Goal: Task Accomplishment & Management: Use online tool/utility

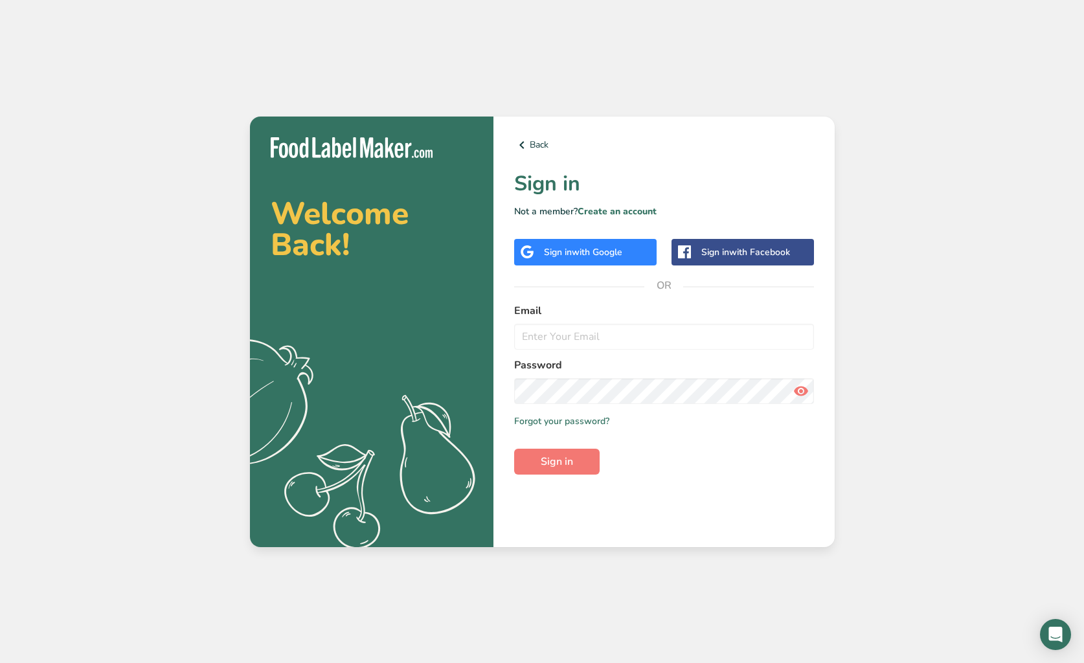
click at [591, 250] on span "with Google" at bounding box center [597, 252] width 50 height 12
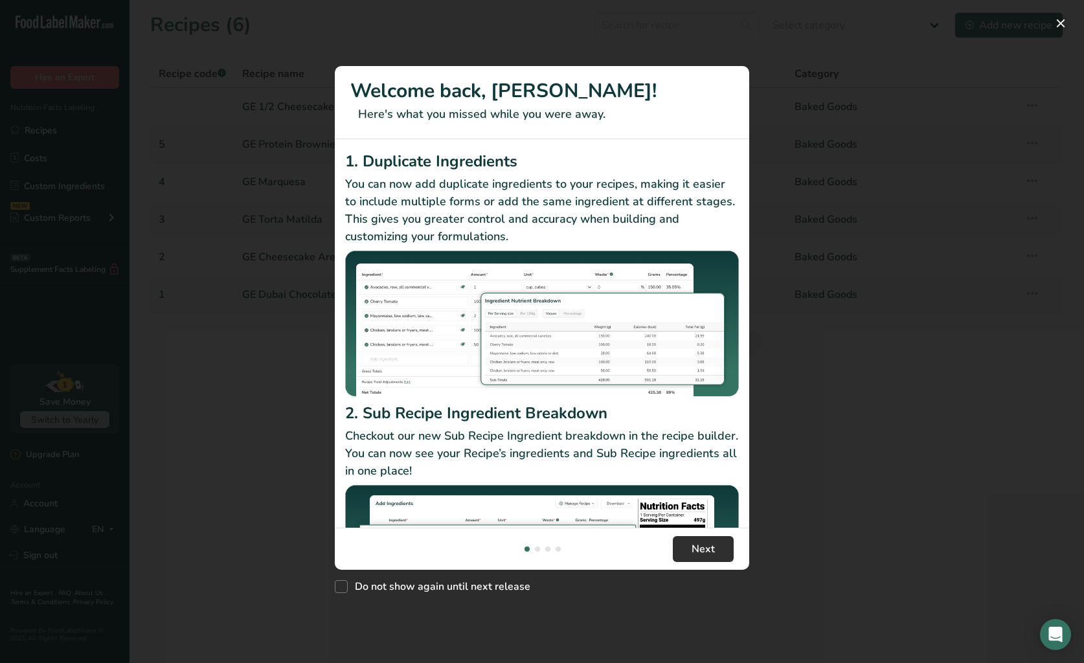
click at [709, 543] on span "Next" at bounding box center [702, 549] width 23 height 16
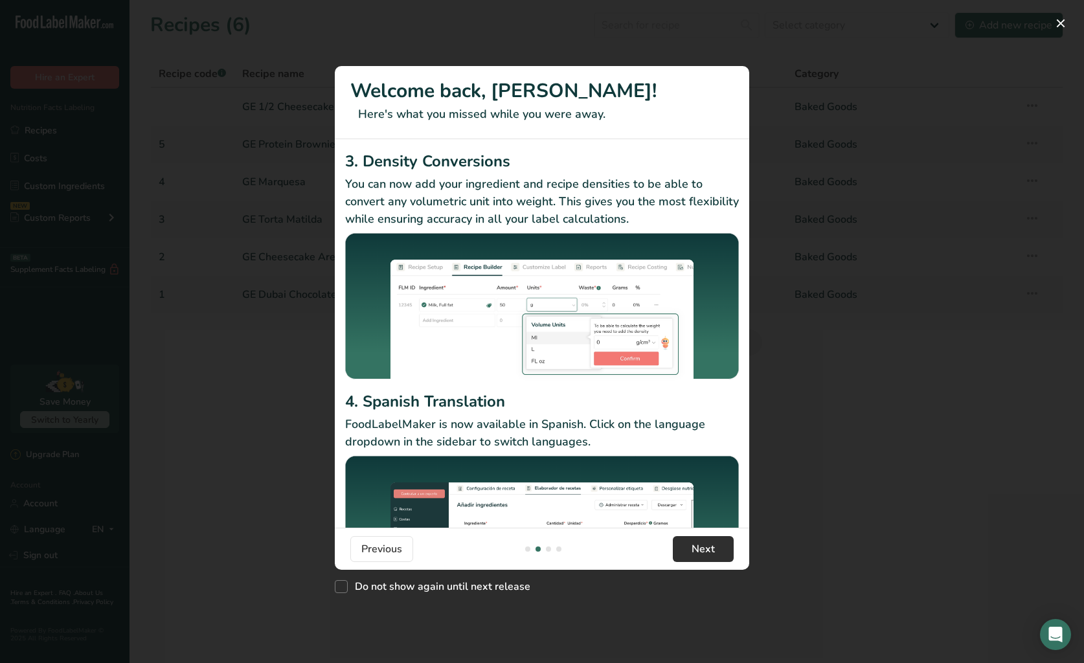
click at [709, 543] on span "Next" at bounding box center [702, 549] width 23 height 16
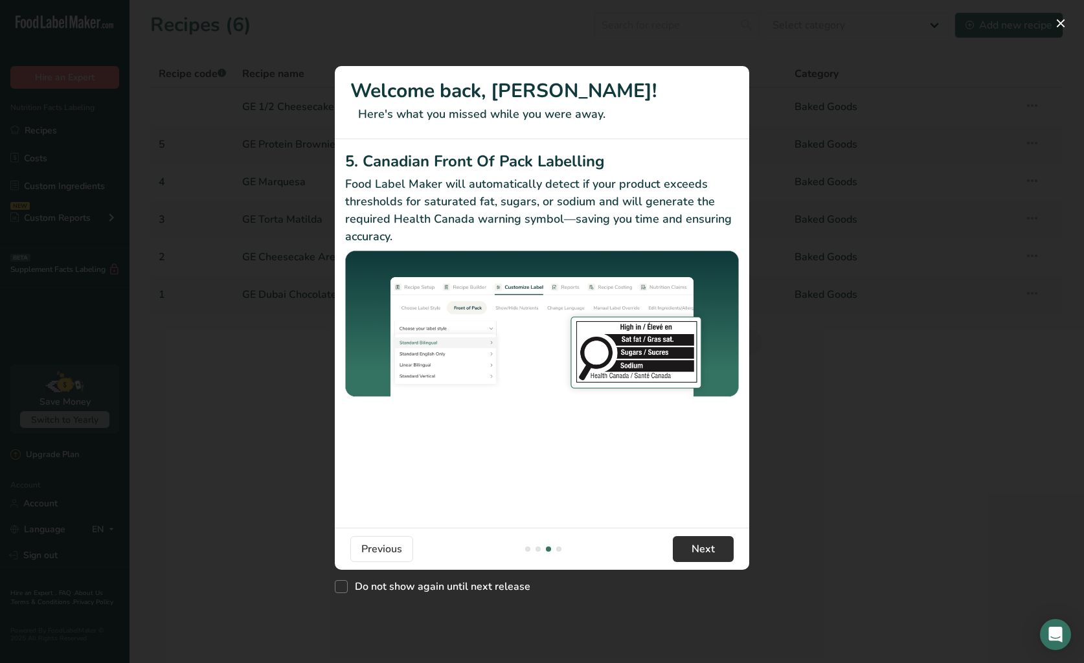
click at [709, 543] on span "Next" at bounding box center [702, 549] width 23 height 16
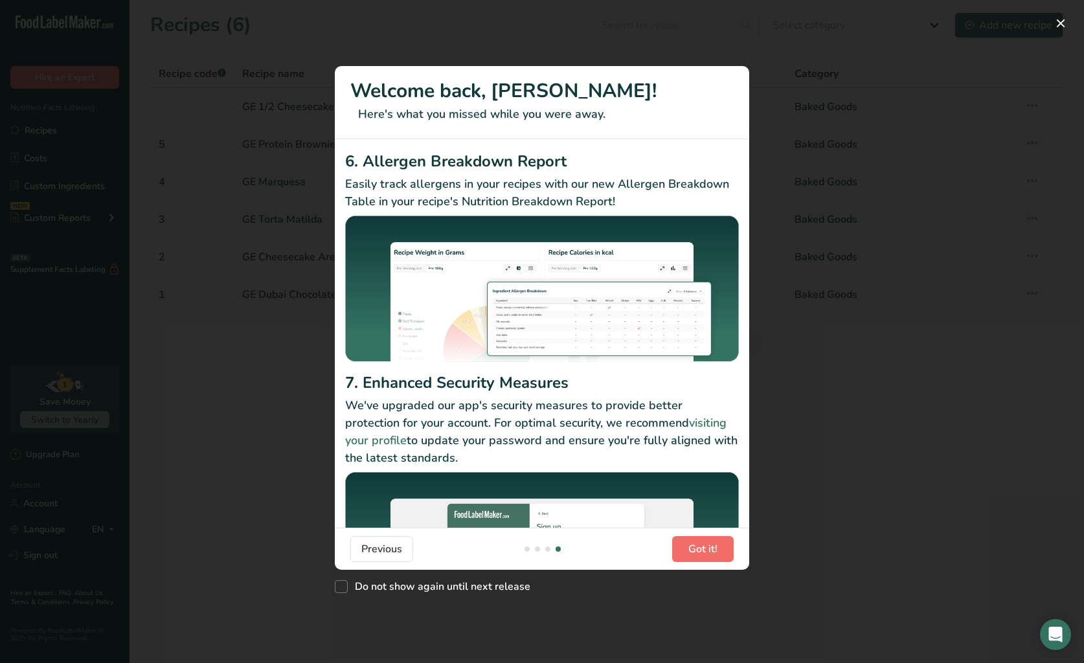
click at [709, 543] on span "Got it!" at bounding box center [702, 549] width 29 height 16
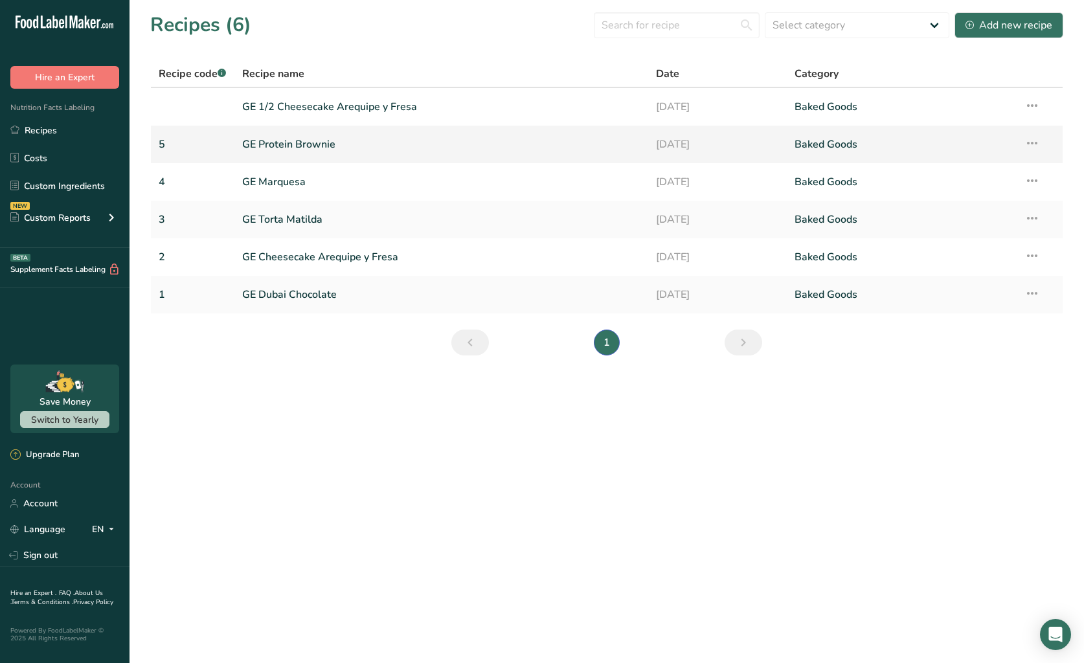
scroll to position [1, 0]
click at [313, 146] on link "GE Protein Brownie" at bounding box center [441, 144] width 399 height 27
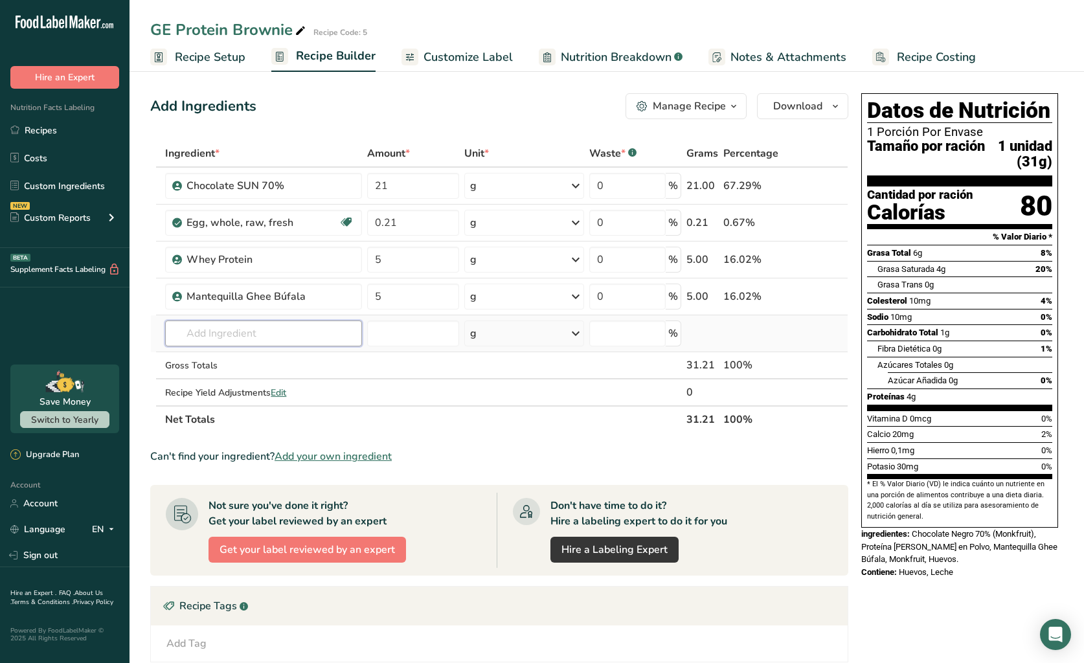
click at [286, 329] on input "text" at bounding box center [263, 333] width 197 height 26
type input "monkfruit"
drag, startPoint x: 286, startPoint y: 329, endPoint x: 325, endPoint y: 365, distance: 53.1
click at [325, 365] on p "Monk Fruit Zero Calorie Sweetener" at bounding box center [253, 360] width 156 height 14
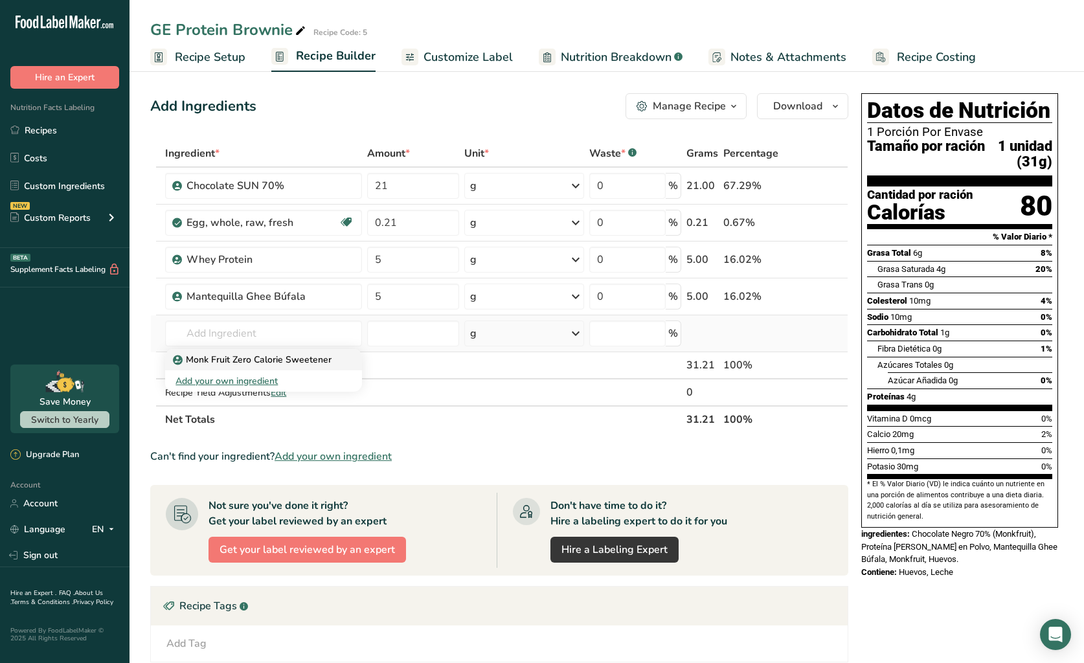
type input "Monk Fruit Zero Calorie Sweetener"
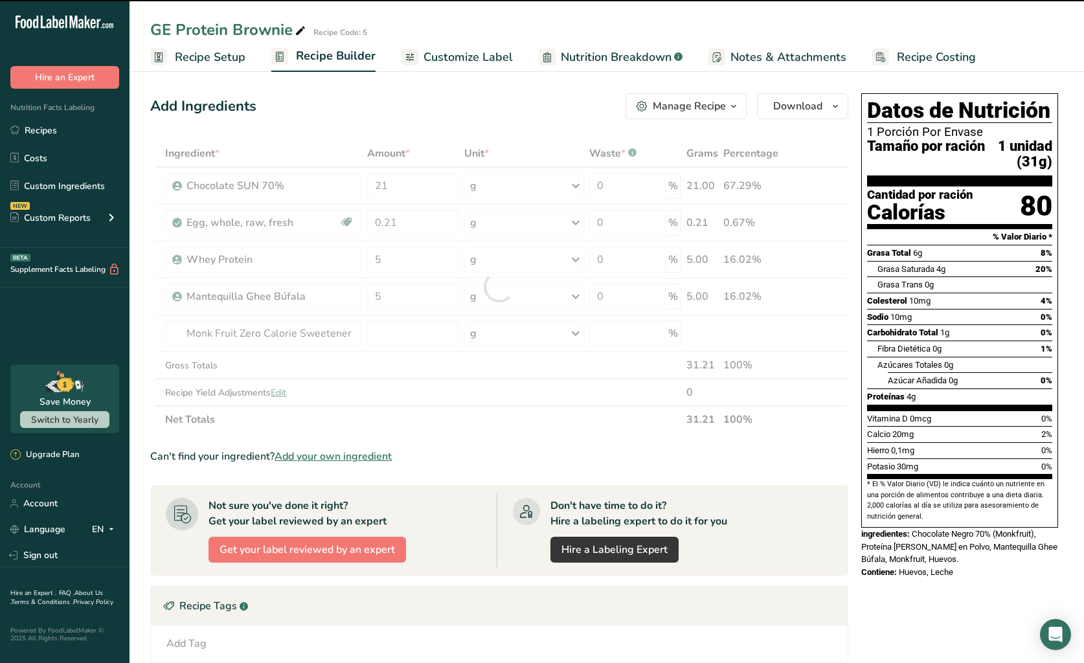
type input "0"
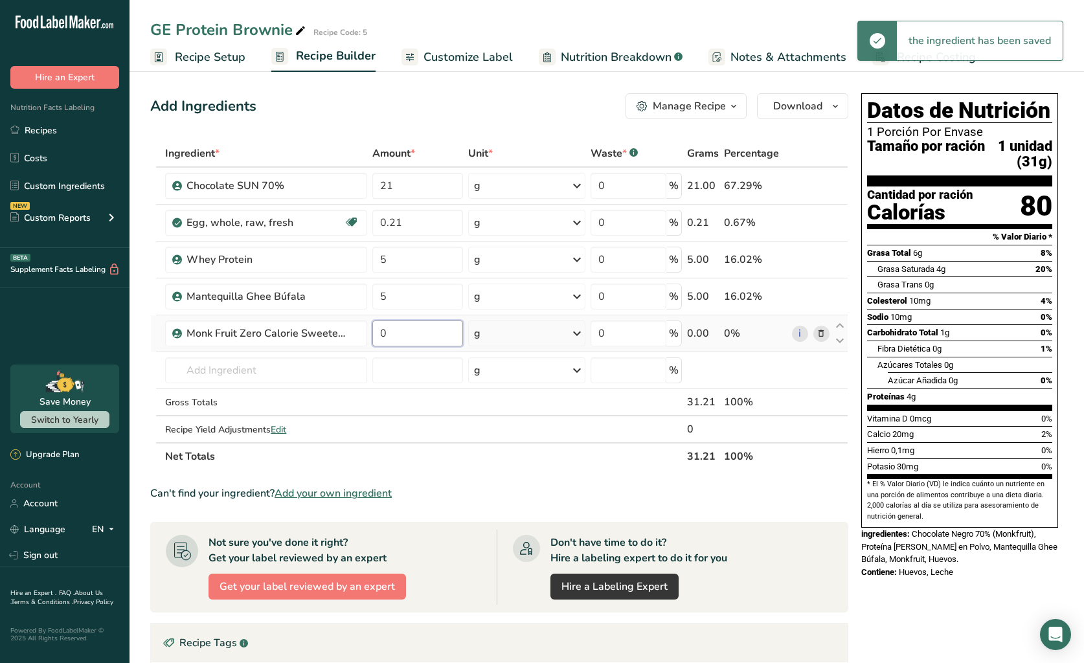
click at [419, 339] on input "0" at bounding box center [417, 333] width 91 height 26
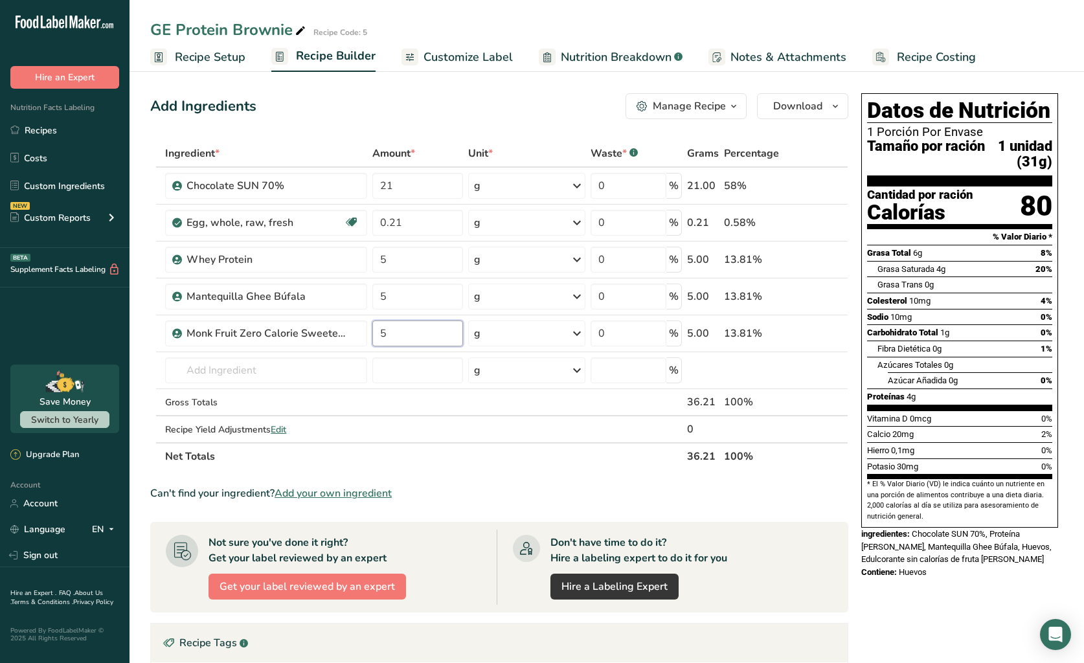
type input "5"
click at [480, 60] on span "Customize Label" at bounding box center [467, 57] width 89 height 17
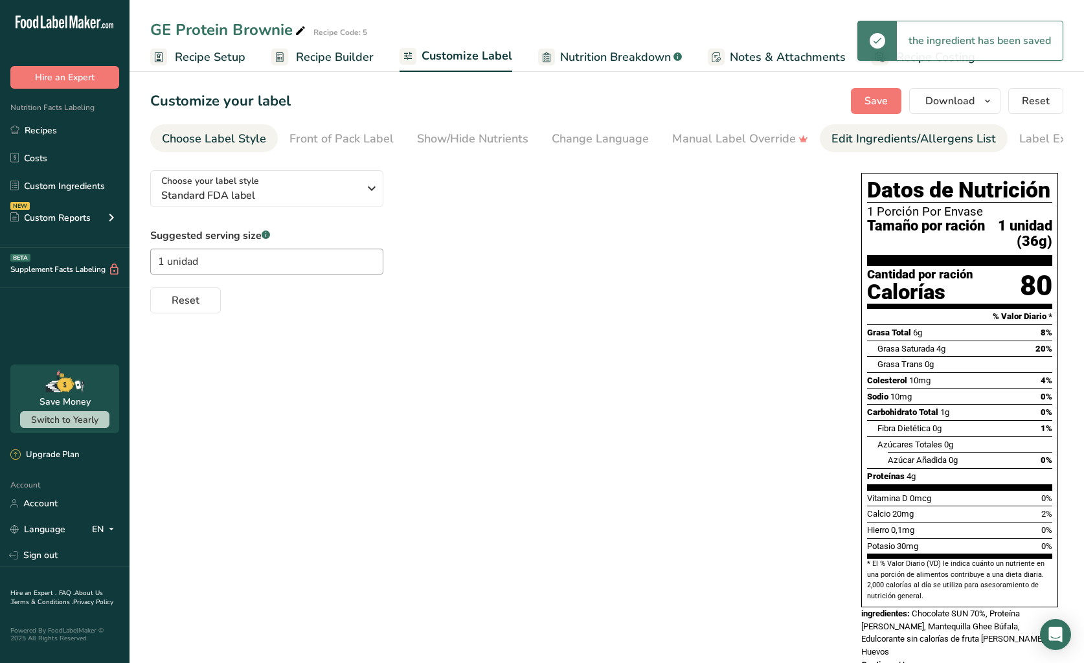
click at [855, 135] on div "Edit Ingredients/Allergens List" at bounding box center [913, 138] width 164 height 17
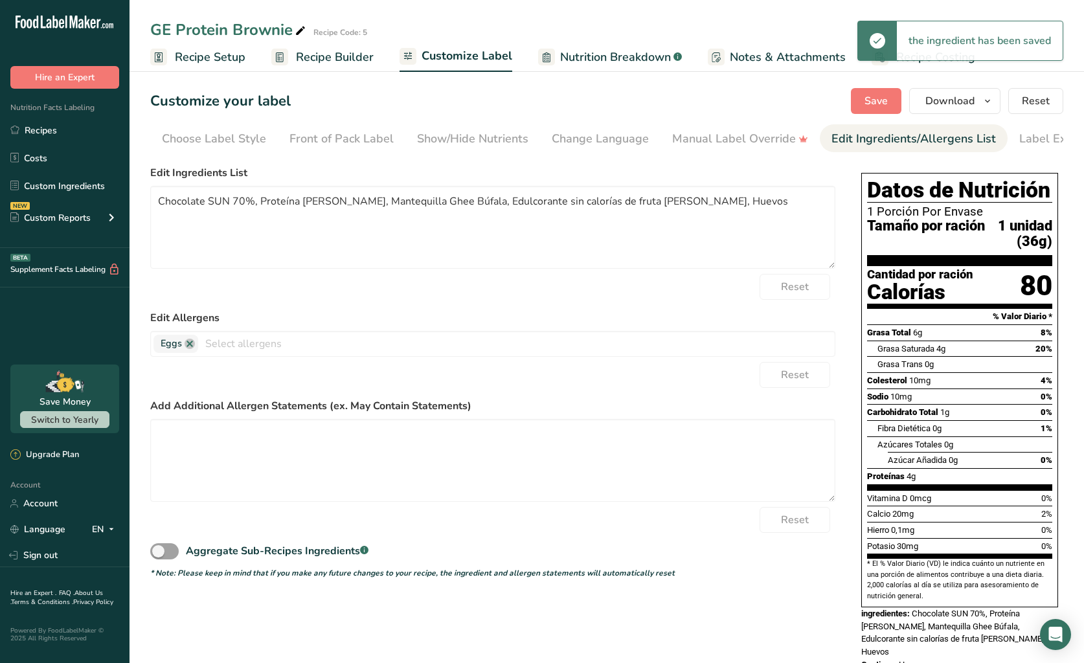
scroll to position [0, 43]
click at [397, 241] on textarea "Chocolate SUN 70%, Proteína de suero, Mantequilla Ghee Búfala, Edulcorante sin …" at bounding box center [492, 227] width 685 height 83
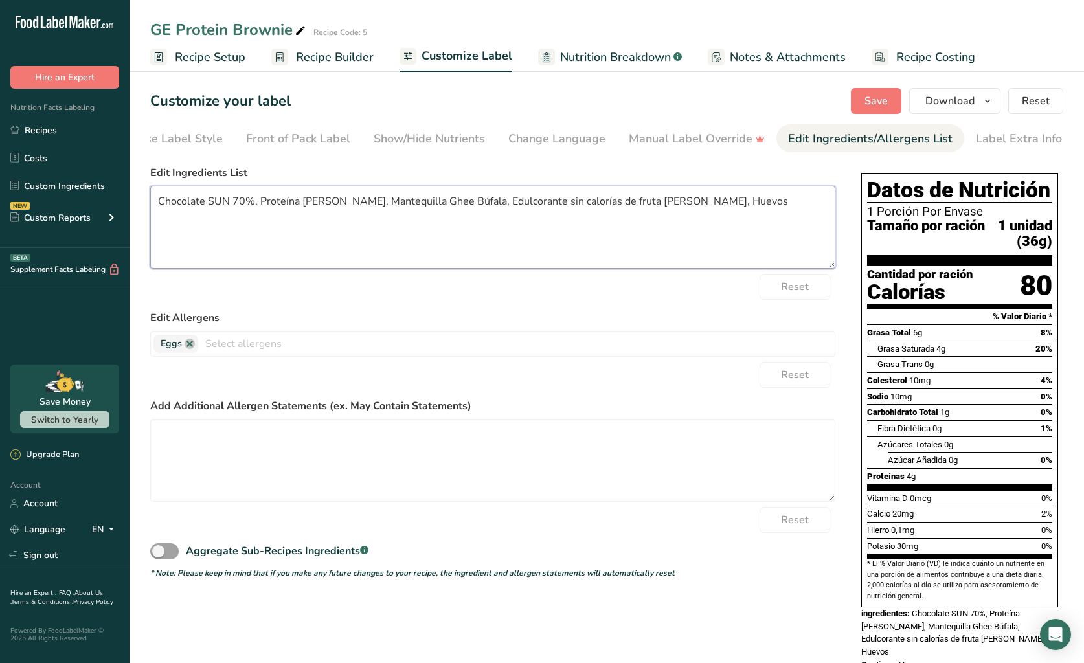
drag, startPoint x: 208, startPoint y: 203, endPoint x: 261, endPoint y: 201, distance: 53.1
click at [249, 201] on textarea "Chocolate SUN 70%, Proteína de suero, Mantequilla Ghee Búfala, Edulcorante sin …" at bounding box center [492, 227] width 685 height 83
paste textarea "pasta de cacao, cacao en polvo, manteca de cacao, monkfruit"
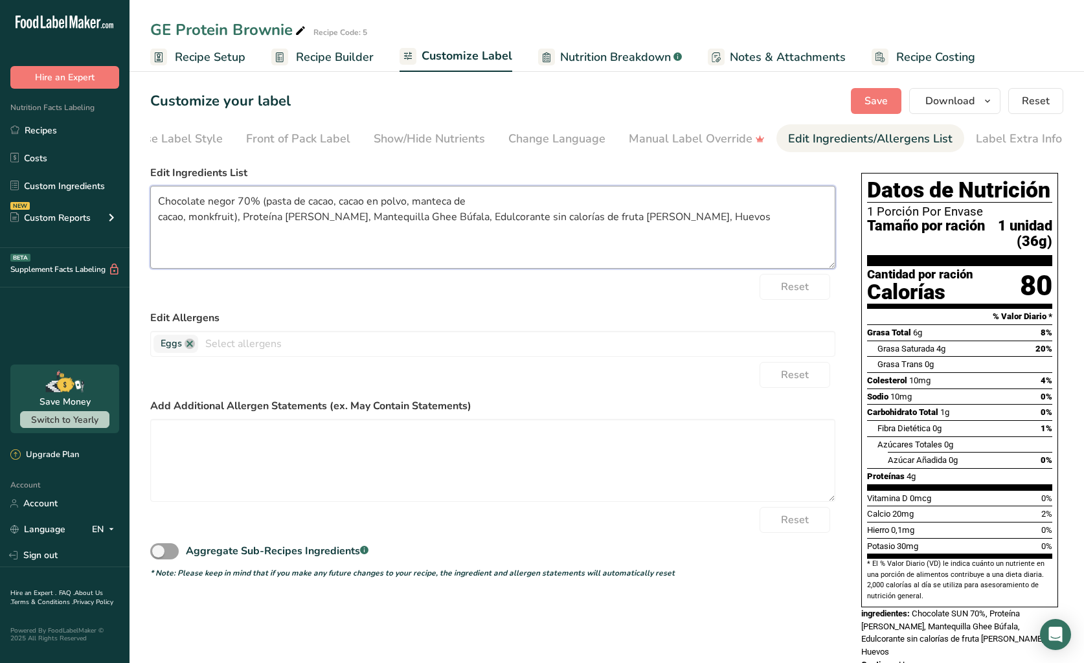
click at [156, 223] on textarea "Chocolate negor 70% (pasta de cacao, cacao en polvo, manteca de cacao, monkfrui…" at bounding box center [492, 227] width 685 height 83
drag, startPoint x: 555, startPoint y: 206, endPoint x: 633, endPoint y: 204, distance: 77.7
click at [633, 204] on textarea "Chocolate negor 70% (pasta de cacao, cacao en polvo, manteca de cacao, monkfrui…" at bounding box center [492, 227] width 685 height 83
click at [642, 208] on textarea "Chocolate negor 70% (pasta de cacao, cacao en polvo, manteca de cacao, monkfrui…" at bounding box center [492, 227] width 685 height 83
drag, startPoint x: 558, startPoint y: 207, endPoint x: 576, endPoint y: 203, distance: 18.5
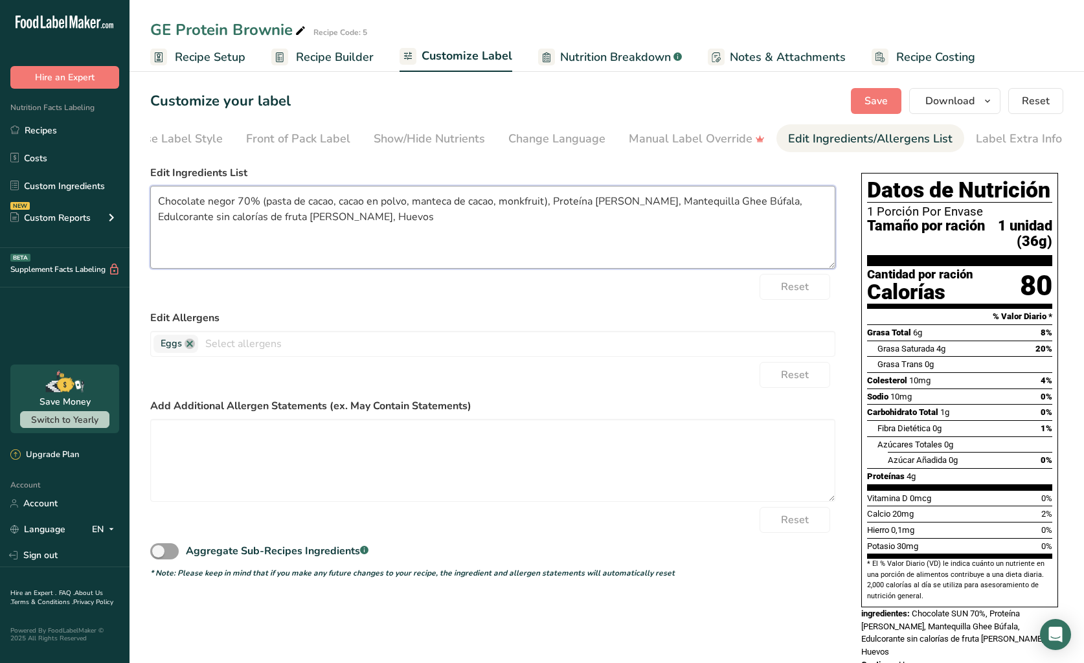
click at [558, 207] on textarea "Chocolate negor 70% (pasta de cacao, cacao en polvo, manteca de cacao, monkfrui…" at bounding box center [492, 227] width 685 height 83
click at [633, 205] on textarea "Chocolate negor 70% (pasta de cacao, cacao en polvo, manteca de cacao, monkfrui…" at bounding box center [492, 227] width 685 height 83
drag, startPoint x: 688, startPoint y: 206, endPoint x: 715, endPoint y: 198, distance: 28.9
click at [689, 205] on textarea "Chocolate negor 70% (pasta de cacao, cacao en polvo, manteca de cacao, monkfrui…" at bounding box center [492, 227] width 685 height 83
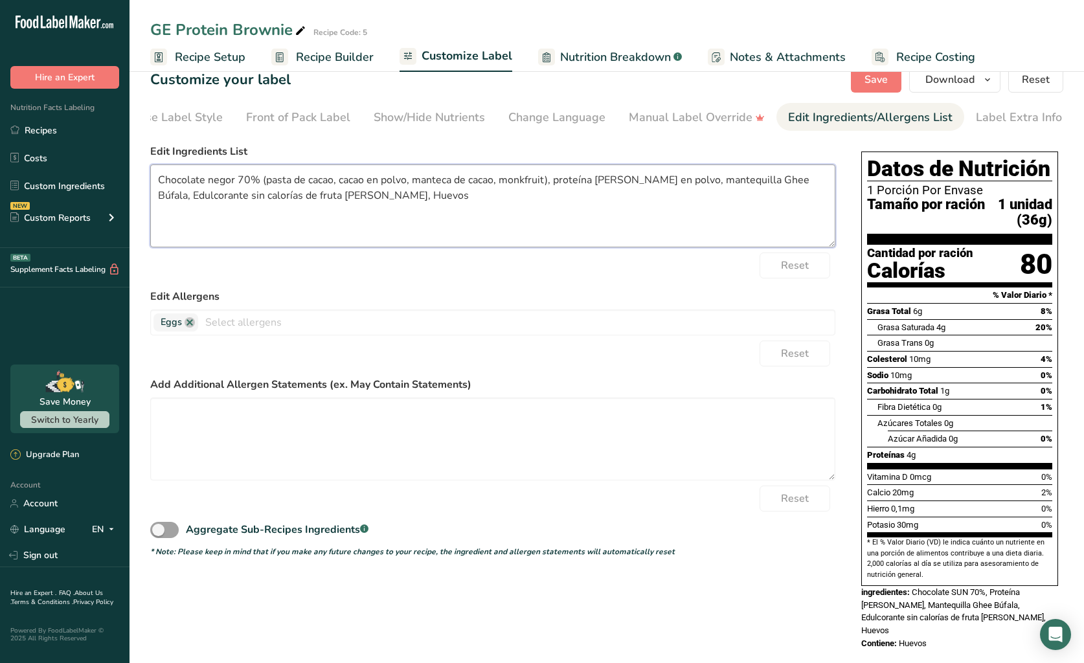
scroll to position [21, 0]
click at [752, 177] on textarea "Chocolate negor 70% (pasta de cacao, cacao en polvo, manteca de cacao, monkfrui…" at bounding box center [492, 206] width 685 height 83
click at [179, 200] on textarea "Chocolate negor 70% (pasta de cacao, cacao en polvo, manteca de cacao, monkfrui…" at bounding box center [492, 206] width 685 height 83
drag, startPoint x: 159, startPoint y: 200, endPoint x: 356, endPoint y: 205, distance: 196.9
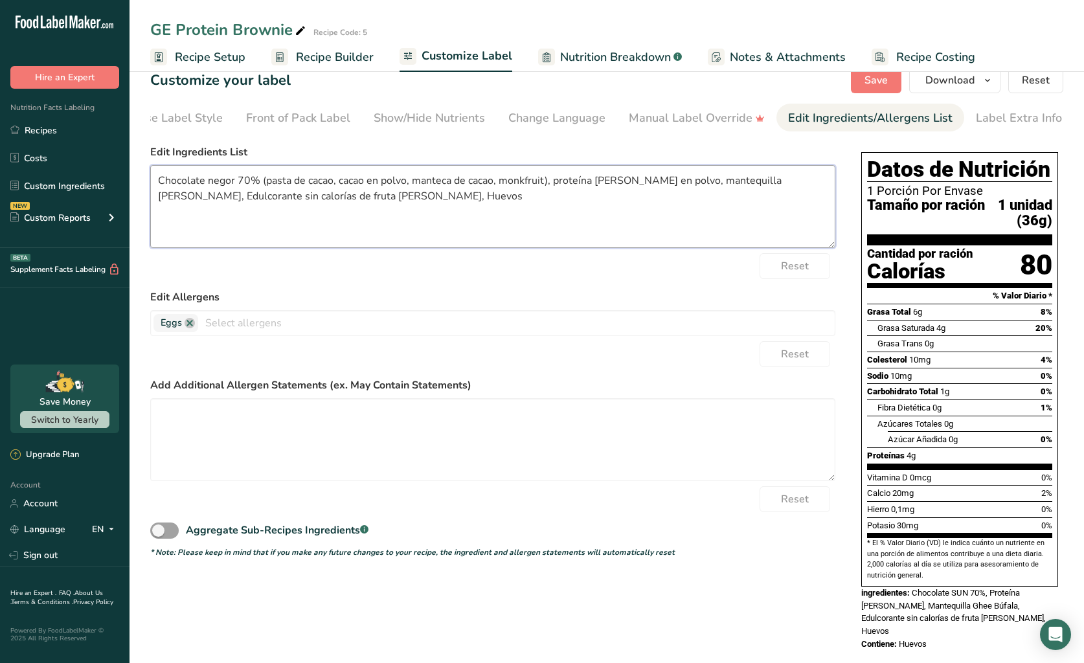
click at [356, 205] on textarea "Chocolate negor 70% (pasta de cacao, cacao en polvo, manteca de cacao, monkfrui…" at bounding box center [492, 206] width 685 height 83
click at [370, 205] on textarea "Chocolate negor 70% (pasta de cacao, cacao en polvo, manteca de cacao, monkfrui…" at bounding box center [492, 206] width 685 height 83
click at [221, 177] on textarea "Chocolate negor 70% (pasta de cacao, cacao en polvo, manteca de cacao, monkfrui…" at bounding box center [492, 206] width 685 height 83
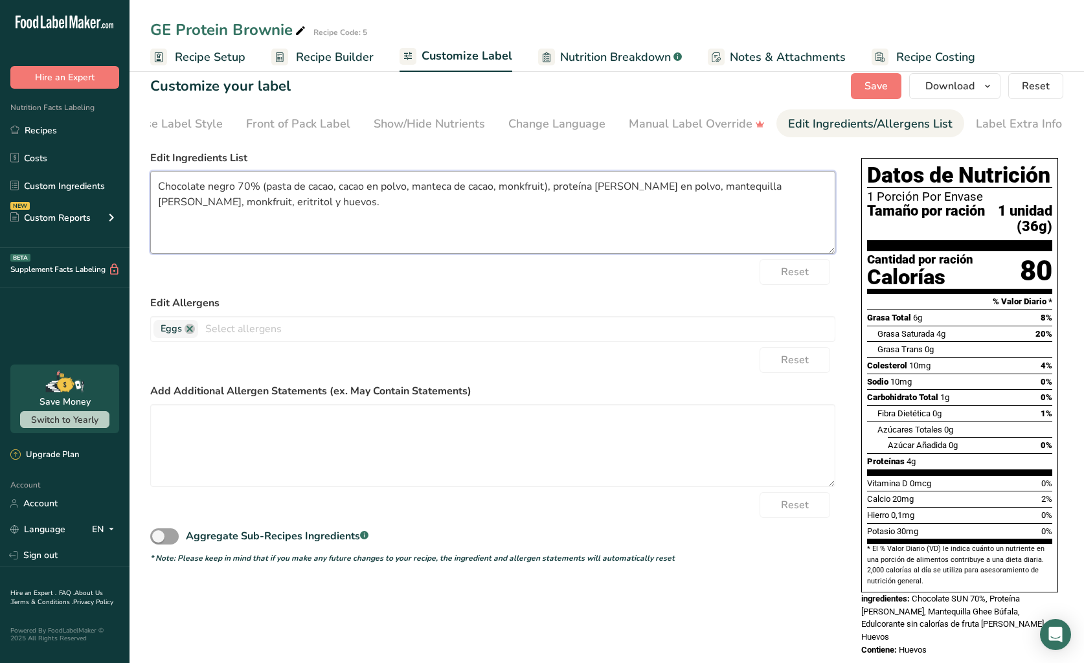
scroll to position [15, 0]
click at [317, 204] on textarea "Chocolate negro 70% (pasta de cacao, cacao en polvo, manteca de cacao, monkfrui…" at bounding box center [492, 212] width 685 height 83
type textarea "Chocolate negro 70% (pasta de cacao, cacao en polvo, manteca de cacao, monkfrui…"
click at [875, 91] on span "Save" at bounding box center [875, 86] width 23 height 16
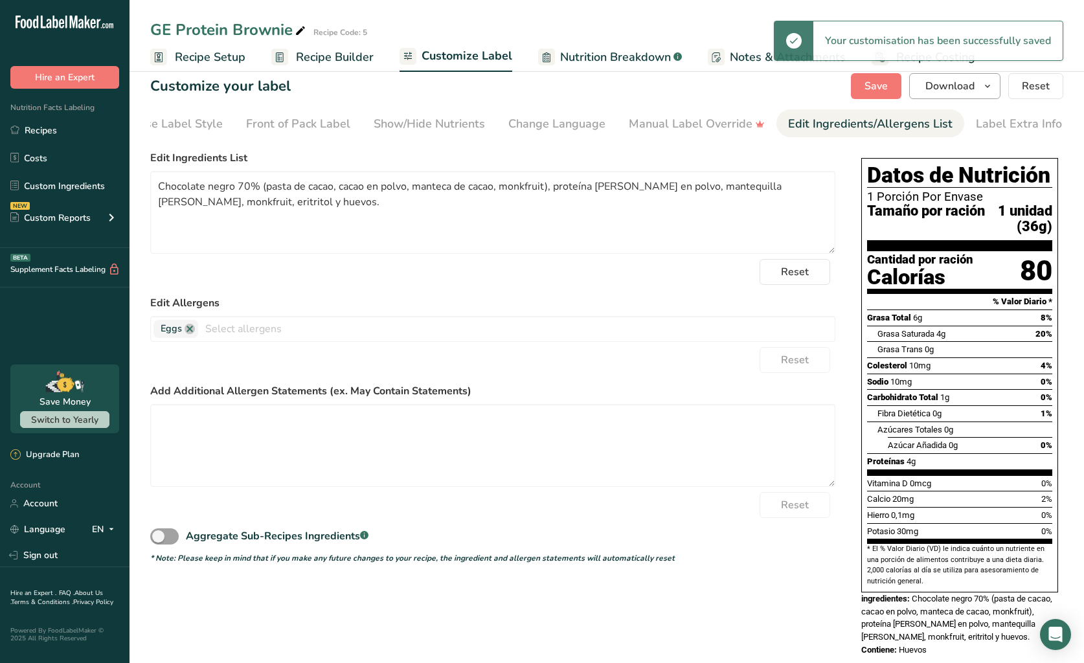
click at [987, 87] on icon "button" at bounding box center [987, 86] width 10 height 16
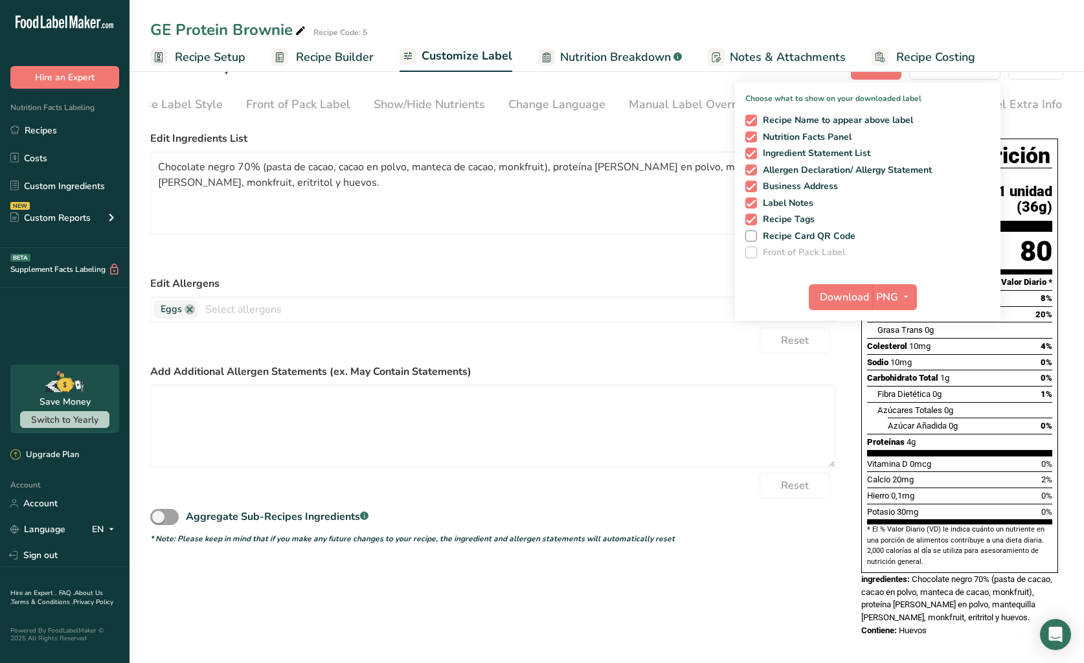
scroll to position [33, 0]
click at [844, 175] on span "Allergen Declaration/ Allergy Statement" at bounding box center [844, 172] width 175 height 12
click at [754, 175] on input "Allergen Declaration/ Allergy Statement" at bounding box center [749, 171] width 8 height 8
click at [844, 175] on span "Allergen Declaration/ Allergy Statement" at bounding box center [844, 172] width 175 height 12
click at [754, 175] on input "Allergen Declaration/ Allergy Statement" at bounding box center [749, 171] width 8 height 8
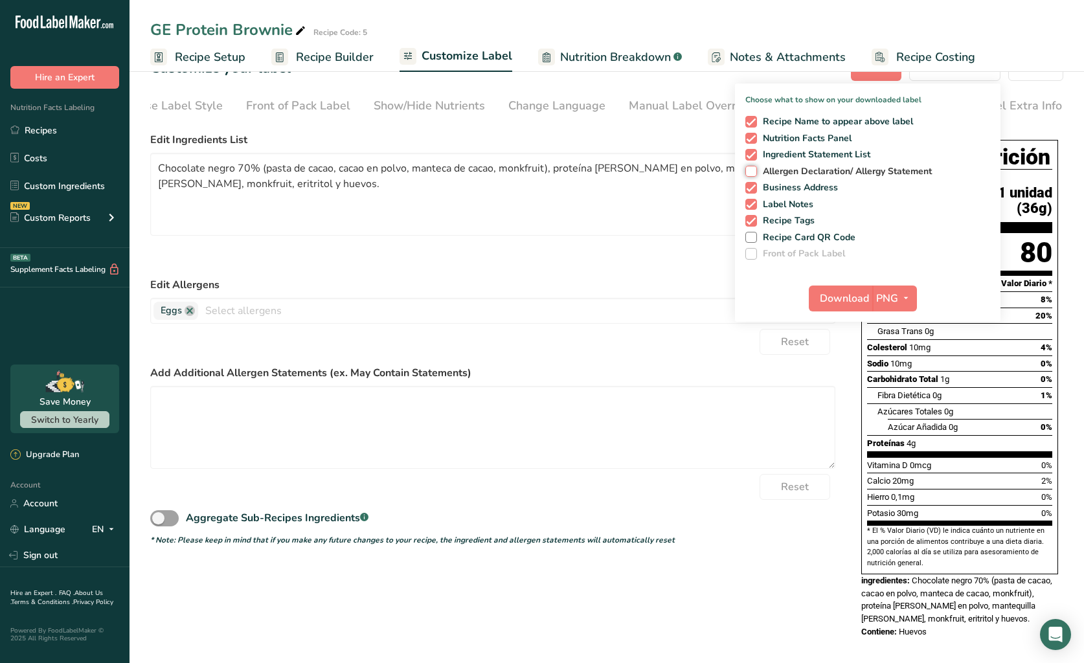
checkbox input "true"
click at [855, 297] on span "Download" at bounding box center [844, 299] width 49 height 16
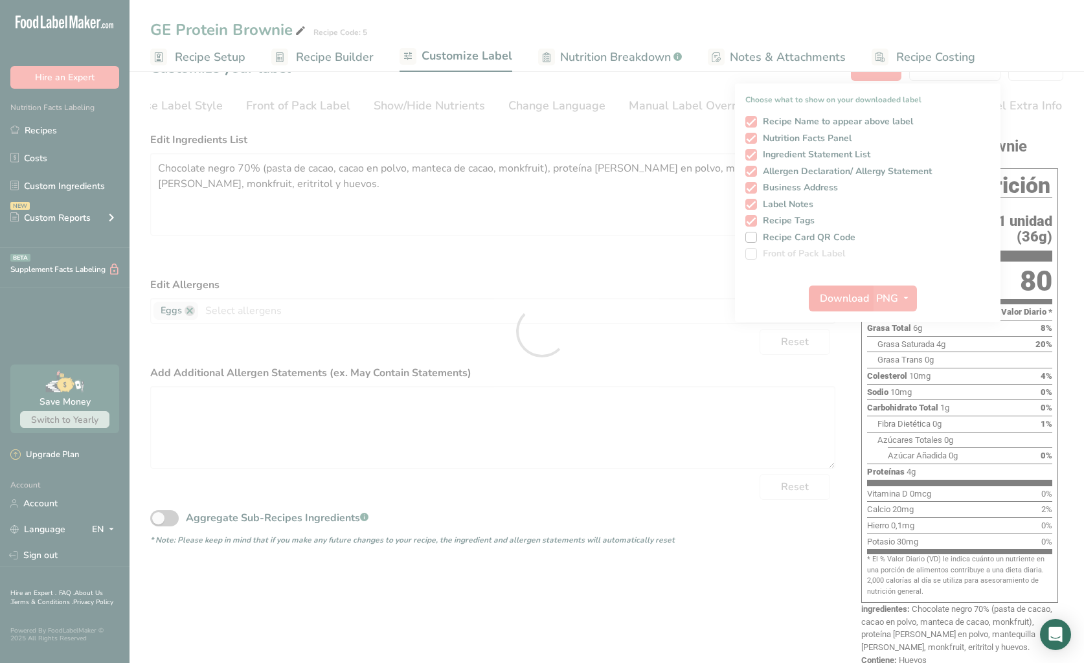
scroll to position [0, 0]
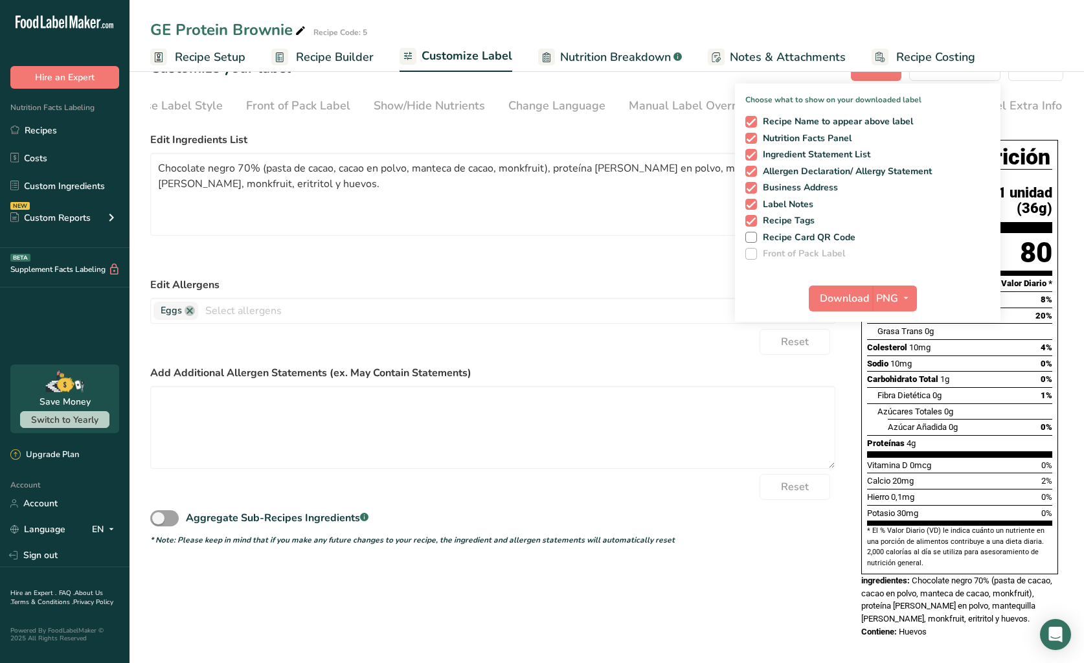
click at [629, 103] on div "Manual Label Override" at bounding box center [697, 105] width 136 height 17
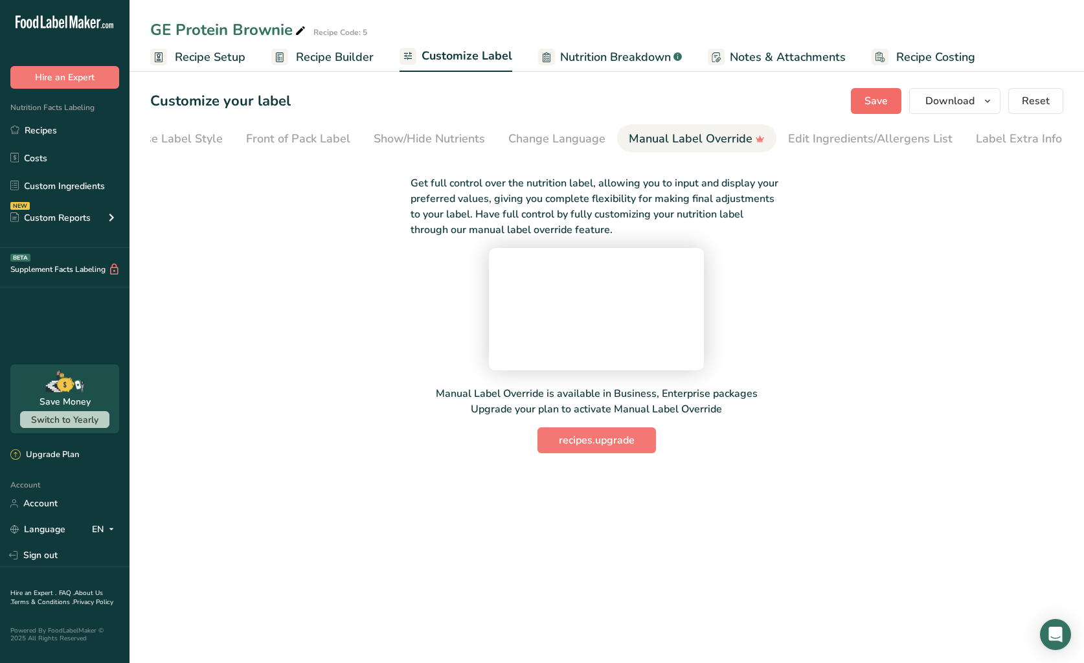
click at [873, 102] on span "Save" at bounding box center [875, 101] width 23 height 16
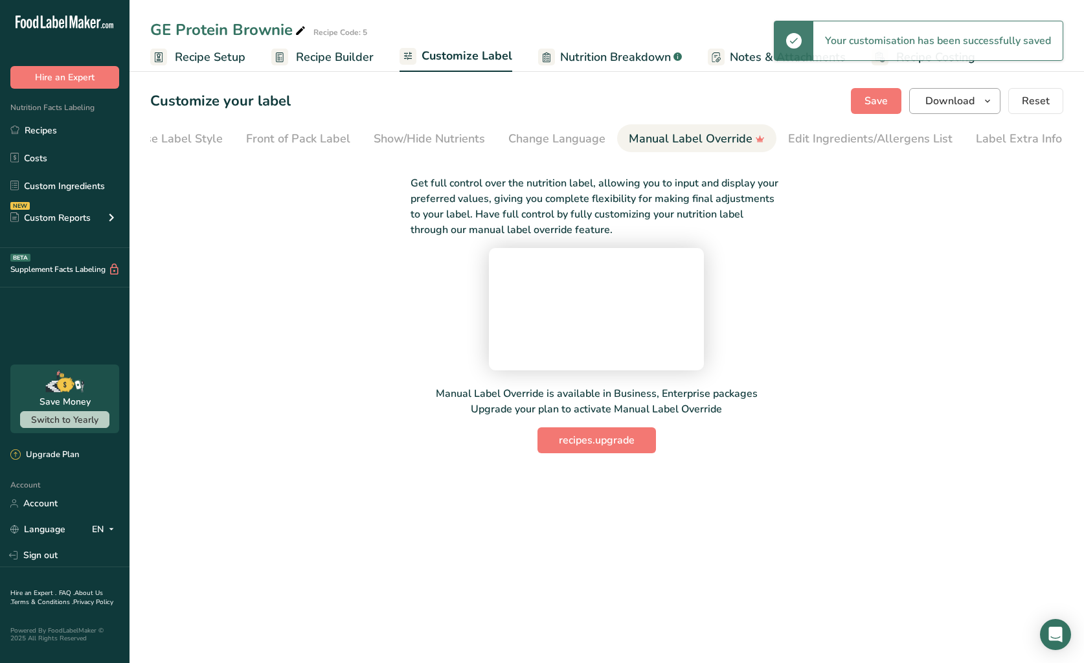
click at [970, 100] on span "Download" at bounding box center [949, 101] width 49 height 16
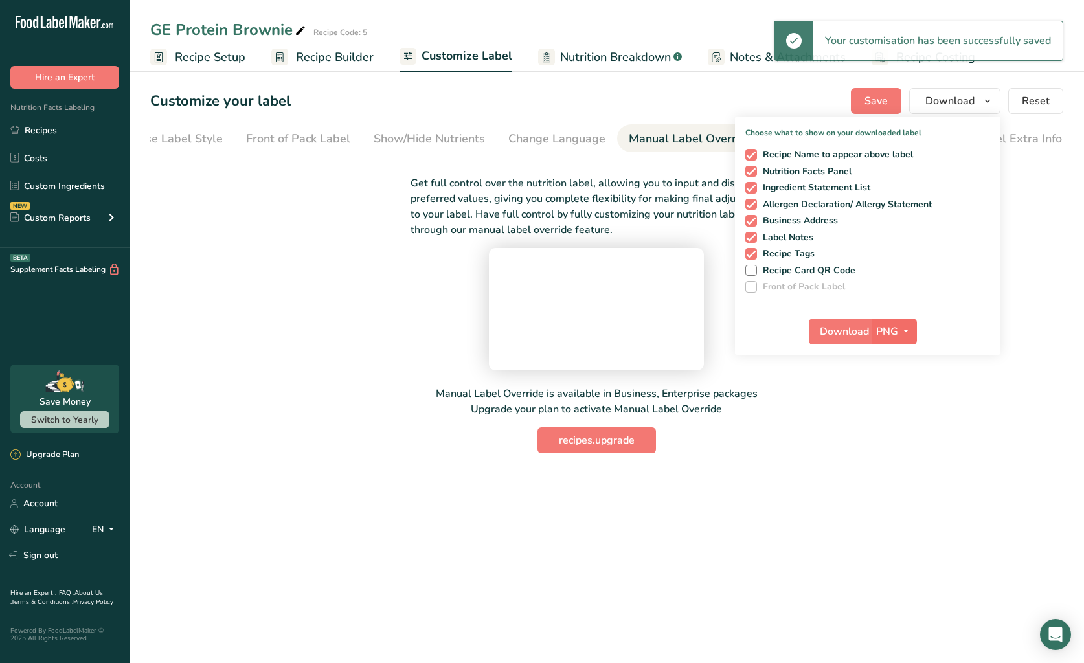
click at [903, 330] on icon "button" at bounding box center [906, 331] width 10 height 16
click at [905, 424] on link "PDF" at bounding box center [895, 421] width 41 height 21
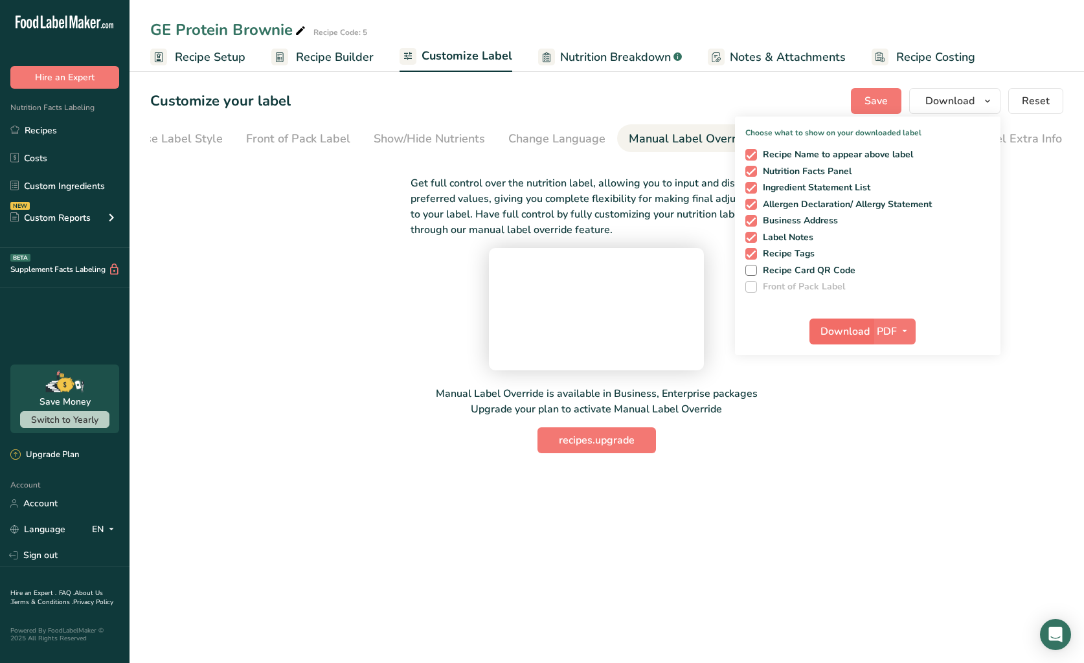
click at [836, 336] on span "Download" at bounding box center [844, 332] width 49 height 16
click at [43, 135] on link "Recipes" at bounding box center [64, 130] width 129 height 25
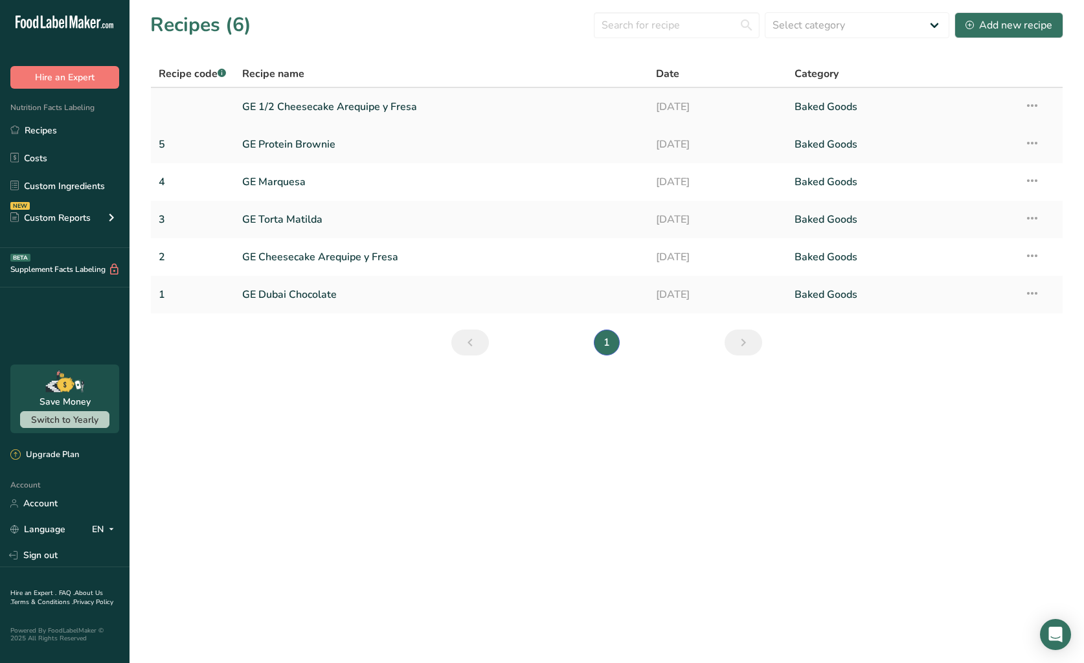
click at [366, 104] on link "GE 1/2 Cheesecake Arequipe y Fresa" at bounding box center [441, 106] width 399 height 27
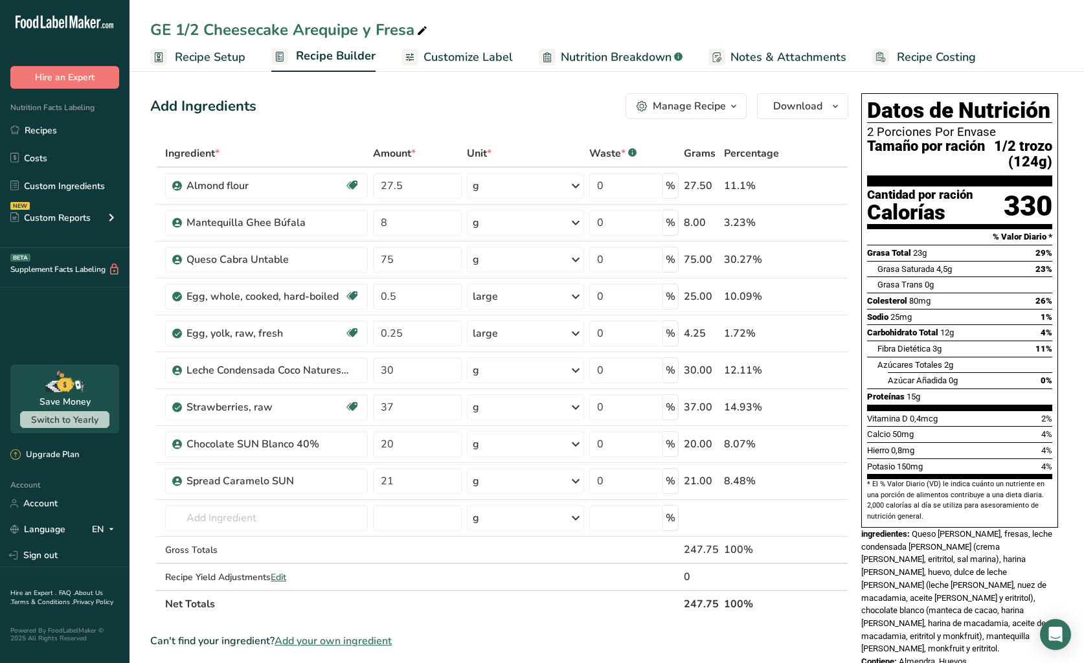
click at [470, 59] on span "Customize Label" at bounding box center [467, 57] width 89 height 17
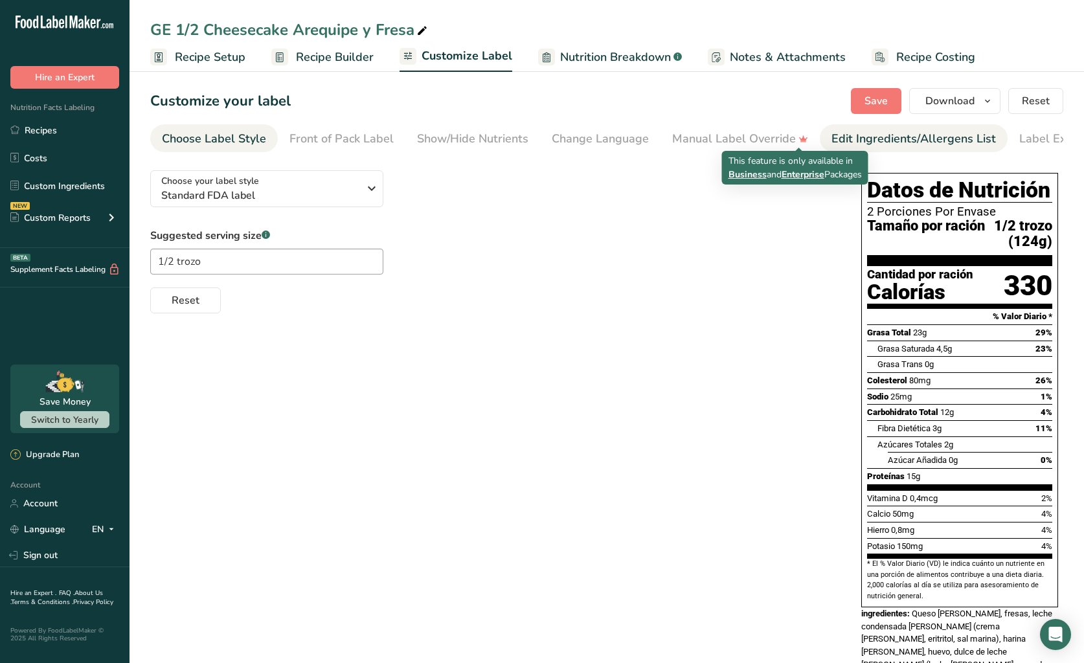
click at [848, 136] on div "Edit Ingredients/Allergens List" at bounding box center [913, 138] width 164 height 17
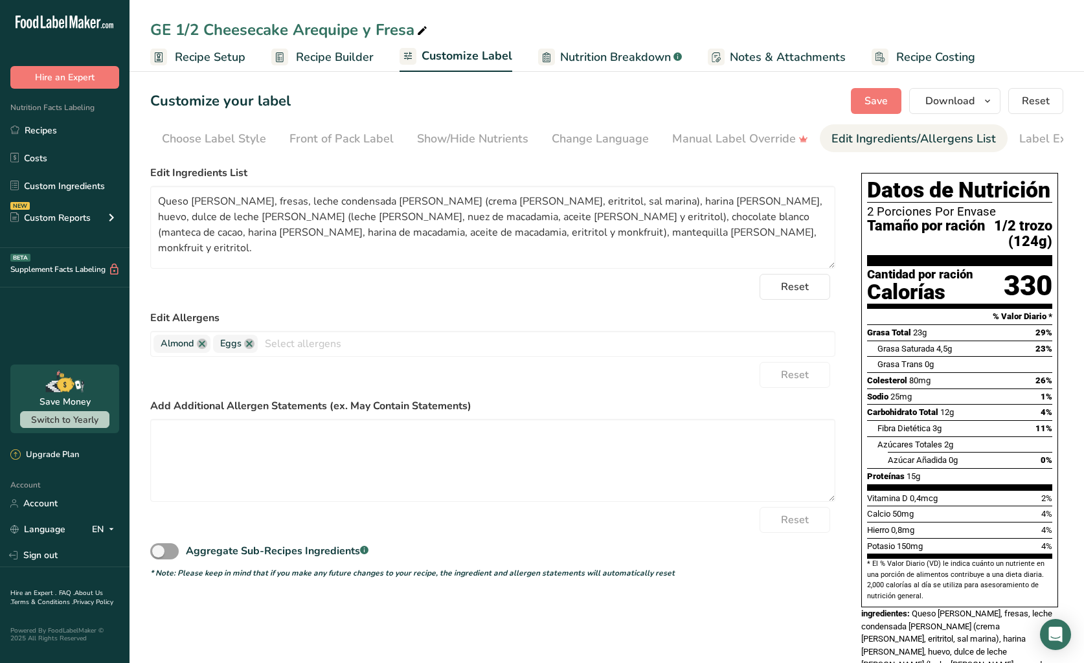
scroll to position [0, 43]
click at [951, 100] on span "Download" at bounding box center [949, 101] width 49 height 16
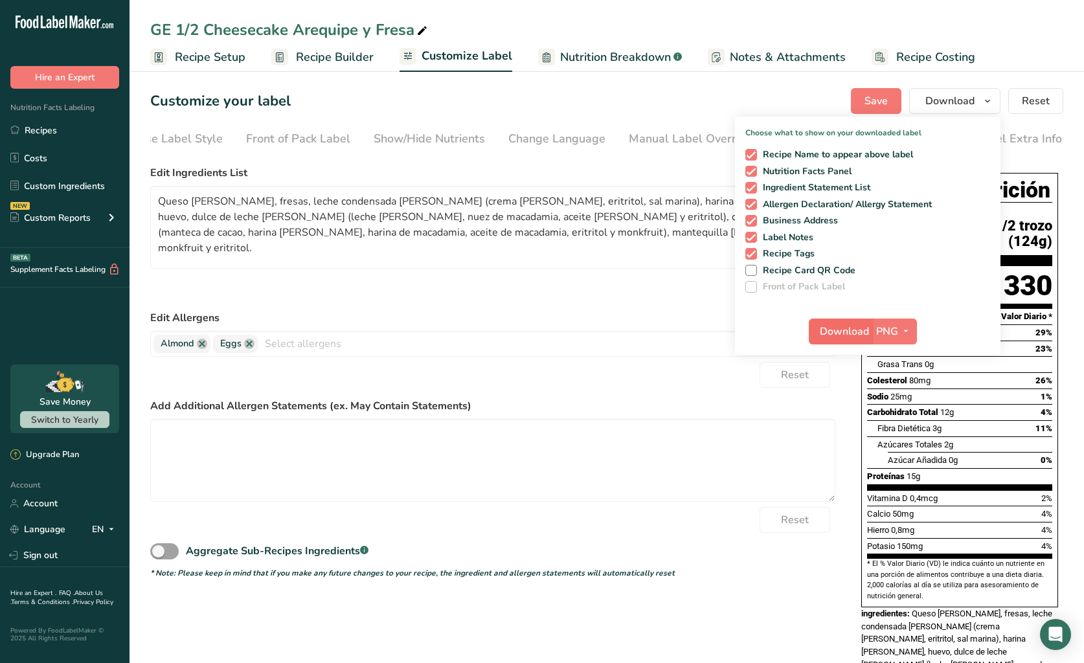
click at [851, 336] on span "Download" at bounding box center [844, 332] width 49 height 16
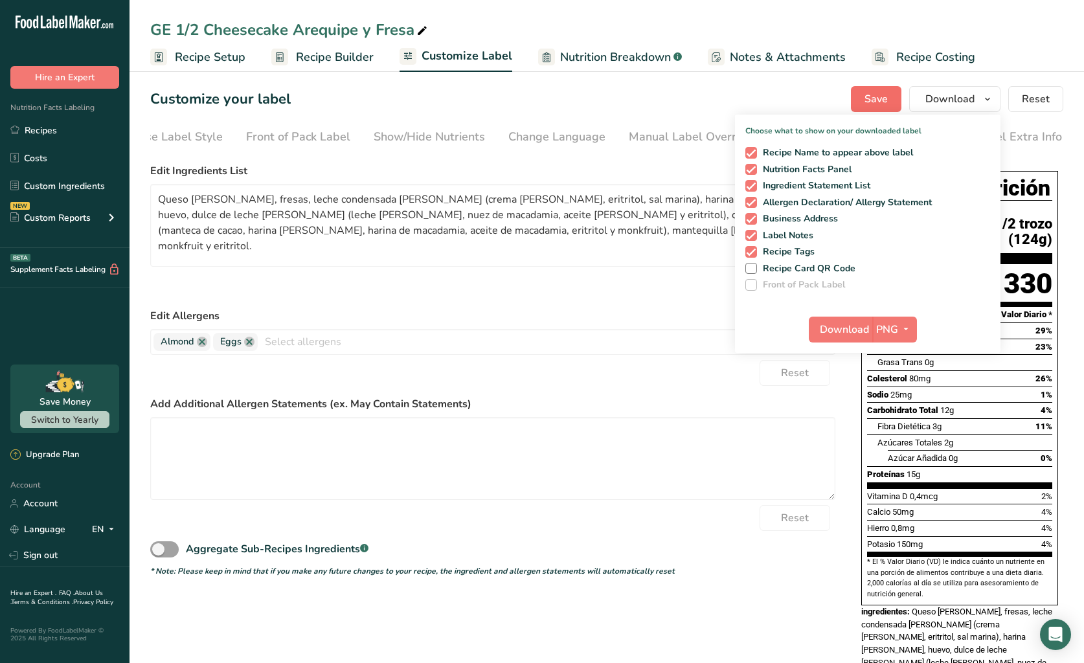
scroll to position [1, 0]
click at [888, 324] on span "PNG" at bounding box center [887, 330] width 22 height 16
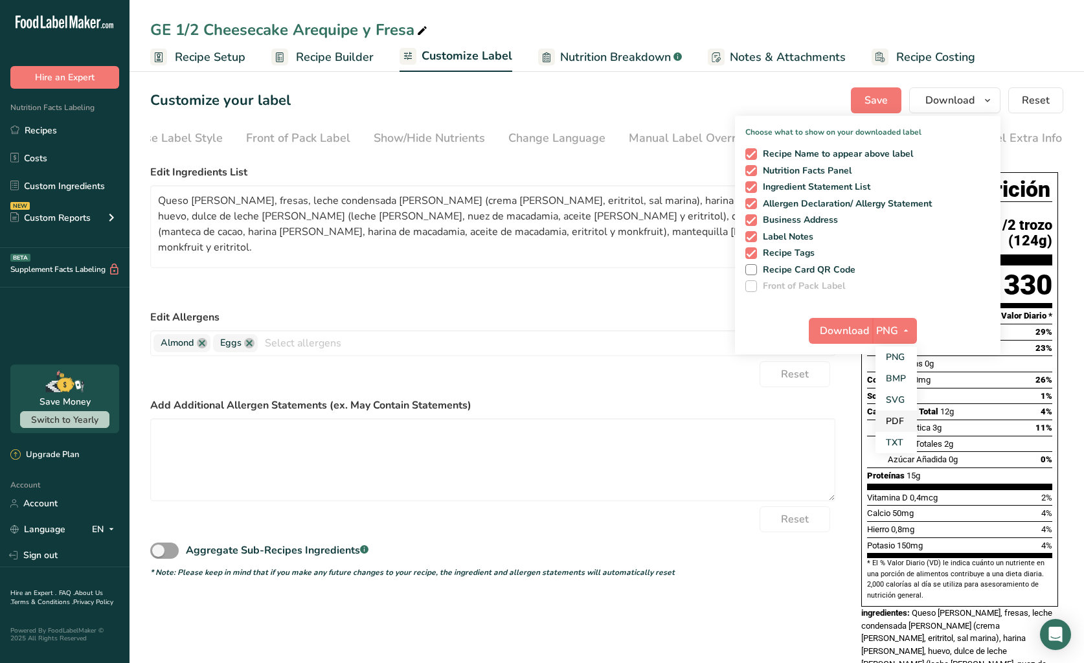
scroll to position [1, 1]
click at [905, 416] on link "PDF" at bounding box center [895, 420] width 41 height 21
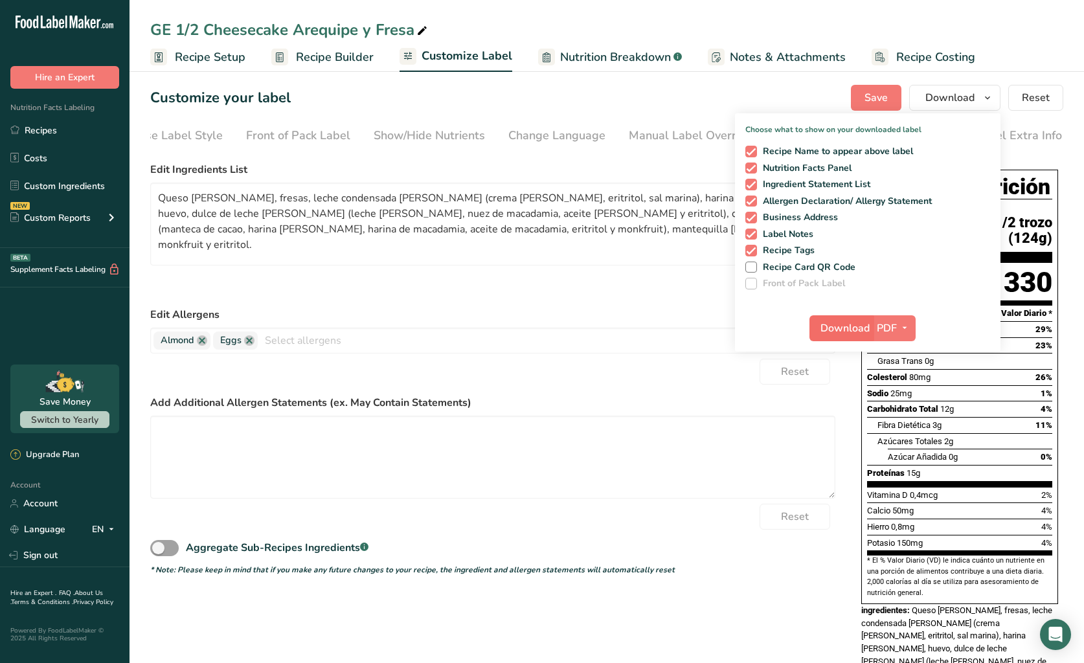
click at [840, 331] on span "Download" at bounding box center [844, 328] width 49 height 16
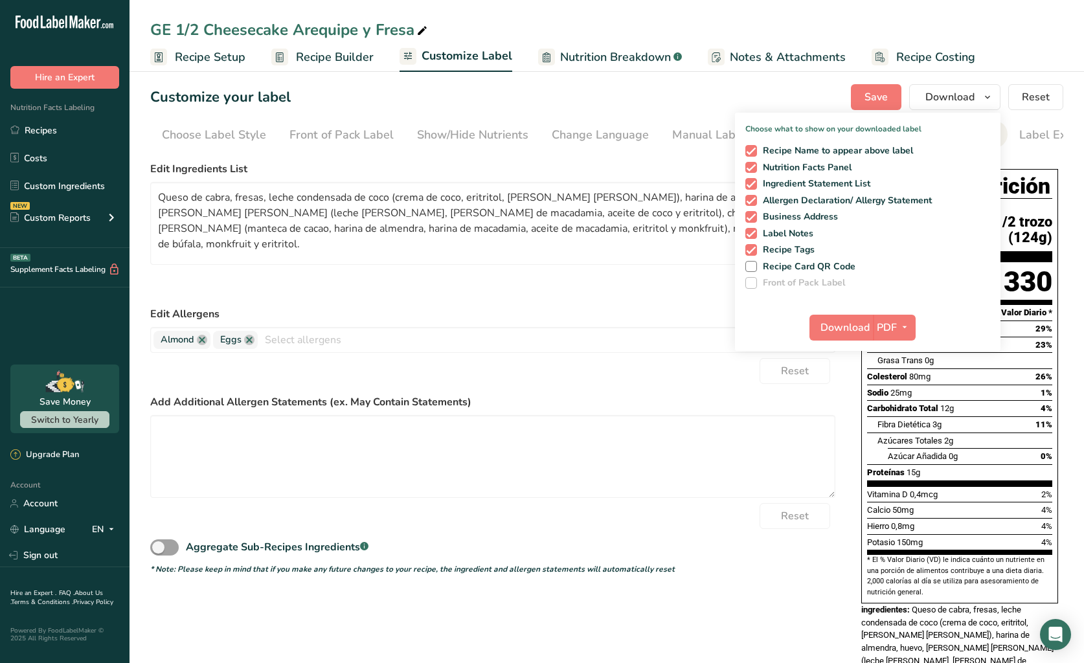
scroll to position [0, 43]
click at [58, 125] on link "Recipes" at bounding box center [64, 130] width 129 height 25
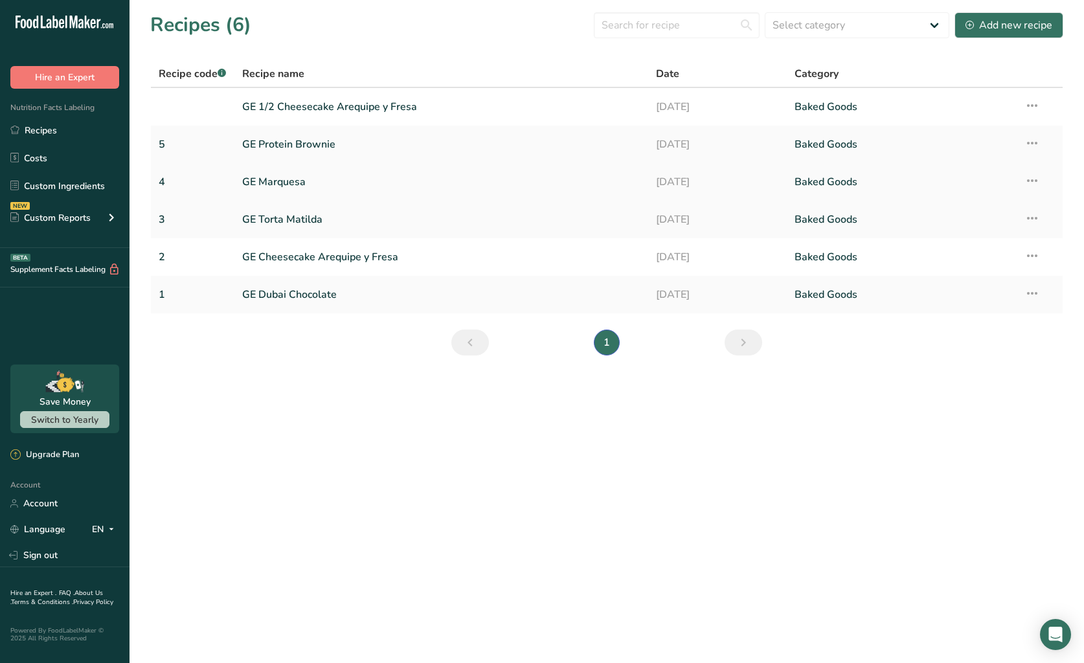
click at [309, 180] on link "GE Marquesa" at bounding box center [441, 181] width 399 height 27
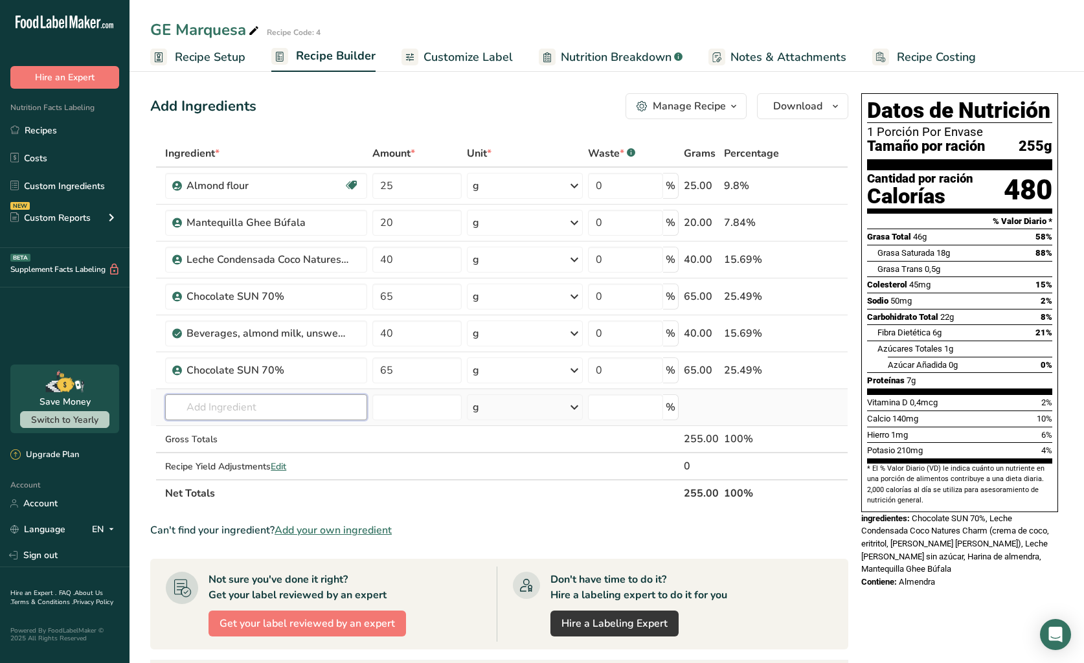
click at [234, 402] on input "text" at bounding box center [265, 407] width 201 height 26
type input "Harina de Yuca"
click at [247, 457] on div "Add your own ingredient" at bounding box center [265, 455] width 181 height 14
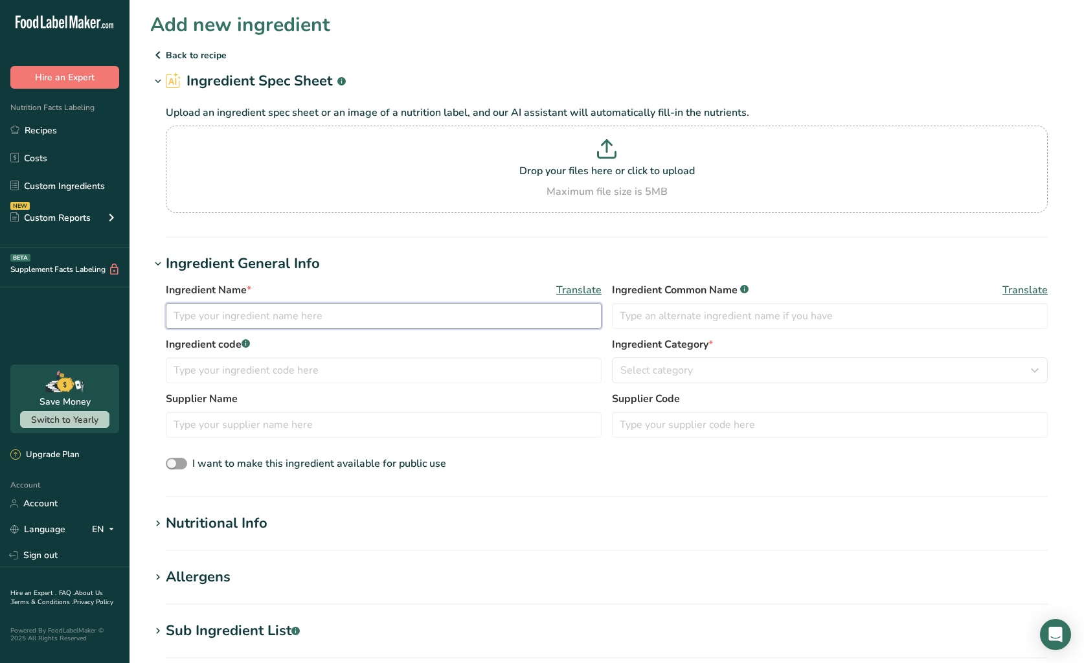
click at [300, 318] on input "text" at bounding box center [384, 316] width 436 height 26
type input "Harina de Yuca"
click at [697, 376] on span "Custom User Ingredient" at bounding box center [676, 371] width 113 height 16
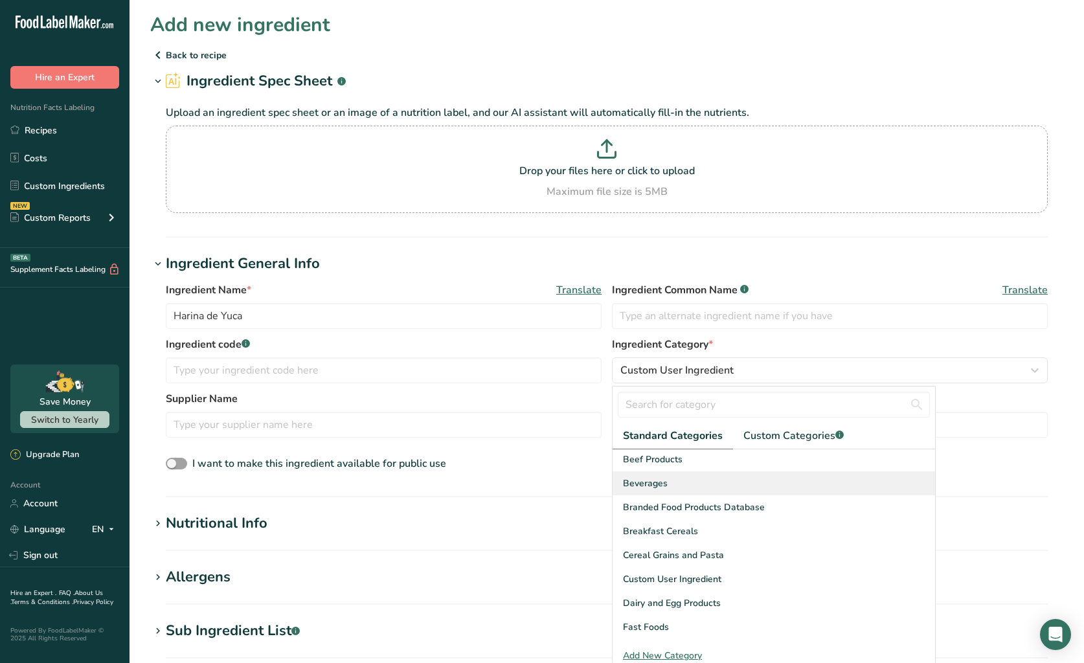
scroll to position [77, 0]
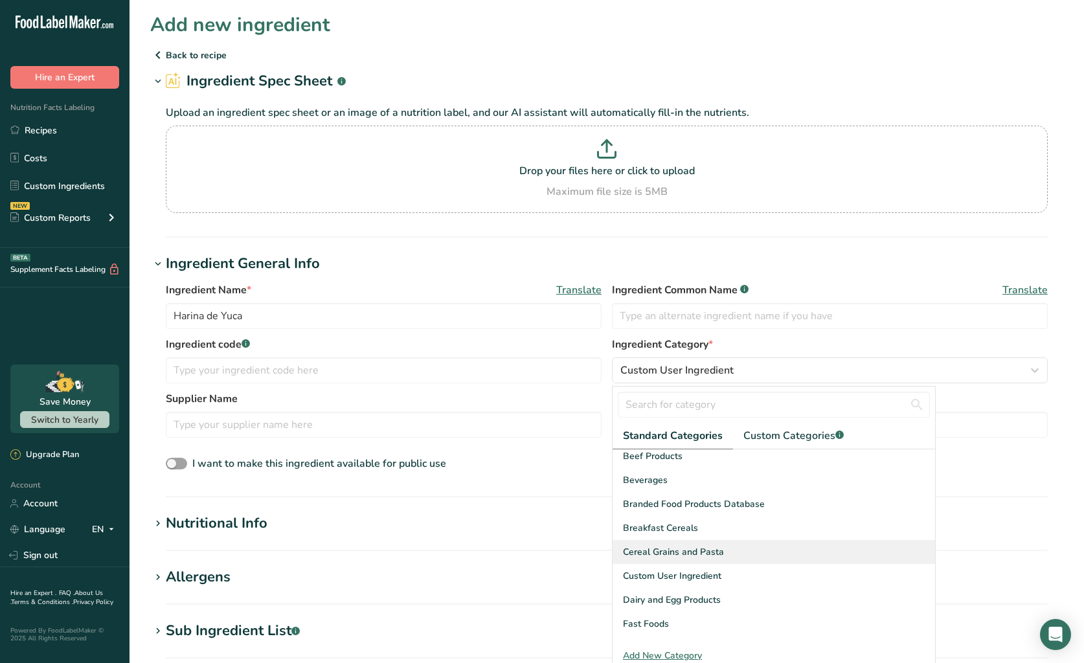
click at [702, 557] on span "Cereal Grains and Pasta" at bounding box center [673, 552] width 101 height 14
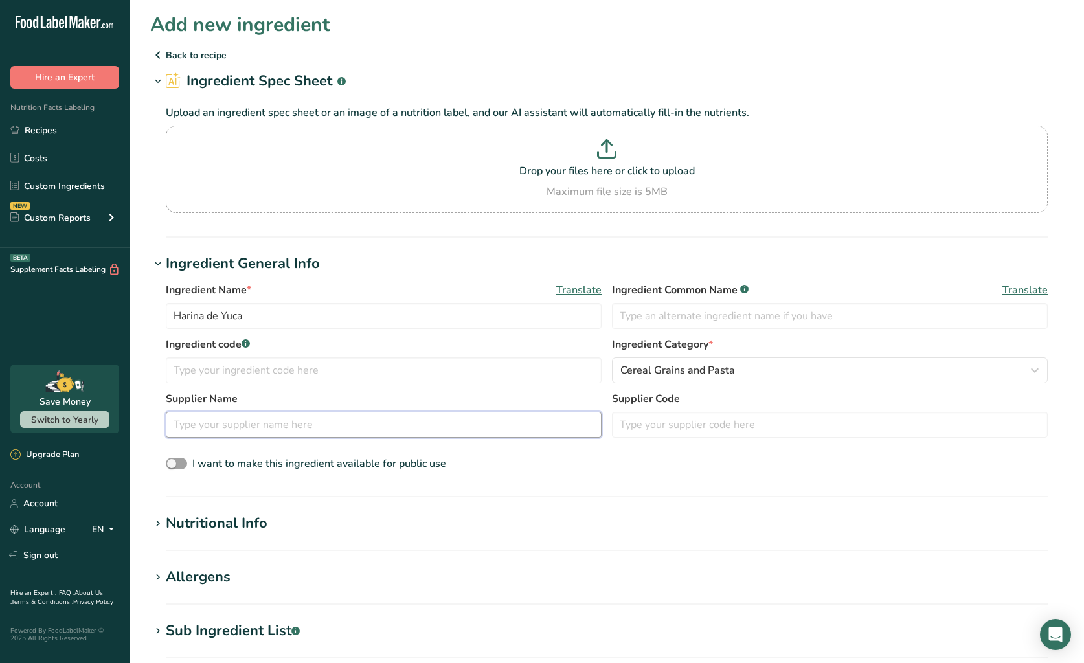
click at [386, 426] on input "text" at bounding box center [384, 425] width 436 height 26
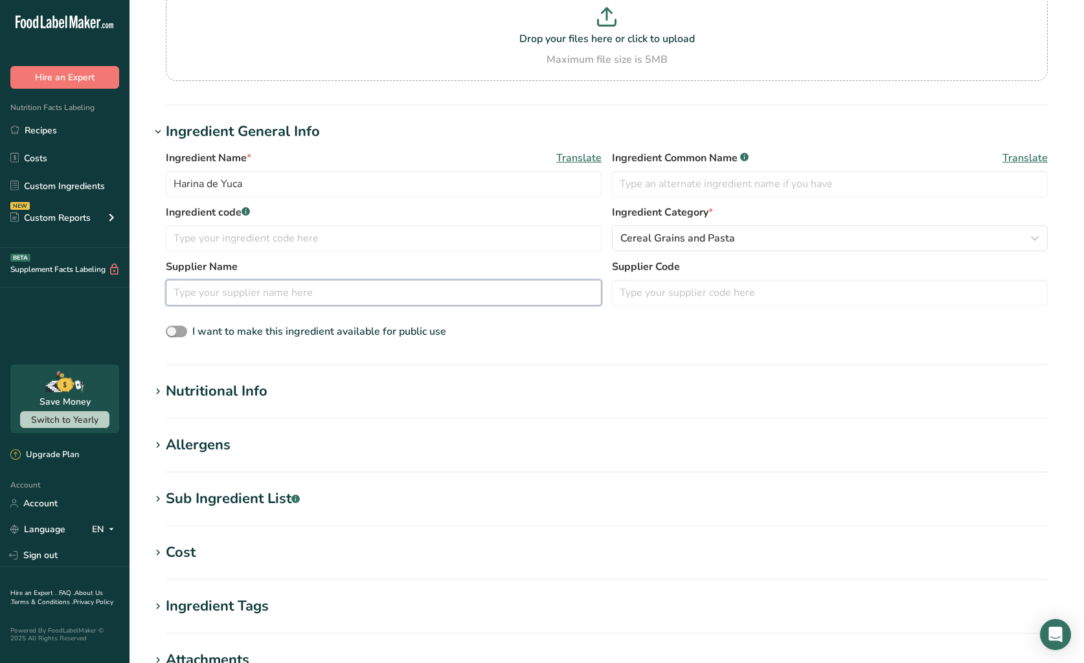
scroll to position [140, 0]
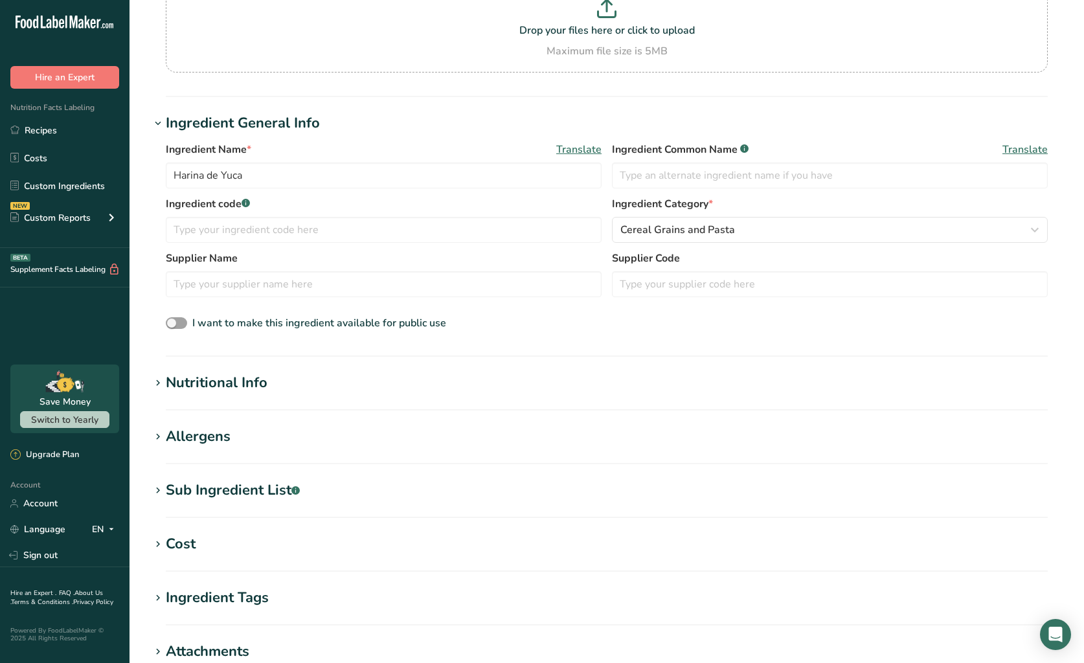
click at [467, 397] on section "Nutritional Info Serving Size .a-a{fill:#347362;}.b-a{fill:#fff;} Add ingredien…" at bounding box center [606, 391] width 913 height 38
click at [243, 379] on div "Nutritional Info" at bounding box center [217, 382] width 102 height 21
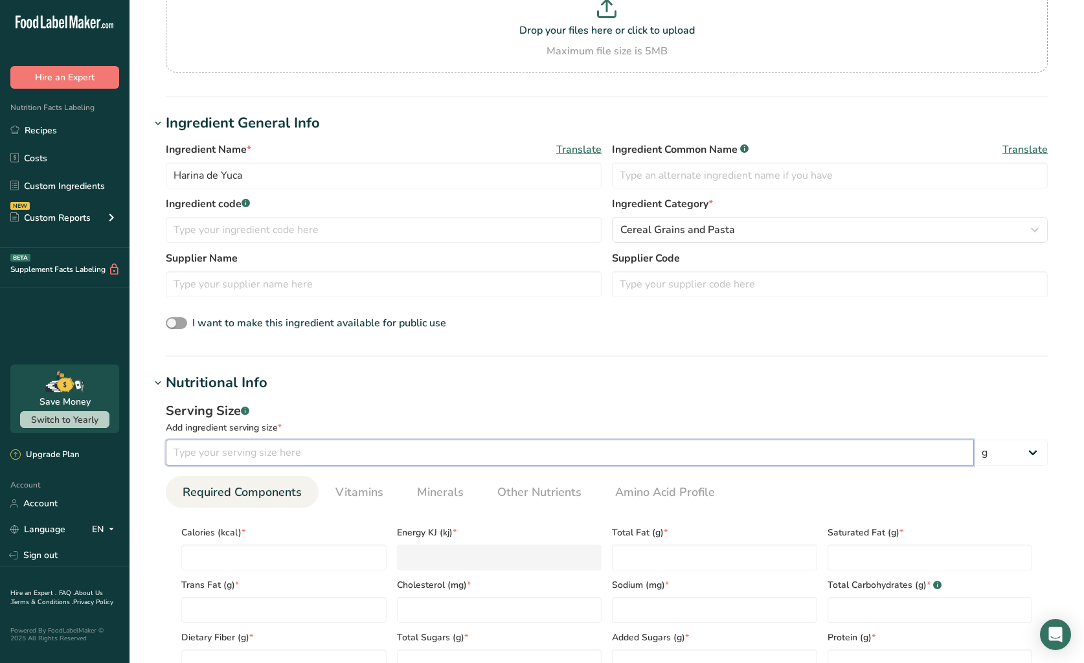
click at [248, 452] on input "number" at bounding box center [570, 453] width 808 height 26
type input "100"
click at [276, 563] on input "number" at bounding box center [283, 557] width 205 height 26
type input "3"
type KJ "12.6"
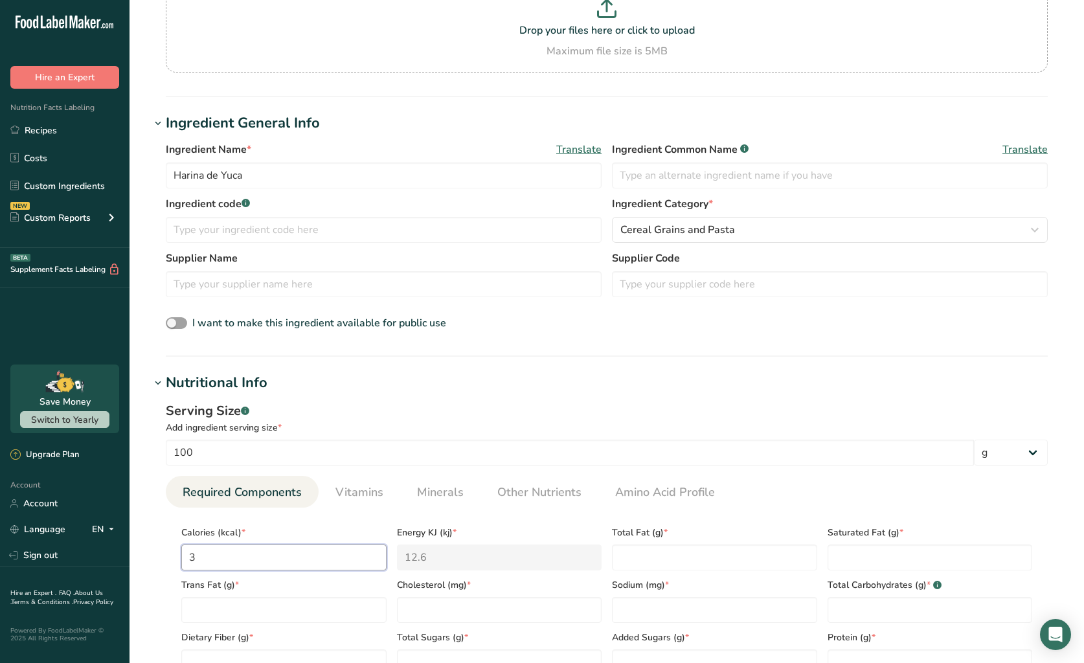
type input "35"
type KJ "146.4"
type input "350"
type KJ "1464.4"
type input "350"
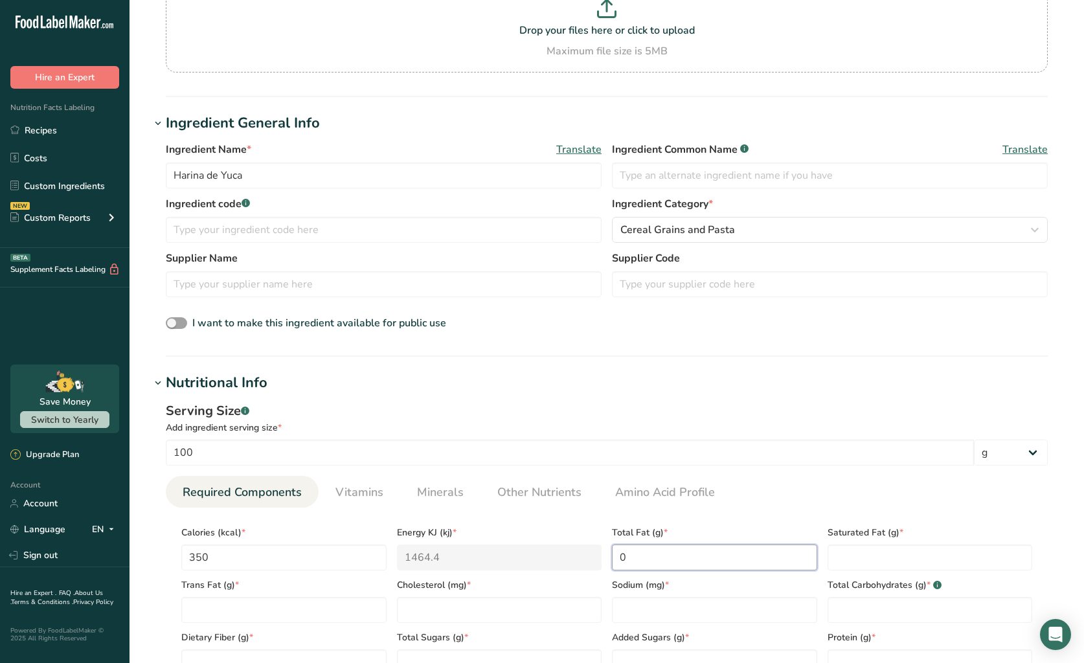
type Fat "0"
type input "0"
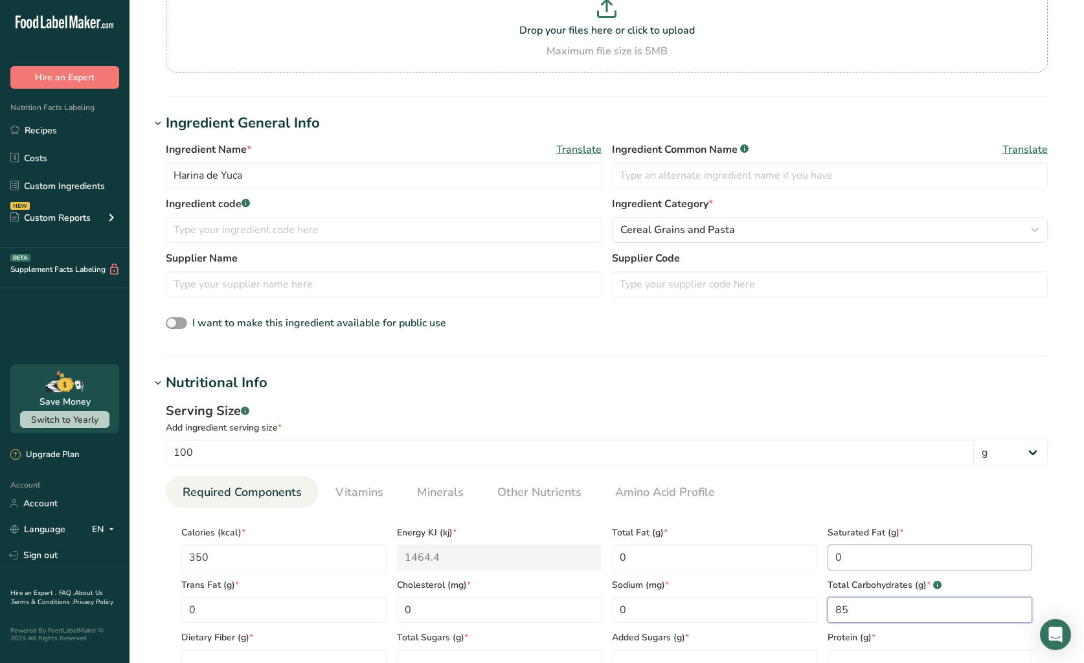
type Carbohydrates "85"
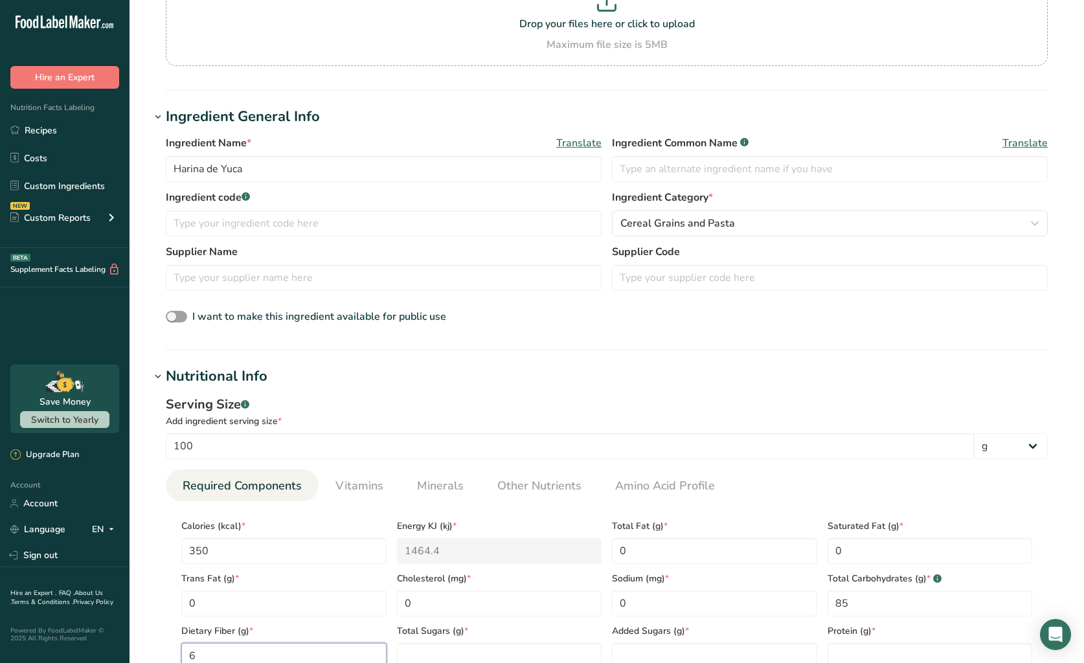
type Fiber "6"
type Sugars "0"
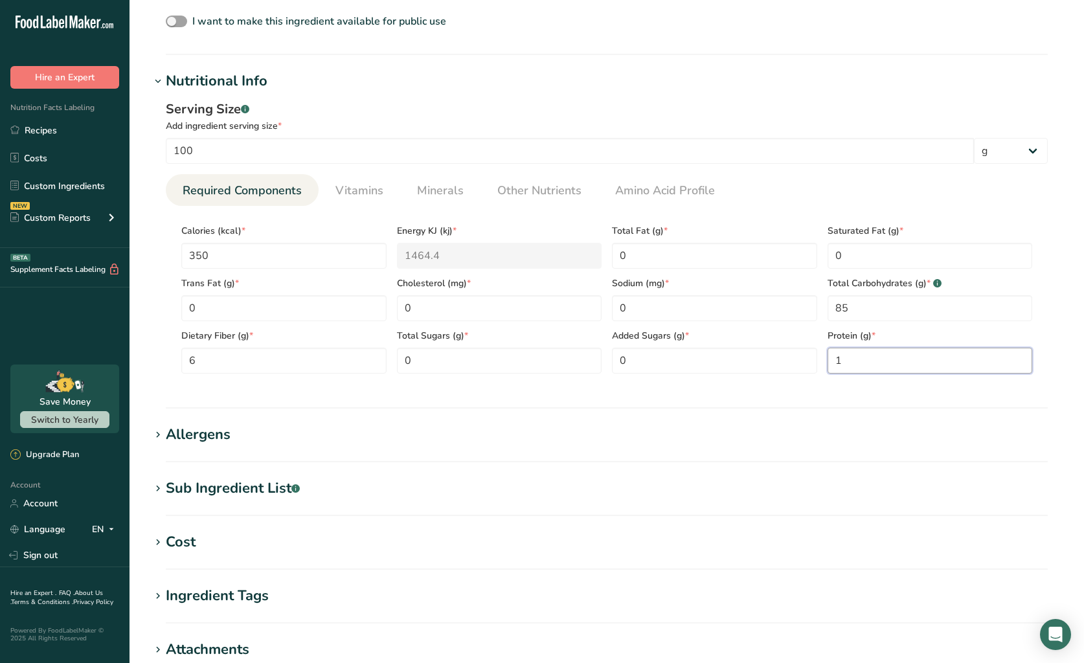
scroll to position [443, 0]
type input "1"
click at [529, 392] on section "Nutritional Info Serving Size .a-a{fill:#347362;}.b-a{fill:#fff;} Add ingredien…" at bounding box center [606, 238] width 913 height 338
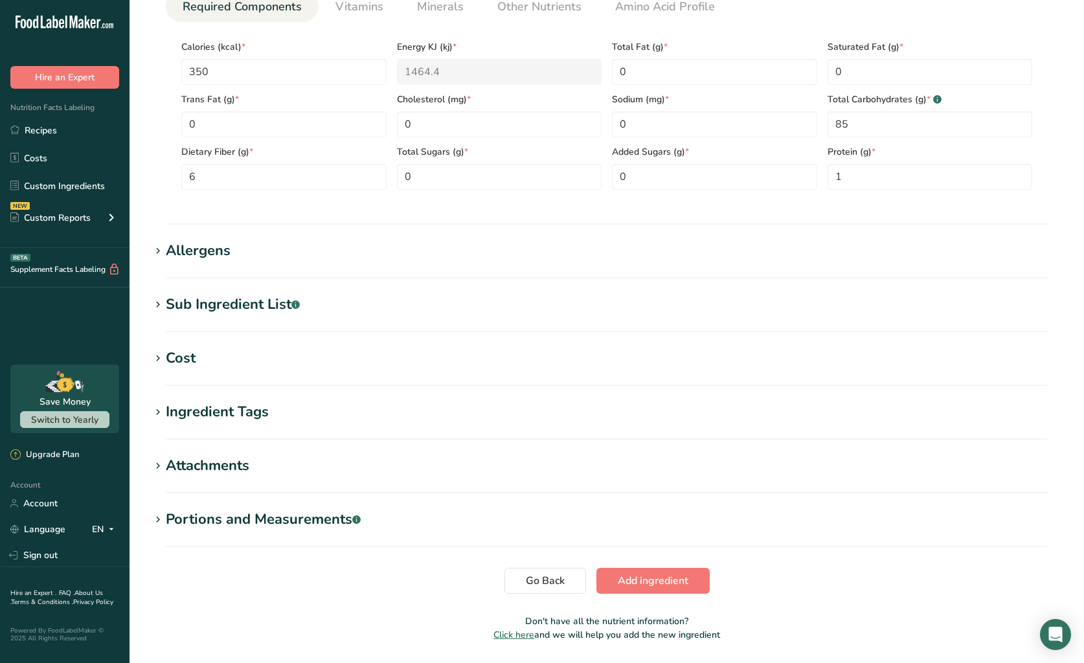
scroll to position [629, 0]
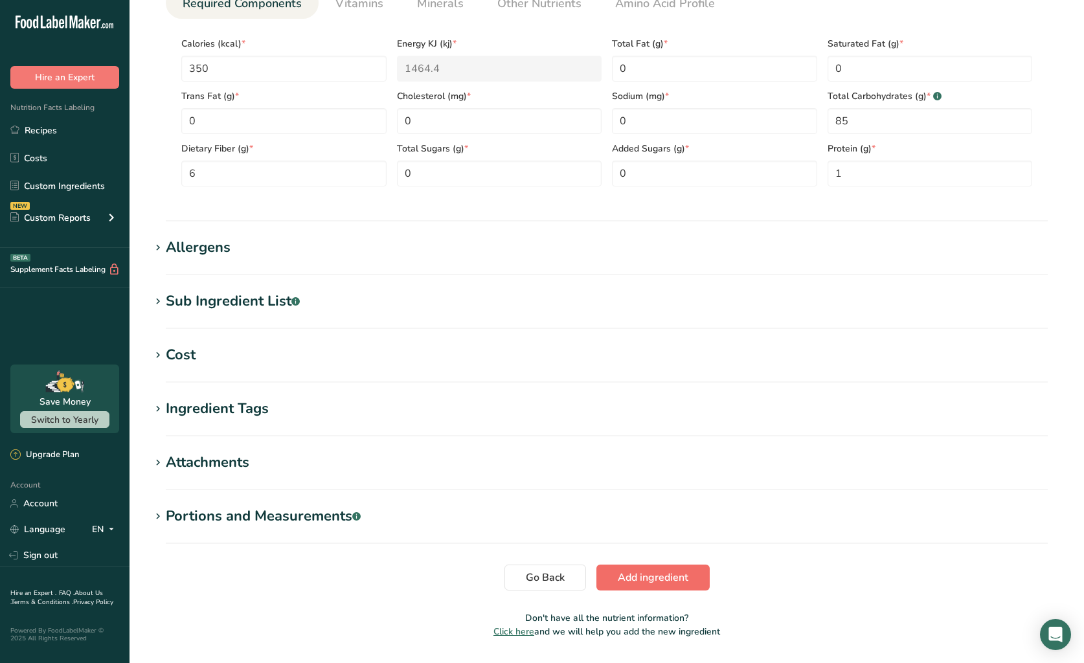
click at [628, 576] on span "Add ingredient" at bounding box center [653, 578] width 71 height 16
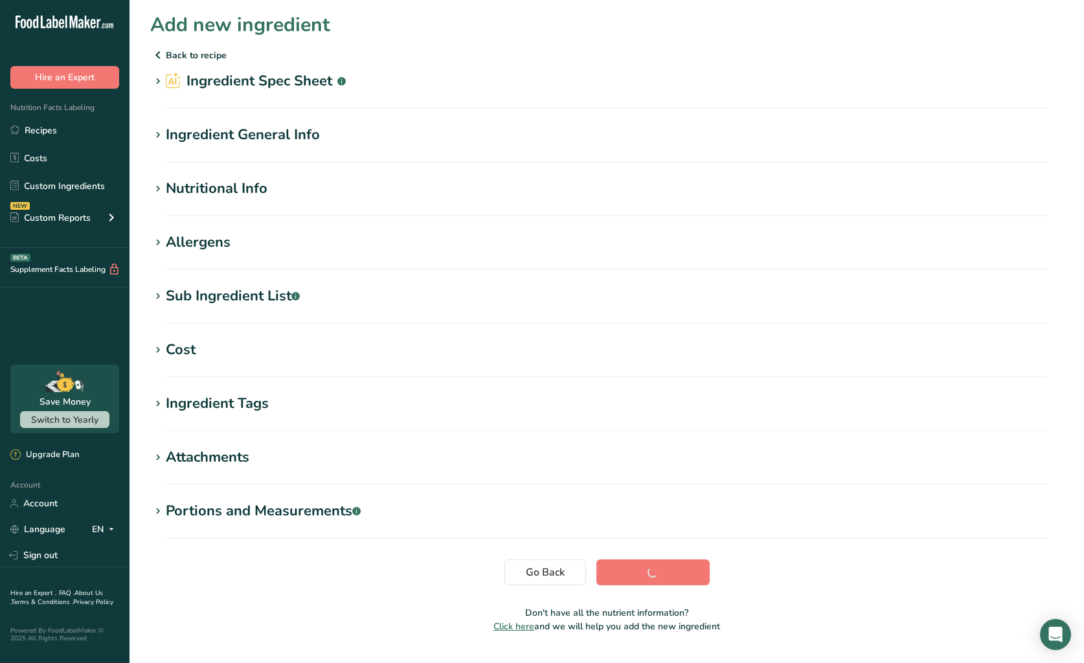
scroll to position [-1, 0]
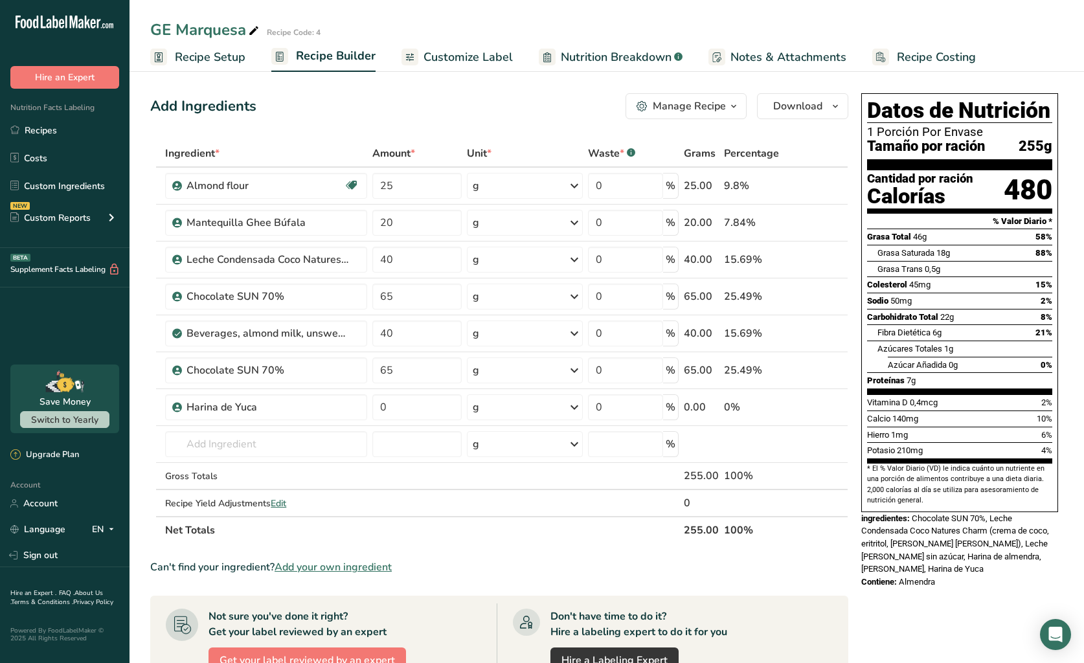
scroll to position [6, 0]
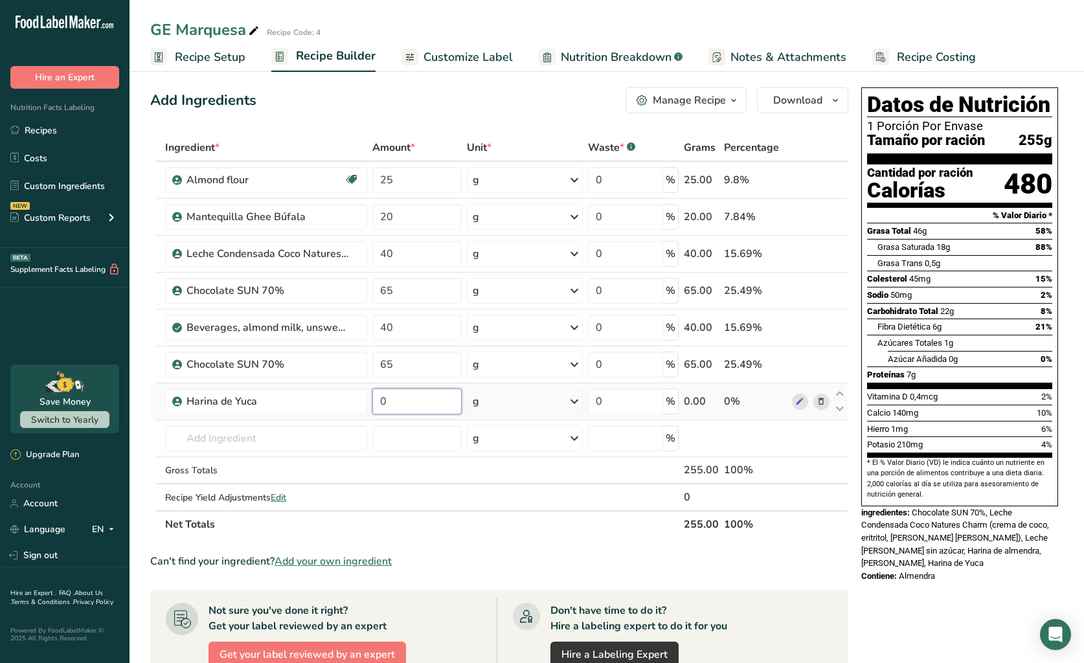
click at [405, 409] on input "0" at bounding box center [416, 401] width 89 height 26
click at [445, 524] on div "Ingredient * Amount * Unit * Waste * .a-a{fill:#347362;}.b-a{fill:#fff;} Grams …" at bounding box center [499, 336] width 698 height 404
click at [418, 407] on input "17" at bounding box center [416, 401] width 89 height 26
type input "42"
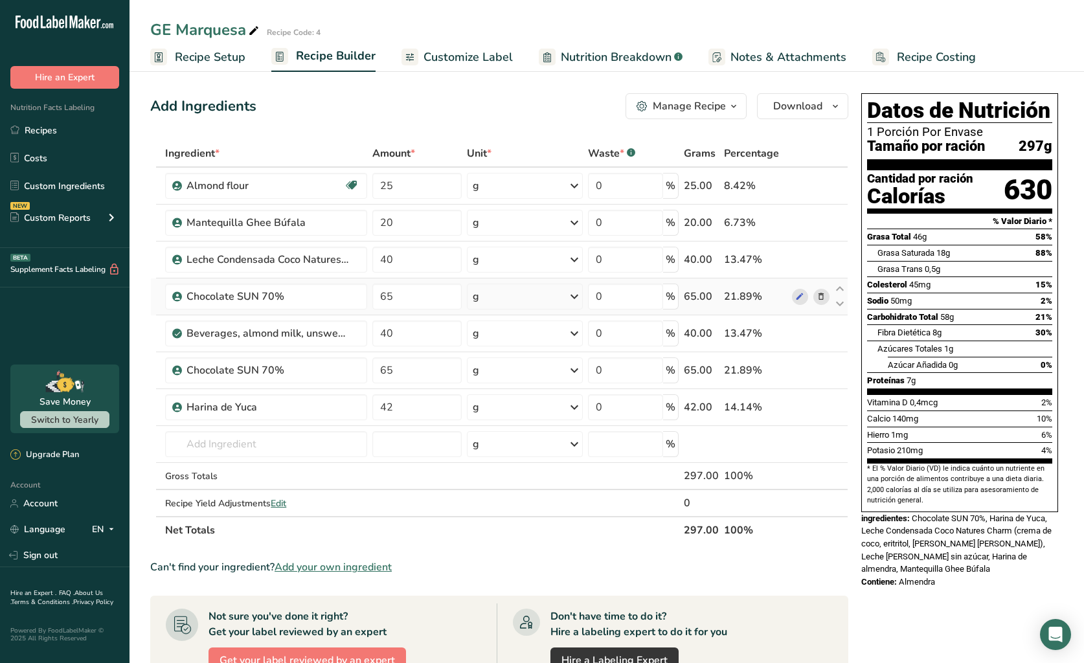
scroll to position [1, 0]
click at [449, 59] on span "Customize Label" at bounding box center [467, 57] width 89 height 17
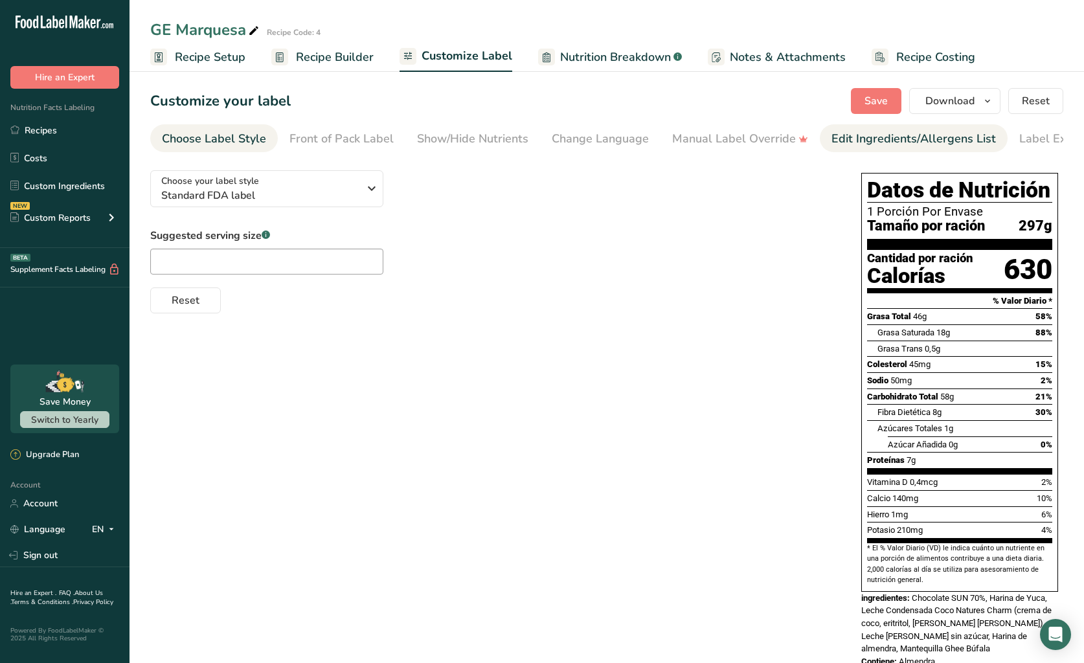
click at [869, 131] on div "Edit Ingredients/Allergens List" at bounding box center [913, 138] width 164 height 17
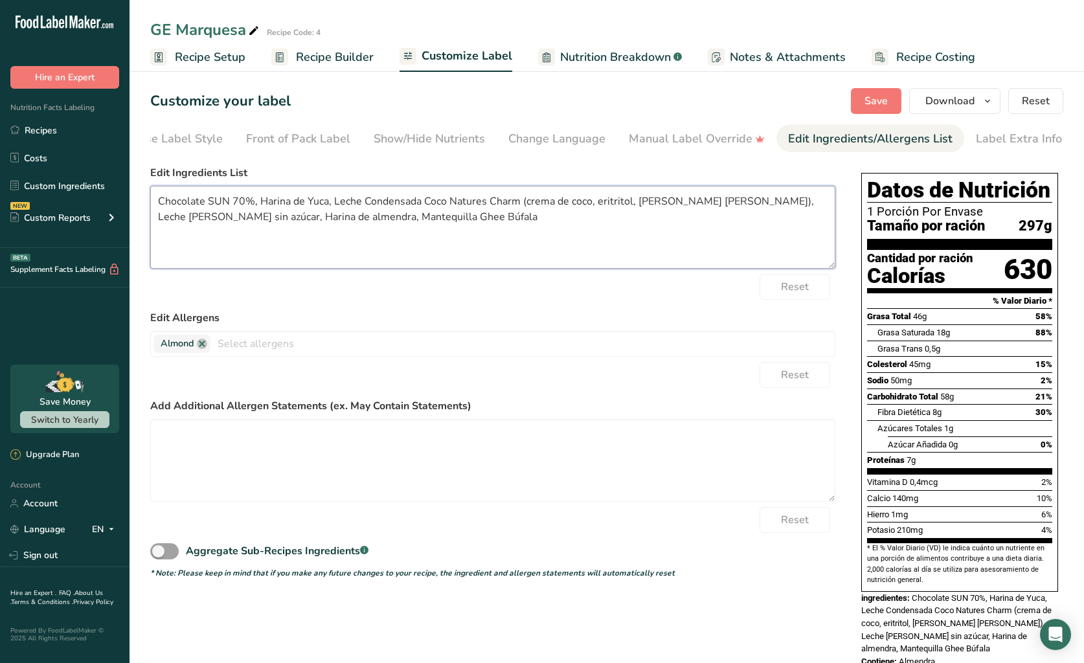
drag, startPoint x: 207, startPoint y: 203, endPoint x: 251, endPoint y: 201, distance: 43.5
click at [251, 201] on textarea "Chocolate SUN 70%, Harina de Yuca, Leche Condensada Coco Natures Charm (crema d…" at bounding box center [492, 227] width 685 height 83
paste textarea "Cheesecake Arequipe y Fresa"
paste textarea "pasta de cacao, cacao en polvo, manteca de cacao, monkfruit"
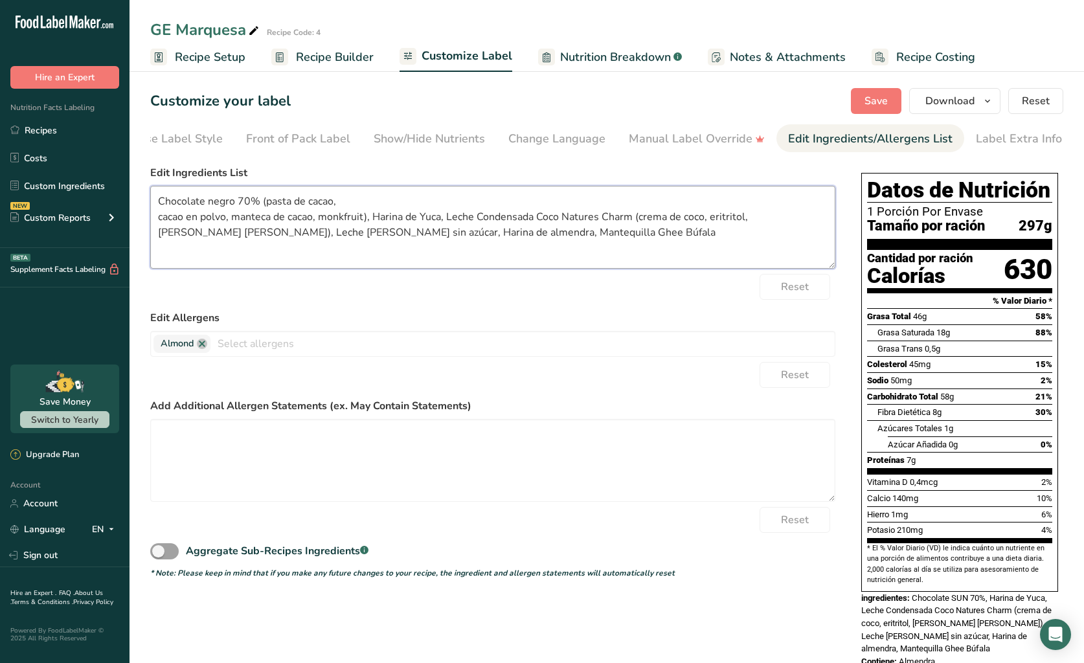
drag, startPoint x: 157, startPoint y: 221, endPoint x: 219, endPoint y: 227, distance: 62.4
click at [157, 221] on textarea "Chocolate negro 70% (pasta de cacao, cacao en polvo, manteca de cacao, monkfrui…" at bounding box center [492, 227] width 685 height 83
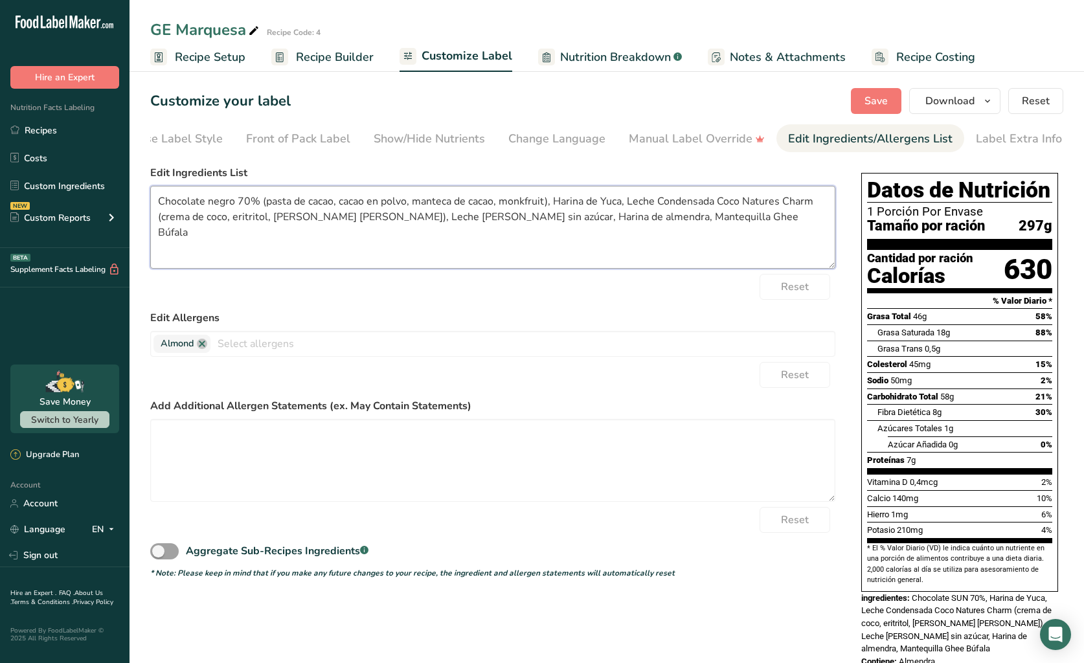
click at [565, 206] on textarea "Chocolate negro 70% (pasta de cacao, cacao en polvo, manteca de cacao, monkfrui…" at bounding box center [492, 227] width 685 height 83
drag, startPoint x: 656, startPoint y: 208, endPoint x: 677, endPoint y: 201, distance: 22.1
click at [657, 208] on textarea "Chocolate negro 70% (pasta de cacao, cacao en polvo, manteca de cacao, monkfrui…" at bounding box center [492, 227] width 685 height 83
drag, startPoint x: 713, startPoint y: 203, endPoint x: 723, endPoint y: 202, distance: 9.2
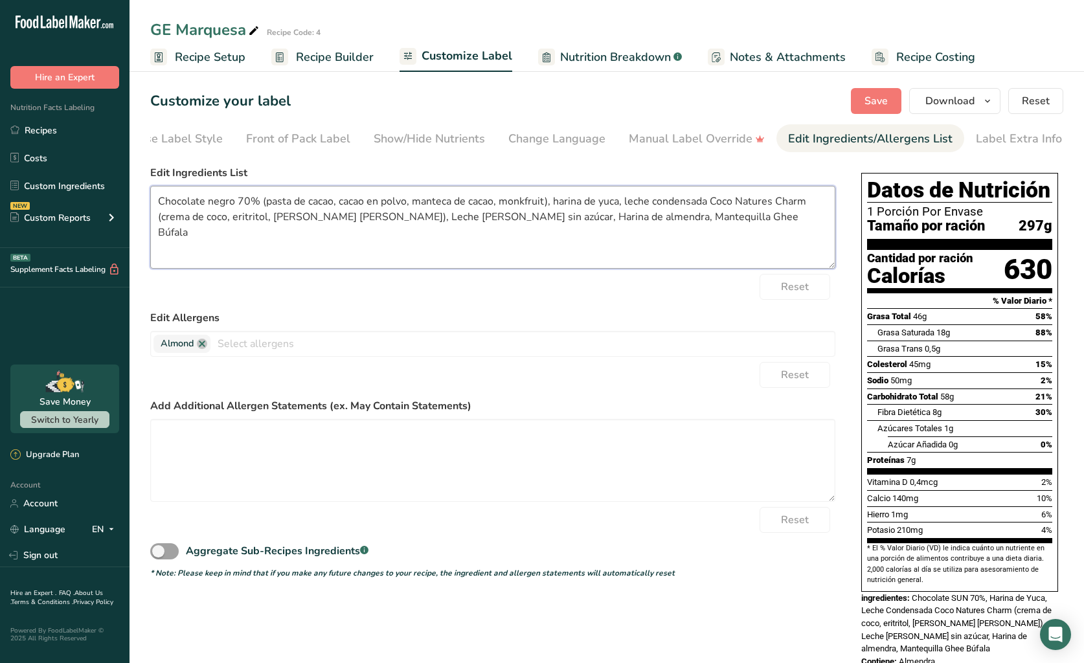
click at [713, 203] on textarea "Chocolate negro 70% (pasta de cacao, cacao en polvo, manteca de cacao, monkfrui…" at bounding box center [492, 227] width 685 height 83
drag, startPoint x: 765, startPoint y: 203, endPoint x: 815, endPoint y: 203, distance: 50.5
click at [815, 203] on textarea "Chocolate negro 70% (pasta de cacao, cacao en polvo, manteca de cacao, monkfrui…" at bounding box center [492, 227] width 685 height 83
click at [265, 219] on textarea "Chocolate negro 70% (pasta de cacao, cacao en polvo, manteca de cacao, monkfrui…" at bounding box center [492, 227] width 685 height 83
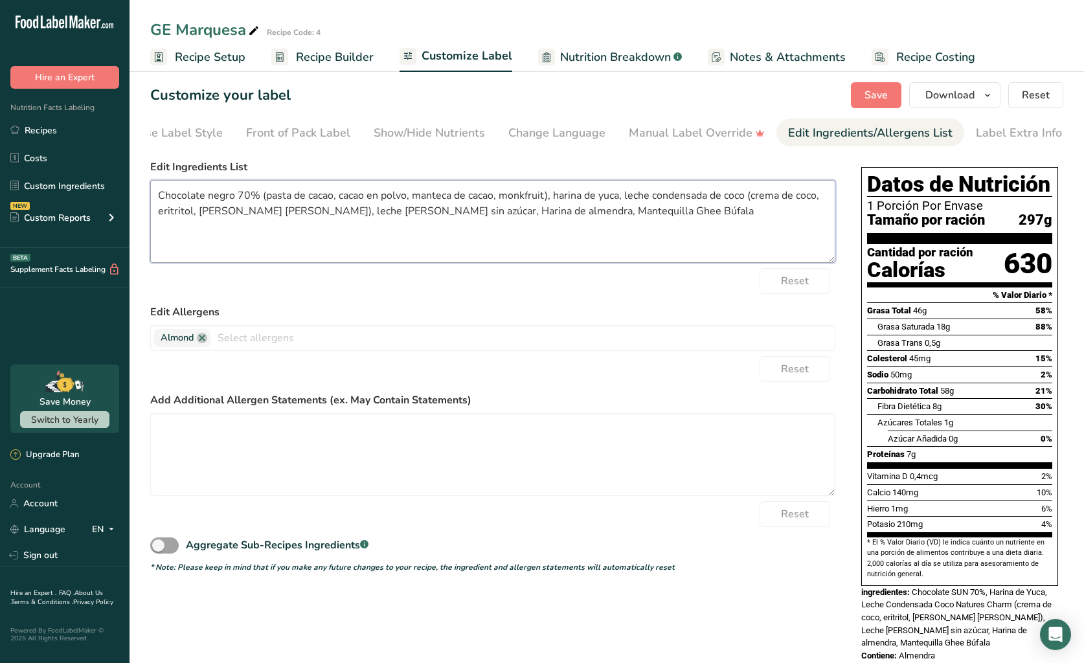
scroll to position [9, 1]
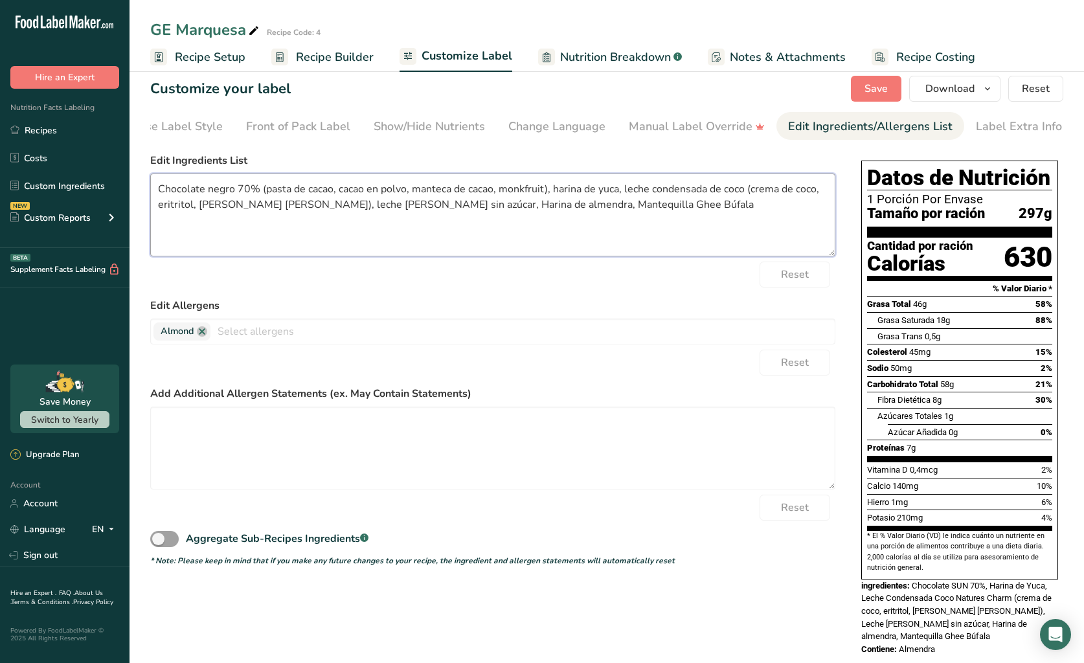
drag, startPoint x: 348, startPoint y: 220, endPoint x: 386, endPoint y: 209, distance: 39.8
click at [381, 215] on textarea "Chocolate negro 70% (pasta de cacao, cacao en polvo, manteca de cacao, monkfrui…" at bounding box center [492, 215] width 685 height 83
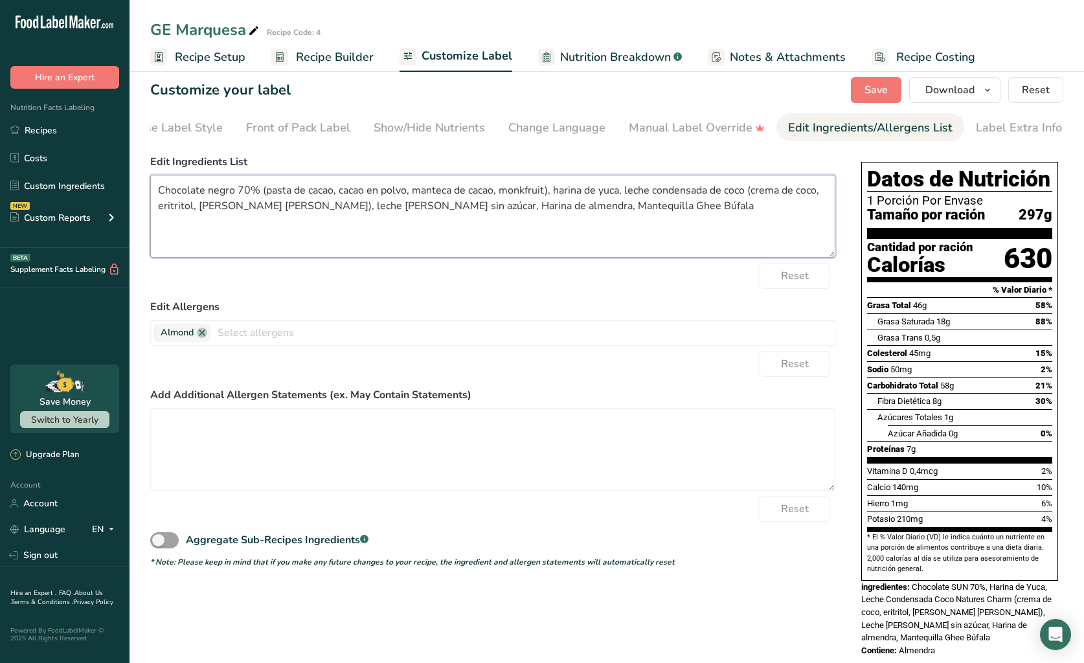
click at [387, 209] on textarea "Chocolate negro 70% (pasta de cacao, cacao en polvo, manteca de cacao, monkfrui…" at bounding box center [492, 216] width 685 height 83
drag, startPoint x: 390, startPoint y: 208, endPoint x: 352, endPoint y: 208, distance: 38.2
click at [352, 208] on textarea "Chocolate negro 70% (pasta de cacao, cacao en polvo, manteca de cacao, monkfrui…" at bounding box center [492, 216] width 685 height 83
click at [361, 208] on textarea "Chocolate negro 70% (pasta de cacao, cacao en polvo, manteca de cacao, monkfrui…" at bounding box center [492, 216] width 685 height 83
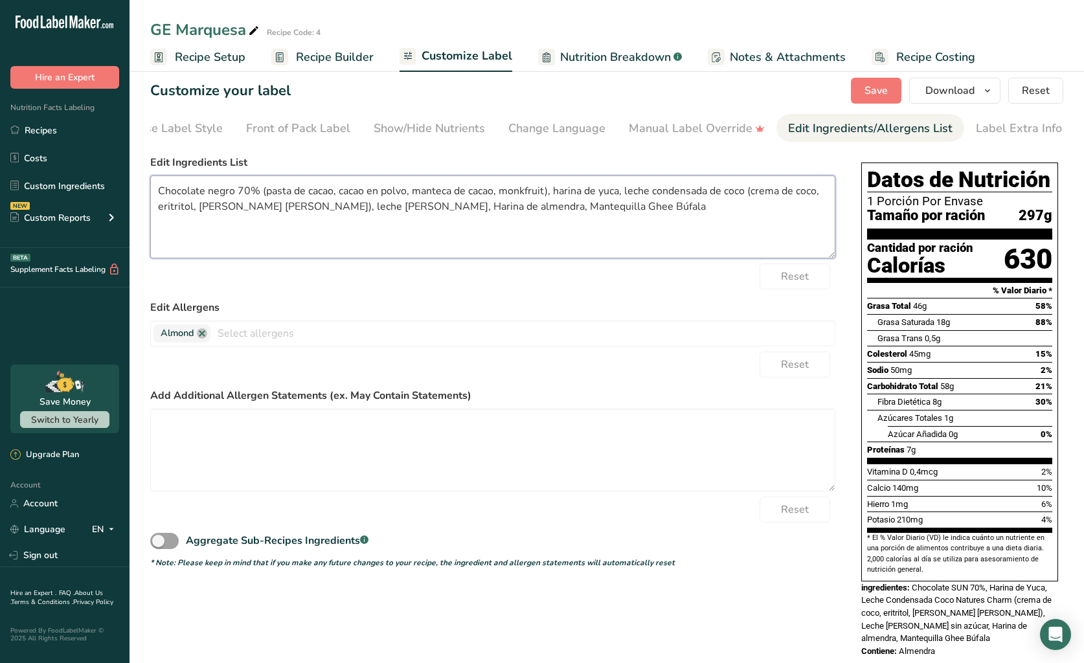
click at [361, 208] on textarea "Chocolate negro 70% (pasta de cacao, cacao en polvo, manteca de cacao, monkfrui…" at bounding box center [492, 216] width 685 height 83
click at [451, 210] on textarea "Chocolate negro 70% (pasta de cacao, cacao en polvo, manteca de cacao, monkfrui…" at bounding box center [492, 216] width 685 height 83
click at [513, 210] on textarea "Chocolate negro 70% (pasta de cacao, cacao en polvo, manteca de cacao, monkfrui…" at bounding box center [492, 216] width 685 height 83
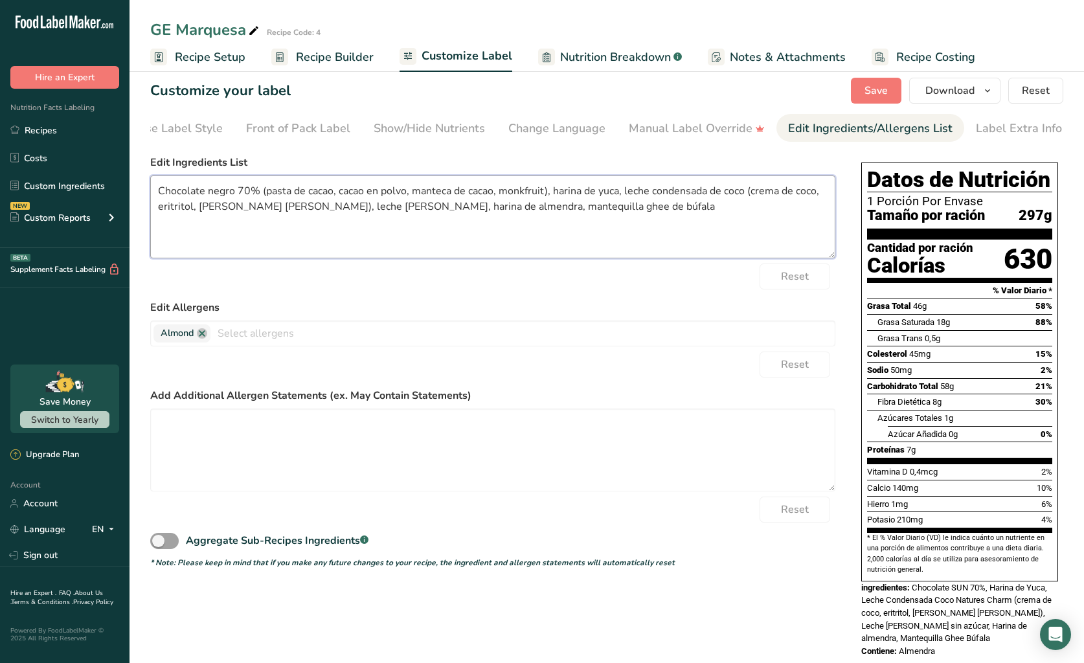
click at [593, 214] on textarea "Chocolate negro 70% (pasta de cacao, cacao en polvo, manteca de cacao, monkfrui…" at bounding box center [492, 216] width 685 height 83
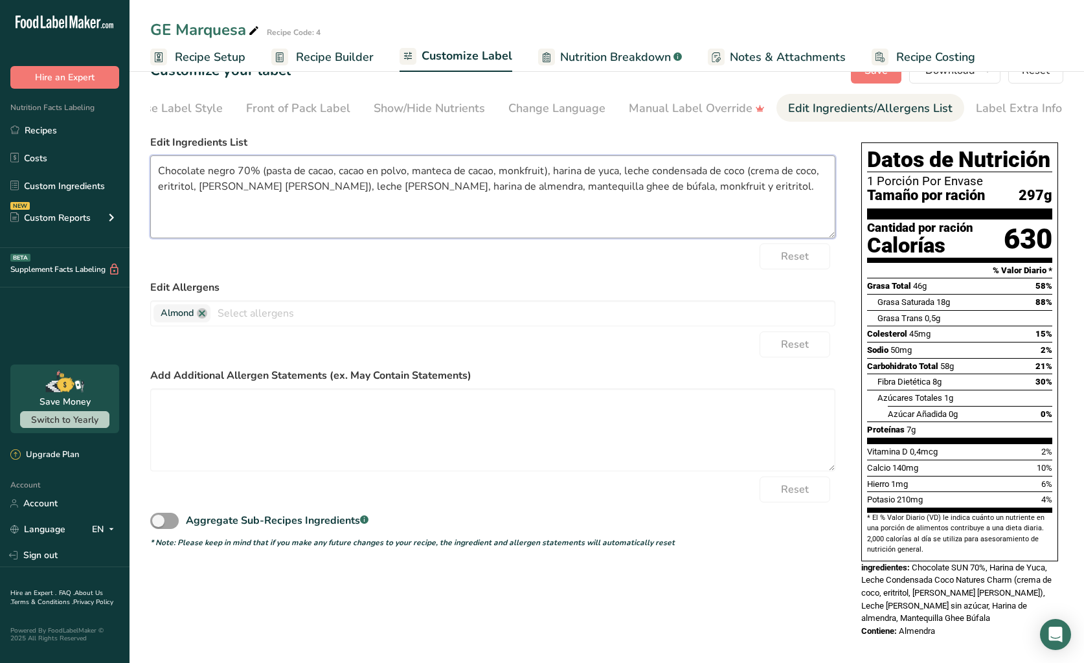
scroll to position [30, 0]
click at [873, 80] on button "Save" at bounding box center [876, 71] width 50 height 26
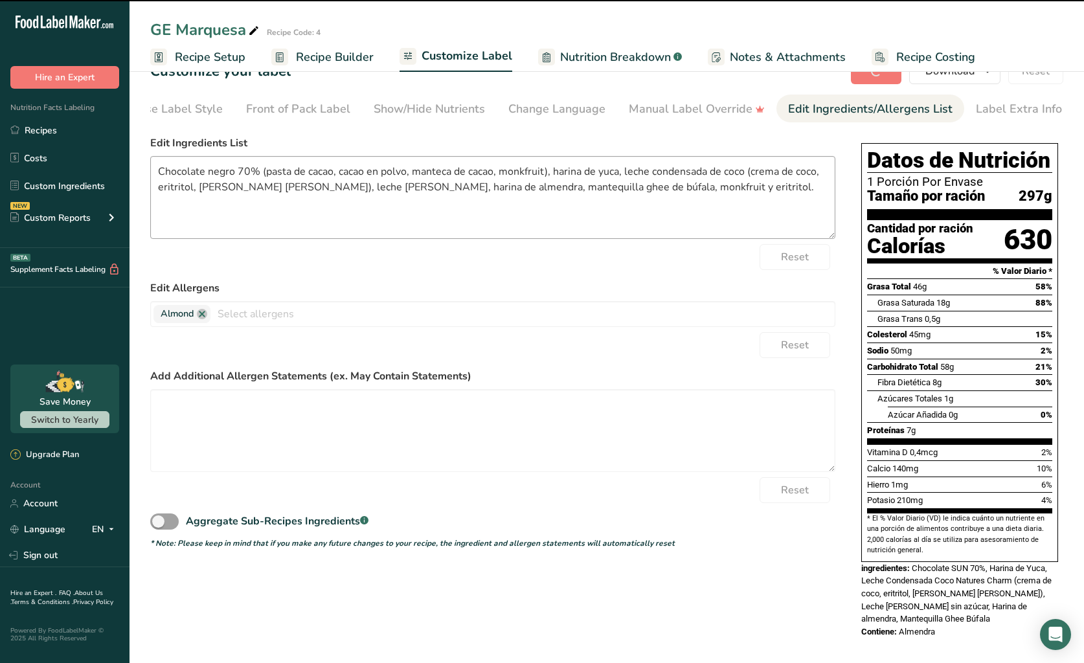
type textarea "Chocolate negro 70% (pasta de cacao, cacao en polvo, manteca de cacao, monkfrui…"
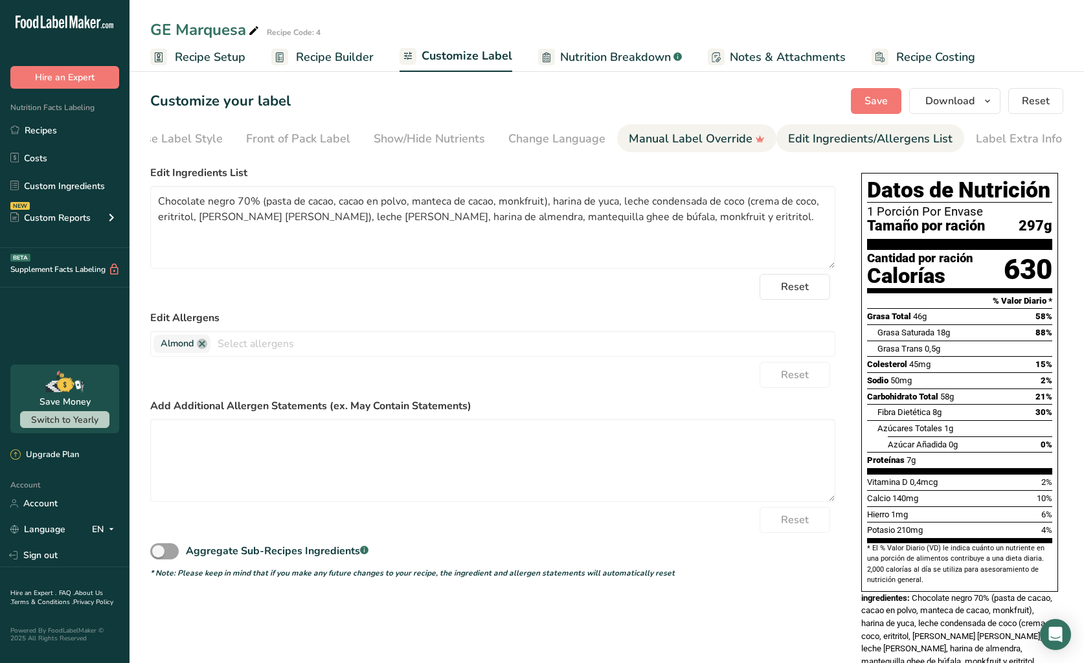
scroll to position [0, 0]
click at [886, 100] on span "Save" at bounding box center [875, 101] width 23 height 16
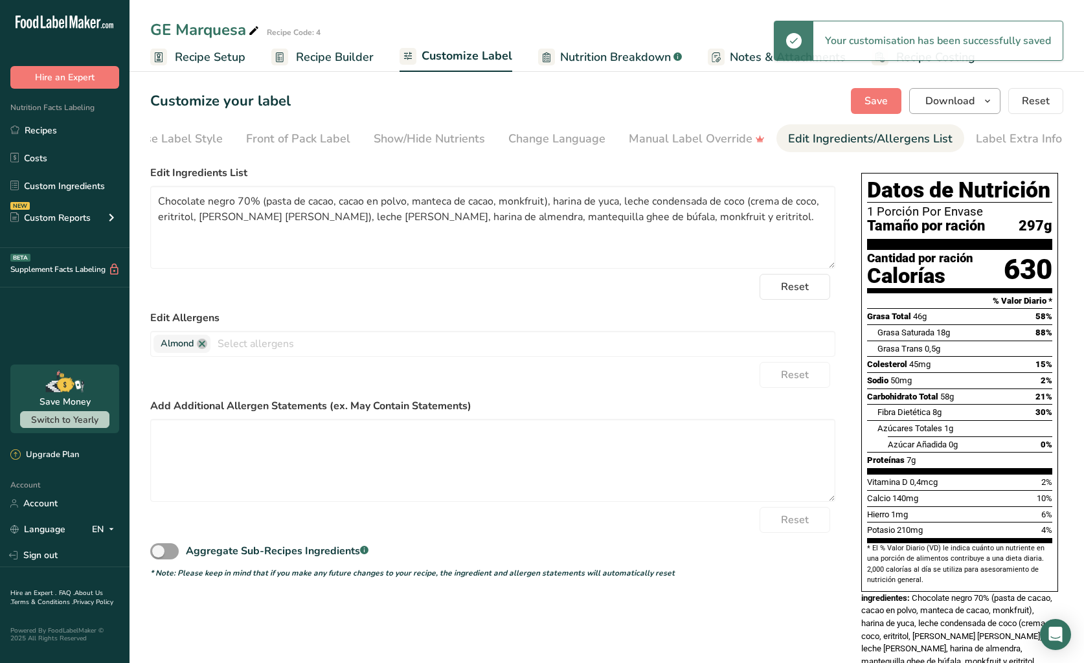
click at [969, 104] on span "Download" at bounding box center [949, 101] width 49 height 16
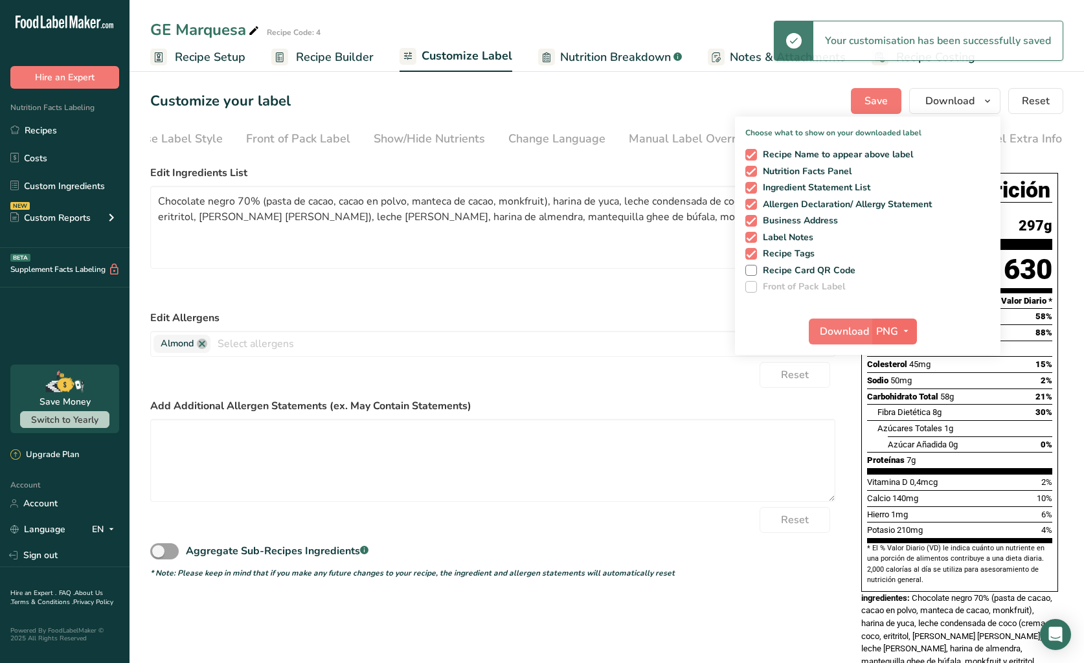
click at [898, 330] on span "button" at bounding box center [906, 332] width 16 height 16
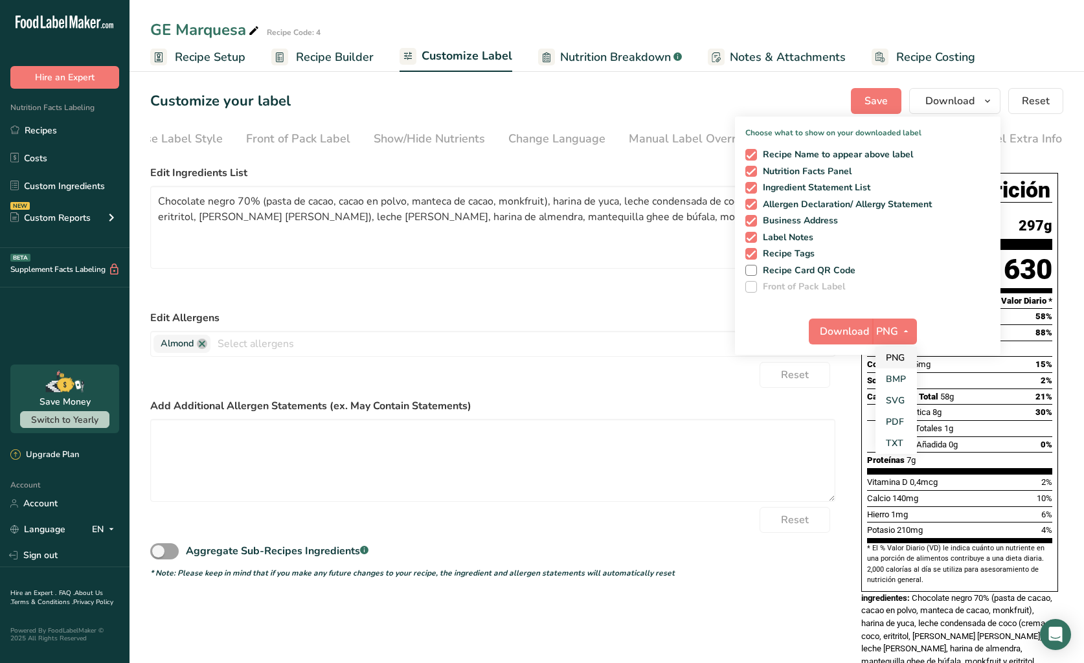
click at [901, 359] on link "PNG" at bounding box center [895, 357] width 41 height 21
click at [829, 330] on span "Download" at bounding box center [844, 332] width 49 height 16
click at [892, 329] on span "PNG" at bounding box center [887, 332] width 22 height 16
click at [903, 417] on link "PDF" at bounding box center [895, 421] width 41 height 21
click at [844, 333] on span "Download" at bounding box center [844, 332] width 49 height 16
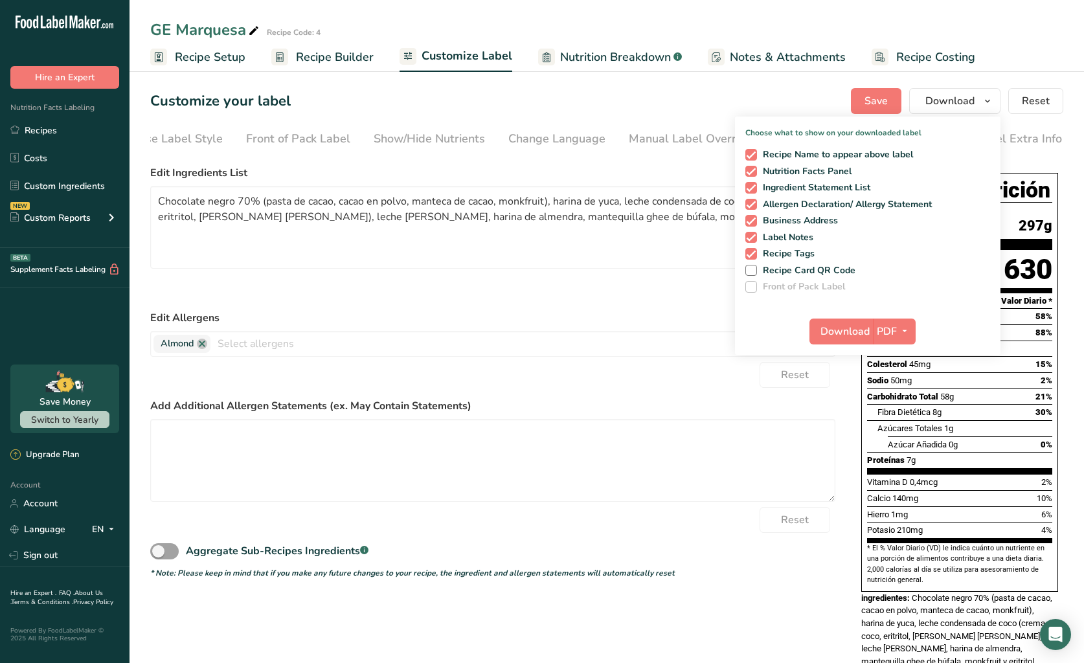
click at [181, 62] on span "Recipe Setup" at bounding box center [210, 57] width 71 height 17
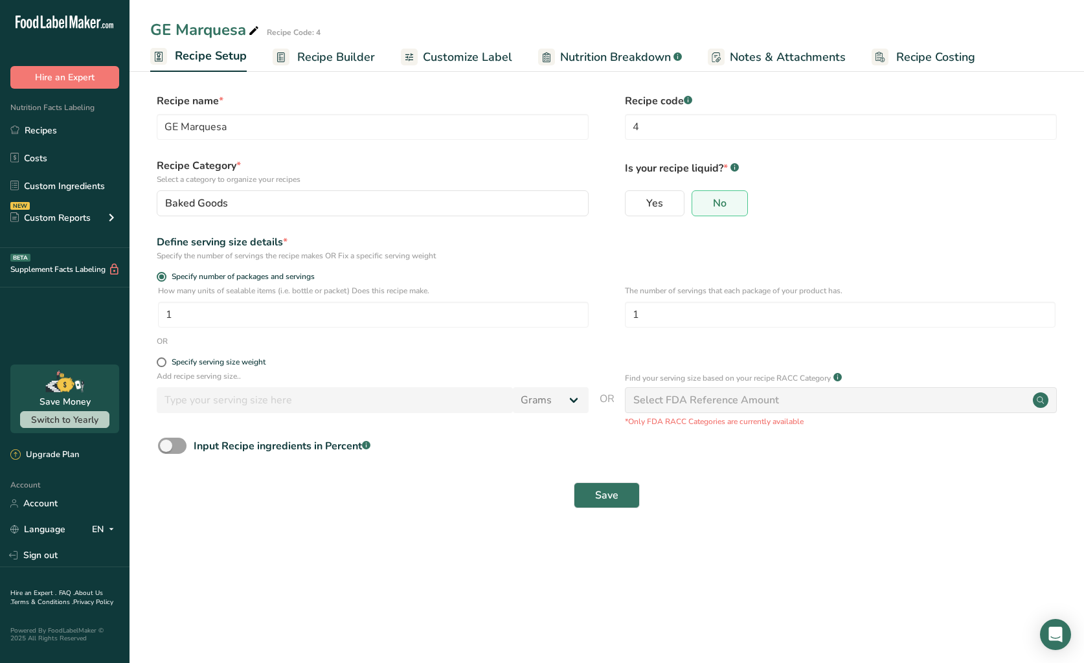
click at [332, 54] on span "Recipe Builder" at bounding box center [336, 57] width 78 height 17
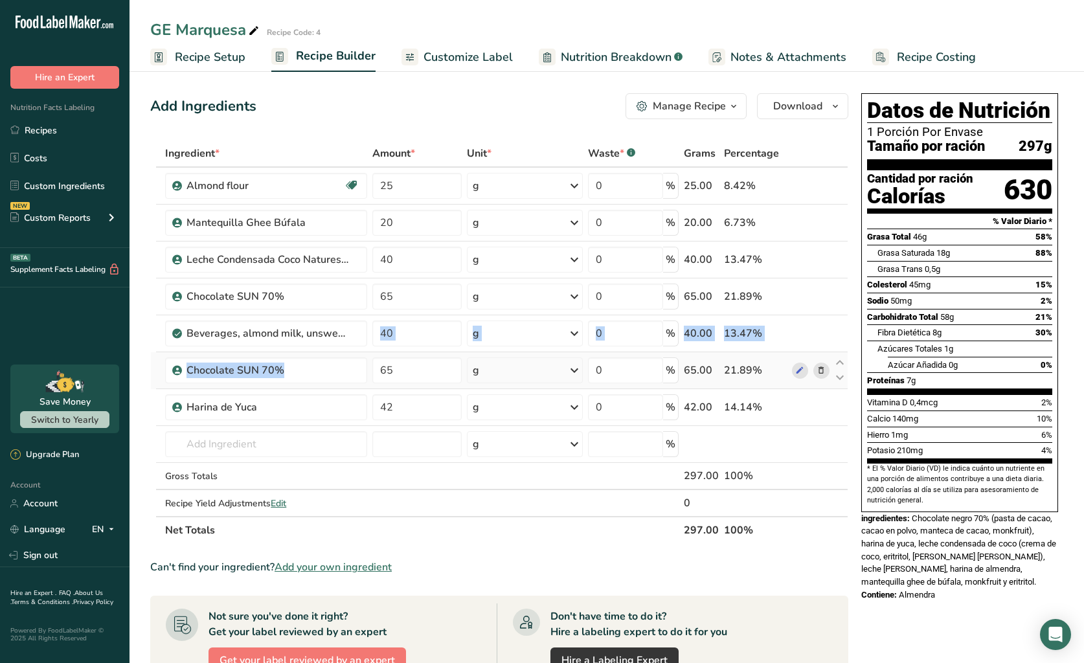
click at [416, 356] on tbody "Almond flour Vegan Vegetarian Organic Organic Certified Non-GMO Kosher Pareve K…" at bounding box center [499, 342] width 697 height 348
click at [143, 341] on section "Add Ingredients Manage Recipe Delete Recipe Duplicate Recipe Scale Recipe Save …" at bounding box center [606, 526] width 954 height 919
click at [493, 61] on span "Customize Label" at bounding box center [467, 57] width 89 height 17
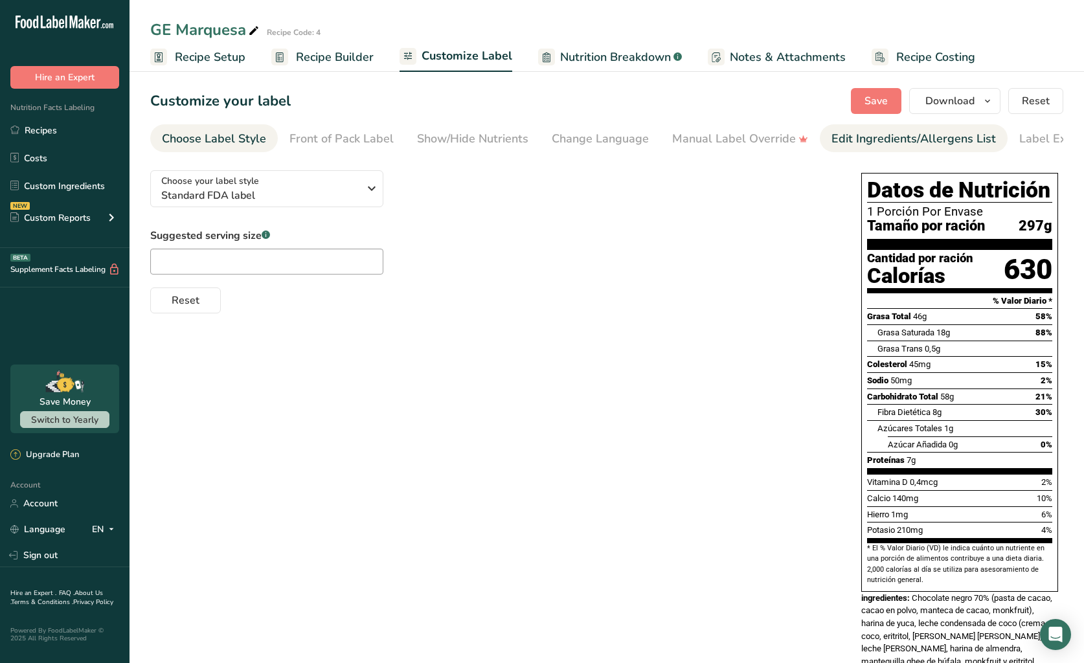
click at [883, 144] on div "Edit Ingredients/Allergens List" at bounding box center [913, 138] width 164 height 17
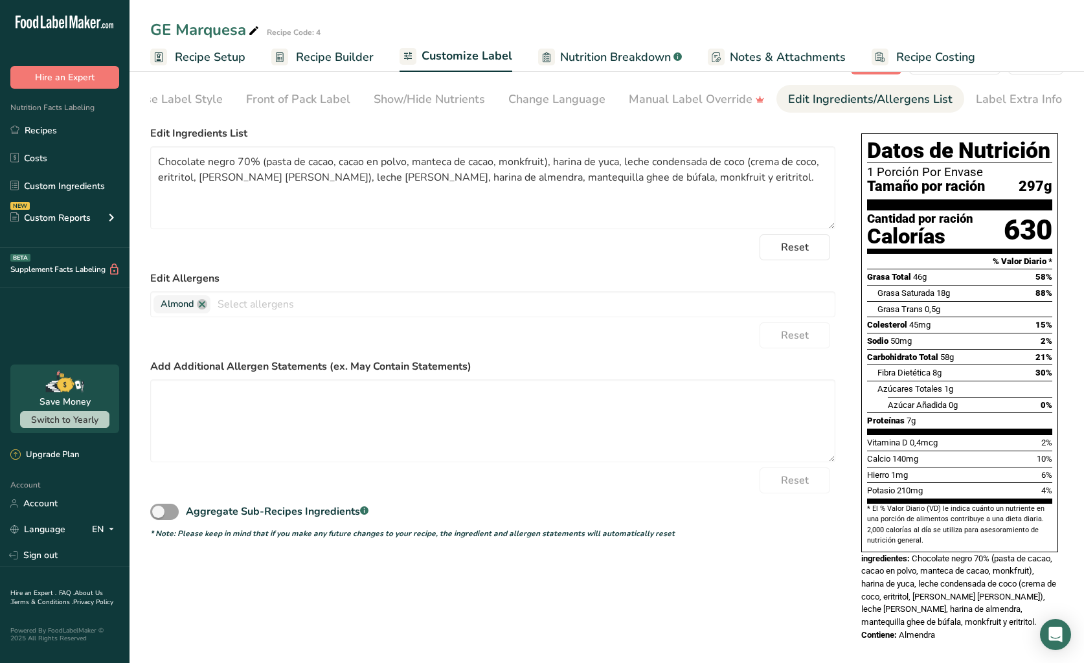
scroll to position [39, 0]
click at [338, 54] on span "Recipe Builder" at bounding box center [335, 57] width 78 height 17
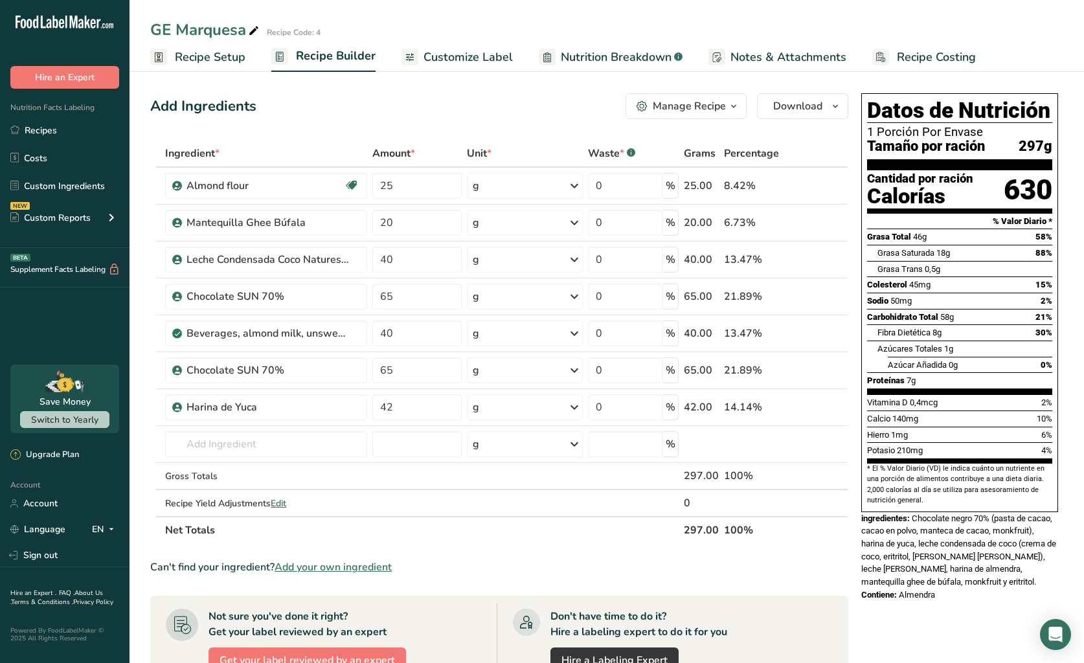
click at [213, 56] on span "Recipe Setup" at bounding box center [210, 57] width 71 height 17
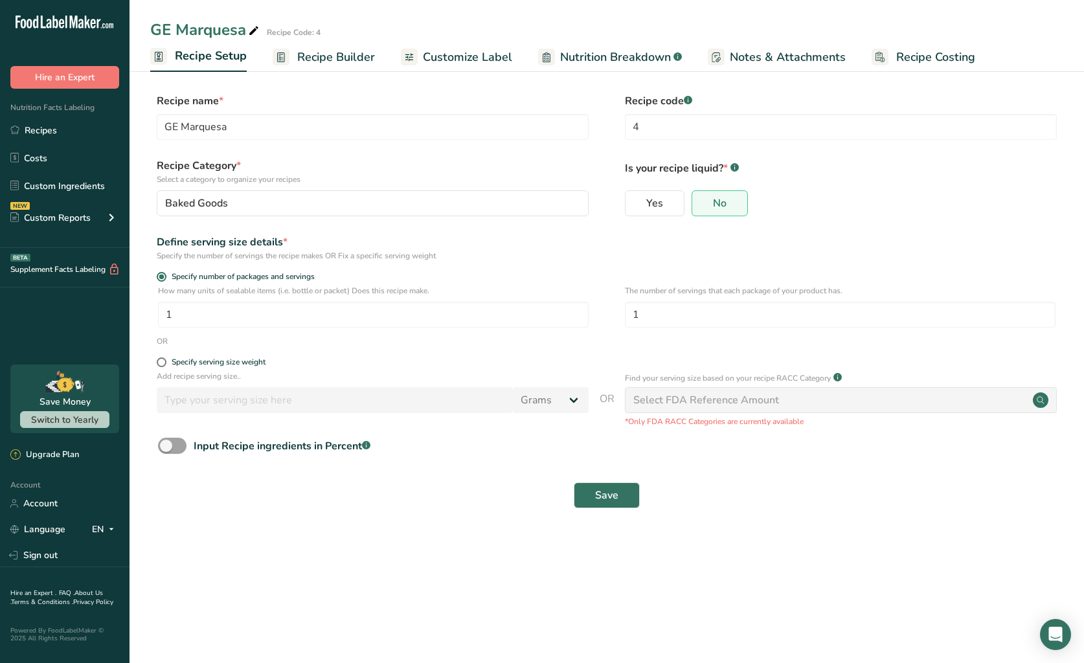
click at [636, 55] on span "Nutrition Breakdown" at bounding box center [615, 57] width 111 height 17
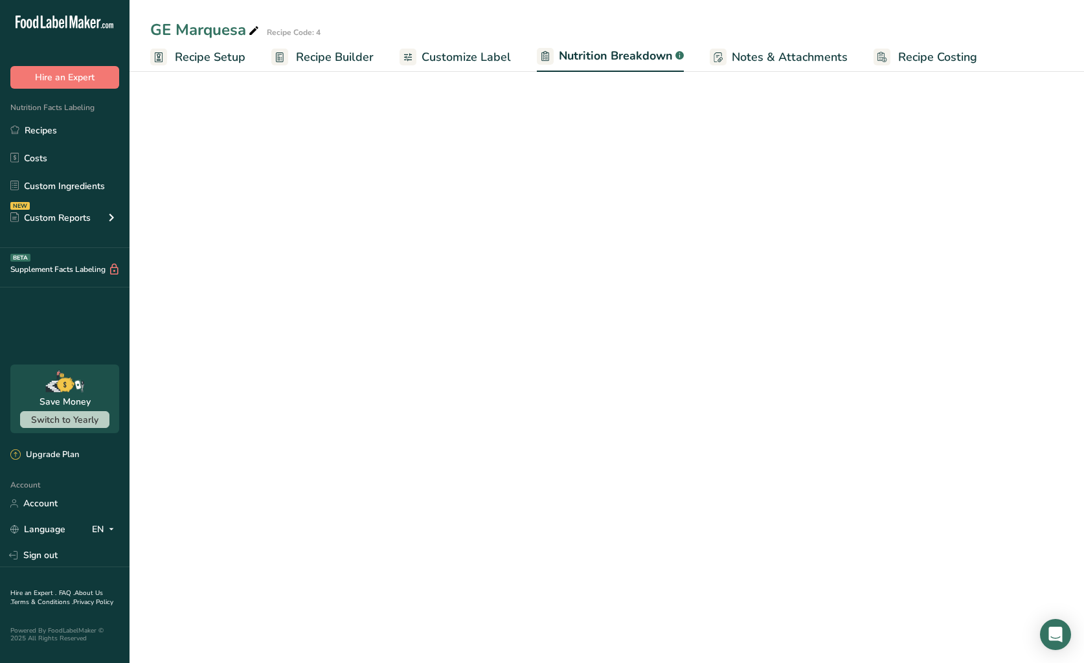
select select "Calories"
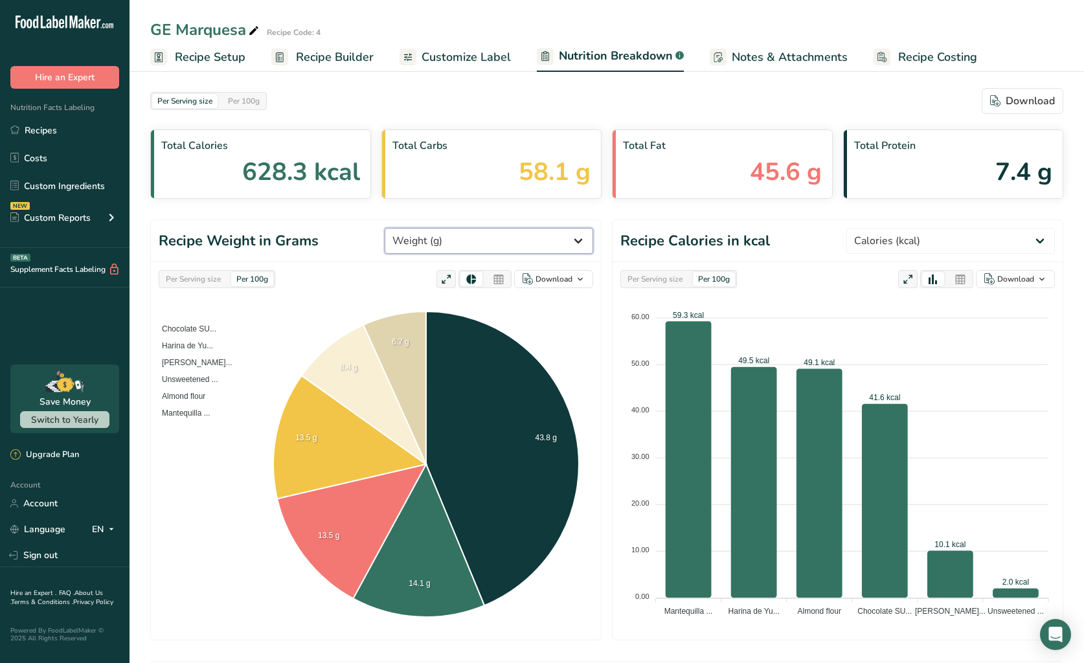
select select "Calories"
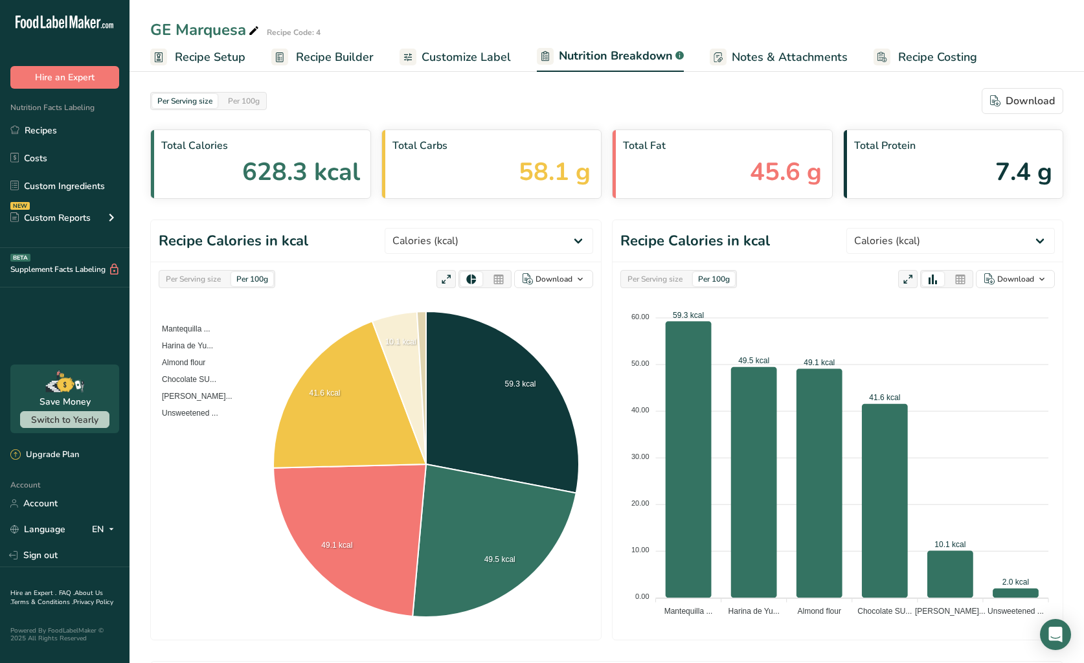
click at [194, 276] on div "Per Serving size" at bounding box center [193, 279] width 65 height 14
click at [261, 275] on div "Per 100g" at bounding box center [252, 279] width 42 height 14
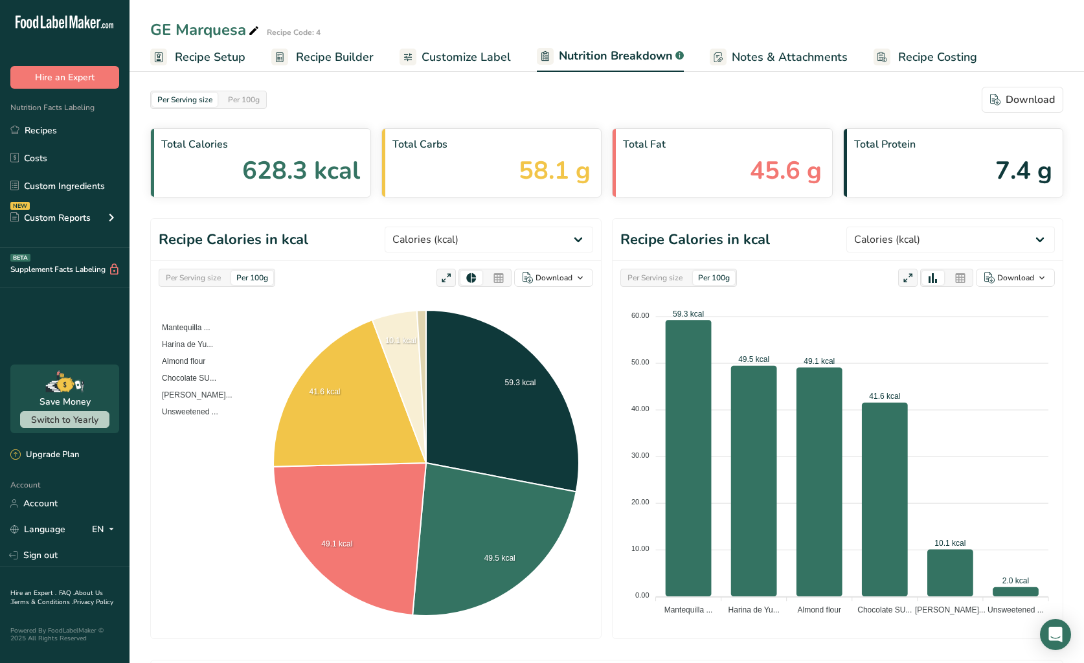
scroll to position [1, 0]
click at [57, 129] on link "Recipes" at bounding box center [64, 130] width 129 height 25
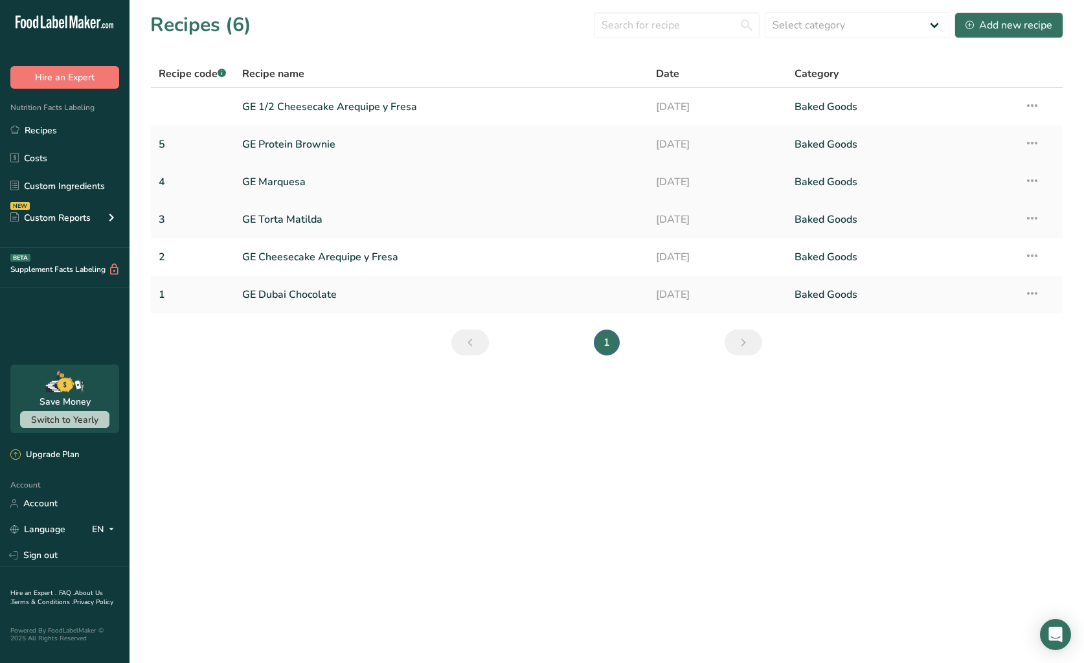
click at [1033, 179] on icon at bounding box center [1032, 180] width 16 height 23
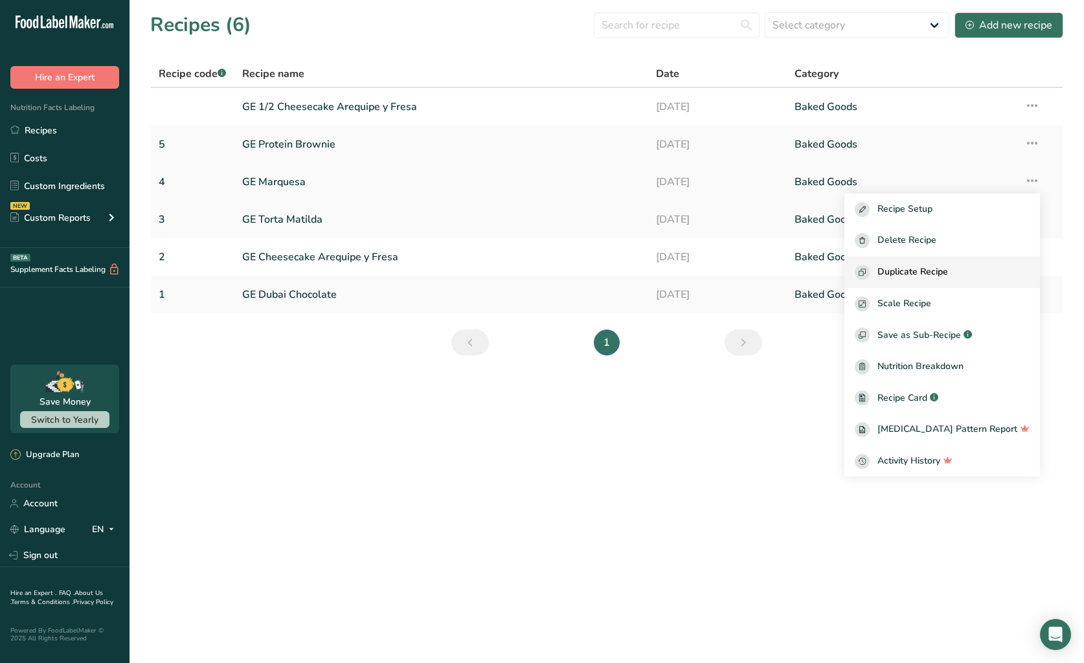
click at [948, 276] on span "Duplicate Recipe" at bounding box center [912, 272] width 71 height 15
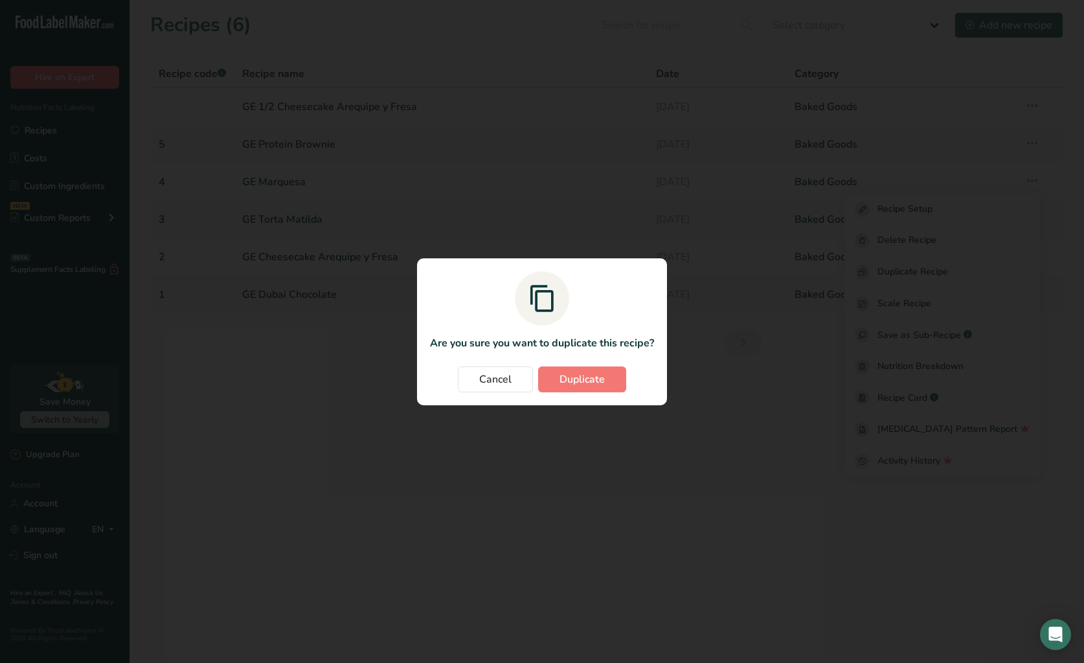
click at [612, 381] on button "Duplicate" at bounding box center [582, 379] width 88 height 26
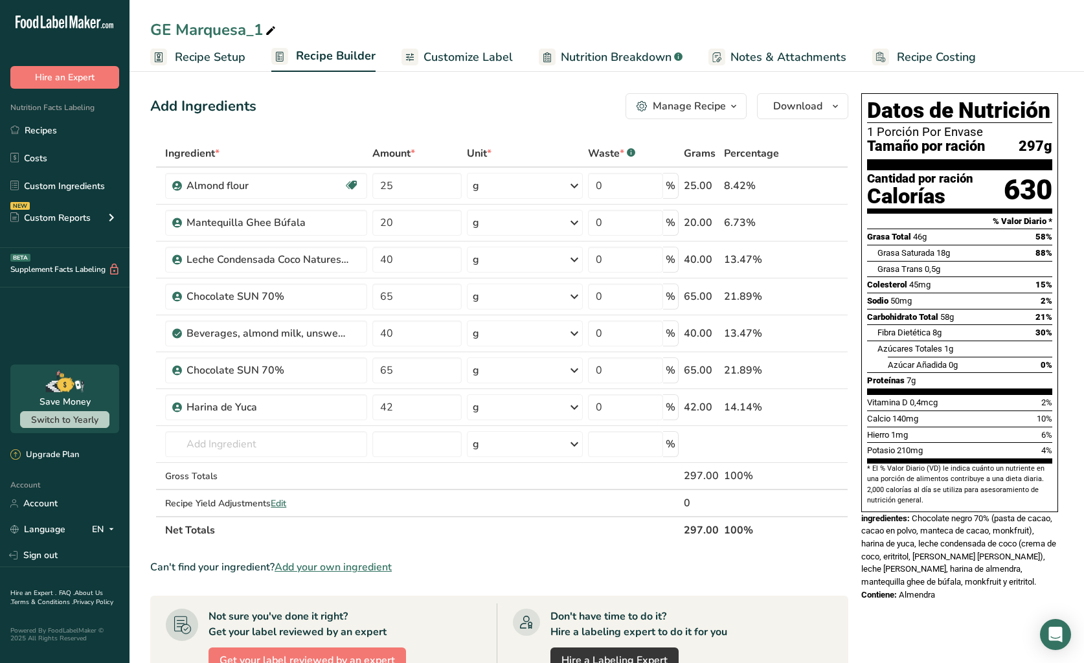
click at [273, 30] on icon at bounding box center [271, 31] width 12 height 18
type input "GE Marquesa Mini"
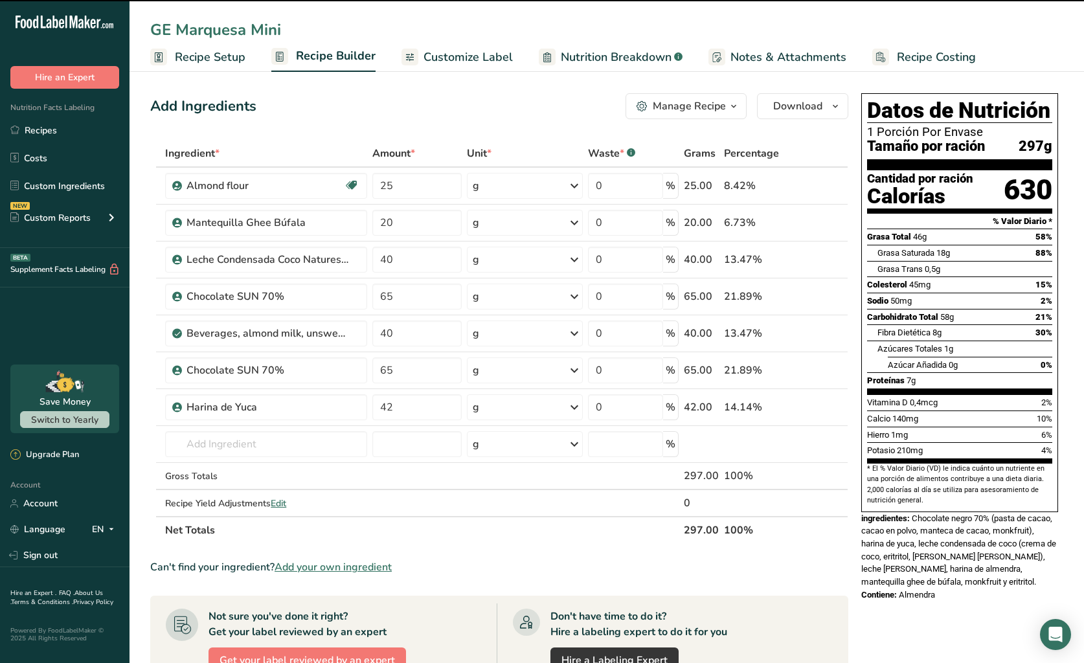
click at [309, 107] on div "Add Ingredients Manage Recipe Delete Recipe Duplicate Recipe Scale Recipe Save …" at bounding box center [499, 106] width 698 height 26
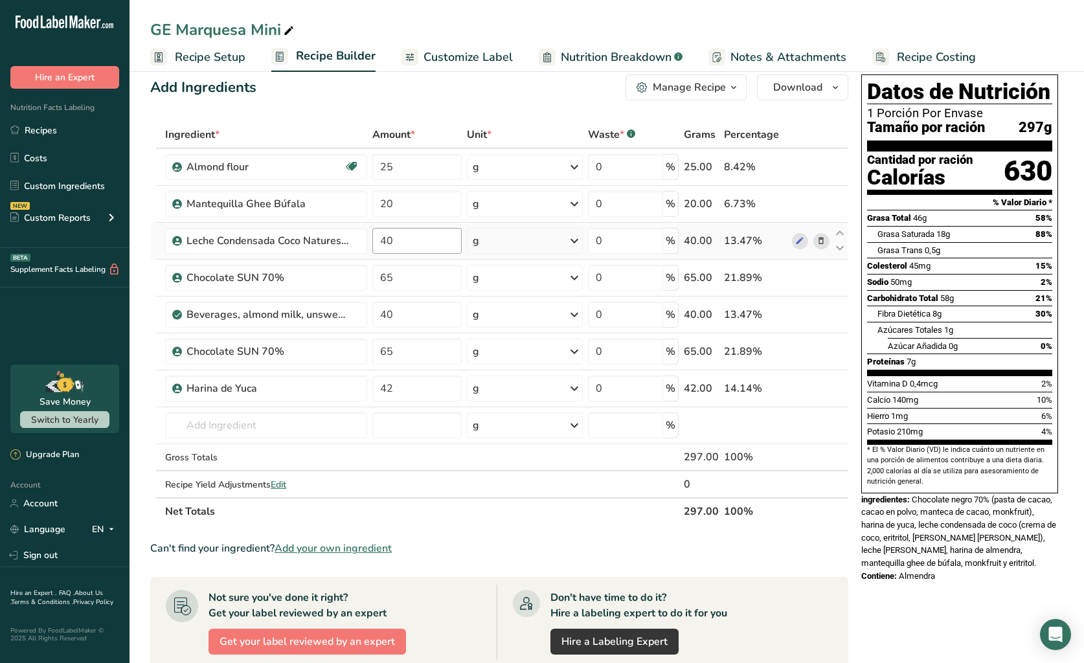
scroll to position [16, 0]
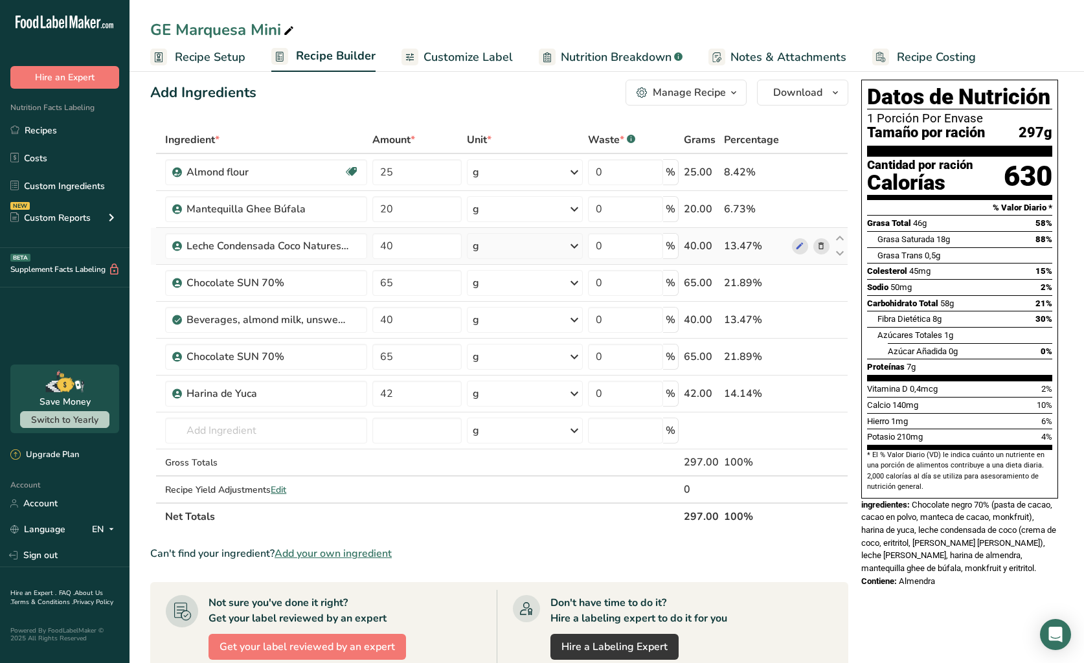
click at [701, 236] on td "40.00" at bounding box center [701, 246] width 40 height 37
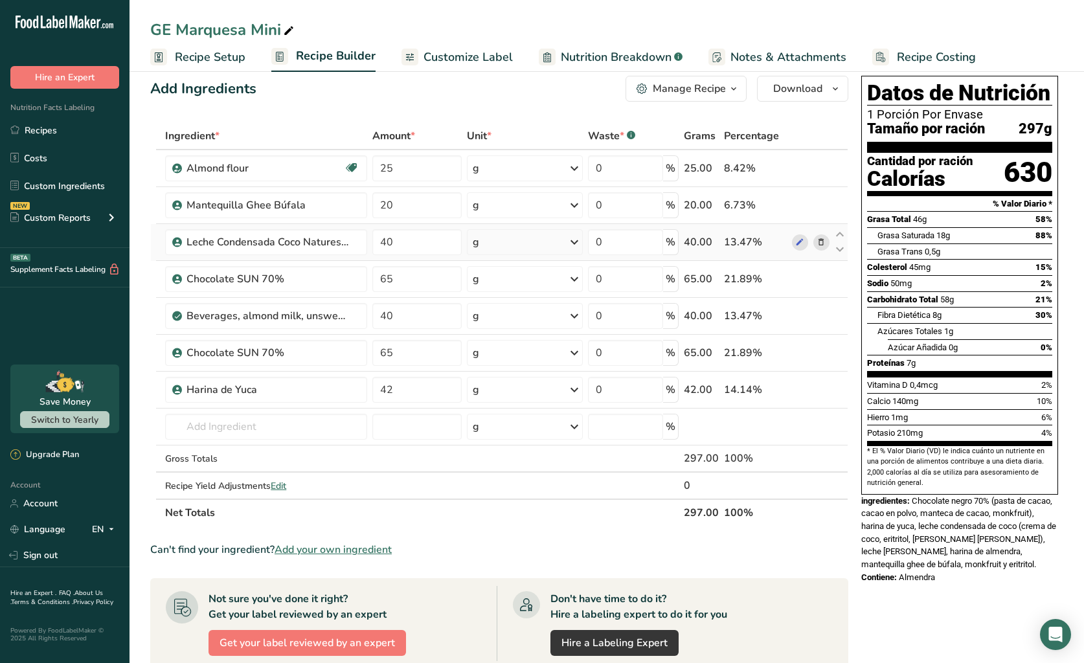
click at [701, 236] on div "40.00" at bounding box center [701, 242] width 35 height 16
click at [696, 230] on td "40.00" at bounding box center [701, 242] width 40 height 37
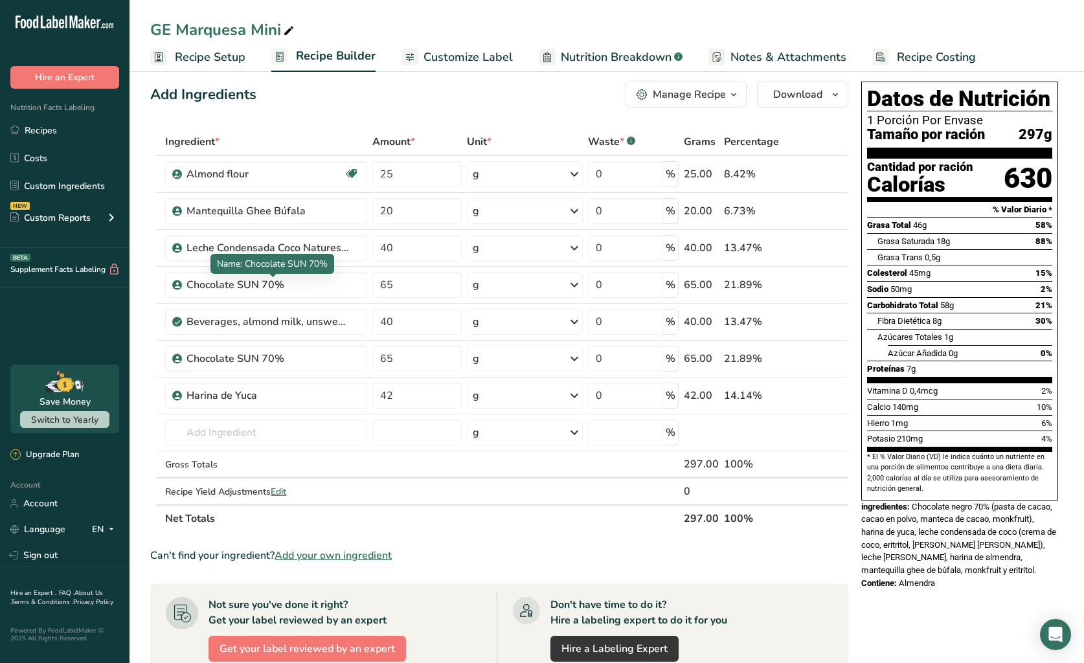
scroll to position [11, 0]
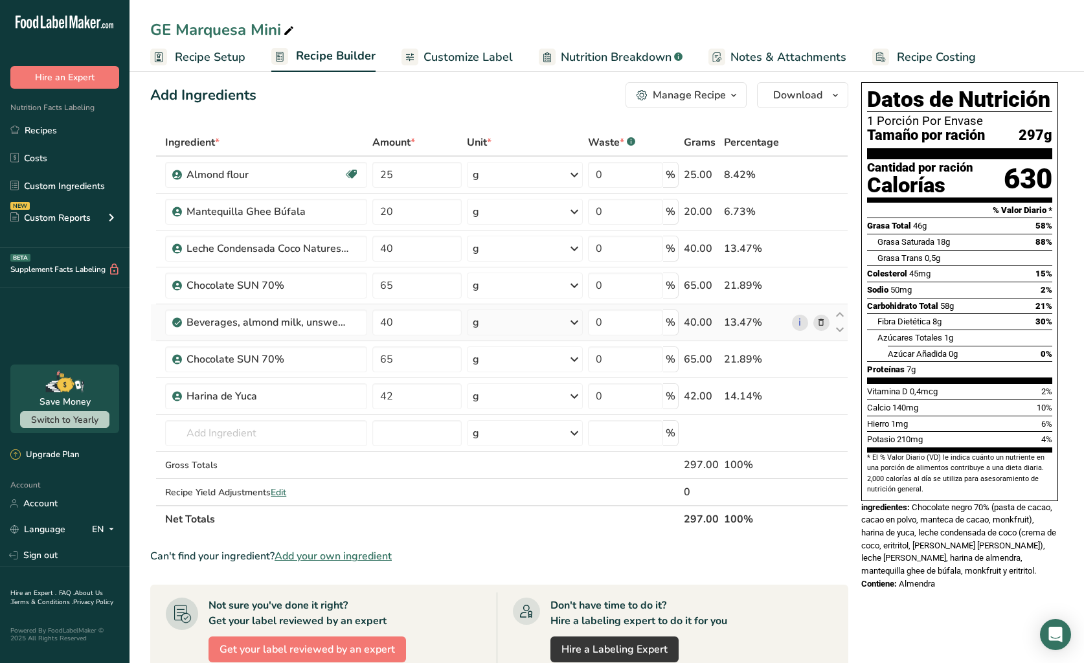
click at [776, 319] on div "13.47%" at bounding box center [755, 323] width 63 height 16
click at [800, 322] on link "i" at bounding box center [800, 323] width 16 height 16
click at [610, 58] on span "Nutrition Breakdown" at bounding box center [616, 57] width 111 height 17
select select "Calories"
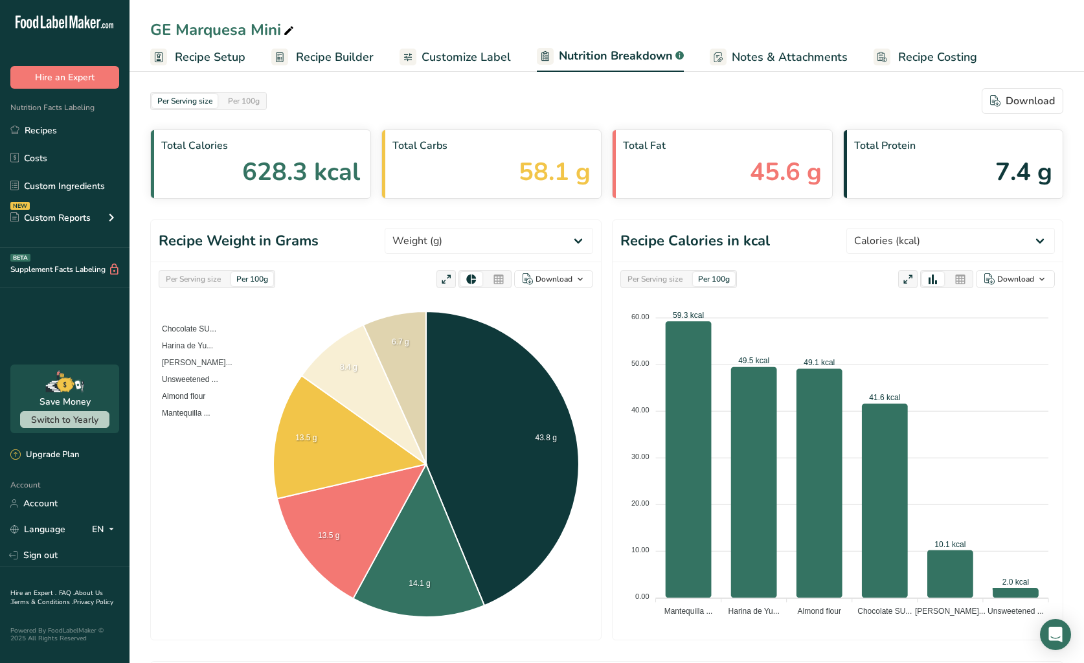
click at [208, 280] on div "Per Serving size" at bounding box center [193, 279] width 65 height 14
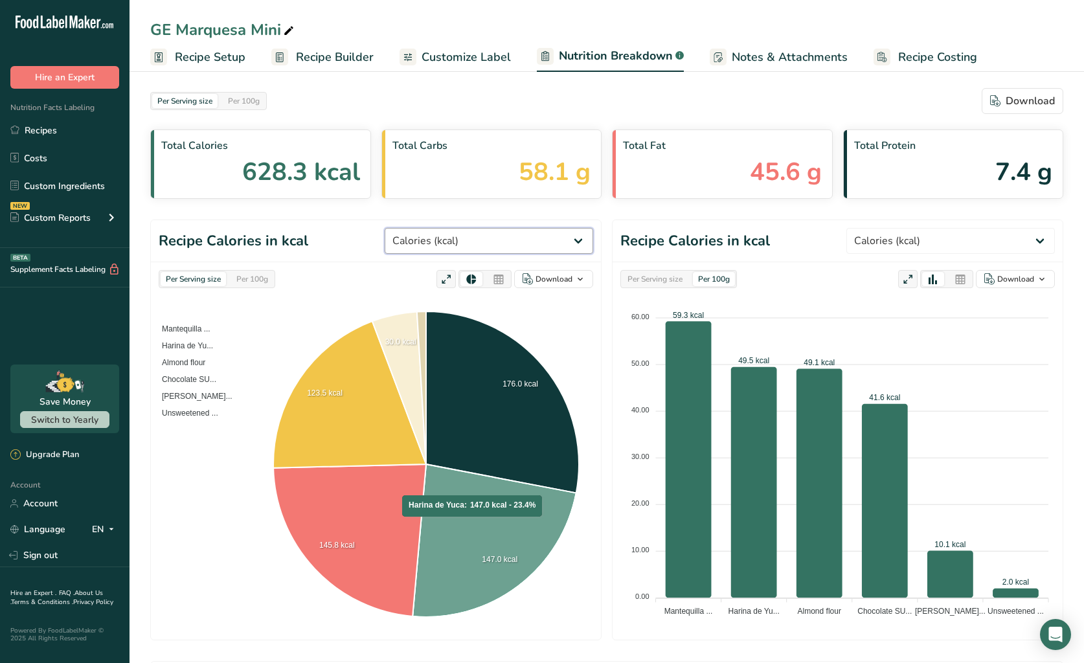
scroll to position [-1, 0]
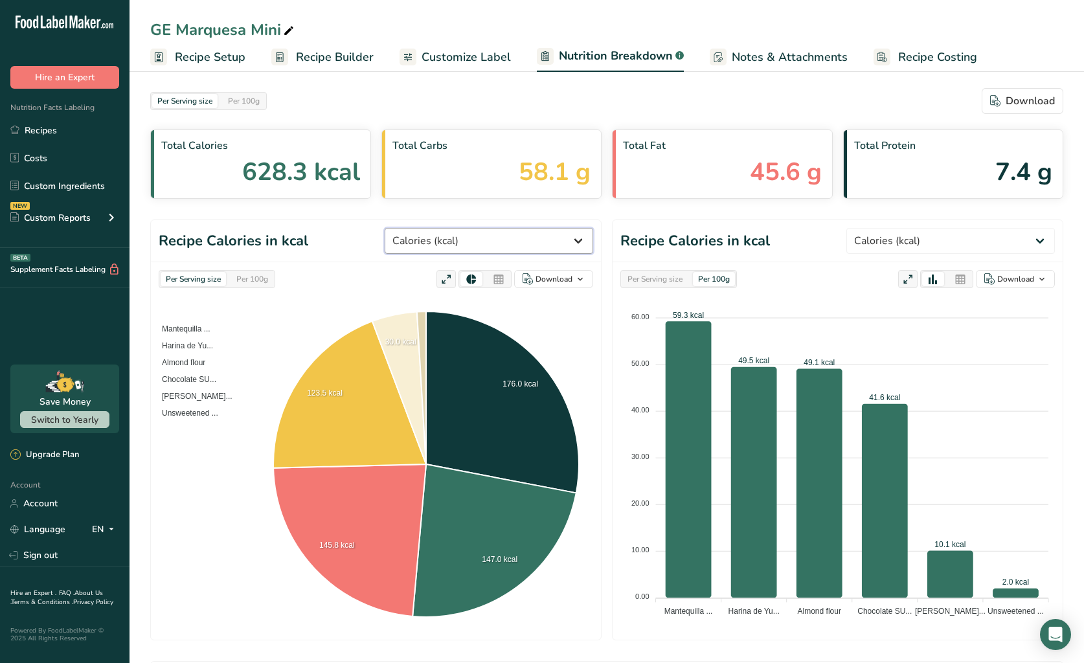
select select "Weight"
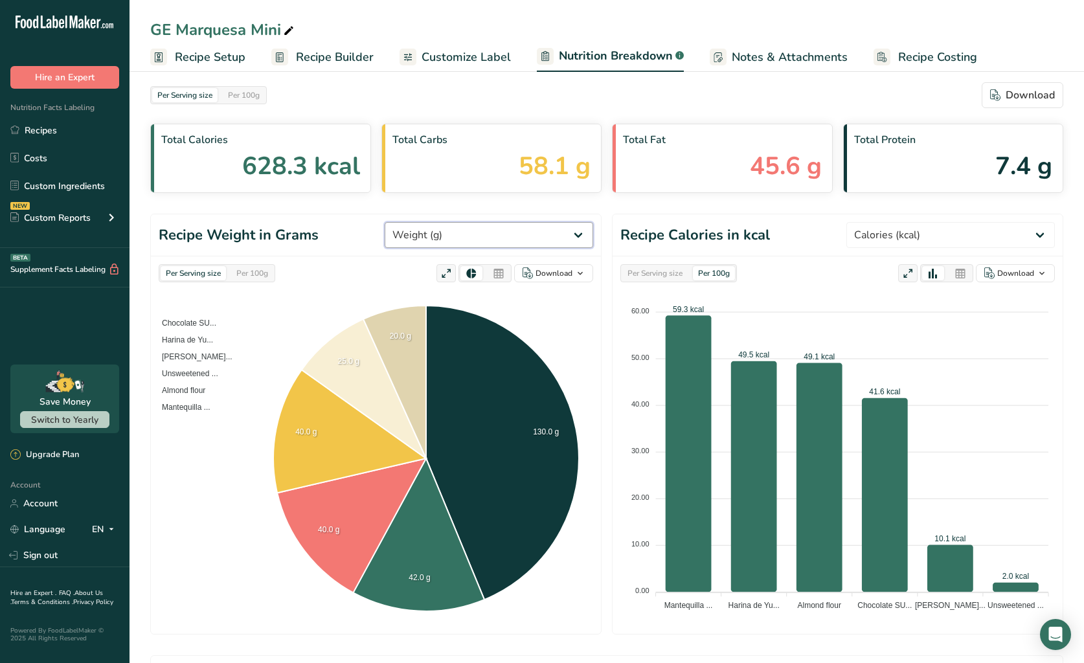
scroll to position [10, 0]
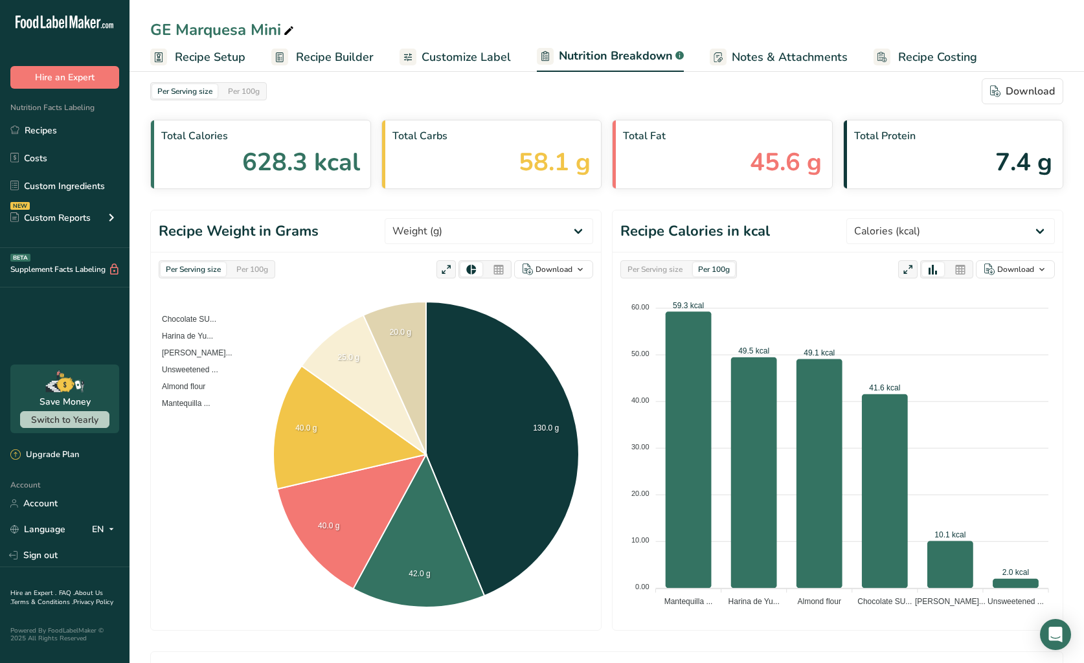
click at [215, 60] on span "Recipe Setup" at bounding box center [210, 57] width 71 height 17
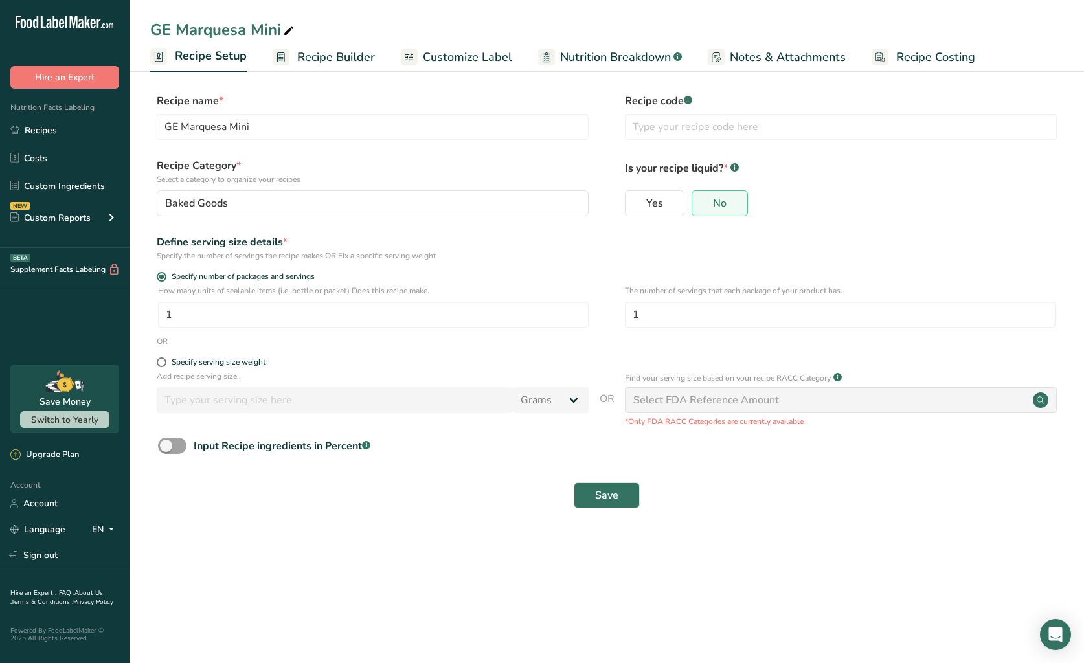
click at [333, 53] on span "Recipe Builder" at bounding box center [336, 57] width 78 height 17
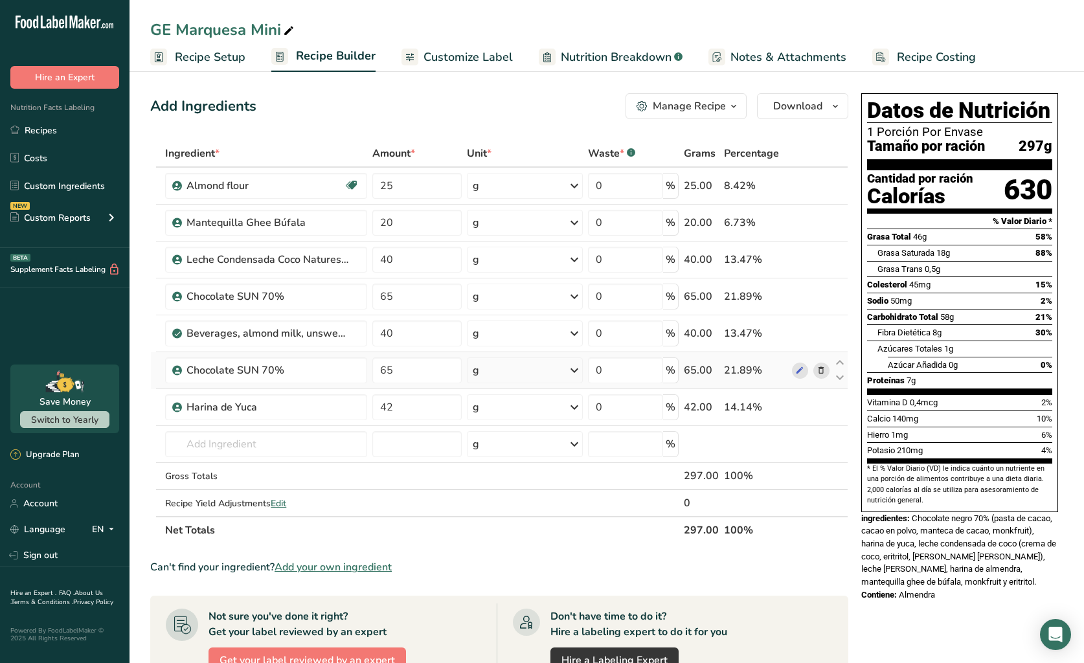
click at [824, 369] on icon at bounding box center [820, 371] width 9 height 14
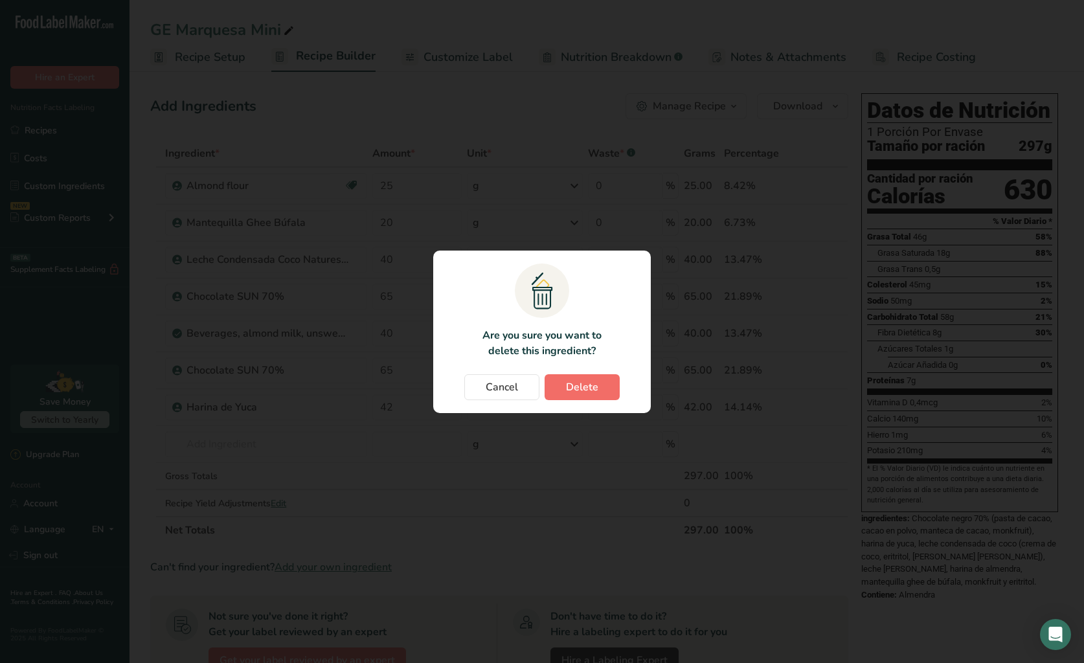
click at [589, 387] on span "Delete" at bounding box center [582, 387] width 32 height 16
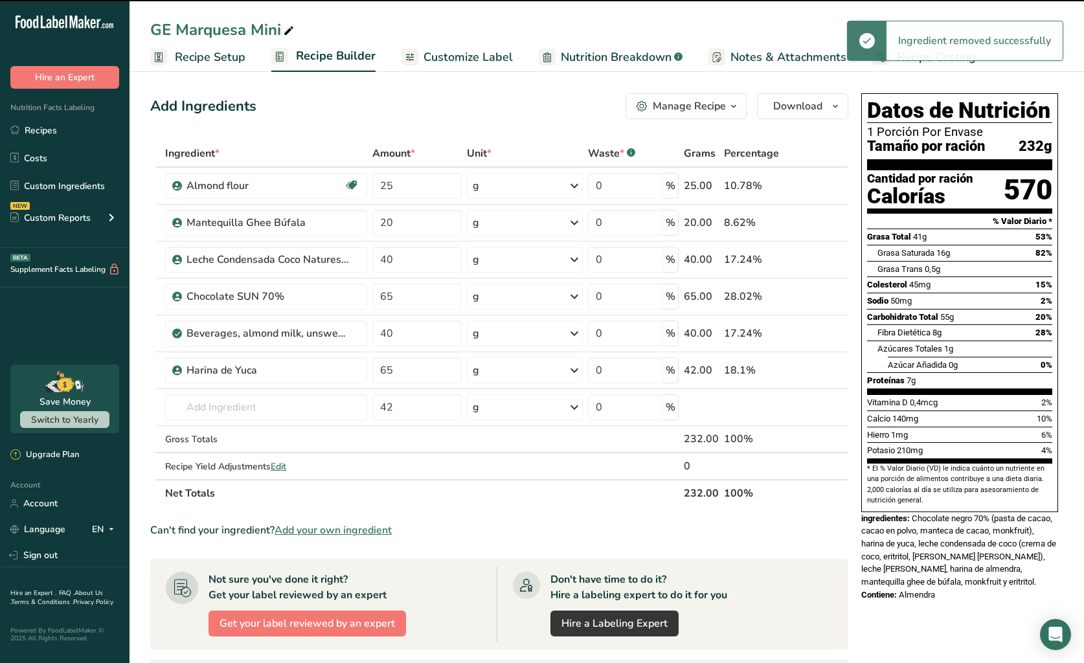
type input "42"
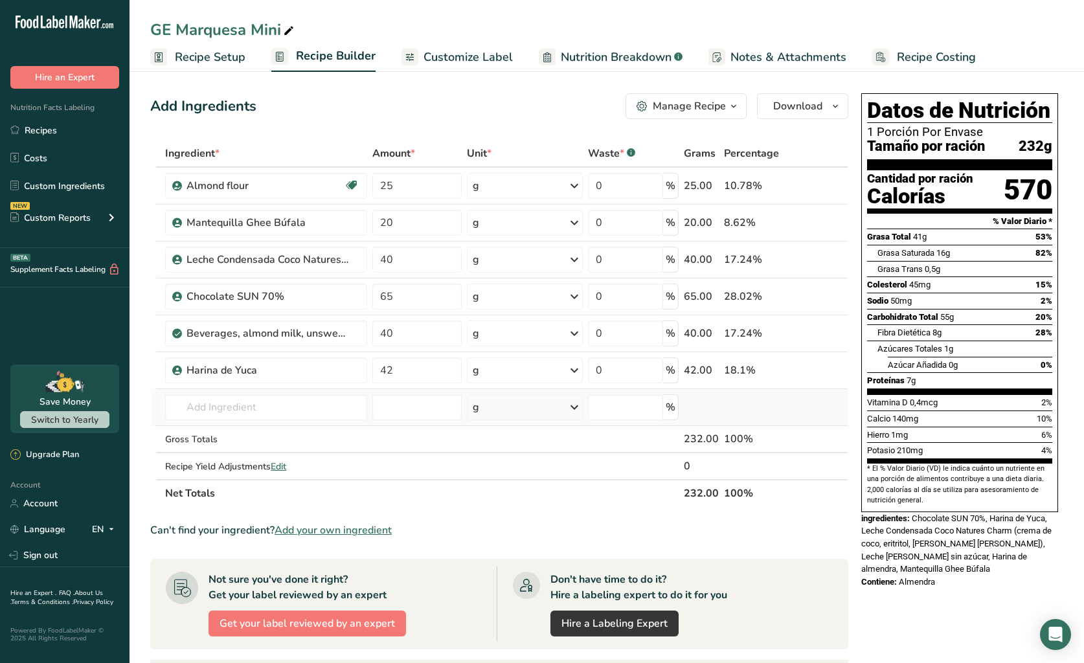
scroll to position [0, 1]
click at [525, 504] on table "Ingredient * Amount * Unit * Waste * .a-a{fill:#347362;}.b-a{fill:#fff;} Grams …" at bounding box center [499, 322] width 698 height 367
click at [65, 134] on link "Recipes" at bounding box center [64, 130] width 129 height 25
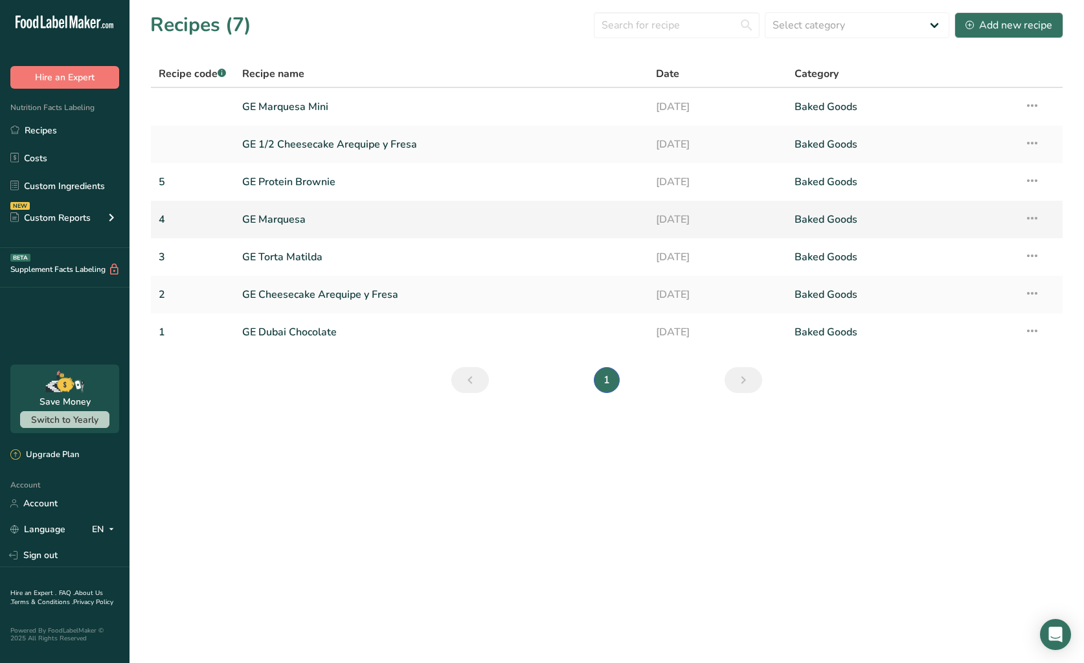
click at [306, 212] on link "GE Marquesa" at bounding box center [441, 219] width 399 height 27
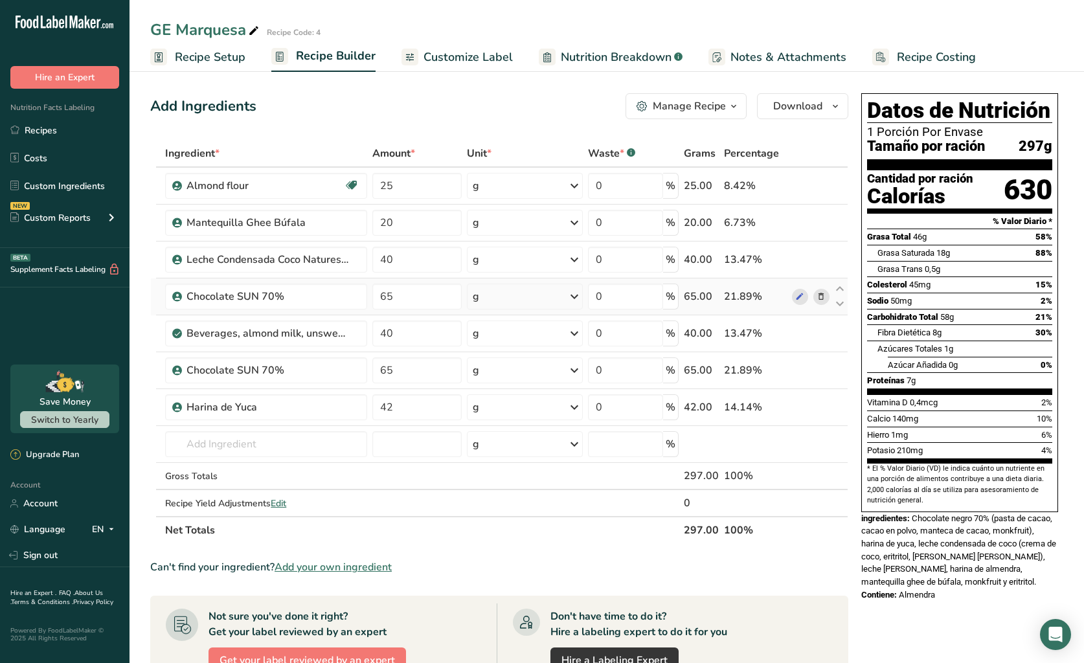
click at [825, 295] on icon at bounding box center [820, 297] width 9 height 14
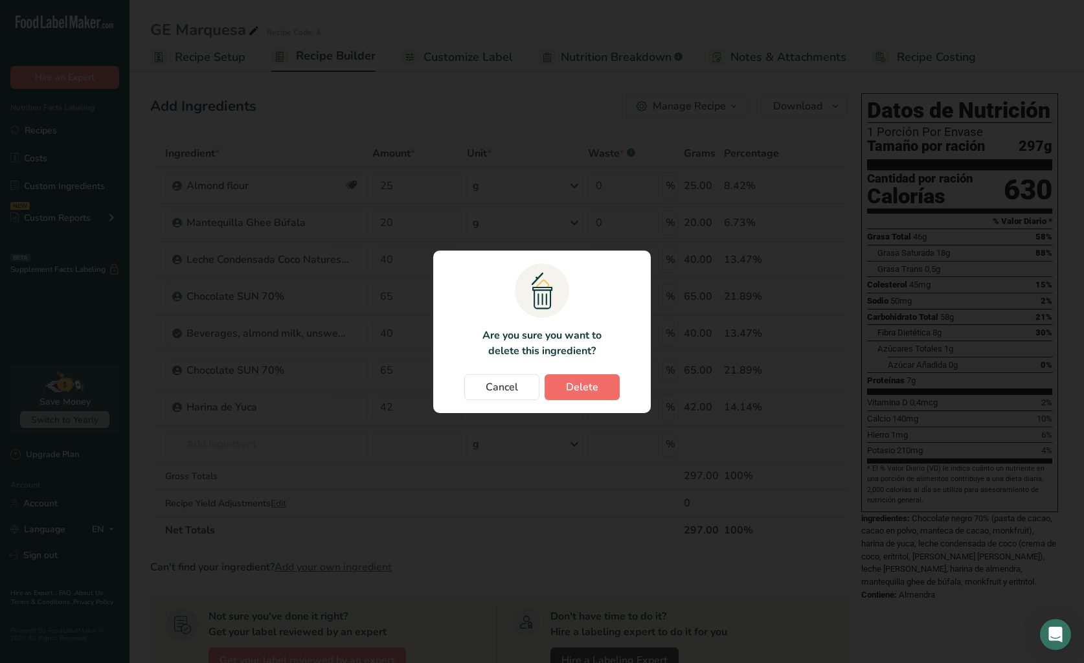
click at [596, 382] on span "Delete" at bounding box center [582, 387] width 32 height 16
type input "40"
type input "65"
type input "42"
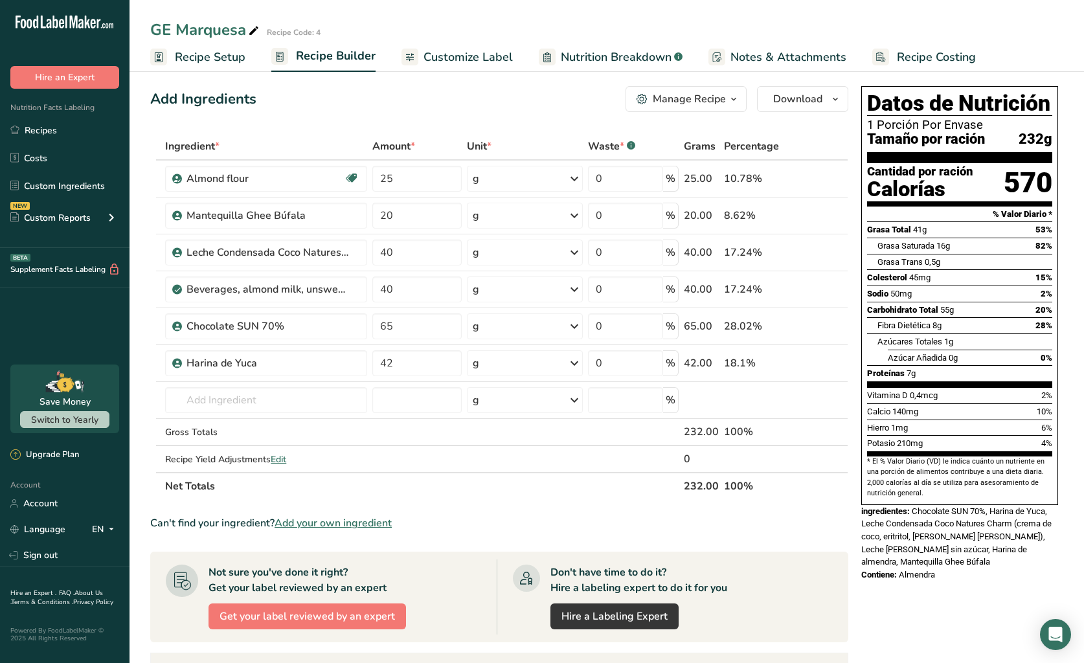
scroll to position [10, 1]
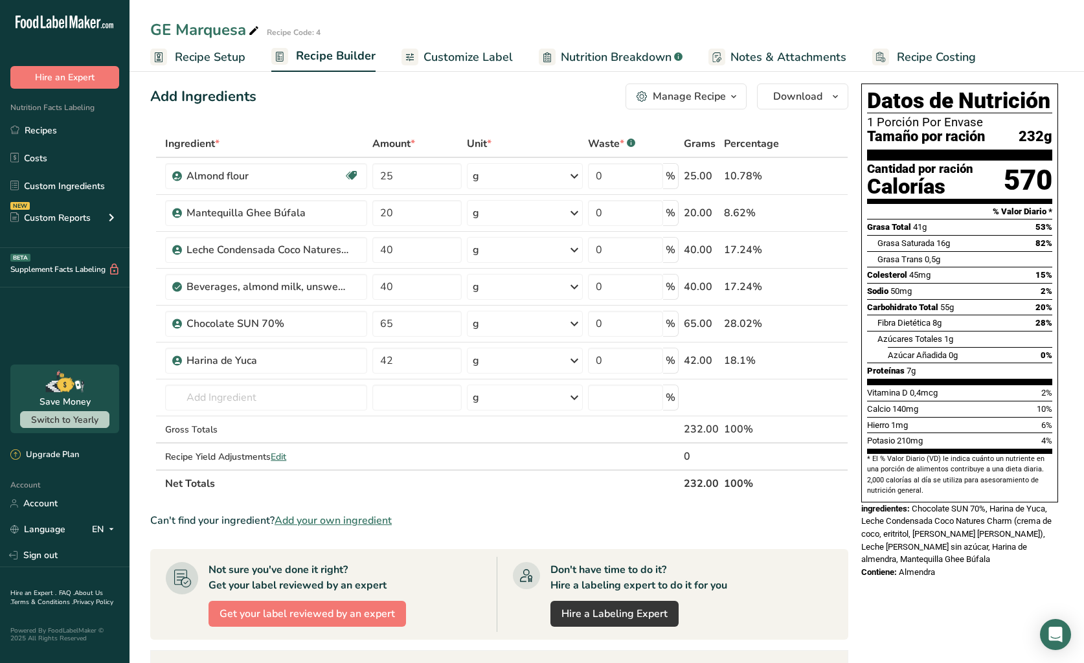
click at [641, 59] on span "Nutrition Breakdown" at bounding box center [616, 57] width 111 height 17
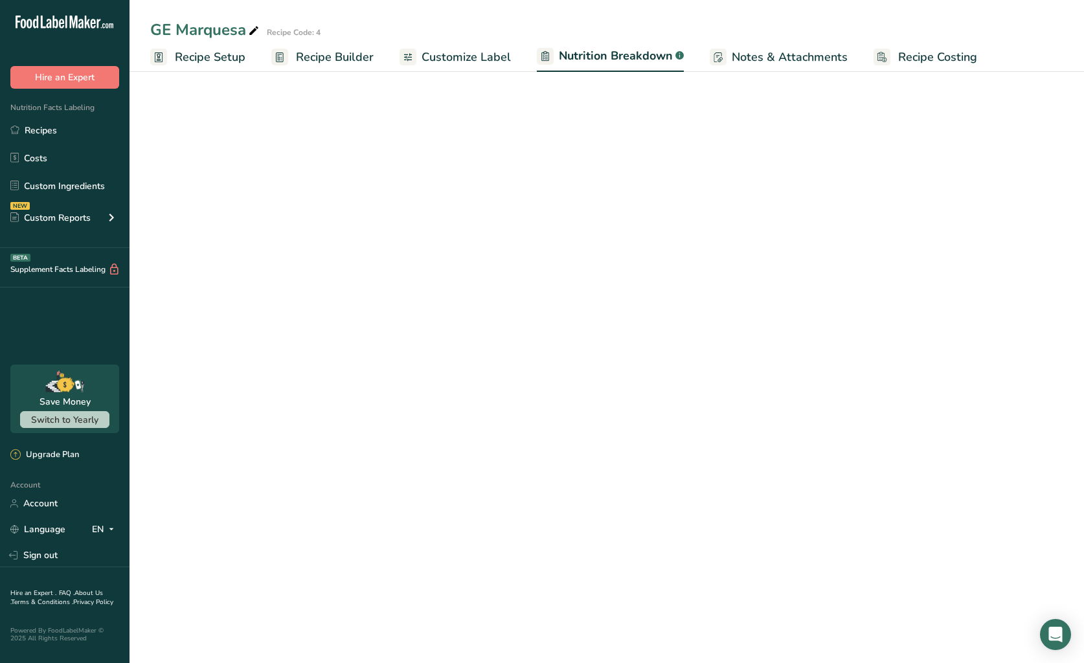
select select "Calories"
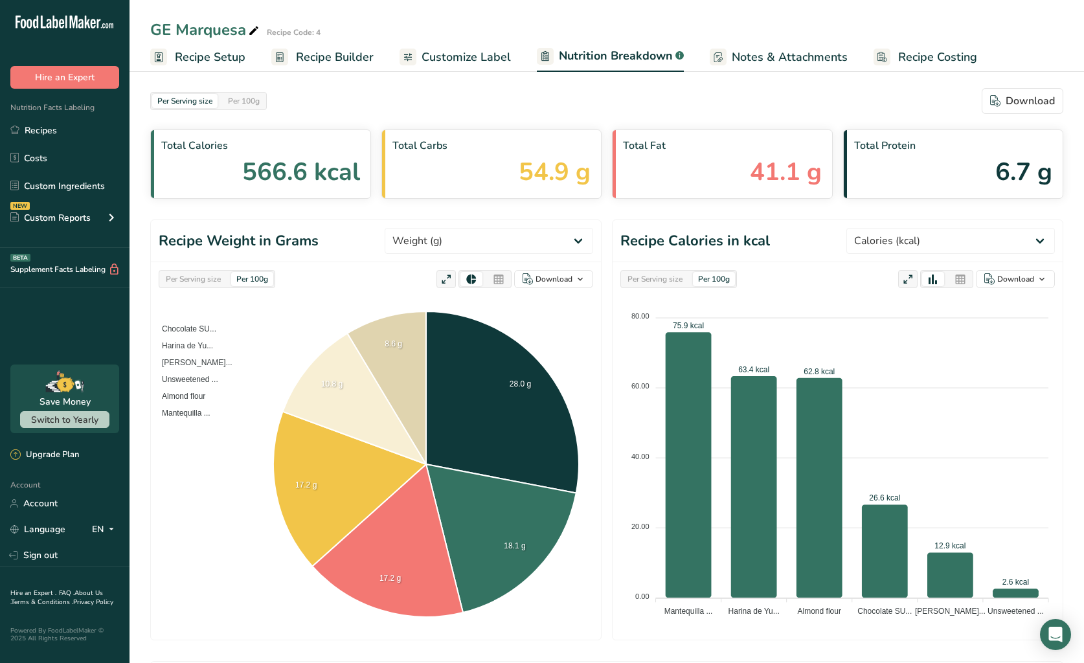
click at [491, 59] on span "Customize Label" at bounding box center [465, 57] width 89 height 17
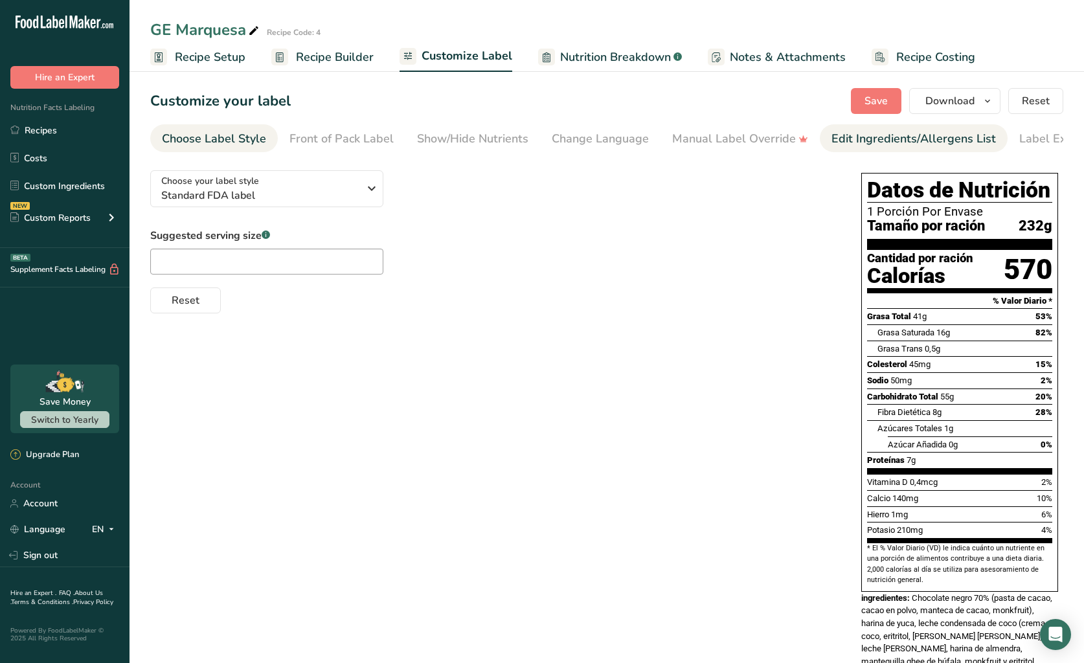
click at [855, 136] on div "Edit Ingredients/Allergens List" at bounding box center [913, 138] width 164 height 17
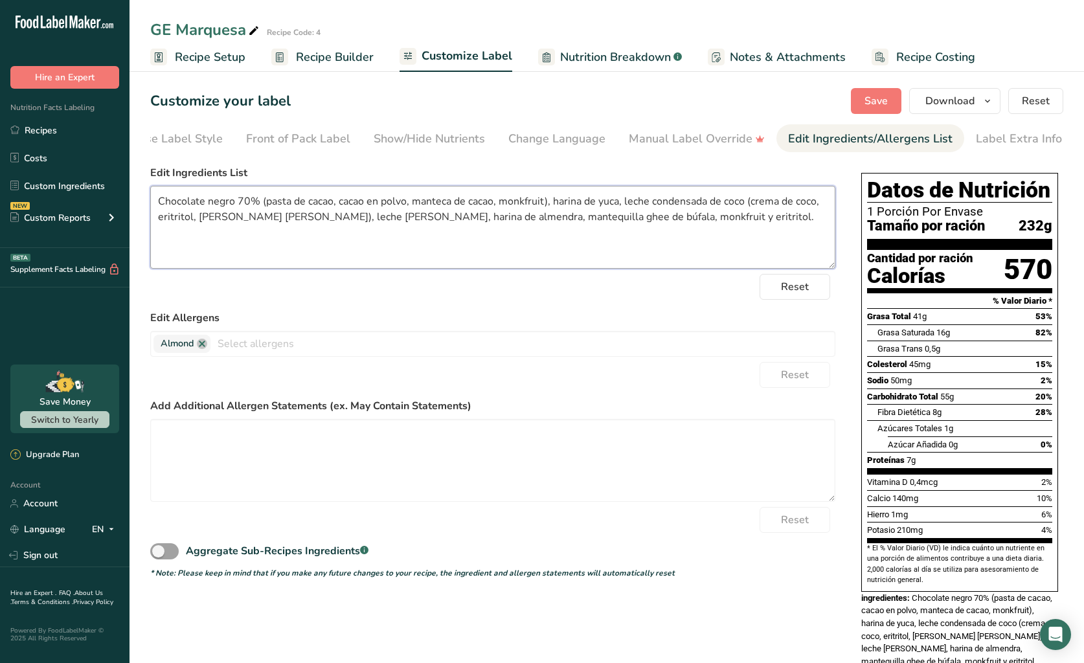
click at [691, 212] on textarea "Chocolate negro 70% (pasta de cacao, cacao en polvo, manteca de cacao, monkfrui…" at bounding box center [492, 227] width 685 height 83
click at [871, 97] on span "Save" at bounding box center [875, 101] width 23 height 16
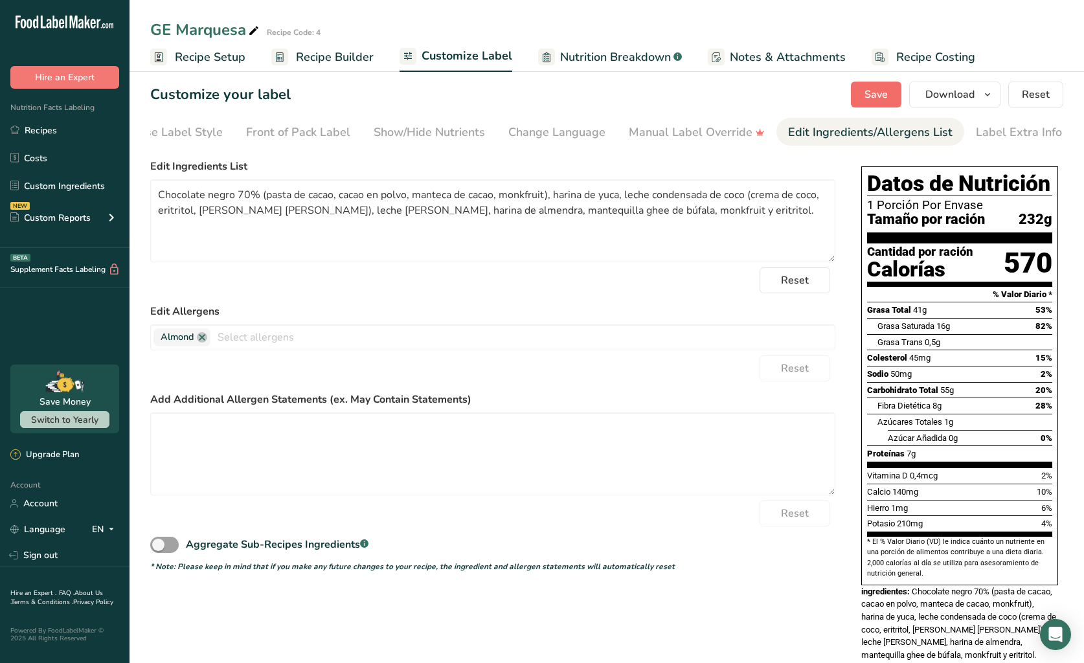
click at [888, 98] on span "Save" at bounding box center [875, 95] width 23 height 16
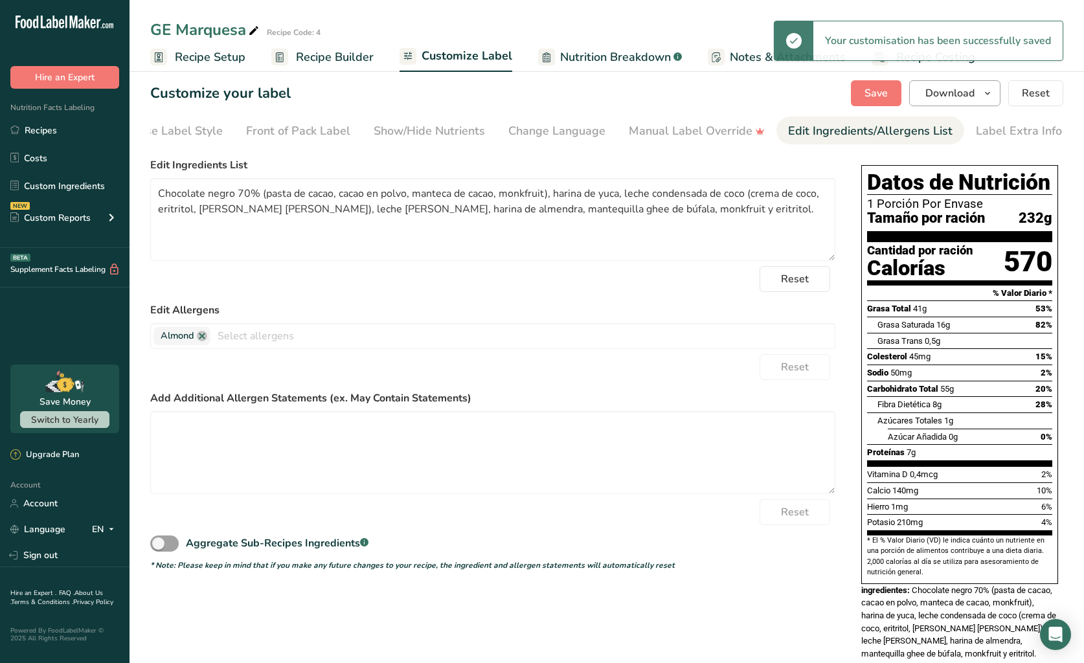
click at [952, 91] on span "Download" at bounding box center [949, 93] width 49 height 16
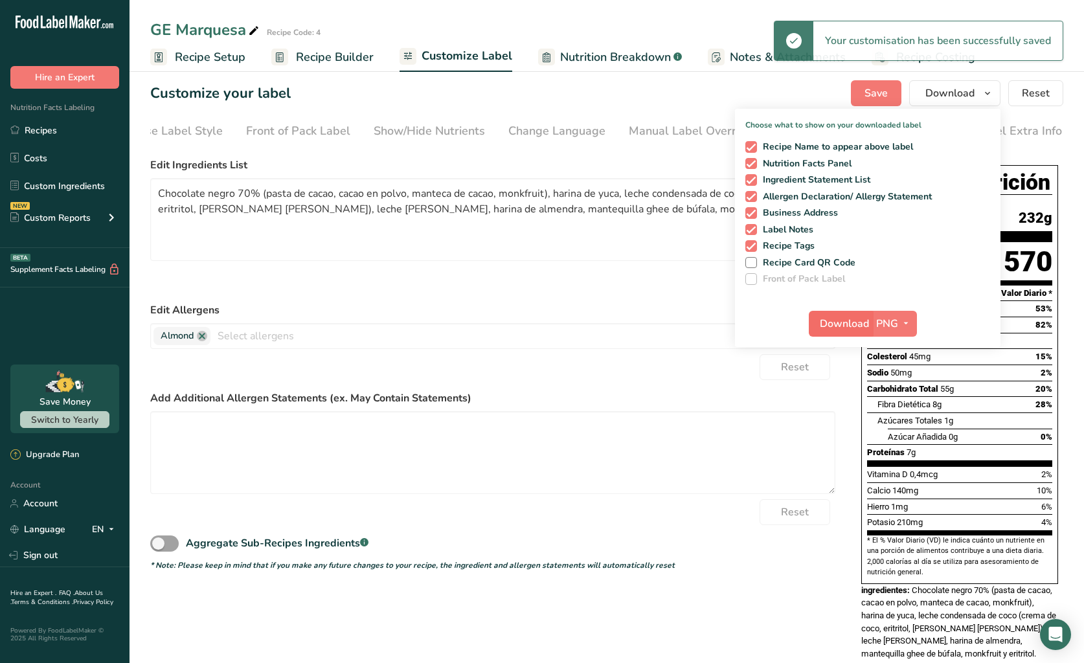
click at [862, 324] on span "Download" at bounding box center [844, 324] width 49 height 16
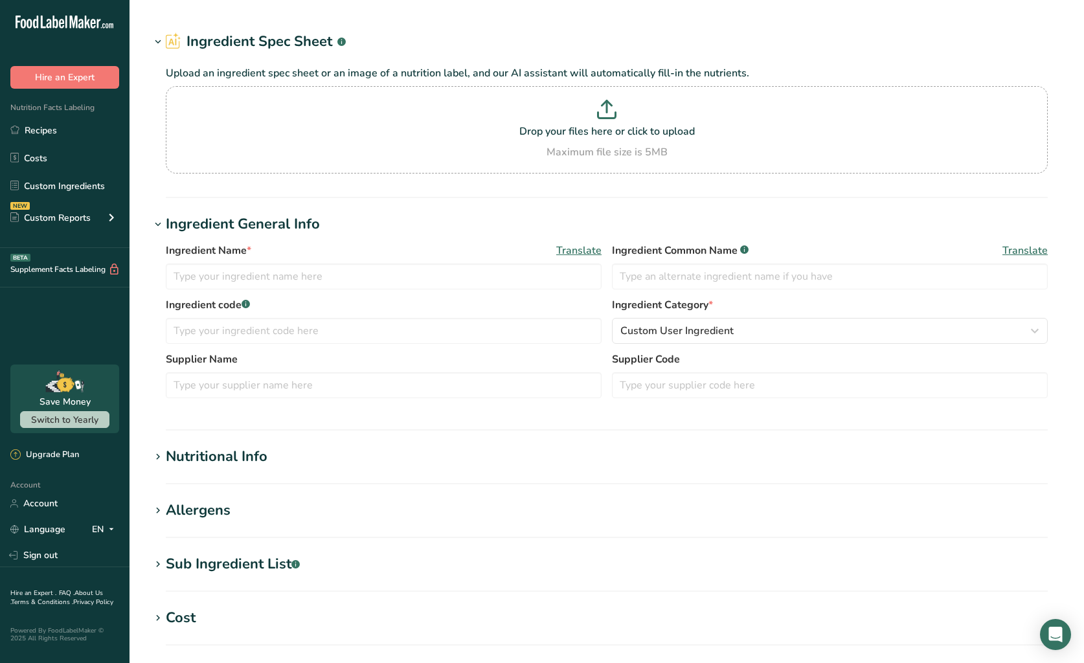
type input "Beverages, almond milk, unsweetened, shelf stable"
type input "Unsweetened Almond Milk"
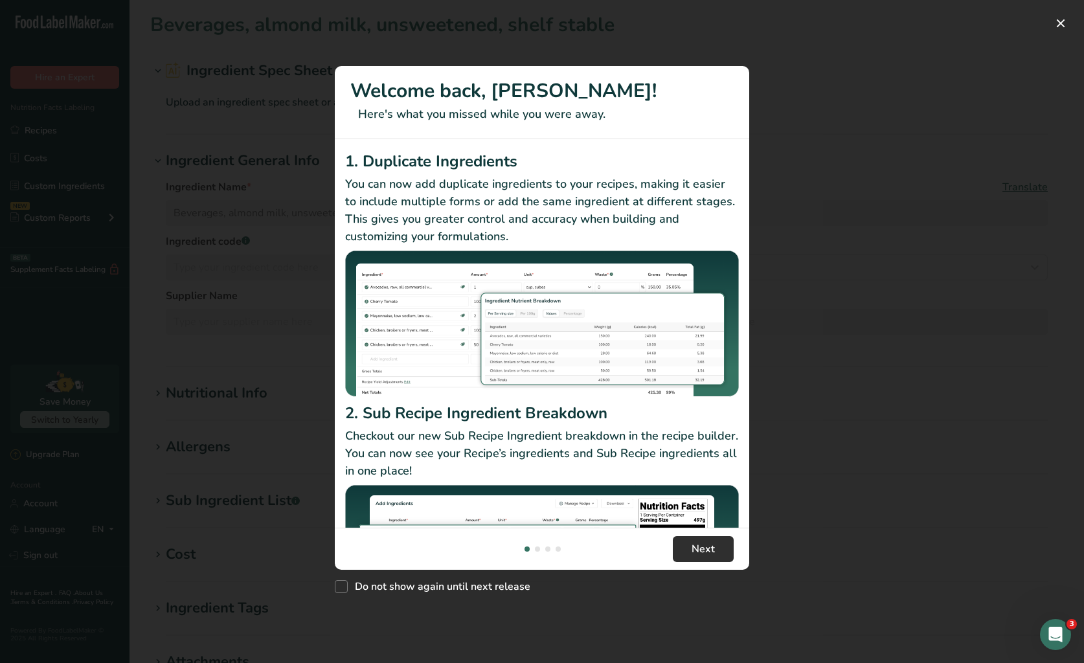
click at [729, 541] on button "Next" at bounding box center [703, 549] width 61 height 26
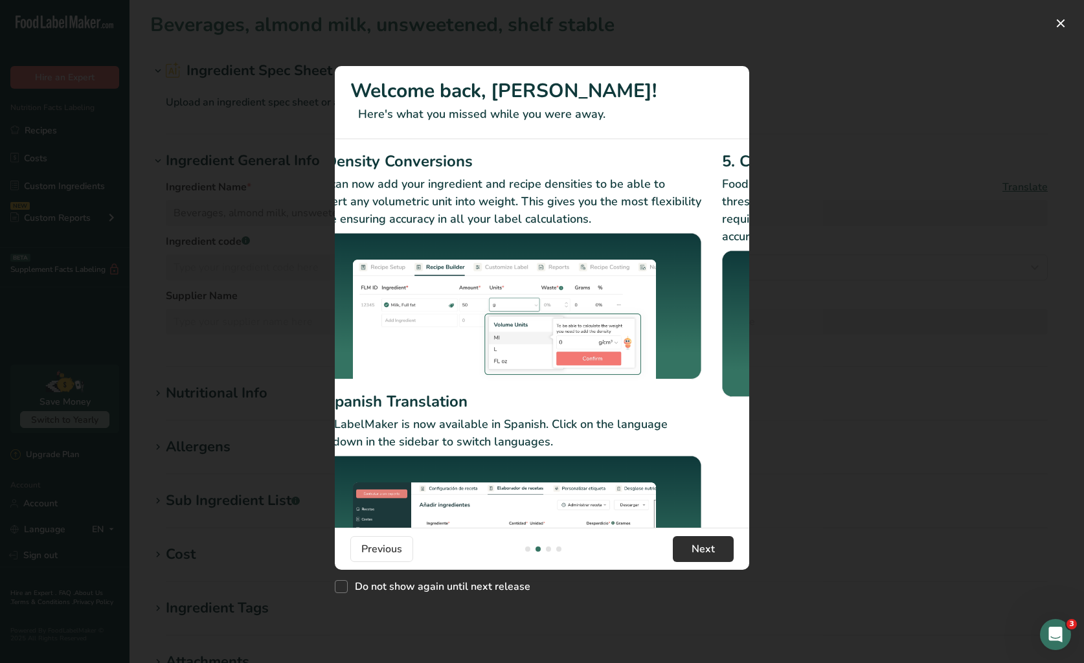
click at [729, 541] on button "Next" at bounding box center [703, 549] width 61 height 26
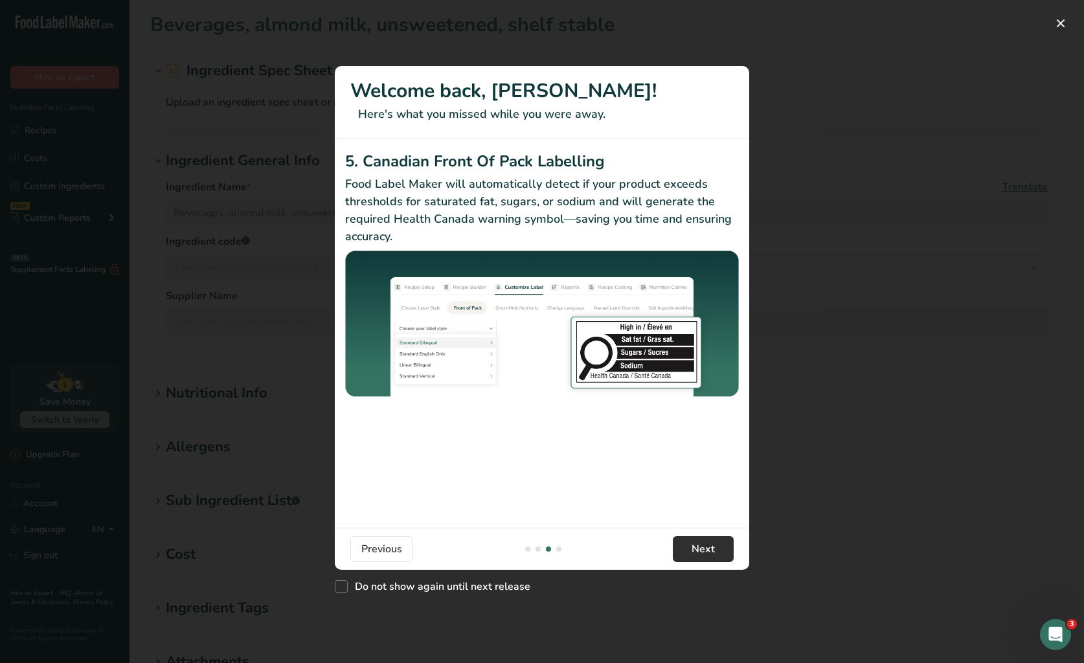
click at [729, 541] on button "Next" at bounding box center [703, 549] width 61 height 26
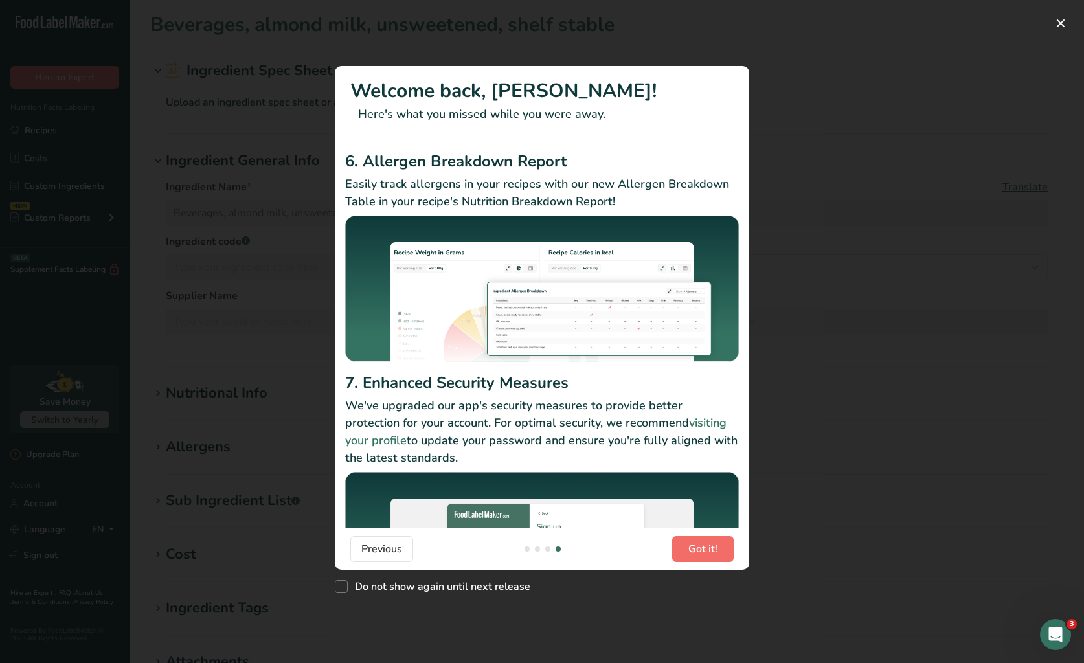
click at [729, 541] on button "Got it!" at bounding box center [703, 549] width 62 height 26
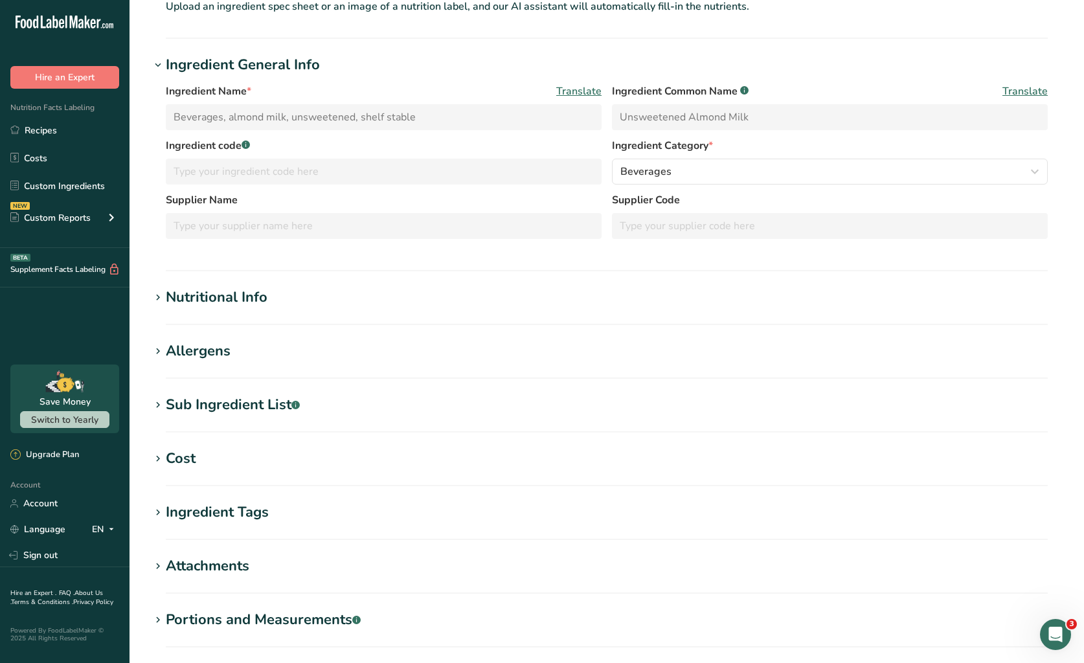
scroll to position [97, 0]
click at [373, 308] on section "Nutritional Info Required Components Vitamins Minerals Other Nutrients Amino Ac…" at bounding box center [606, 305] width 913 height 38
click at [314, 299] on h1 "Nutritional Info" at bounding box center [606, 296] width 913 height 21
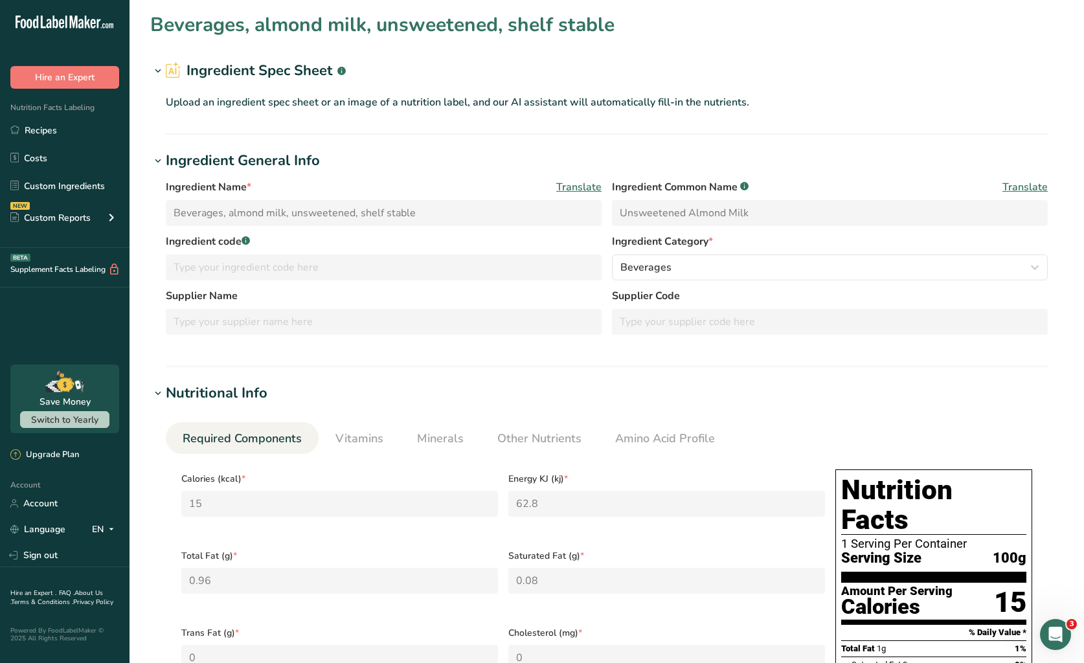
scroll to position [0, 0]
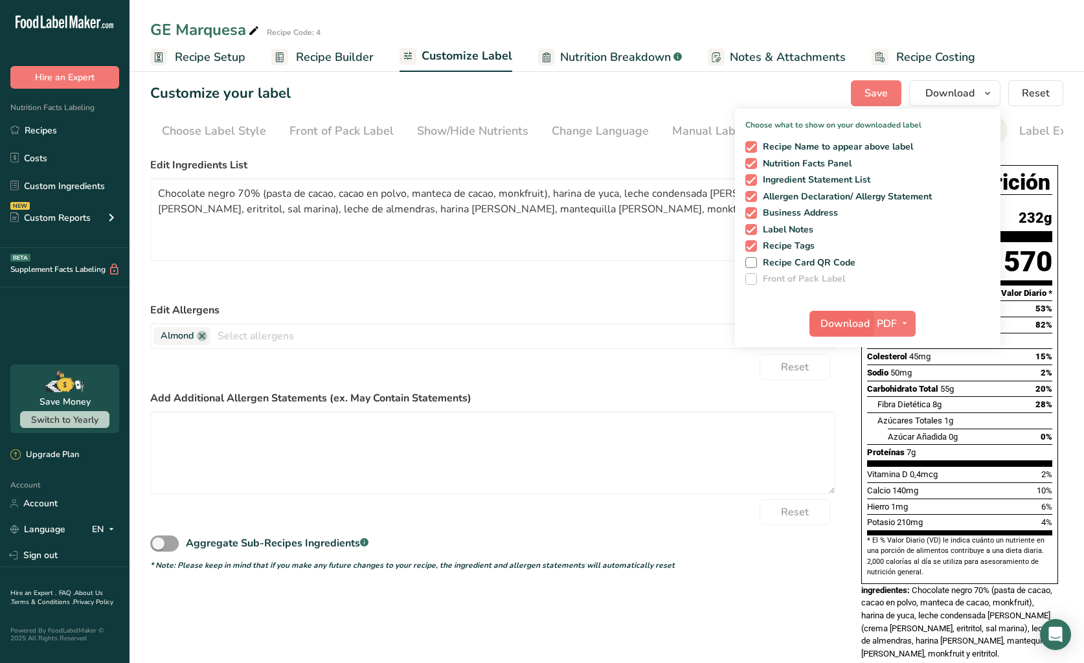
scroll to position [0, 43]
click at [847, 316] on span "Download" at bounding box center [844, 324] width 49 height 16
click at [66, 130] on link "Recipes" at bounding box center [64, 130] width 129 height 25
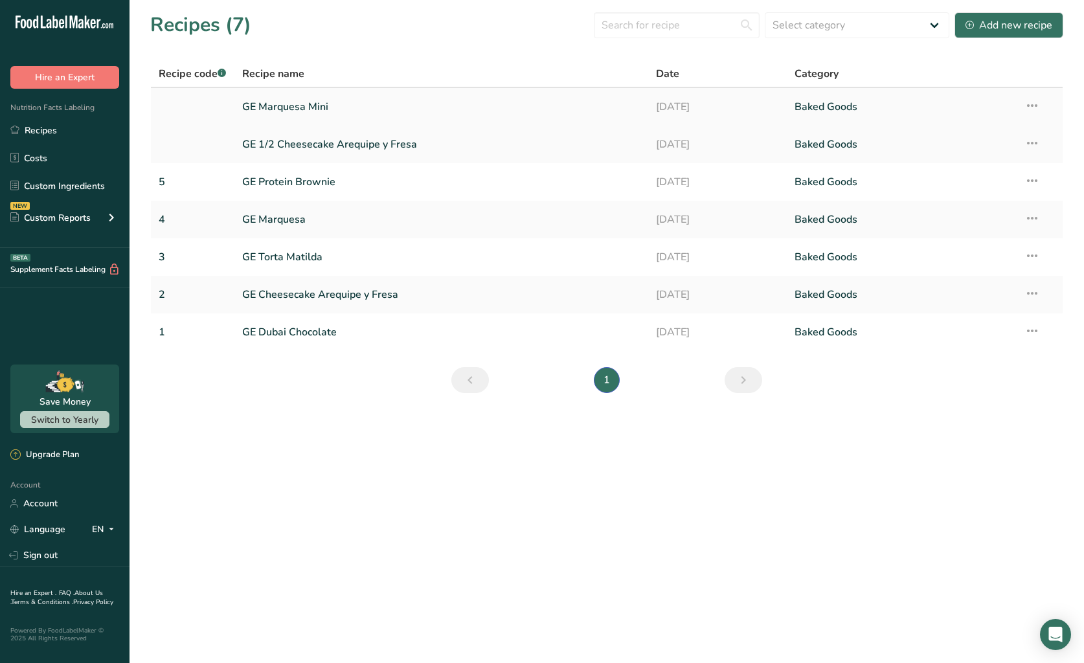
click at [317, 97] on link "GE Marquesa Mini" at bounding box center [441, 106] width 399 height 27
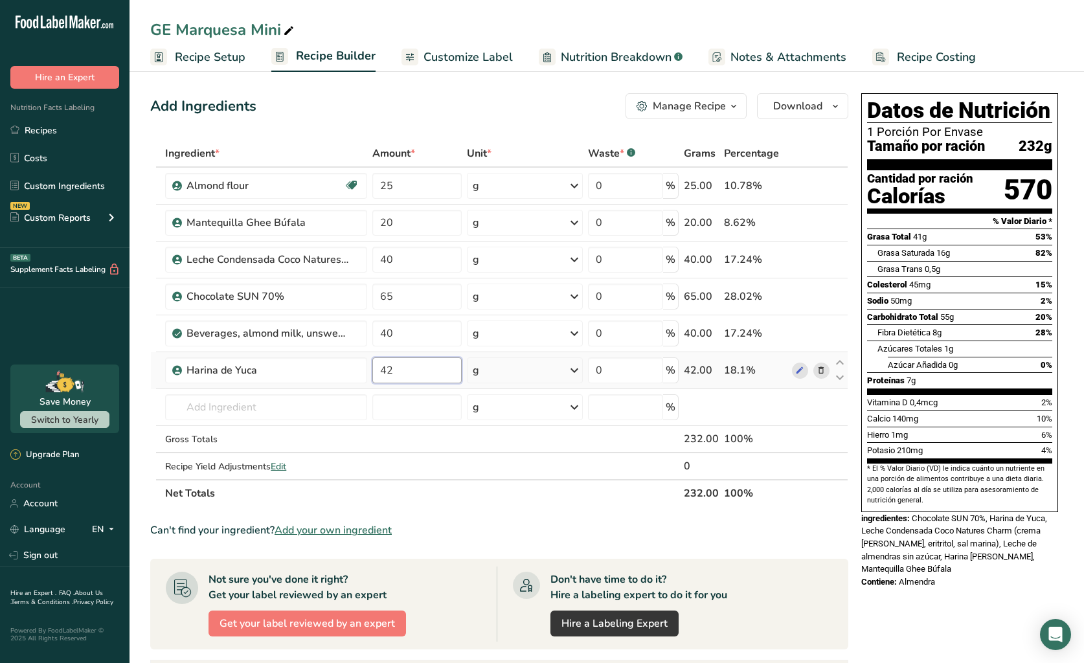
click at [407, 365] on input "42" at bounding box center [416, 370] width 89 height 26
type input "4"
type input "17"
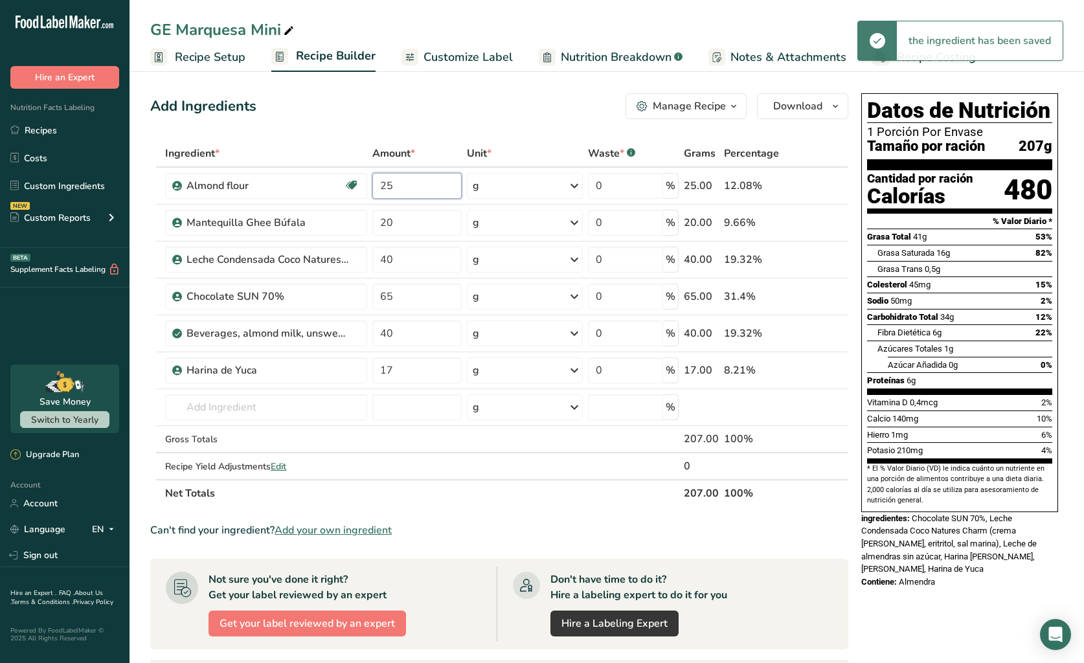
click at [425, 189] on input "25" at bounding box center [416, 186] width 89 height 26
type input "10"
click at [399, 219] on input "20" at bounding box center [416, 223] width 89 height 26
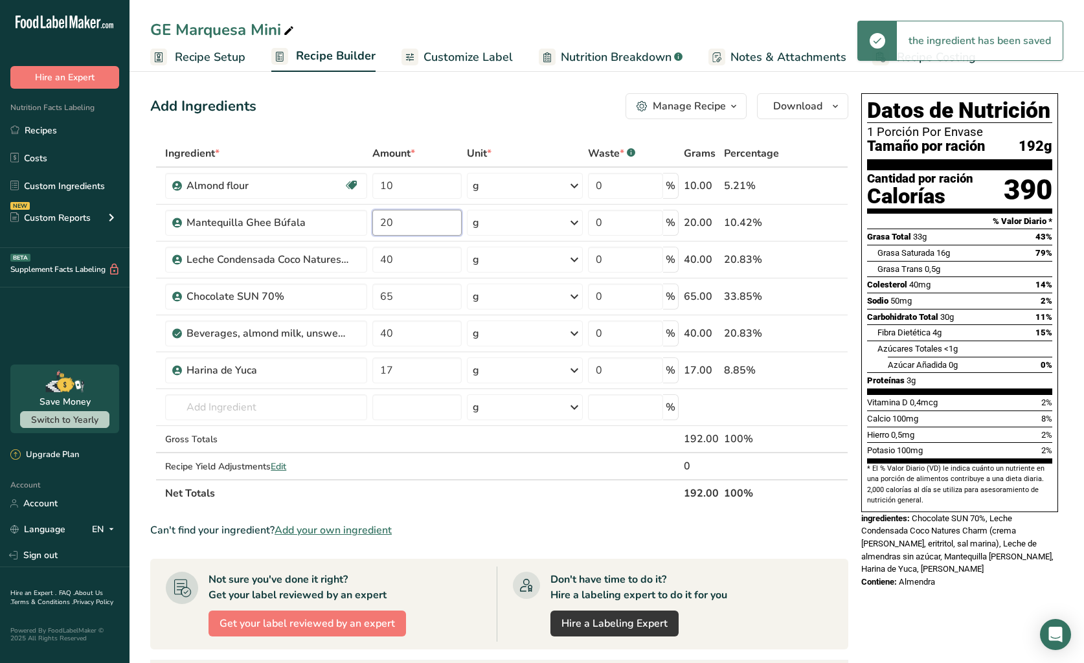
click at [399, 219] on input "20" at bounding box center [416, 223] width 89 height 26
type input "8"
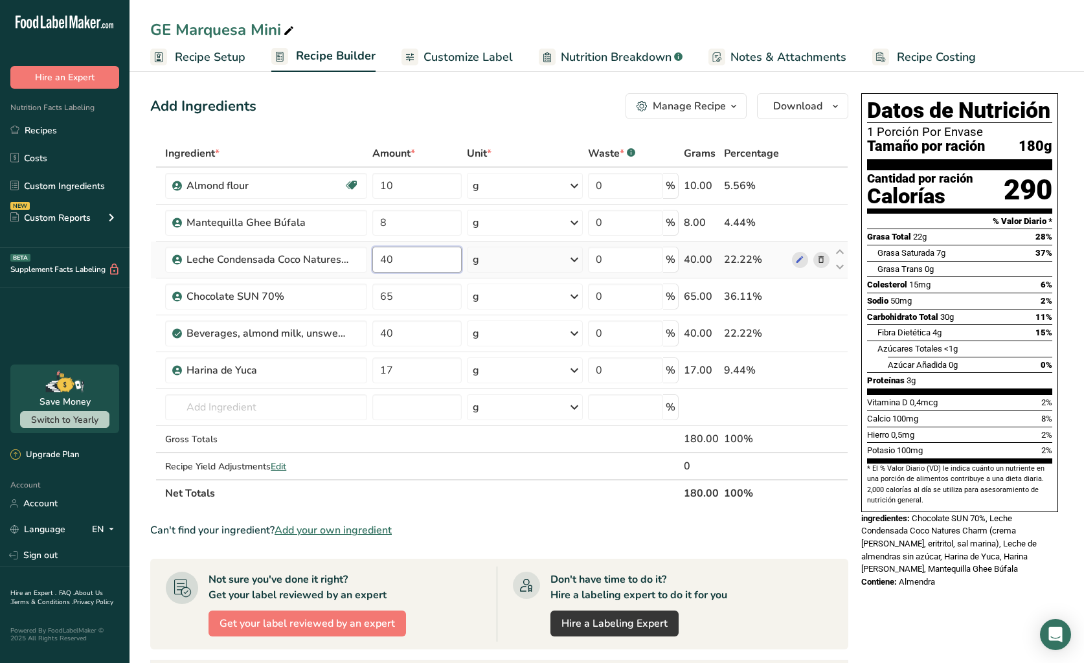
click at [402, 262] on input "40" at bounding box center [416, 260] width 89 height 26
type input "16"
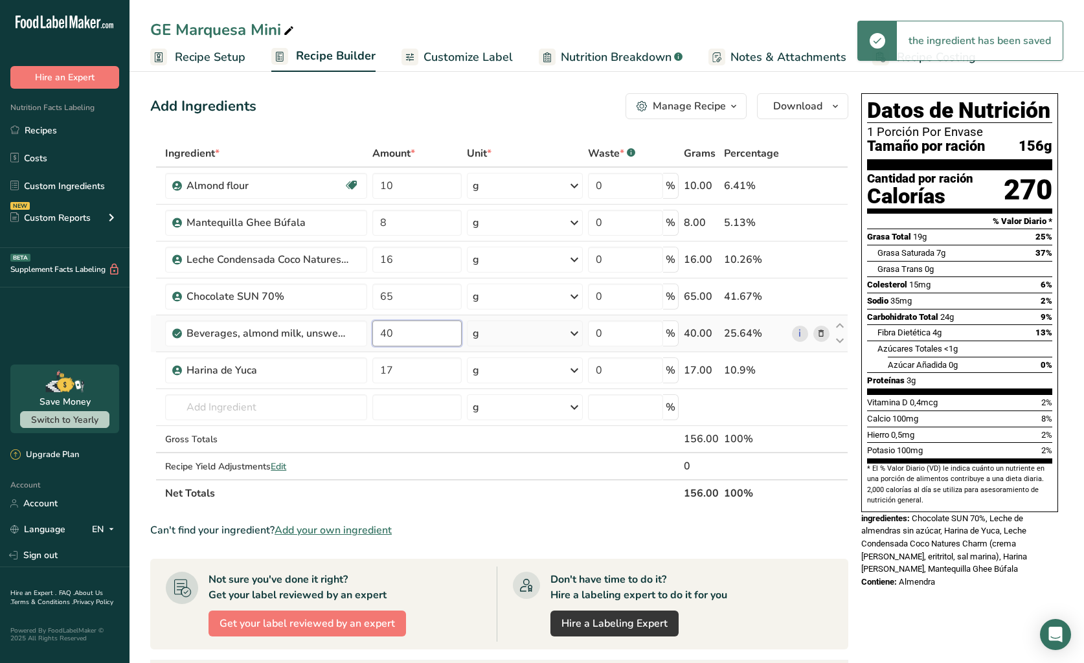
click at [403, 332] on input "40" at bounding box center [416, 333] width 89 height 26
type input "16"
click at [401, 294] on input "65" at bounding box center [416, 297] width 89 height 26
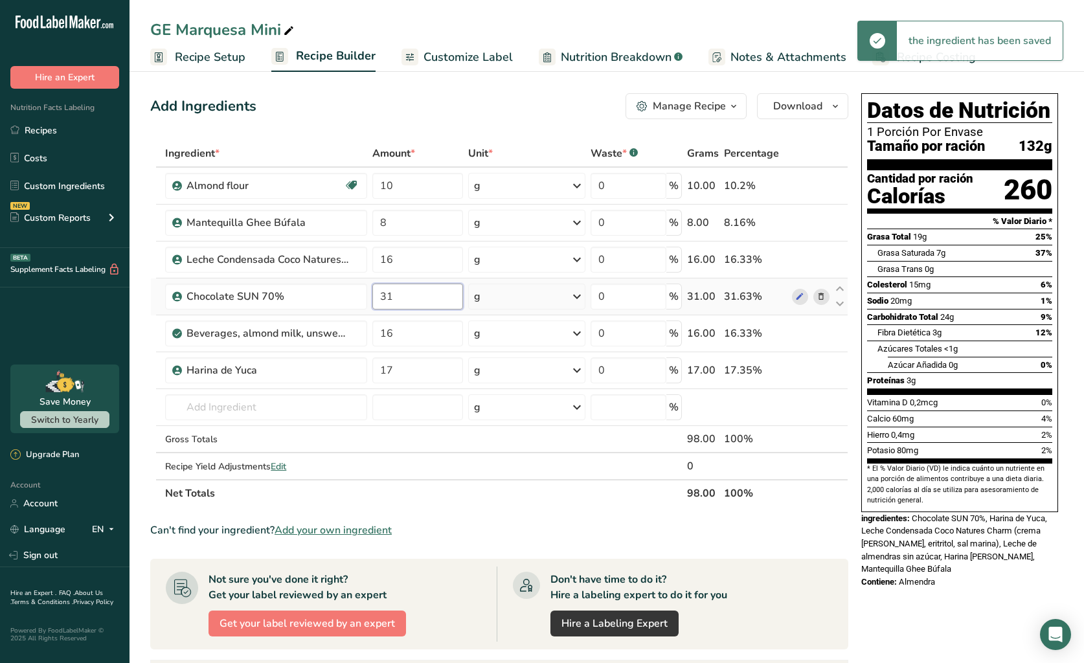
type input "31"
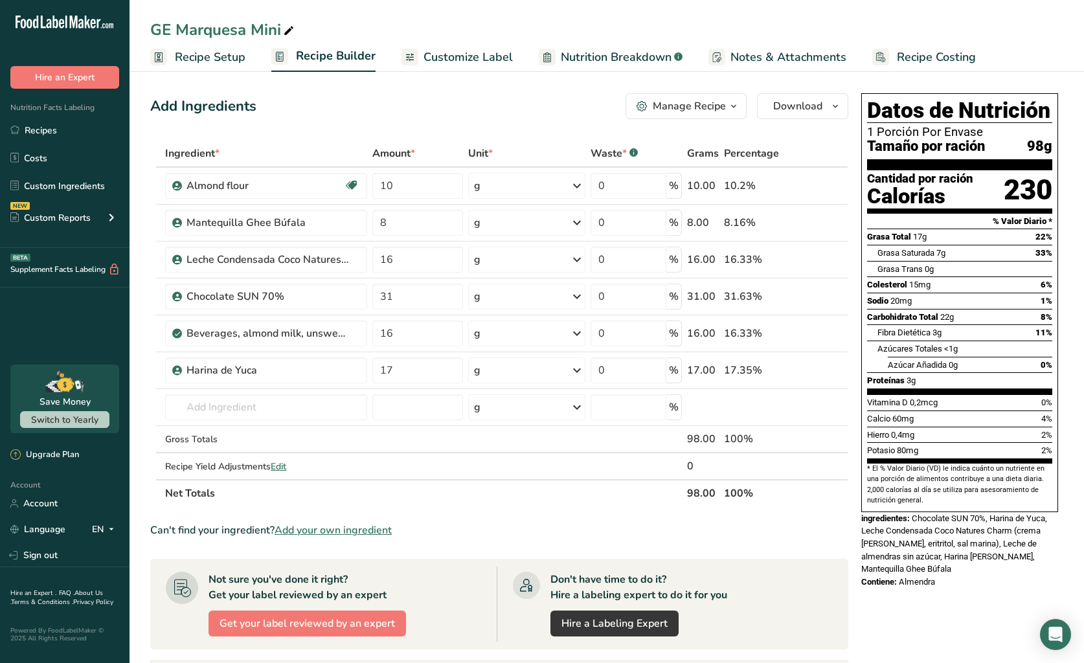
click at [466, 55] on span "Customize Label" at bounding box center [467, 57] width 89 height 17
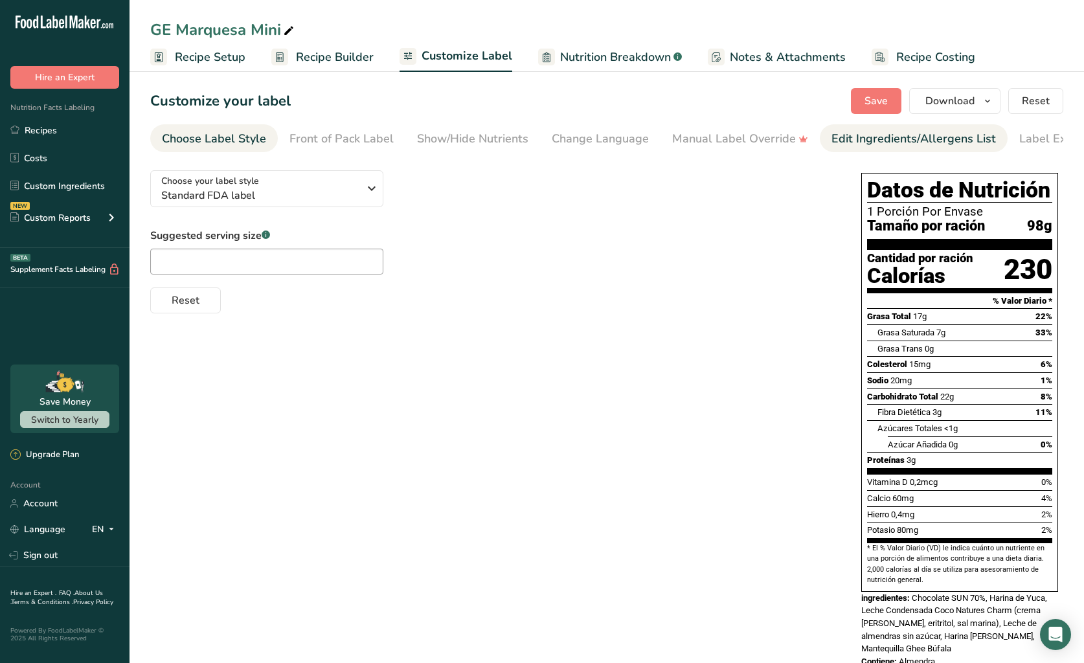
click at [852, 139] on div "Edit Ingredients/Allergens List" at bounding box center [913, 138] width 164 height 17
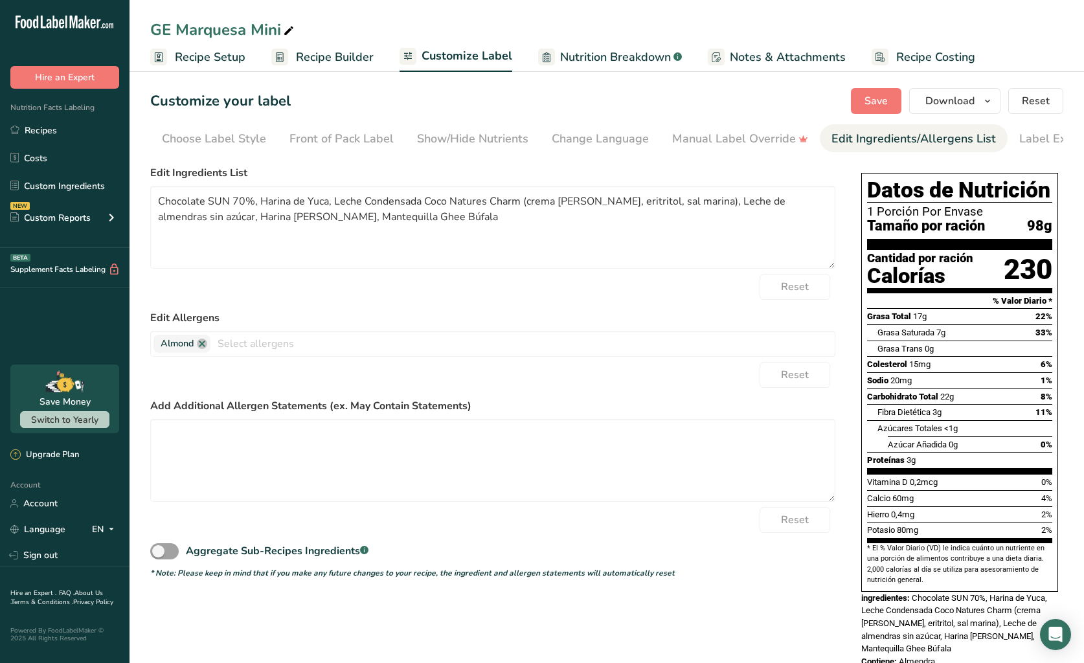
scroll to position [0, 43]
click at [878, 101] on span "Save" at bounding box center [875, 101] width 23 height 16
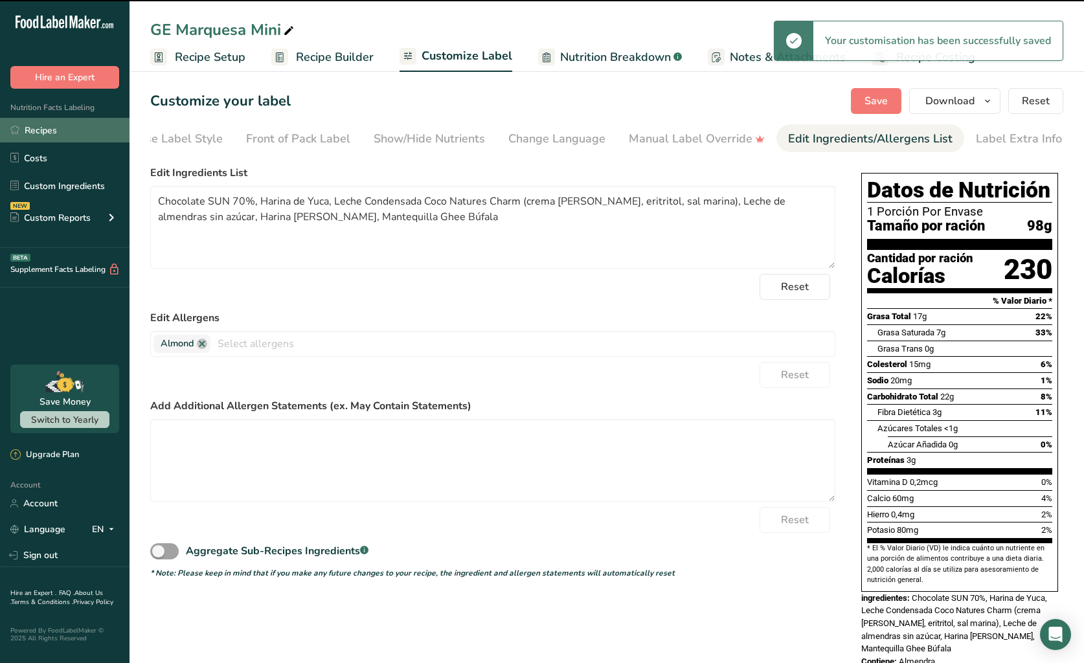
click at [50, 125] on link "Recipes" at bounding box center [64, 130] width 129 height 25
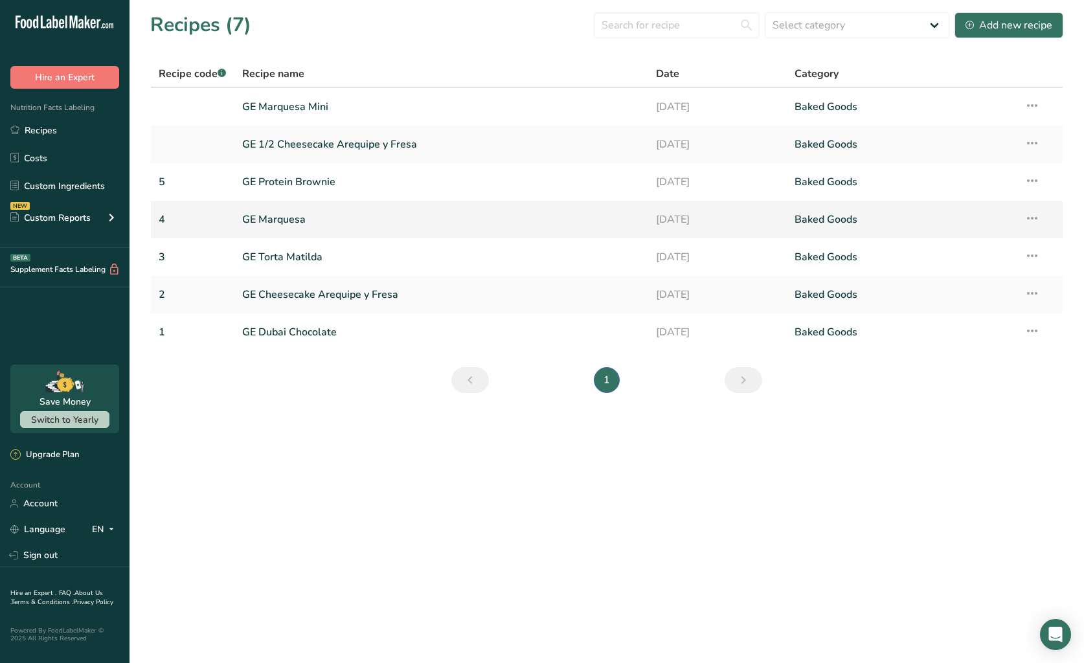
click at [352, 229] on link "GE Marquesa" at bounding box center [441, 219] width 399 height 27
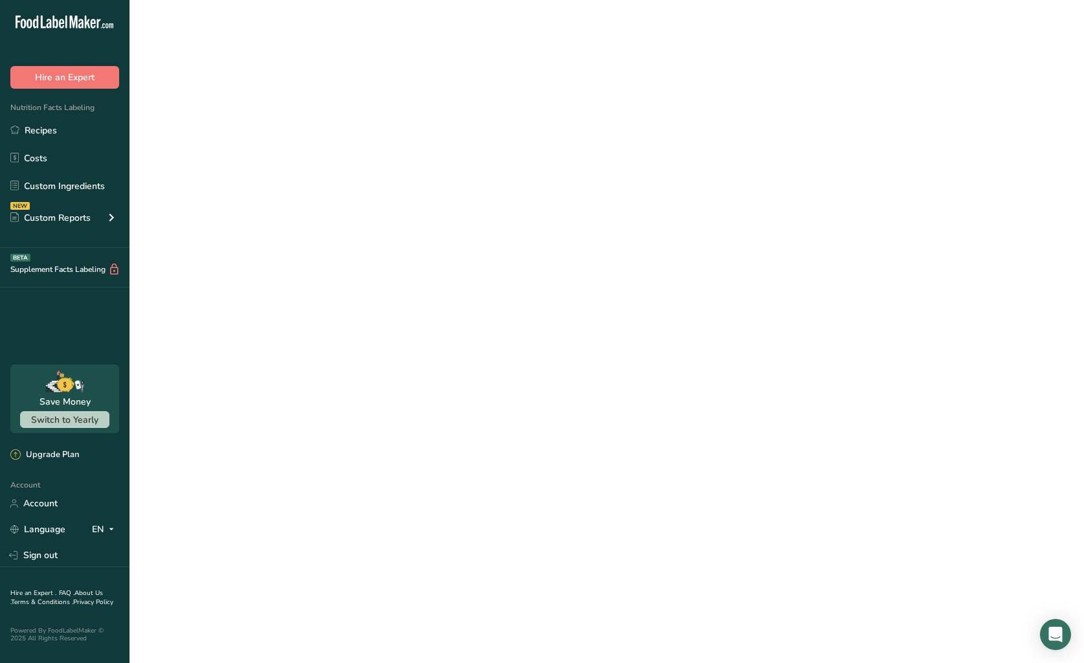
click at [352, 229] on link "GE Marquesa" at bounding box center [441, 219] width 399 height 27
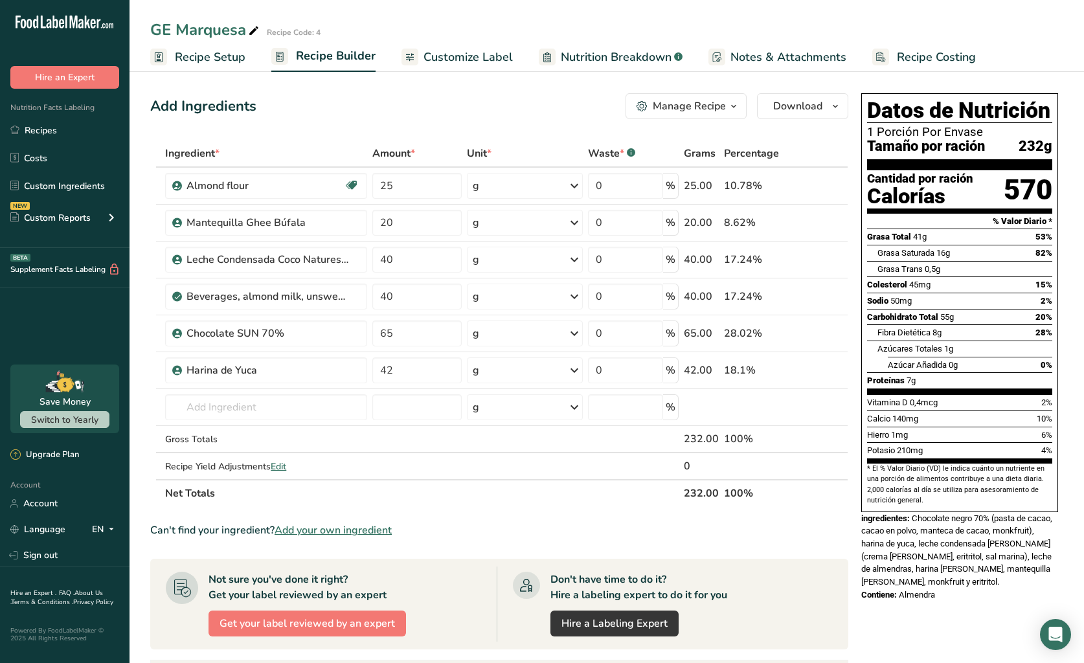
click at [467, 58] on span "Customize Label" at bounding box center [467, 57] width 89 height 17
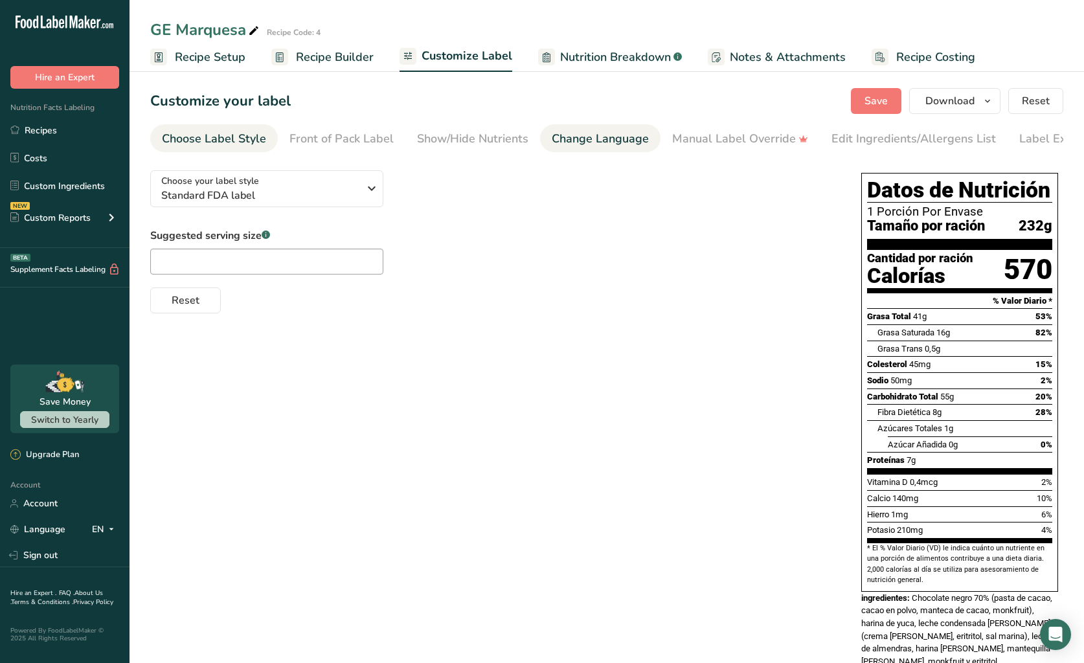
click at [621, 140] on div "Change Language" at bounding box center [600, 138] width 97 height 17
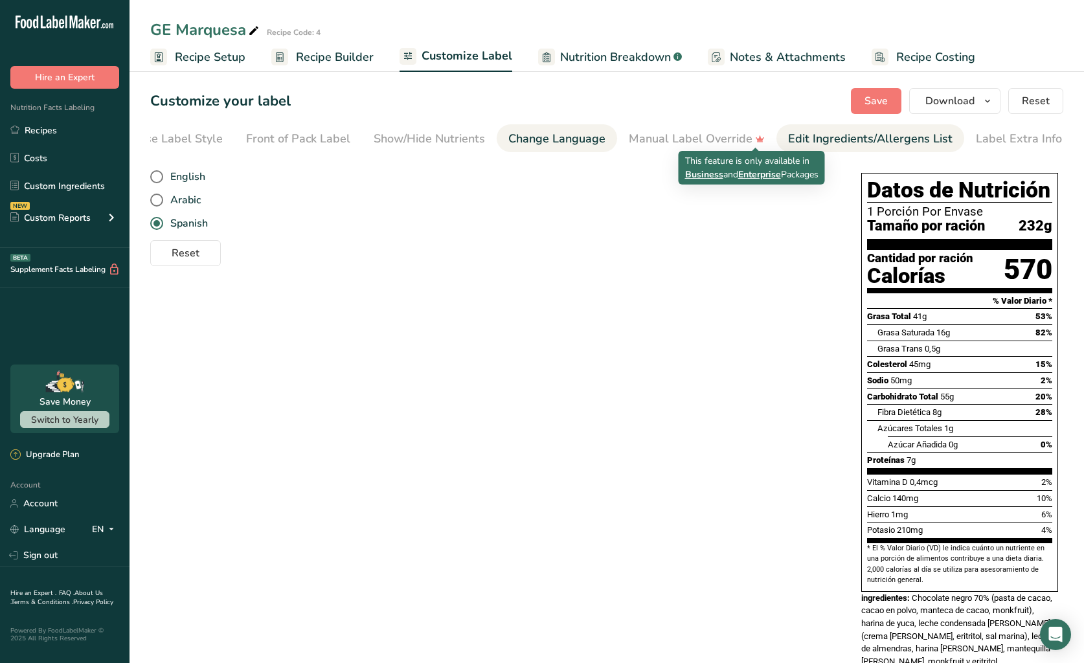
click at [795, 130] on div "Edit Ingredients/Allergens List" at bounding box center [870, 138] width 164 height 17
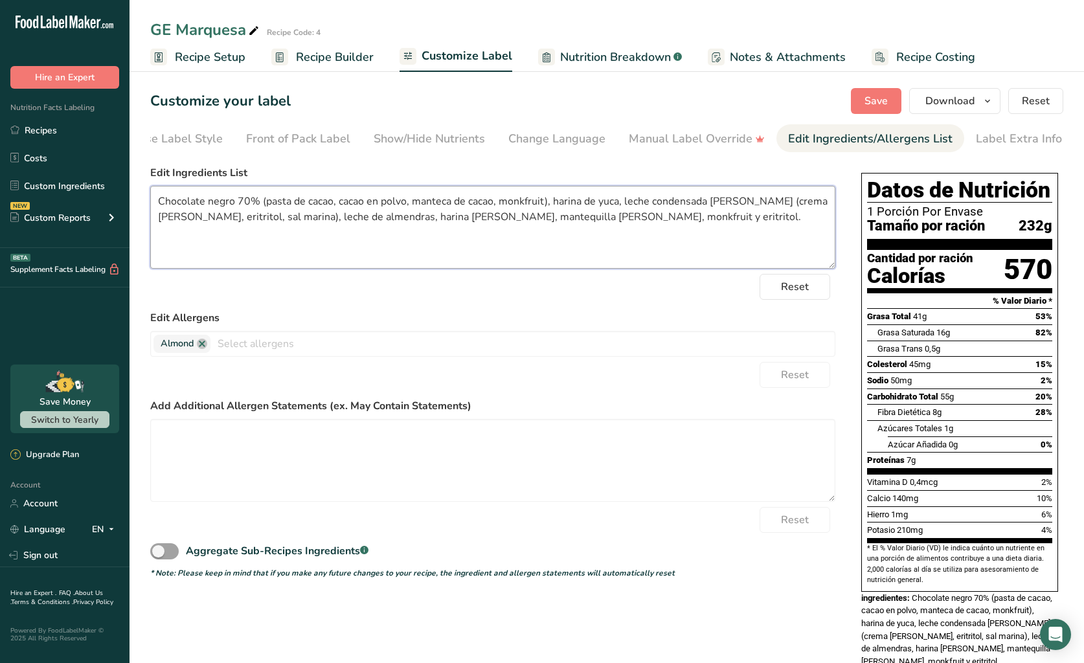
drag, startPoint x: 550, startPoint y: 233, endPoint x: 648, endPoint y: 232, distance: 98.4
click at [561, 233] on textarea "Chocolate negro 70% (pasta de cacao, cacao en polvo, manteca de cacao, monkfrui…" at bounding box center [492, 227] width 685 height 83
drag, startPoint x: 699, startPoint y: 221, endPoint x: 122, endPoint y: 188, distance: 578.5
click at [122, 188] on div ".a-20{fill:#fff;} Hire an Expert Nutrition Facts Labeling Recipes Costs Custom …" at bounding box center [542, 357] width 1084 height 714
click at [52, 132] on link "Recipes" at bounding box center [64, 130] width 129 height 25
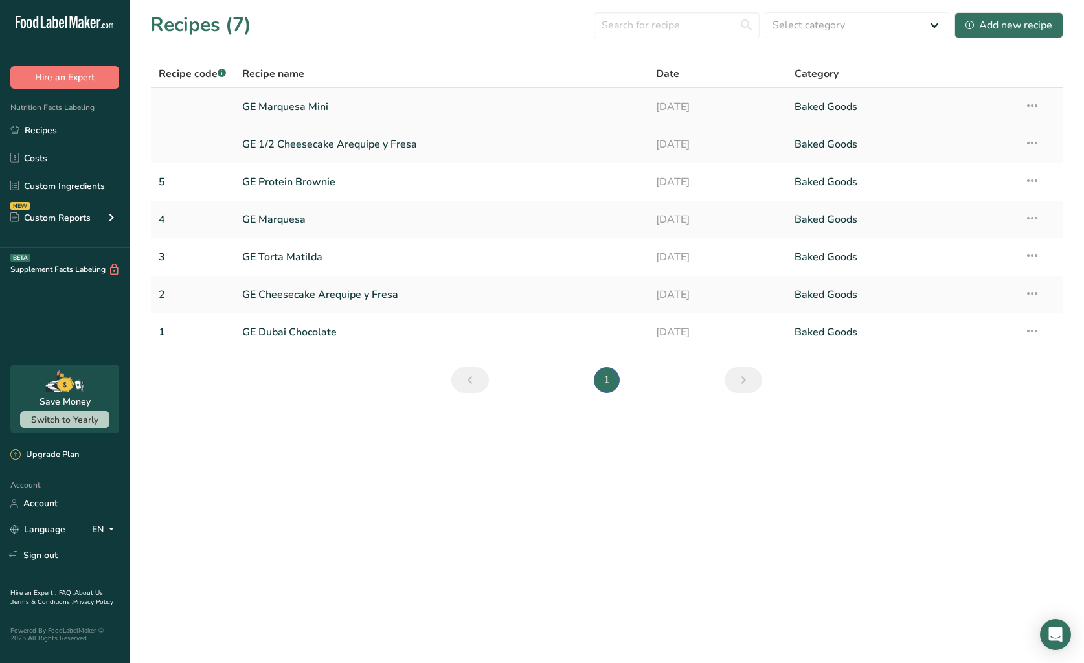
click at [334, 116] on link "GE Marquesa Mini" at bounding box center [441, 106] width 399 height 27
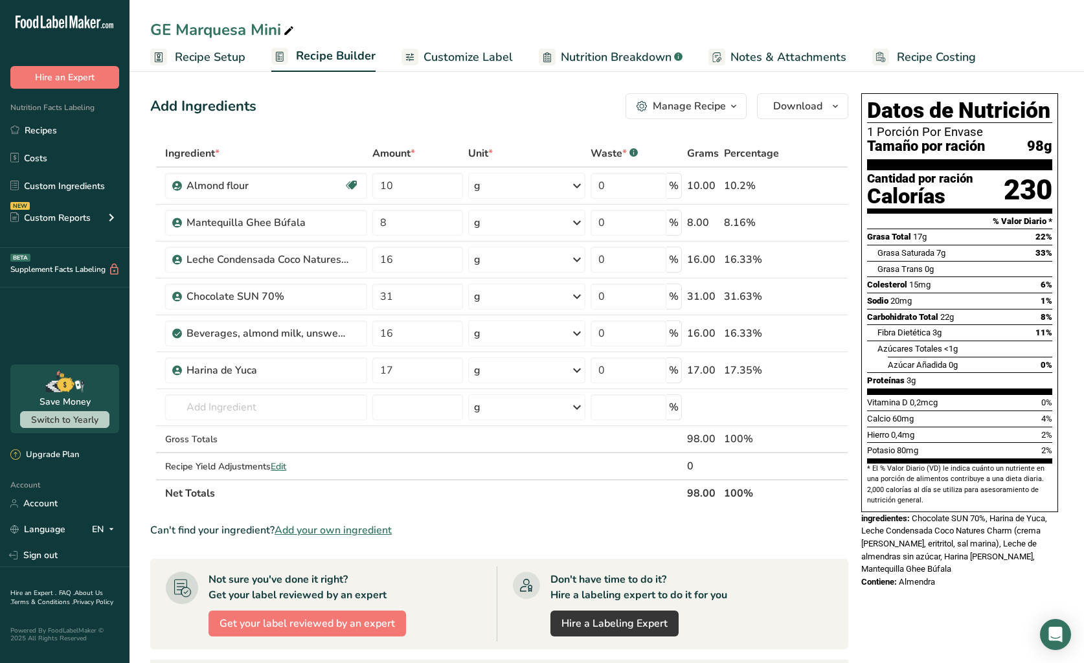
click at [471, 62] on span "Customize Label" at bounding box center [467, 57] width 89 height 17
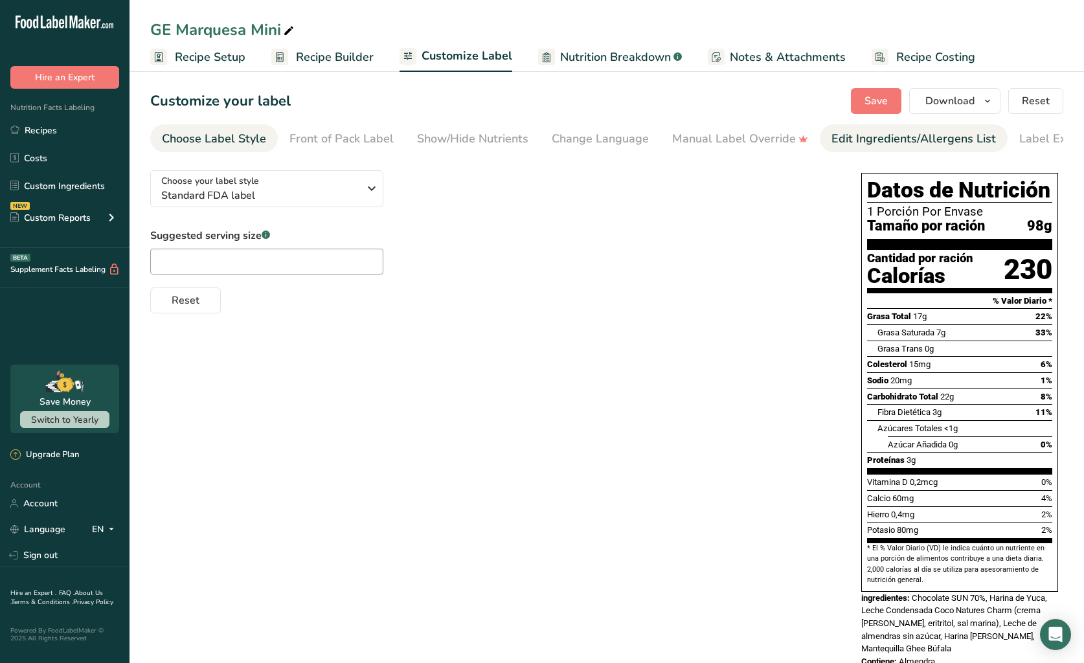
click at [852, 139] on div "Edit Ingredients/Allergens List" at bounding box center [913, 138] width 164 height 17
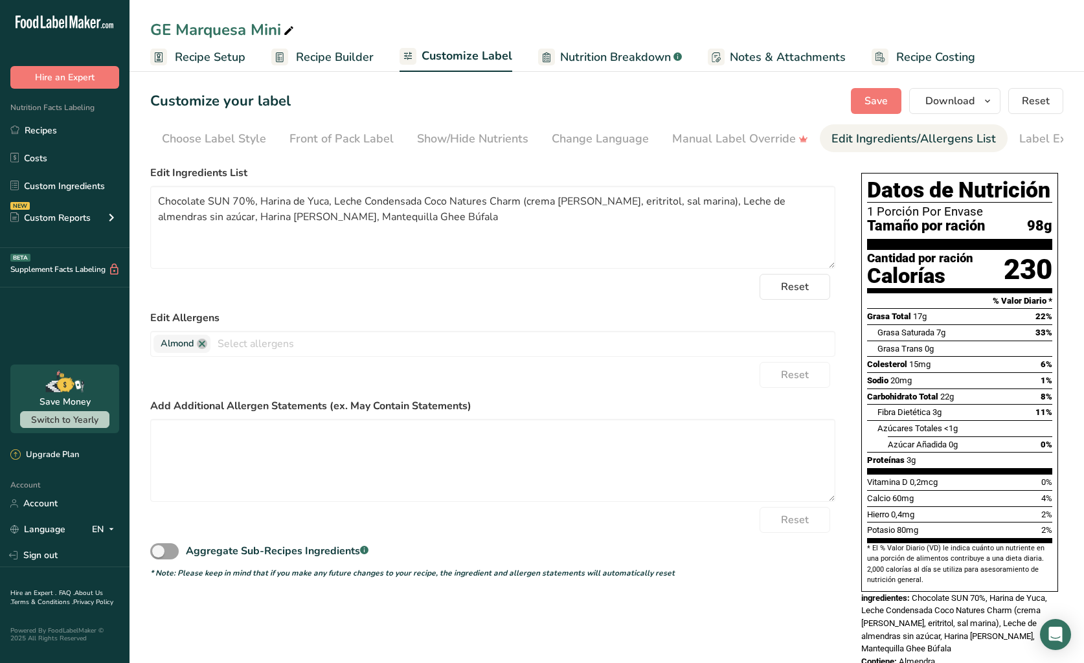
scroll to position [0, 43]
click at [428, 225] on textarea "Chocolate SUN 70%, Harina de Yuca, Leche Condensada Coco Natures Charm (crema d…" at bounding box center [492, 227] width 685 height 83
paste textarea "negro 70% (pasta de cacao, cacao en polvo, manteca de cacao, monkfruit), harina…"
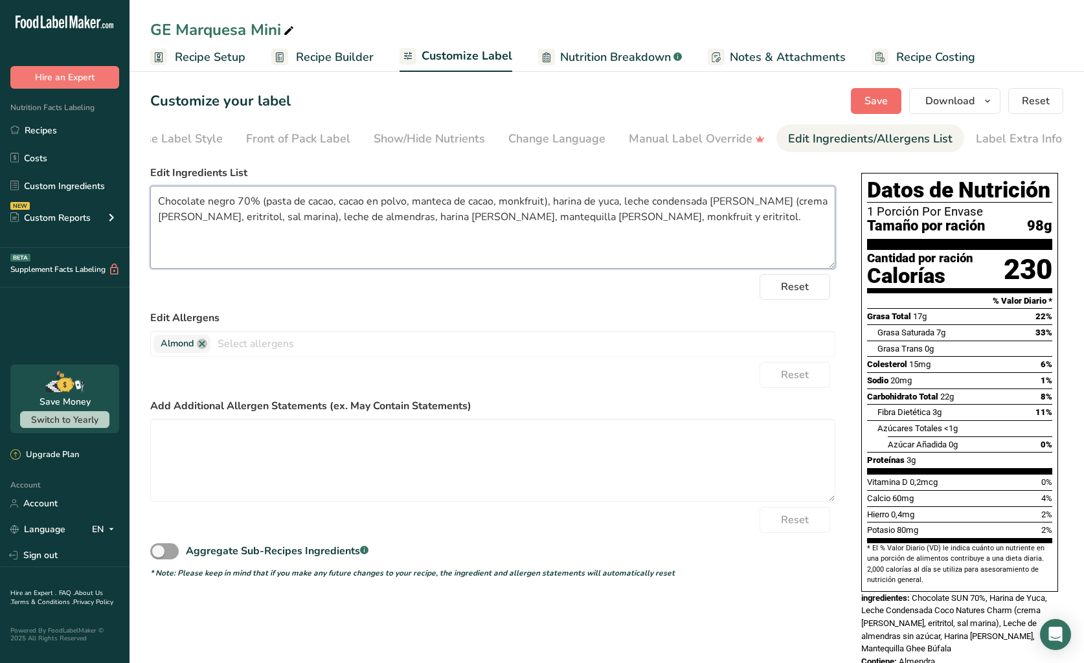
type textarea "Chocolate negro 70% (pasta de cacao, cacao en polvo, manteca de cacao, monkfrui…"
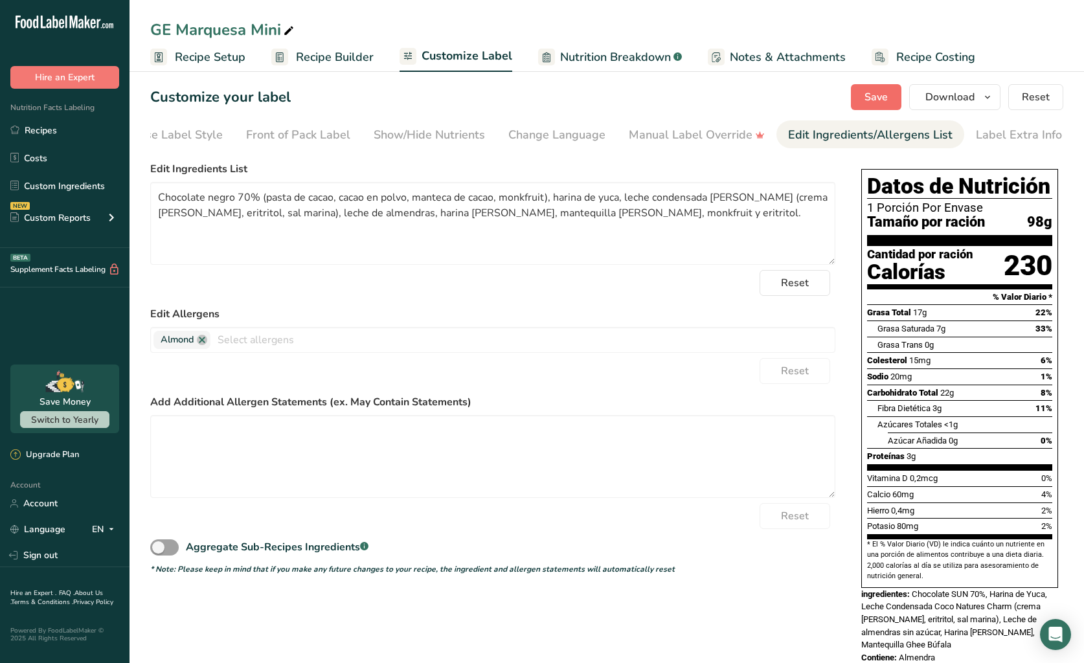
click at [875, 105] on span "Save" at bounding box center [875, 97] width 23 height 16
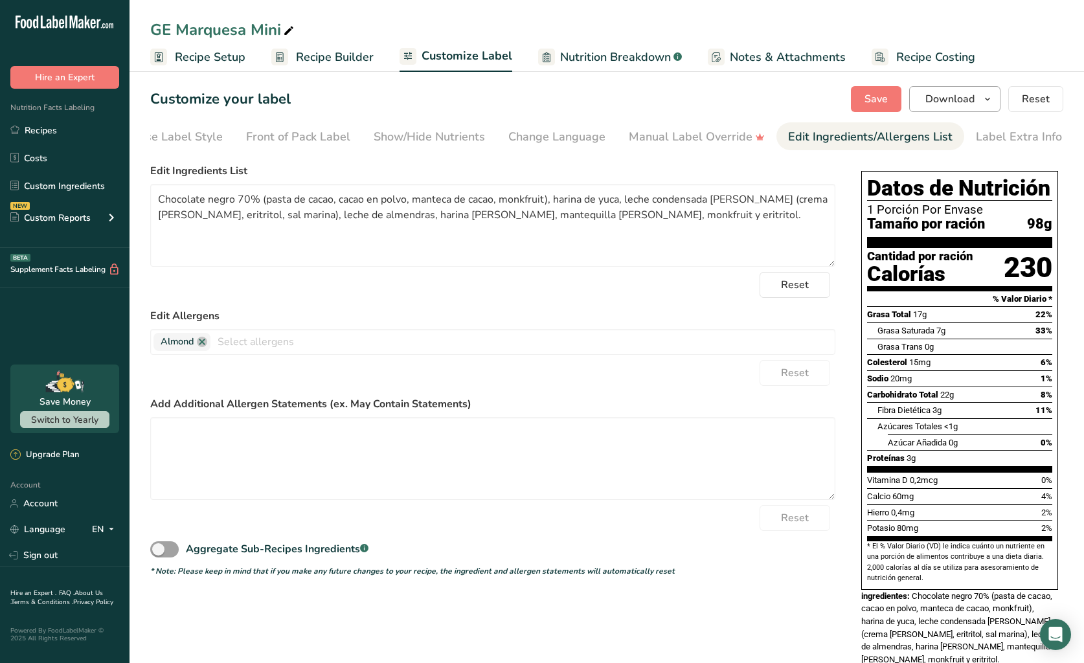
click at [942, 93] on span "Download" at bounding box center [949, 99] width 49 height 16
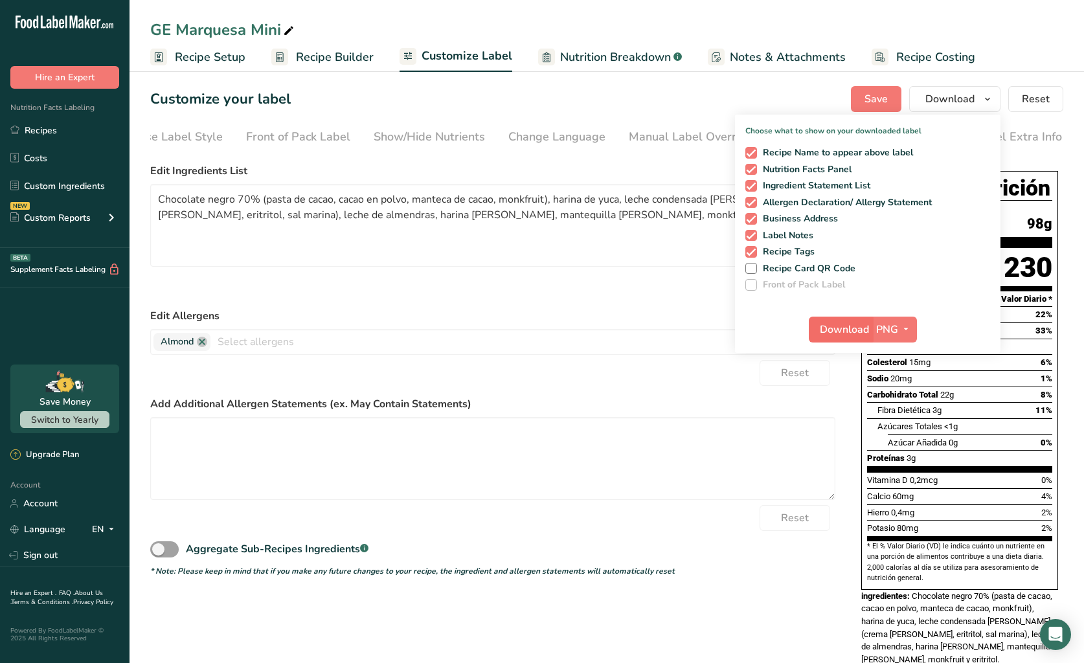
click at [845, 326] on span "Download" at bounding box center [844, 330] width 49 height 16
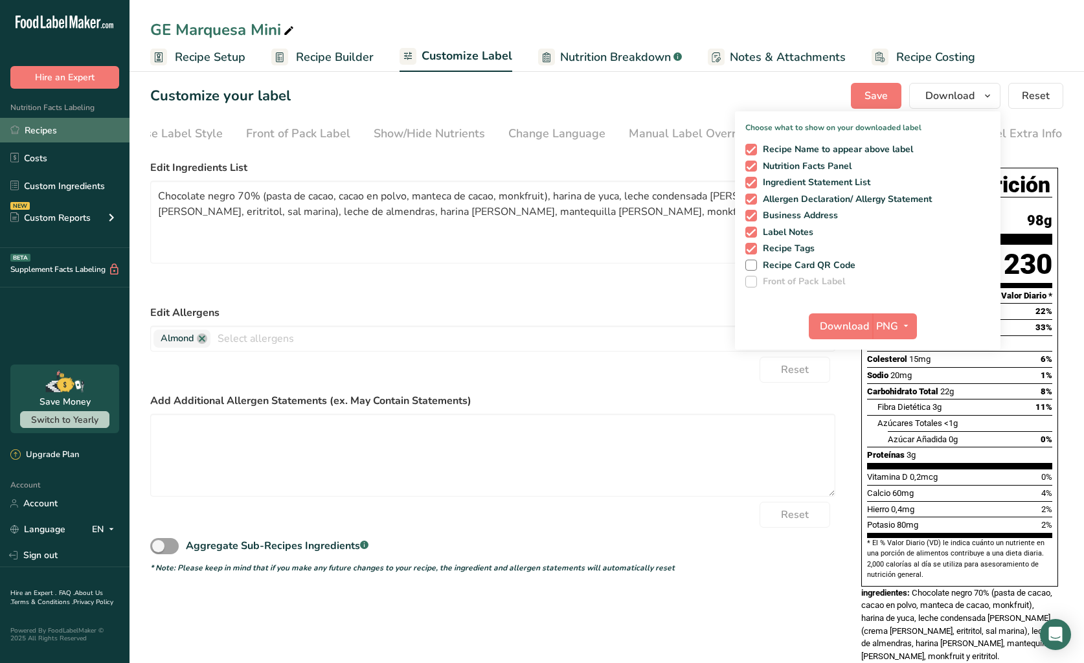
scroll to position [9, 1]
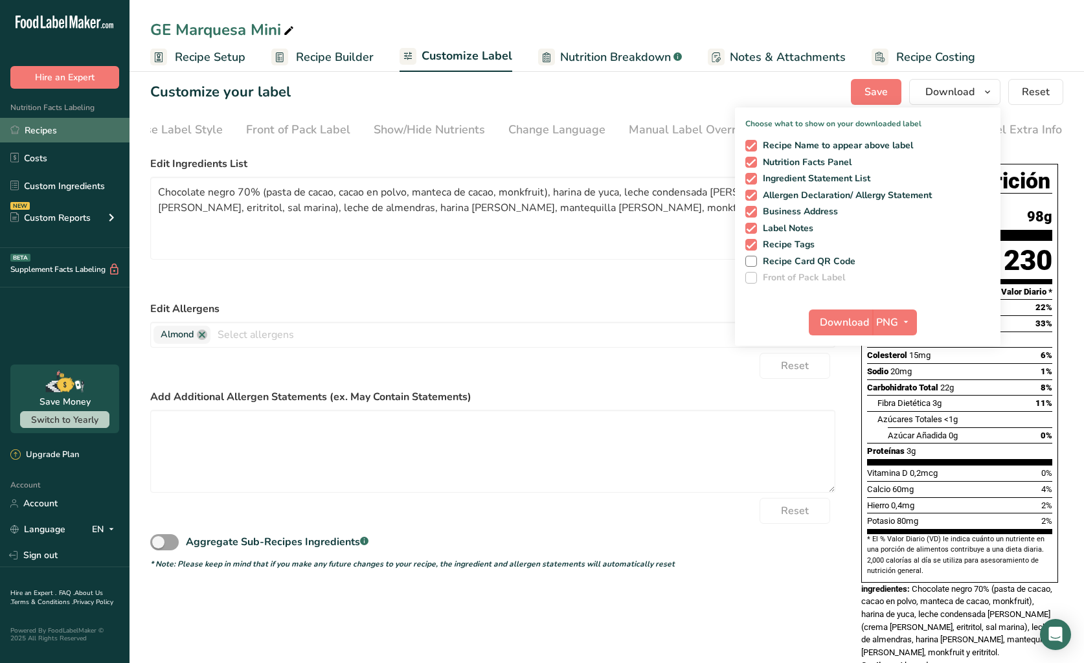
click at [91, 127] on link "Recipes" at bounding box center [64, 130] width 129 height 25
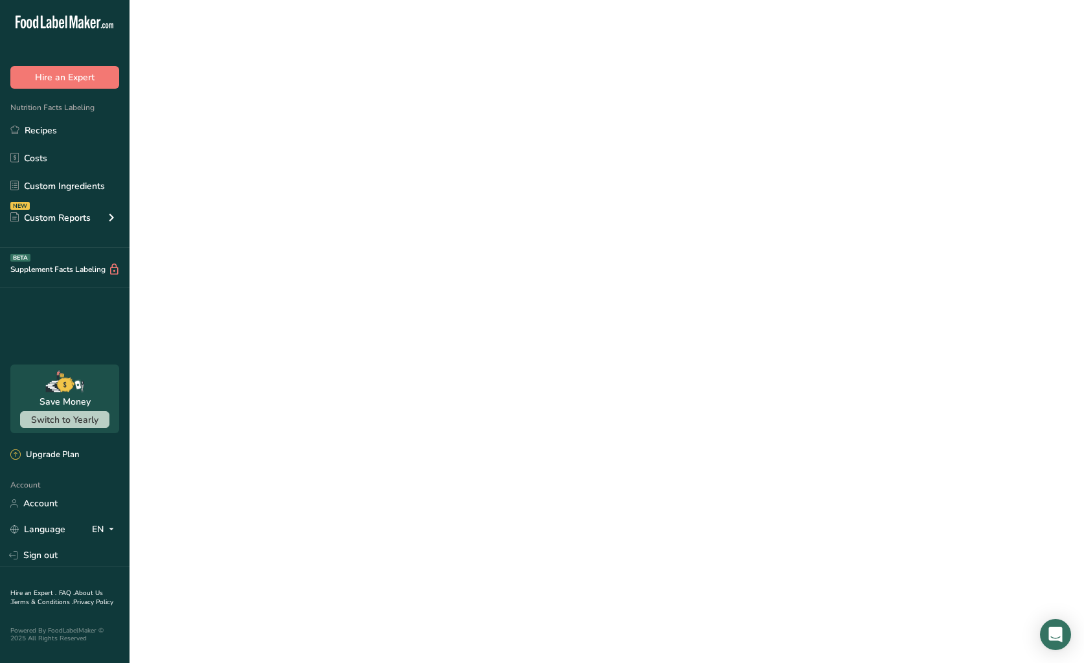
scroll to position [6, 0]
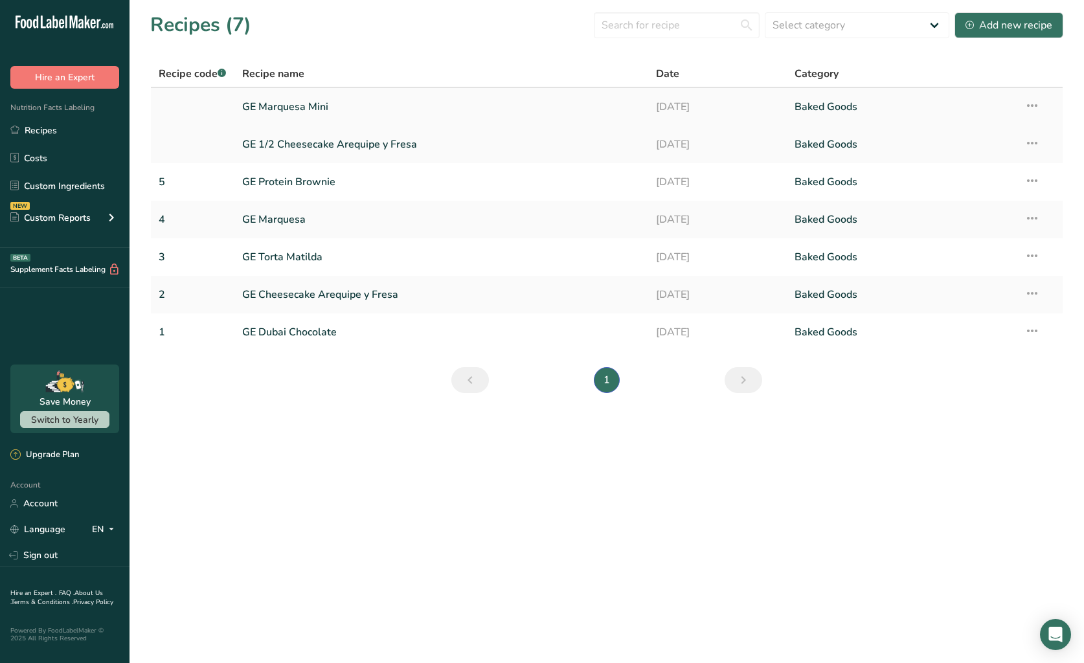
click at [439, 101] on link "GE Marquesa Mini" at bounding box center [441, 106] width 399 height 27
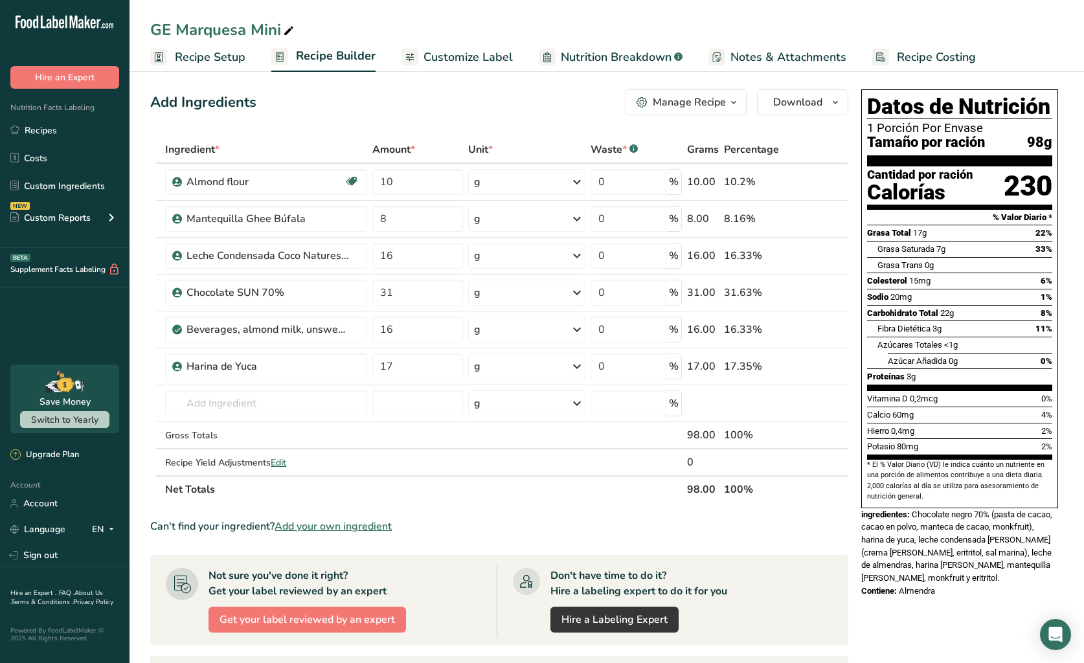
scroll to position [3, 1]
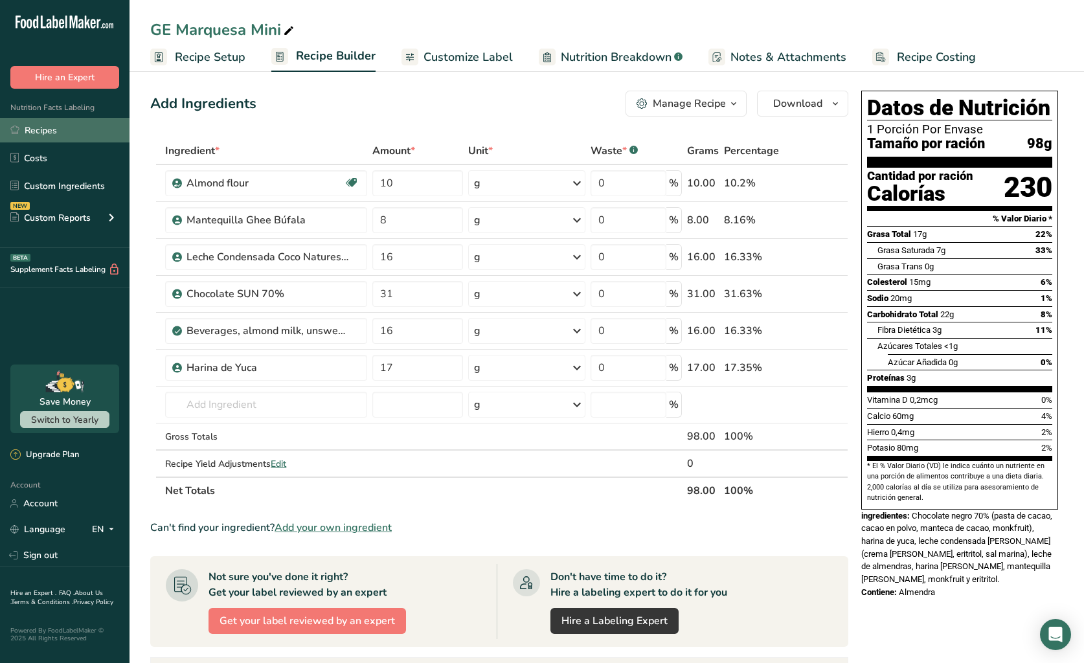
click at [71, 133] on link "Recipes" at bounding box center [64, 130] width 129 height 25
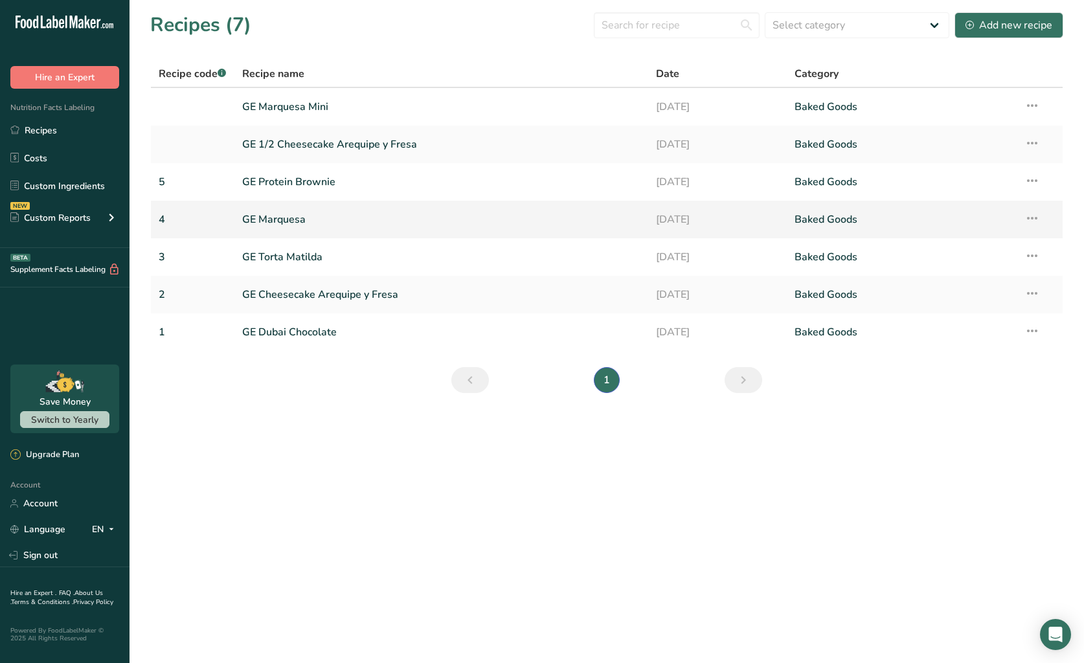
click at [336, 224] on link "GE Marquesa" at bounding box center [441, 219] width 399 height 27
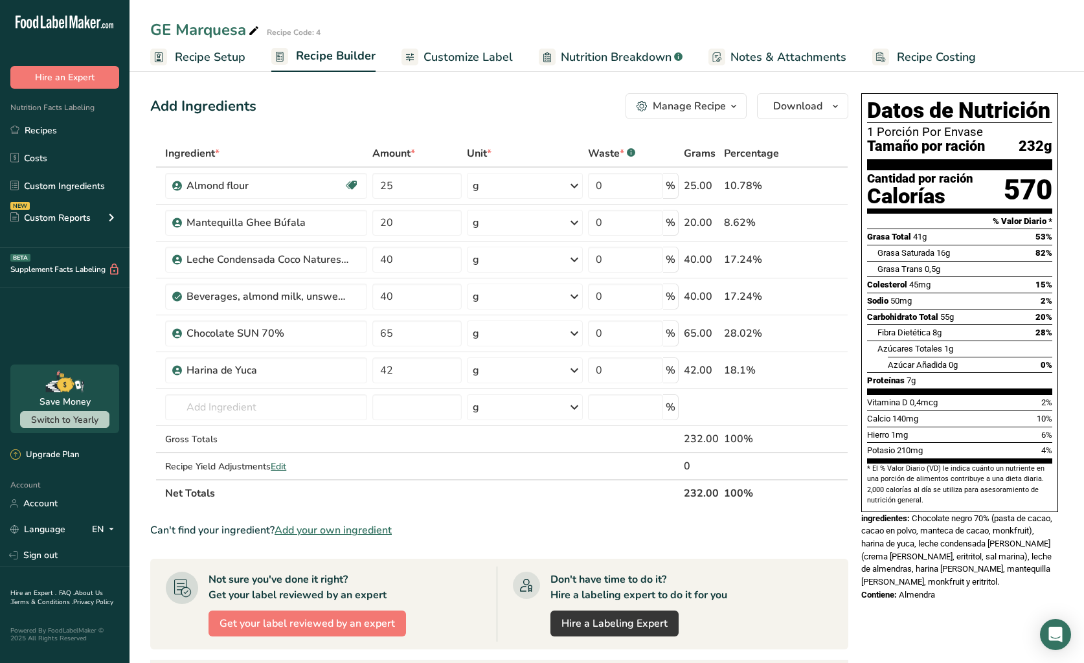
click at [190, 58] on span "Recipe Setup" at bounding box center [210, 57] width 71 height 17
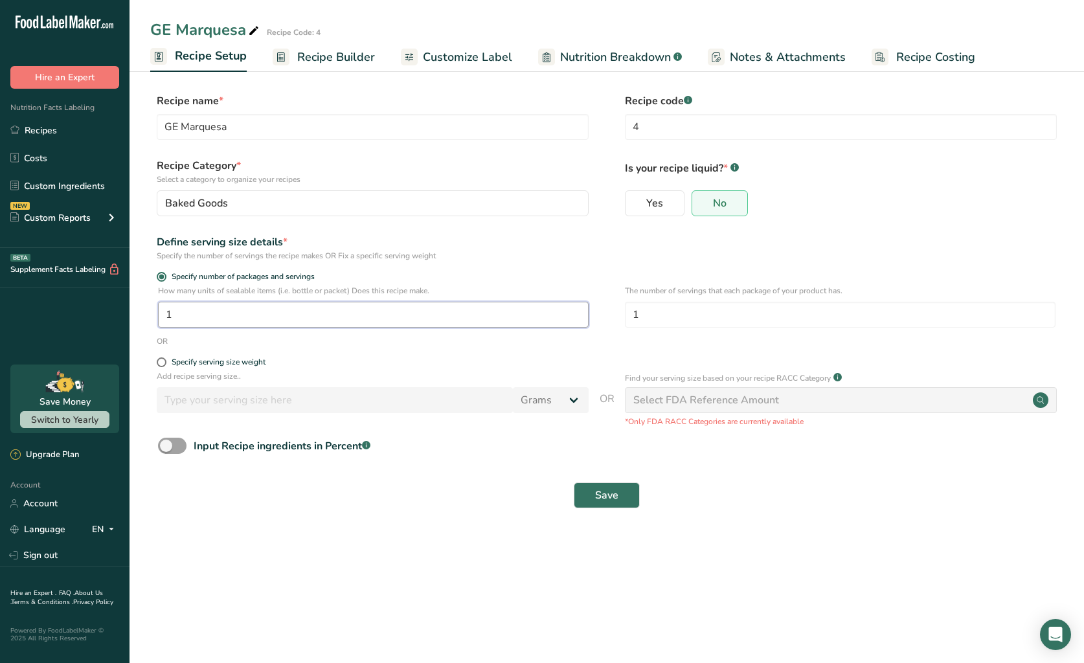
click at [386, 317] on input "1" at bounding box center [373, 315] width 431 height 26
type input "2"
click at [598, 274] on div "Specify number of packages and servings" at bounding box center [606, 278] width 913 height 13
click at [619, 510] on div "Save" at bounding box center [606, 495] width 913 height 41
click at [622, 497] on button "Save" at bounding box center [607, 495] width 66 height 26
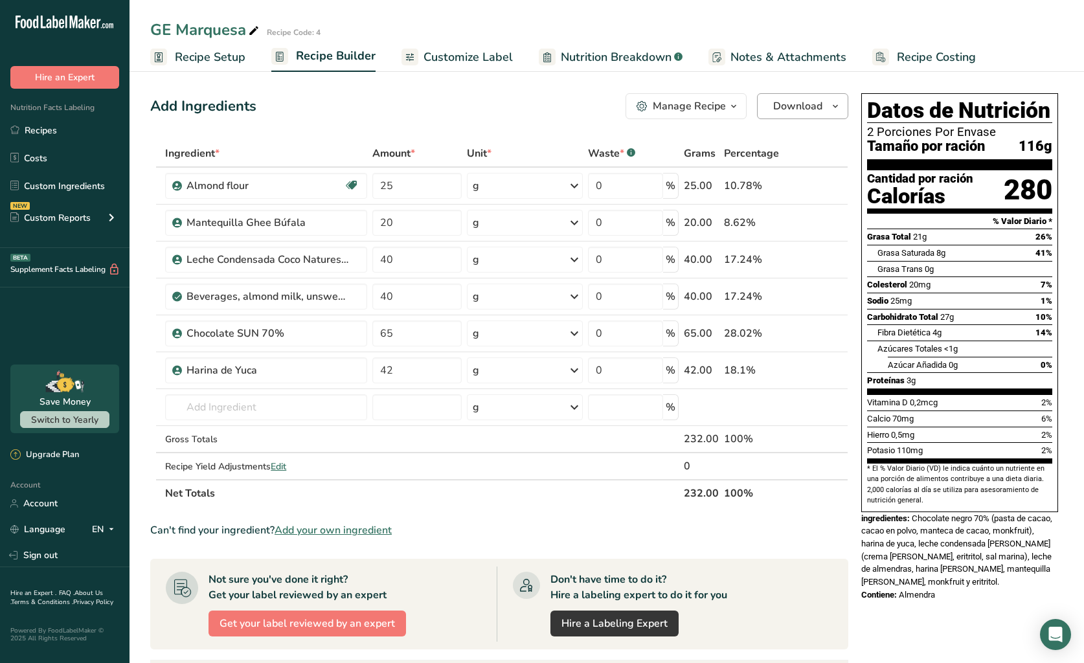
click at [803, 106] on span "Download" at bounding box center [797, 106] width 49 height 16
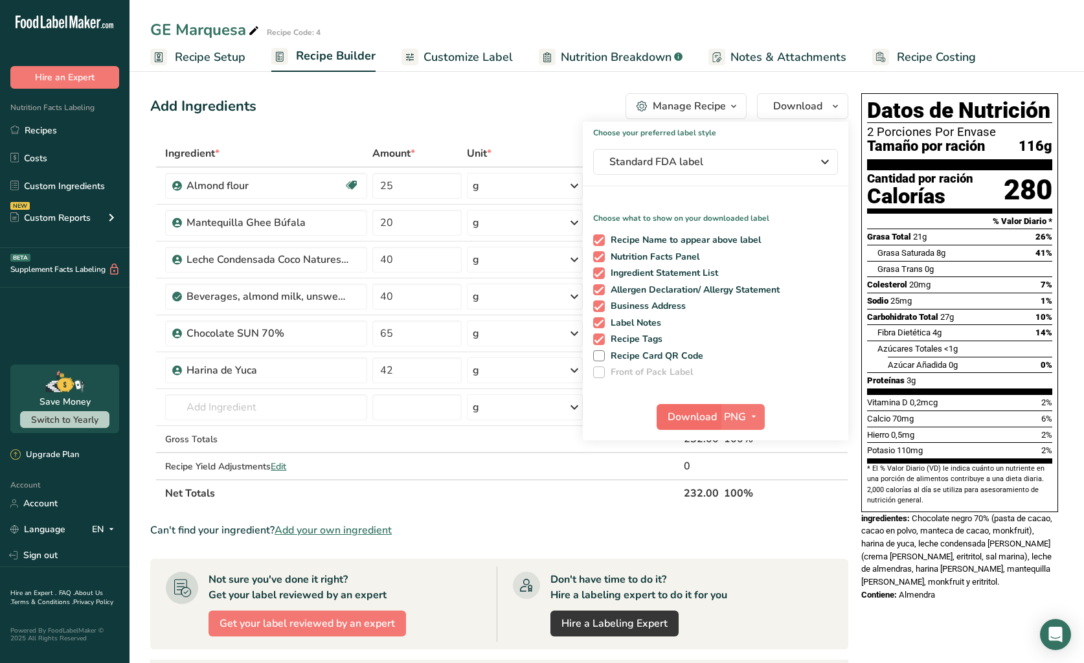
click at [687, 412] on span "Download" at bounding box center [691, 417] width 49 height 16
click at [739, 421] on span "PNG" at bounding box center [735, 417] width 22 height 16
click at [752, 502] on link "PDF" at bounding box center [743, 507] width 41 height 21
click at [695, 420] on span "Download" at bounding box center [692, 417] width 49 height 16
click at [45, 130] on link "Recipes" at bounding box center [64, 130] width 129 height 25
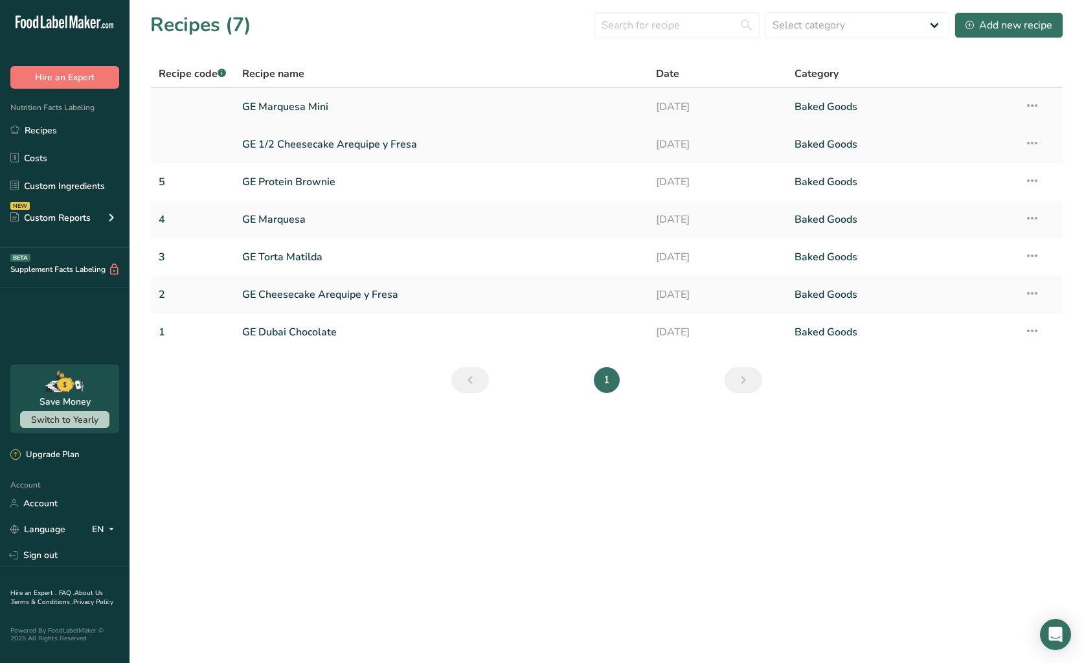
click at [334, 108] on link "GE Marquesa Mini" at bounding box center [441, 106] width 399 height 27
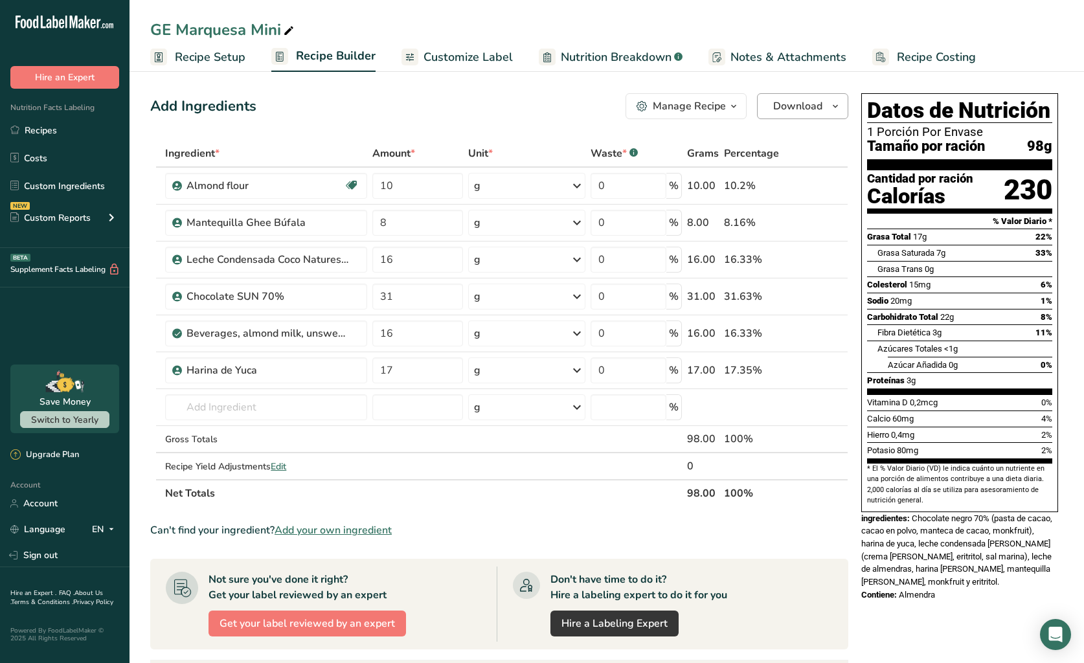
click at [819, 98] on span "Download" at bounding box center [797, 106] width 49 height 16
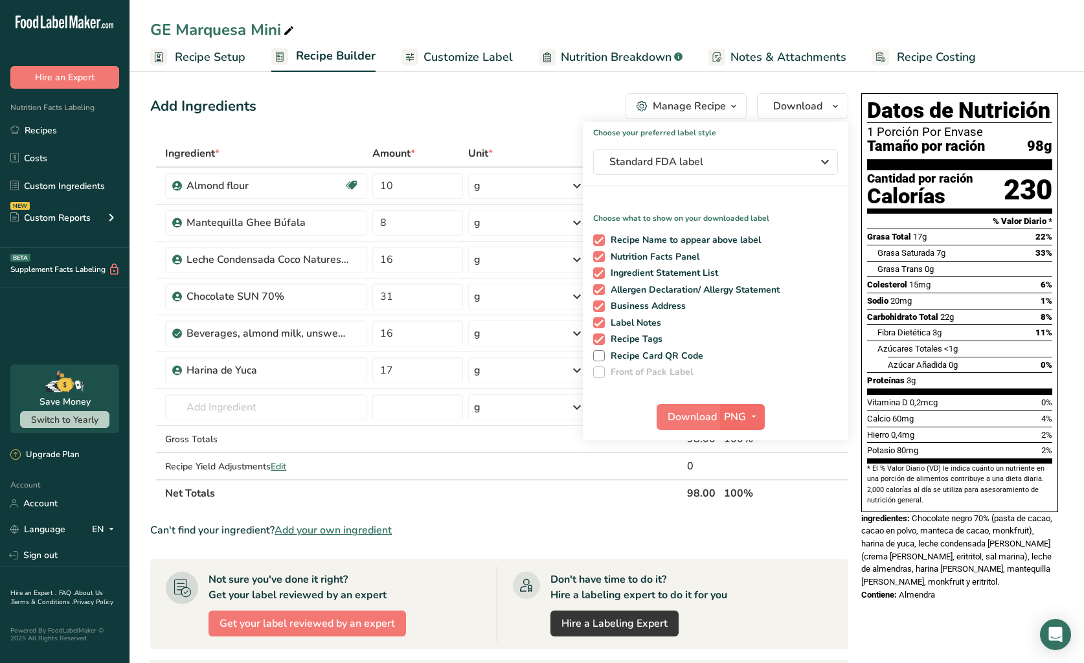
click at [738, 413] on span "PNG" at bounding box center [735, 417] width 22 height 16
click at [750, 501] on link "PDF" at bounding box center [743, 507] width 41 height 21
click at [710, 414] on span "Download" at bounding box center [692, 417] width 49 height 16
click at [54, 139] on link "Recipes" at bounding box center [64, 130] width 129 height 25
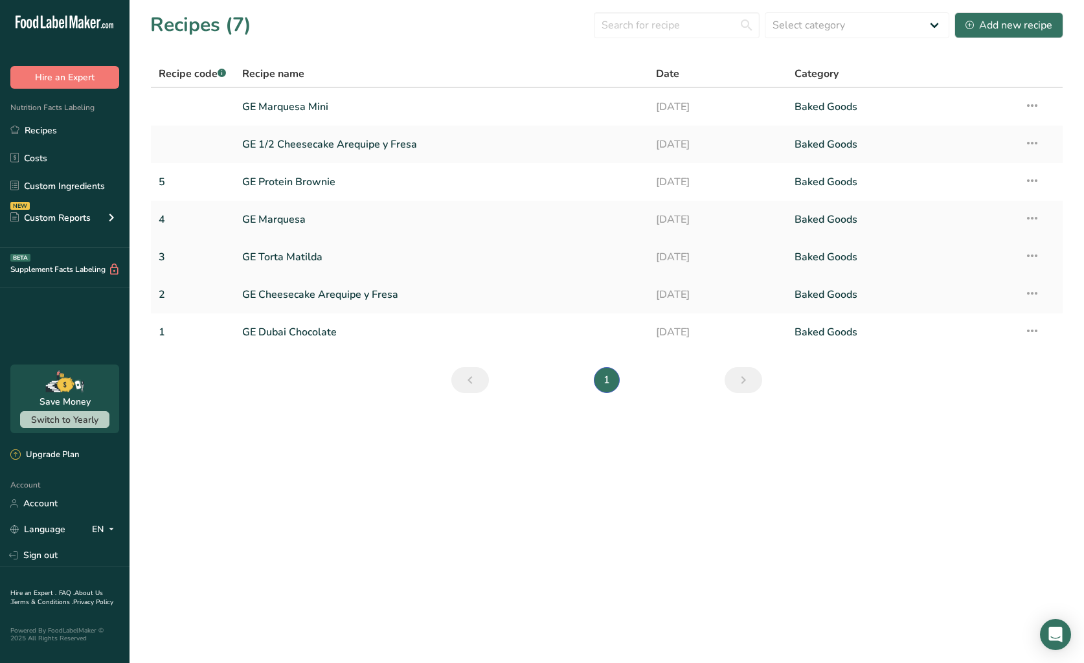
click at [352, 267] on link "GE Torta Matilda" at bounding box center [441, 256] width 399 height 27
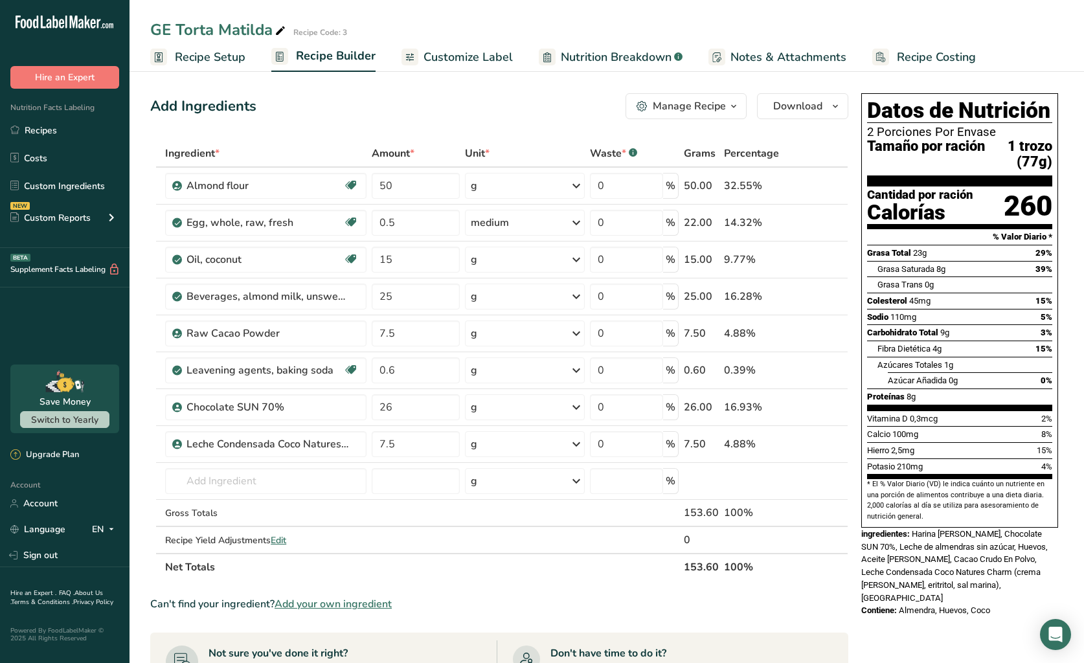
click at [484, 53] on span "Customize Label" at bounding box center [467, 57] width 89 height 17
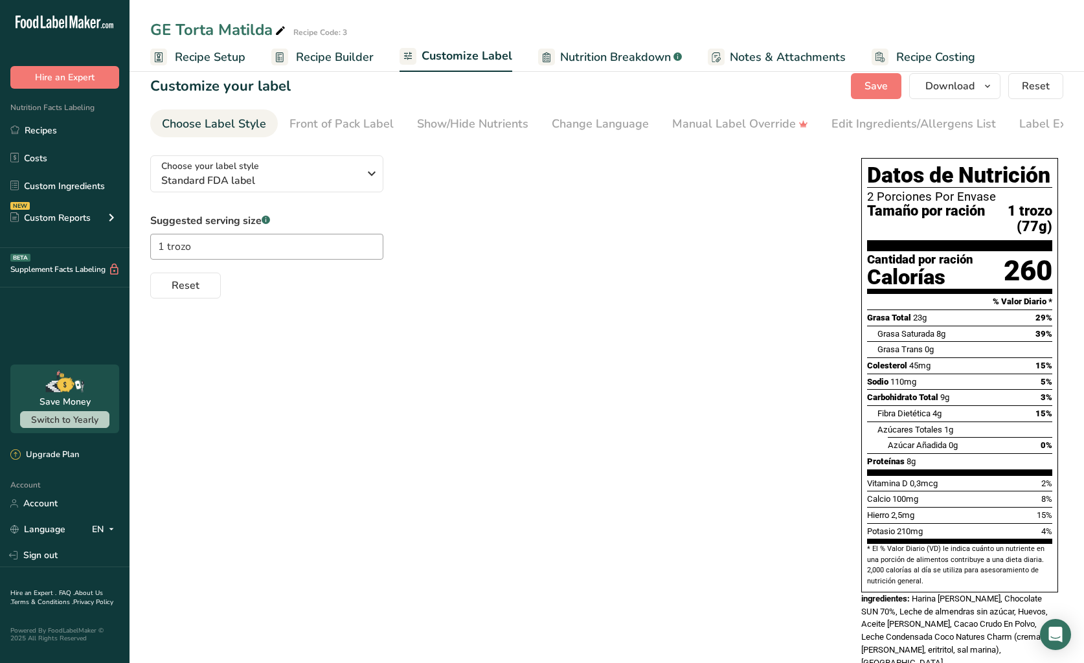
scroll to position [16, 0]
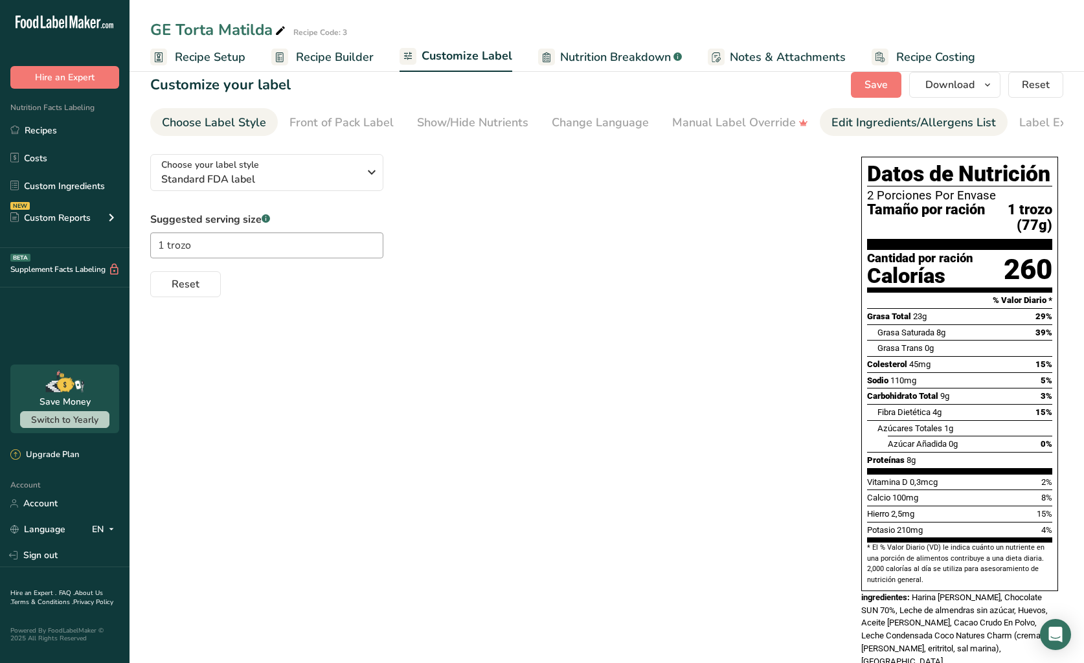
click at [856, 113] on link "Edit Ingredients/Allergens List" at bounding box center [913, 122] width 164 height 29
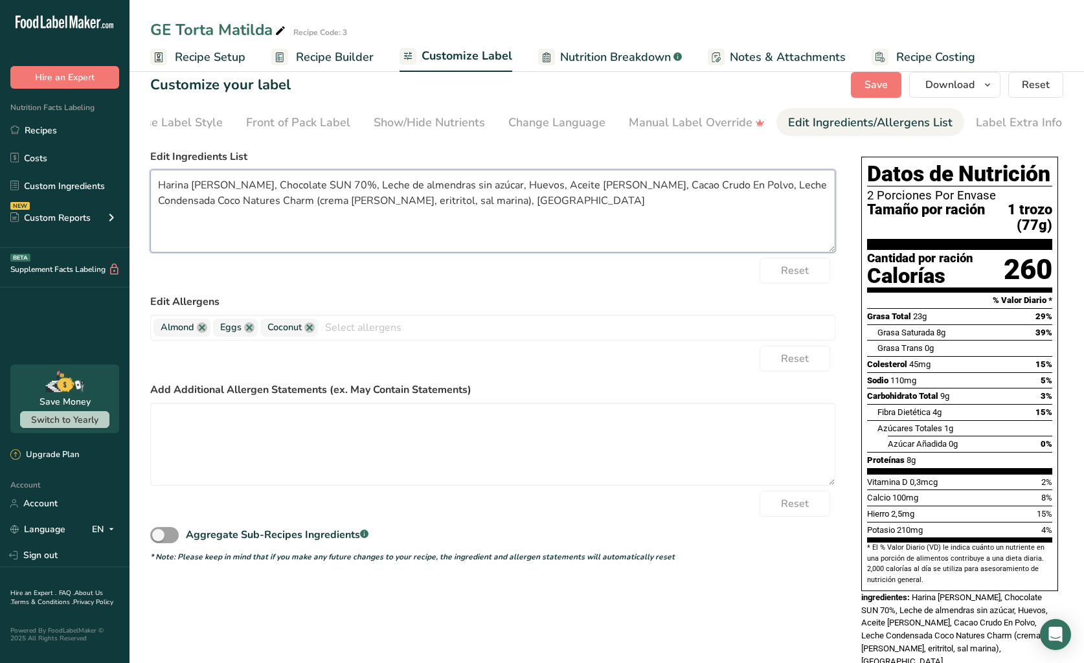
drag, startPoint x: 254, startPoint y: 190, endPoint x: 351, endPoint y: 190, distance: 96.5
click at [351, 190] on textarea "Harina [PERSON_NAME], Chocolate SUN 70%, Leche de almendras sin azúcar, Huevos,…" at bounding box center [492, 211] width 685 height 83
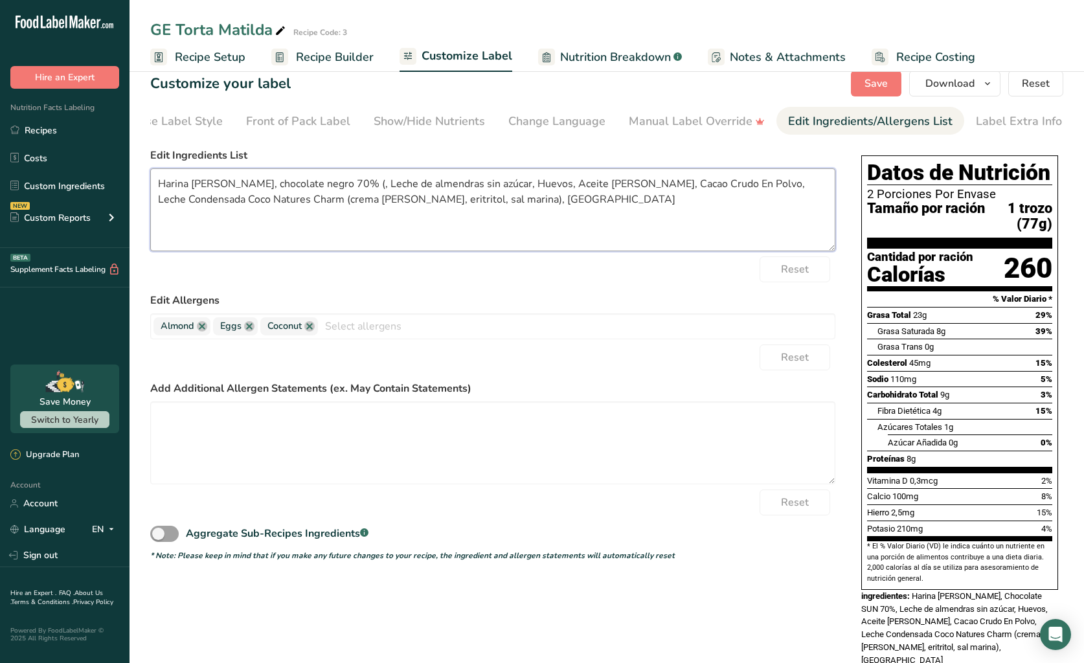
paste textarea "pasta de cacao, cacao en polvo, manteca de cacao, monkfruit"
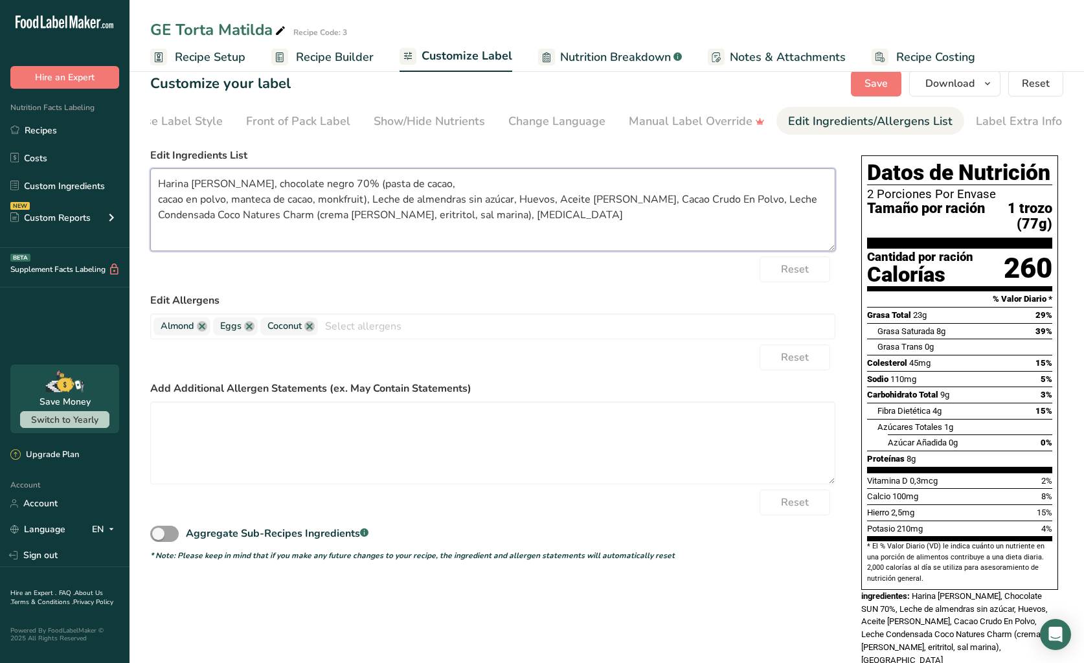
click at [161, 203] on textarea "Harina [PERSON_NAME], chocolate negro 70% (pasta de cacao, cacao en polvo, mant…" at bounding box center [492, 209] width 685 height 83
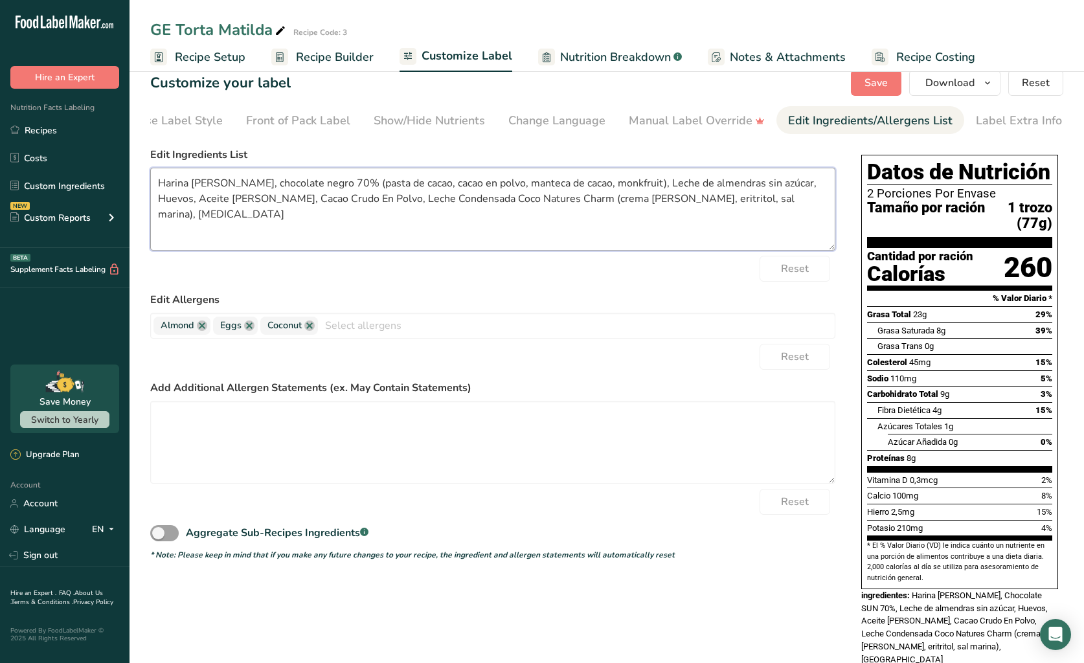
scroll to position [18, 0]
click at [655, 186] on textarea "Harina [PERSON_NAME], chocolate negro 70% (pasta de cacao, cacao en polvo, mant…" at bounding box center [492, 209] width 685 height 83
drag, startPoint x: 738, startPoint y: 186, endPoint x: 751, endPoint y: 184, distance: 13.2
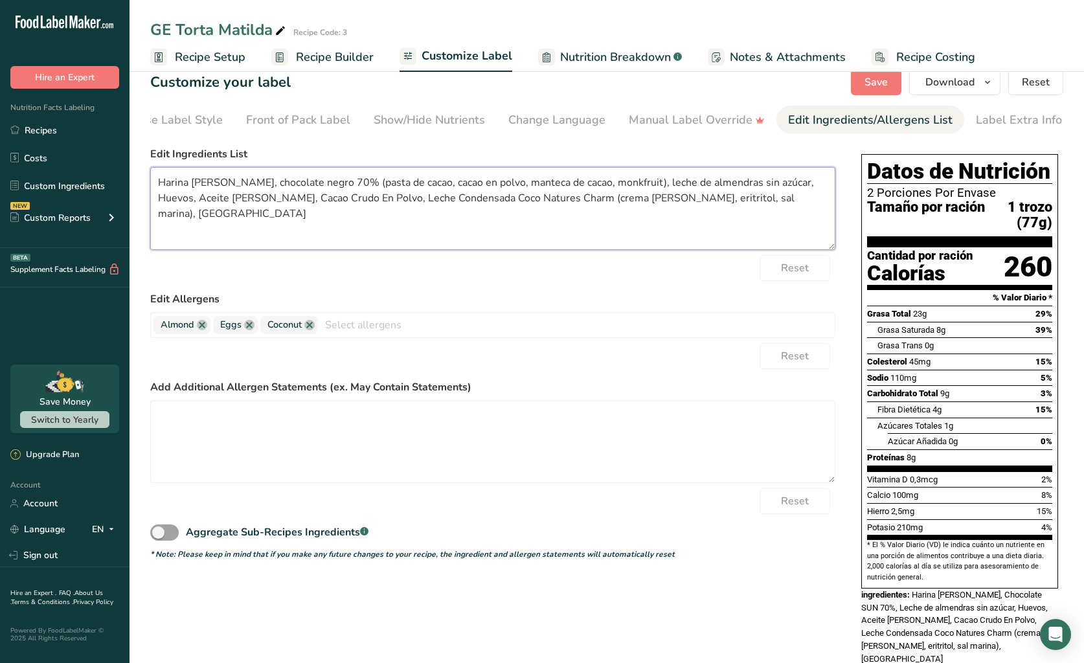
click at [738, 186] on textarea "Harina [PERSON_NAME], chocolate negro 70% (pasta de cacao, cacao en polvo, mant…" at bounding box center [492, 208] width 685 height 83
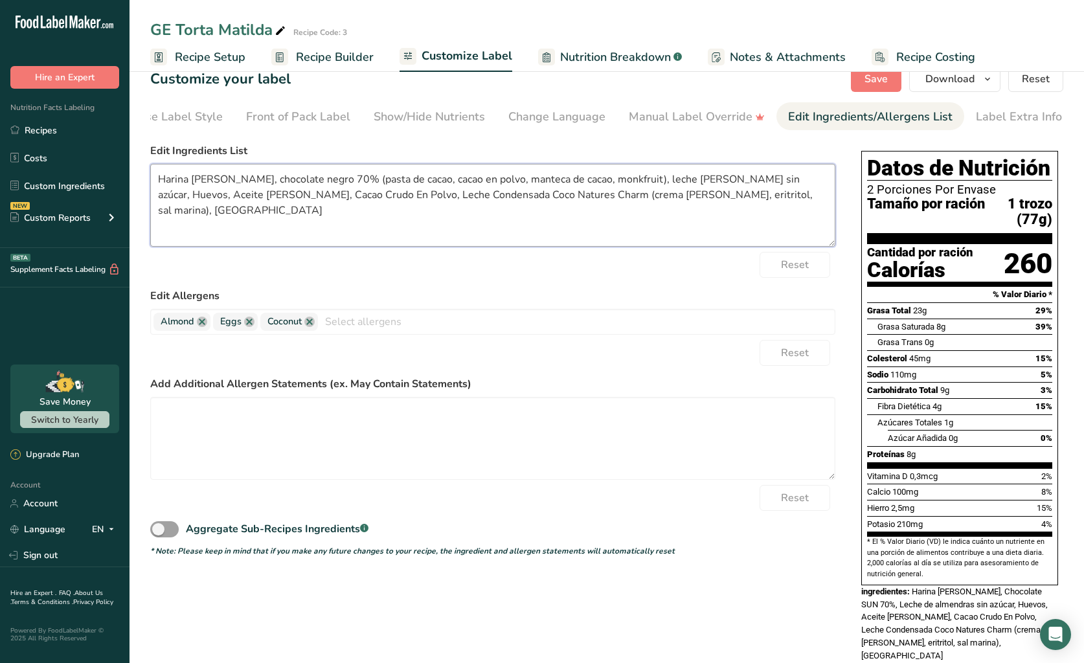
drag, startPoint x: 739, startPoint y: 185, endPoint x: 782, endPoint y: 185, distance: 42.7
click at [782, 185] on textarea "Harina [PERSON_NAME], chocolate negro 70% (pasta de cacao, cacao en polvo, mant…" at bounding box center [492, 205] width 685 height 83
click at [757, 183] on textarea "Harina [PERSON_NAME], chocolate negro 70% (pasta de cacao, cacao en polvo, mant…" at bounding box center [492, 205] width 685 height 83
click at [777, 185] on textarea "Harina [PERSON_NAME], chocolate negro 70% (pasta de cacao, cacao en polvo, mant…" at bounding box center [492, 205] width 685 height 83
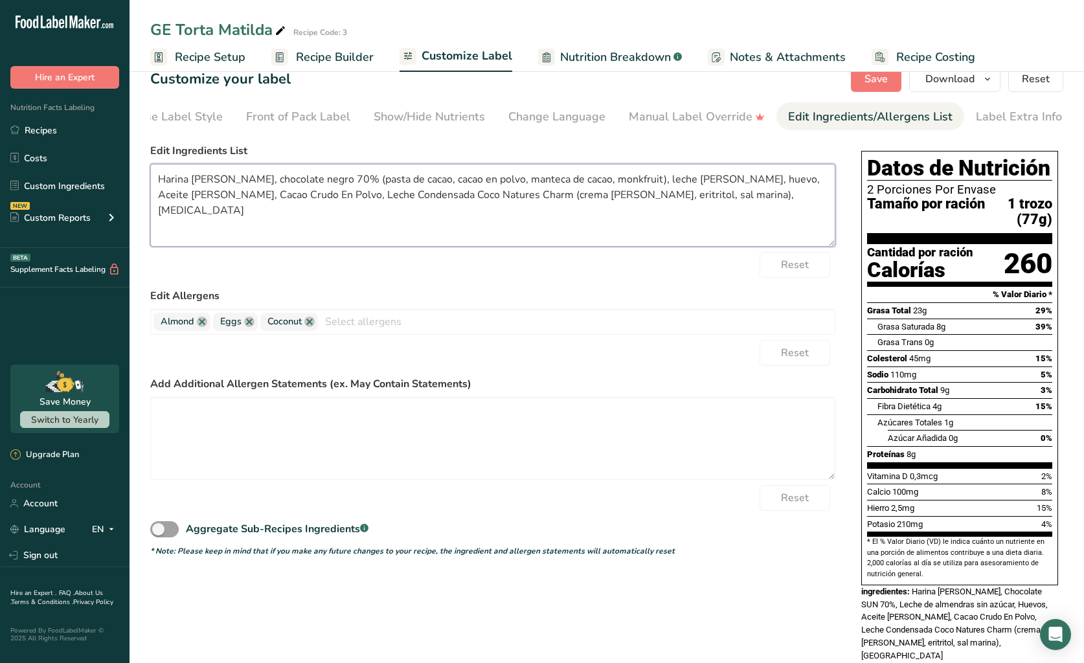
click at [777, 185] on textarea "Harina [PERSON_NAME], chocolate negro 70% (pasta de cacao, cacao en polvo, mant…" at bounding box center [492, 205] width 685 height 83
click at [189, 197] on textarea "Harina [PERSON_NAME], chocolate negro 70% (pasta de cacao, cacao en polvo, mant…" at bounding box center [492, 205] width 685 height 83
drag, startPoint x: 218, startPoint y: 200, endPoint x: 284, endPoint y: 201, distance: 66.1
click at [284, 201] on textarea "Harina [PERSON_NAME], chocolate negro 70% (pasta de cacao, cacao en polvo, mant…" at bounding box center [492, 205] width 685 height 83
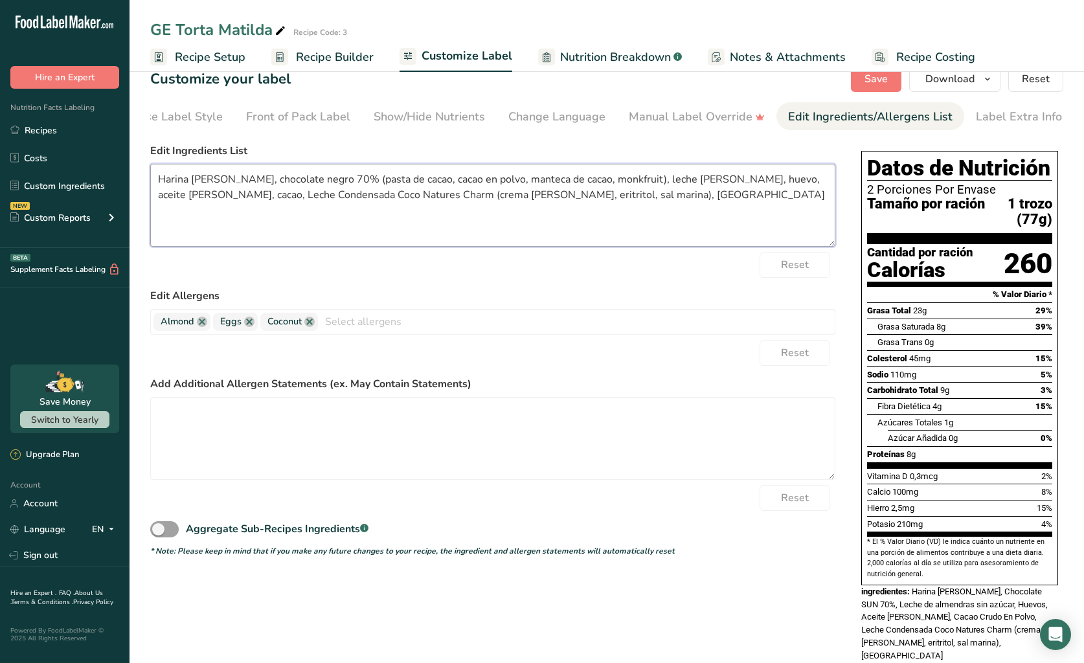
drag, startPoint x: 220, startPoint y: 199, endPoint x: 279, endPoint y: 188, distance: 59.9
click at [221, 199] on textarea "Harina [PERSON_NAME], chocolate negro 70% (pasta de cacao, cacao en polvo, mant…" at bounding box center [492, 205] width 685 height 83
click at [248, 200] on textarea "Harina [PERSON_NAME], chocolate negro 70% (pasta de cacao, cacao en polvo, mant…" at bounding box center [492, 205] width 685 height 83
drag, startPoint x: 298, startPoint y: 199, endPoint x: 307, endPoint y: 198, distance: 9.2
click at [300, 199] on textarea "Harina [PERSON_NAME], chocolate negro 70% (pasta de cacao, cacao en polvo, mant…" at bounding box center [492, 205] width 685 height 83
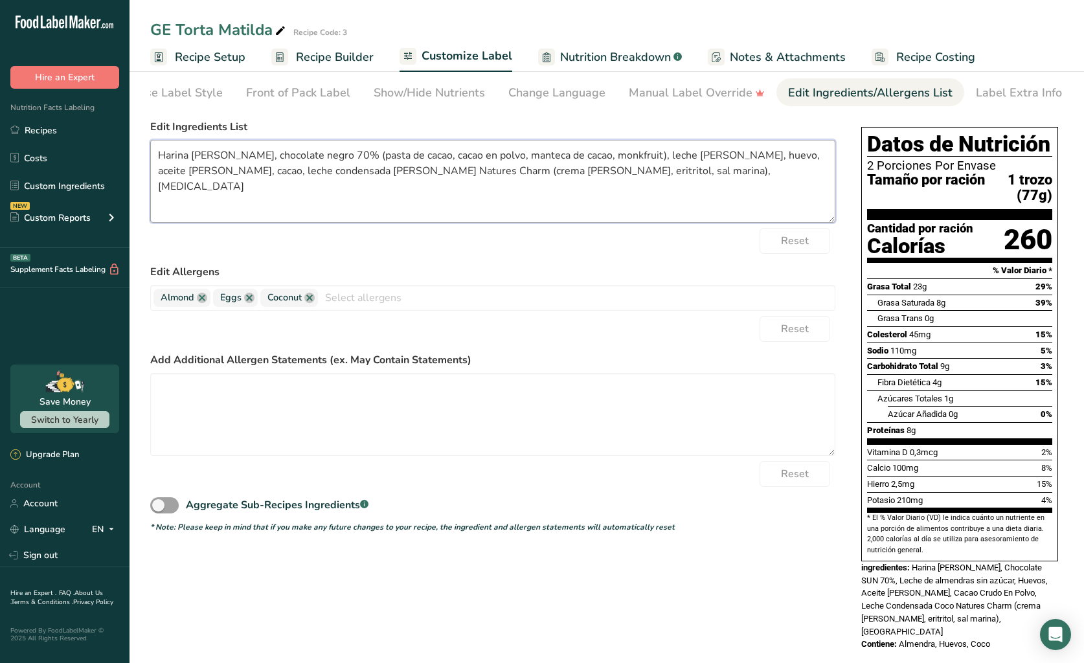
scroll to position [45, 0]
drag, startPoint x: 342, startPoint y: 175, endPoint x: 407, endPoint y: 174, distance: 64.8
click at [407, 174] on textarea "Harina [PERSON_NAME], chocolate negro 70% (pasta de cacao, cacao en polvo, mant…" at bounding box center [492, 181] width 685 height 83
click at [536, 177] on textarea "Harina [PERSON_NAME], chocolate negro 70% (pasta de cacao, cacao en polvo, mant…" at bounding box center [492, 181] width 685 height 83
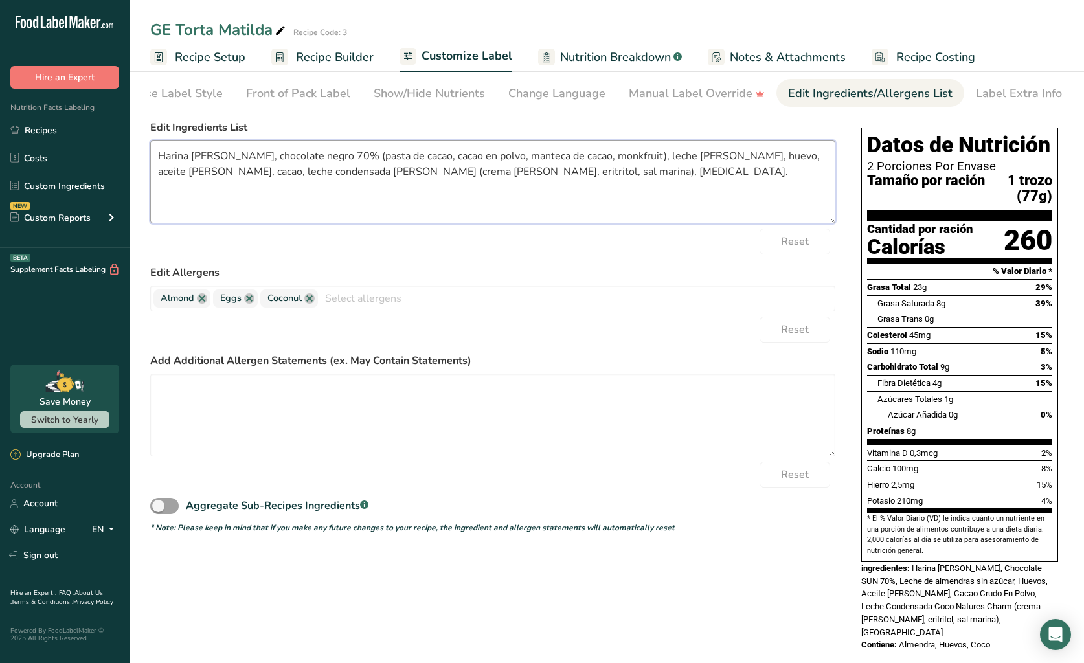
type textarea "Harina [PERSON_NAME], chocolate negro 70% (pasta de cacao, cacao en polvo, mant…"
click at [543, 244] on div "Reset" at bounding box center [492, 242] width 685 height 26
click at [504, 185] on textarea "Harina [PERSON_NAME], chocolate negro 70% (pasta de cacao, cacao en polvo, mant…" at bounding box center [492, 181] width 685 height 83
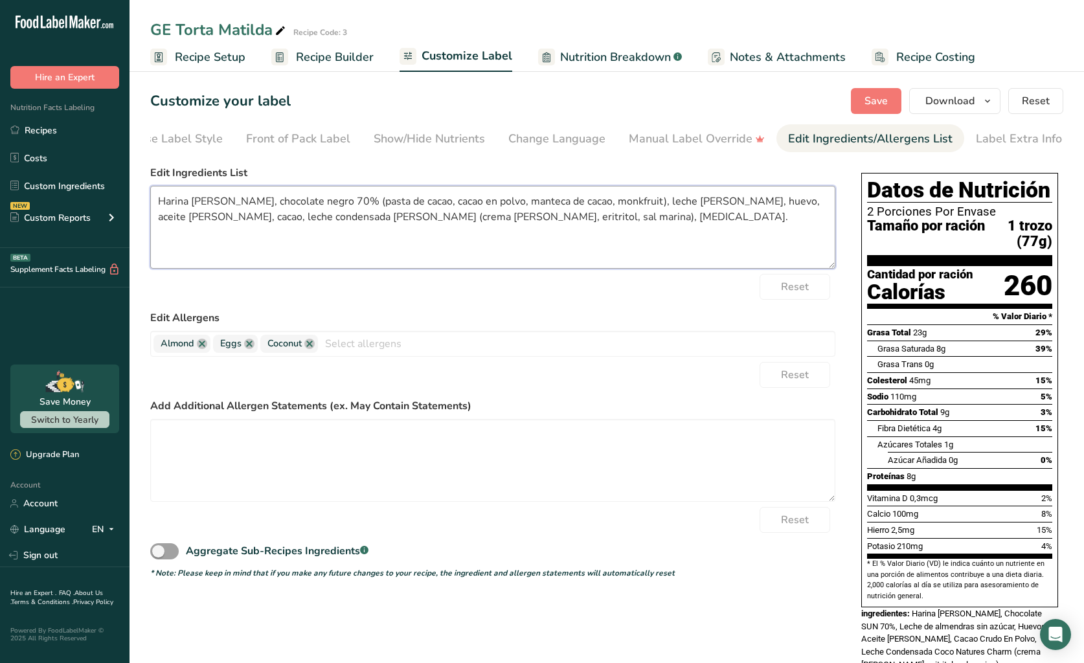
scroll to position [0, 0]
click at [888, 95] on span "Save" at bounding box center [875, 101] width 23 height 16
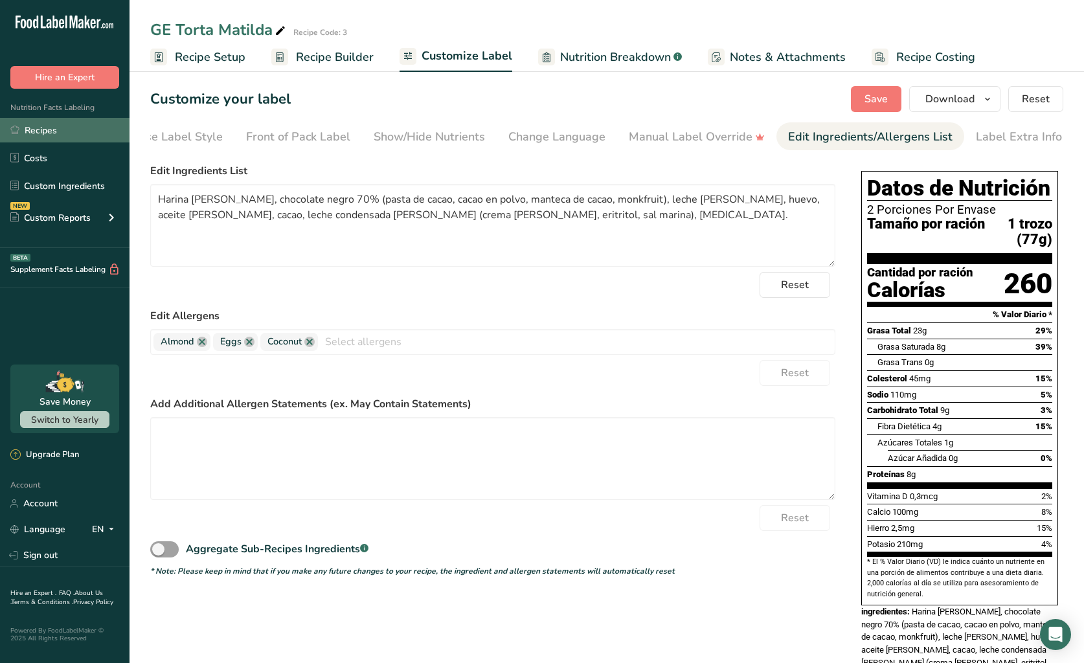
scroll to position [3, 1]
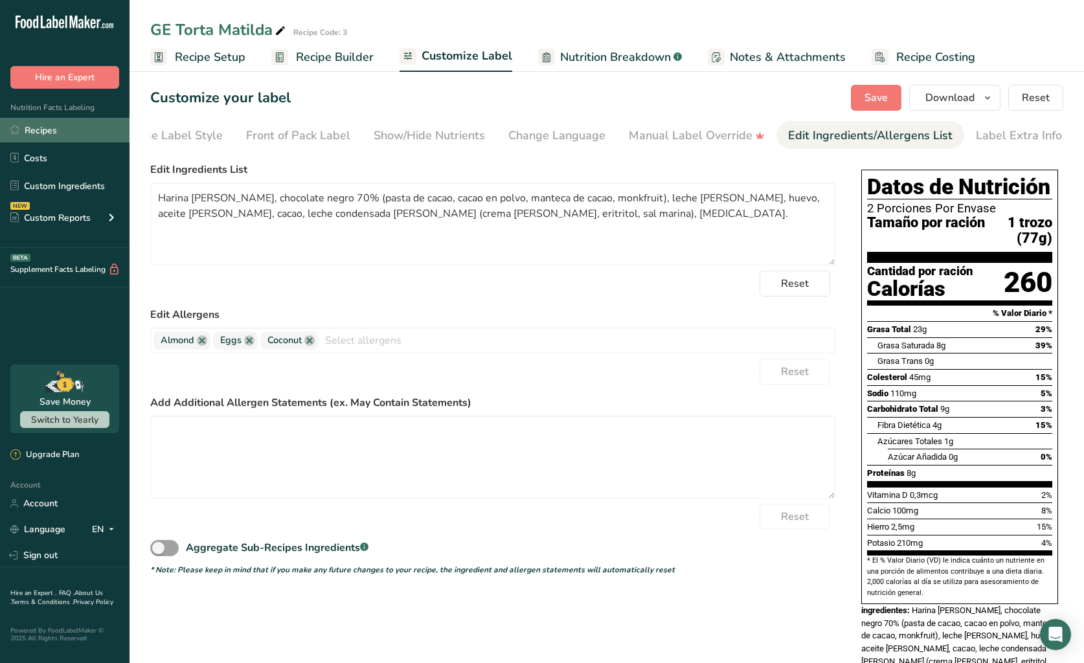
click at [54, 133] on link "Recipes" at bounding box center [64, 130] width 129 height 25
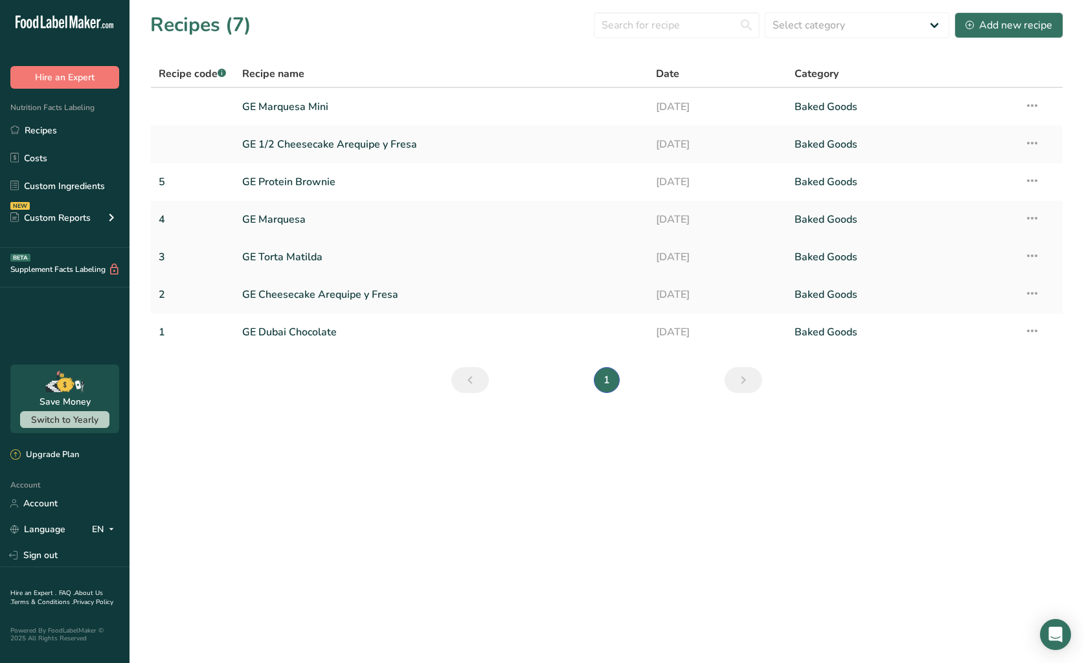
click at [331, 251] on link "GE Torta Matilda" at bounding box center [441, 256] width 399 height 27
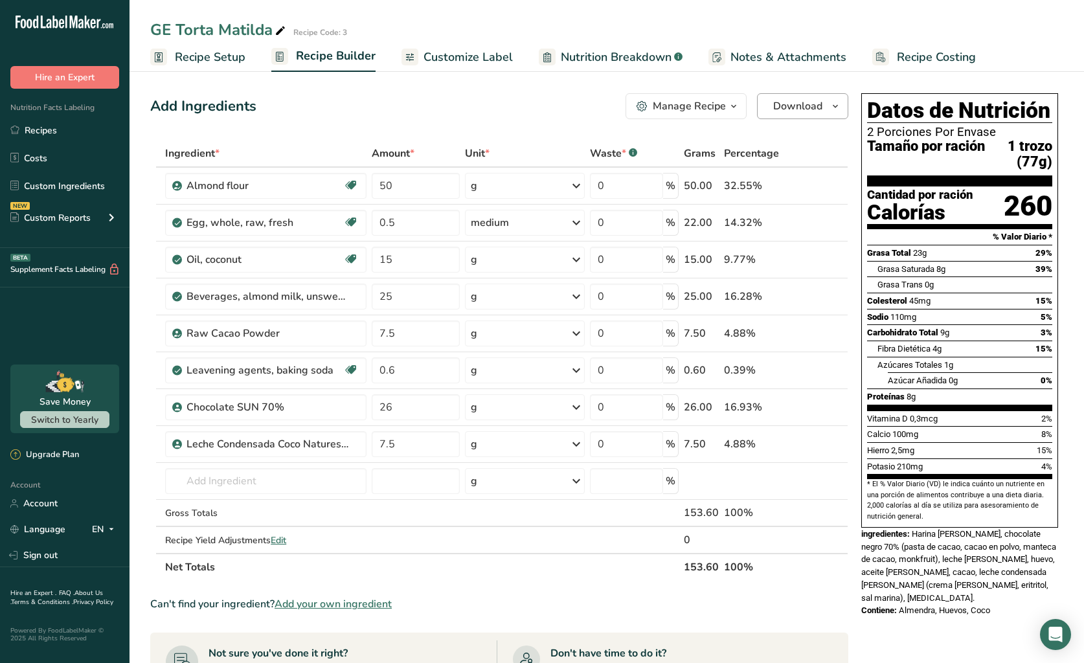
click at [835, 109] on icon "button" at bounding box center [835, 106] width 10 height 16
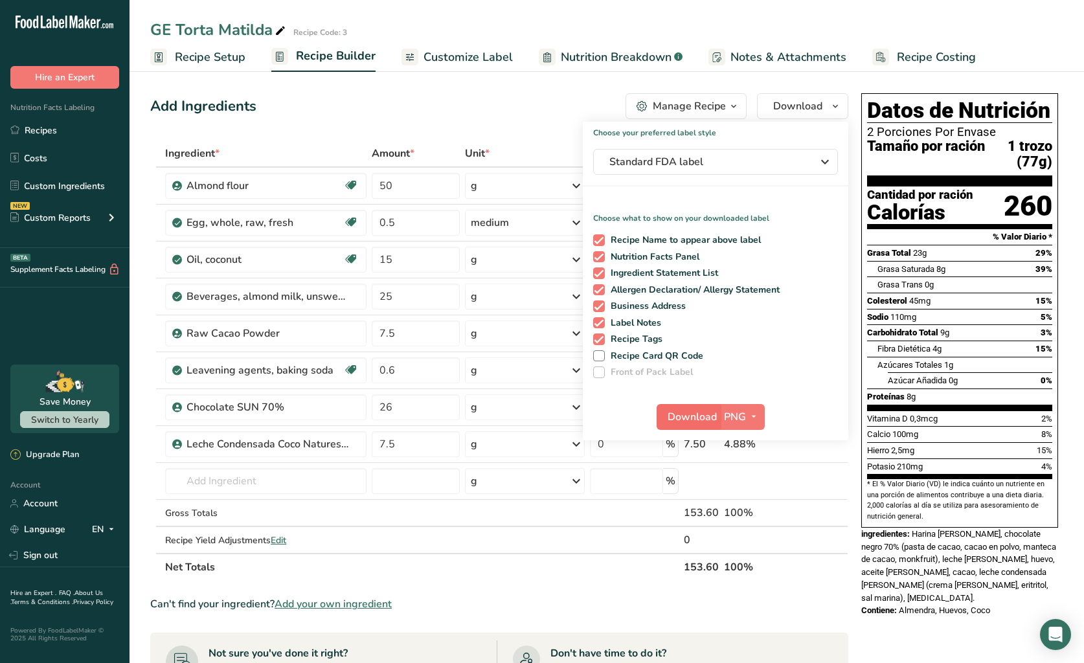
click at [694, 420] on span "Download" at bounding box center [691, 417] width 49 height 16
click at [740, 419] on span "PNG" at bounding box center [735, 417] width 22 height 16
click at [748, 499] on link "PDF" at bounding box center [743, 507] width 41 height 21
click at [696, 415] on span "Download" at bounding box center [692, 417] width 49 height 16
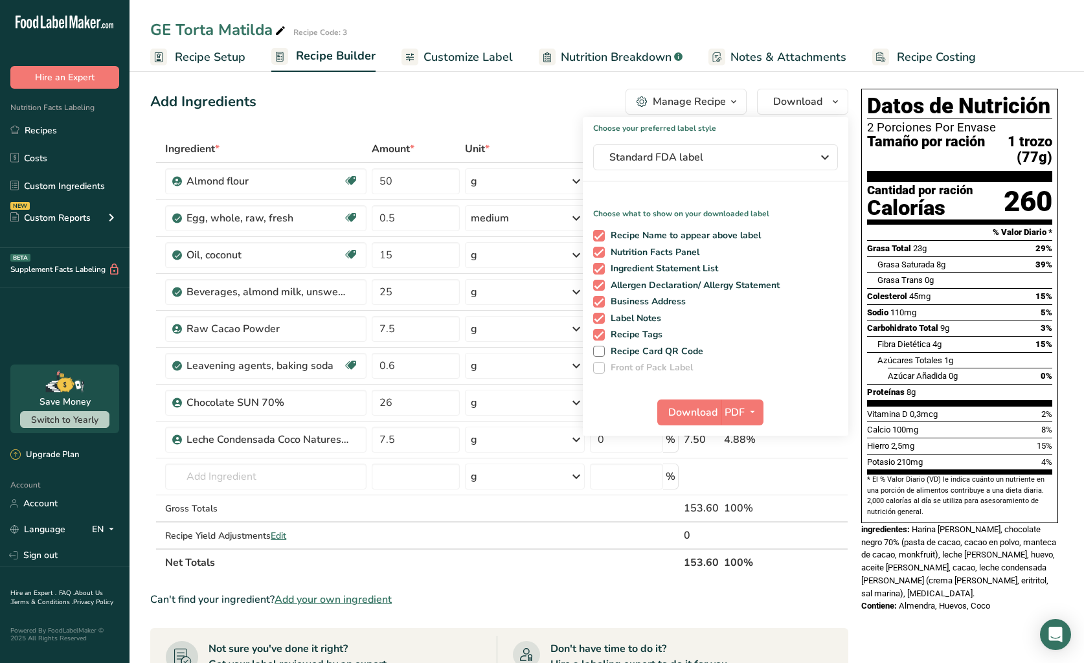
scroll to position [6, 0]
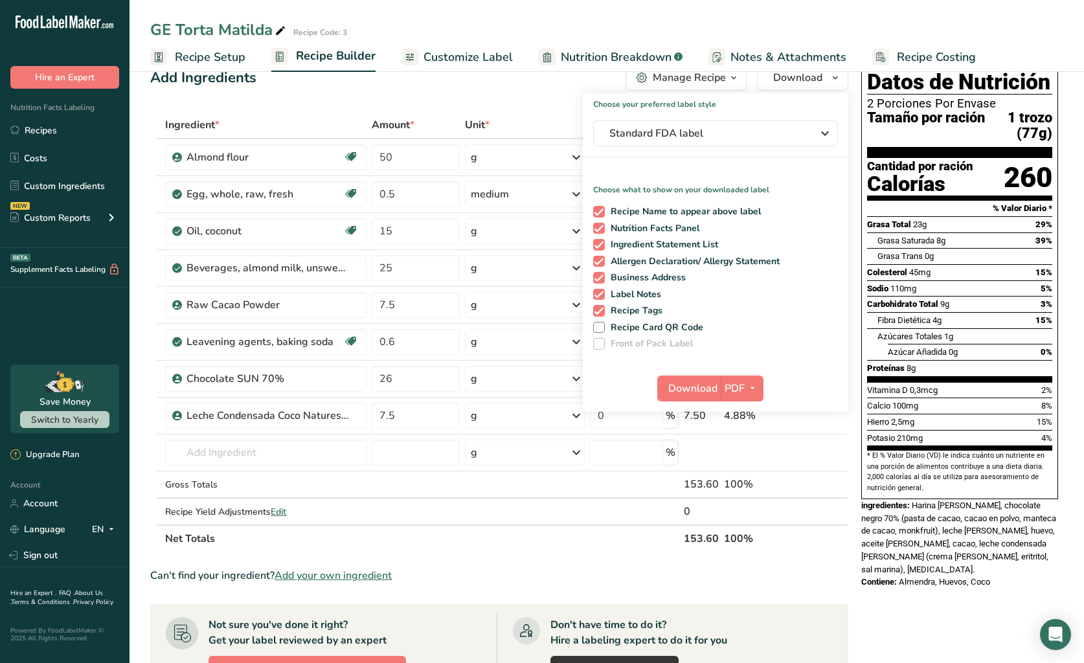
click at [533, 93] on div "Add Ingredients Manage Recipe Delete Recipe Duplicate Recipe Scale Recipe Save …" at bounding box center [503, 517] width 706 height 914
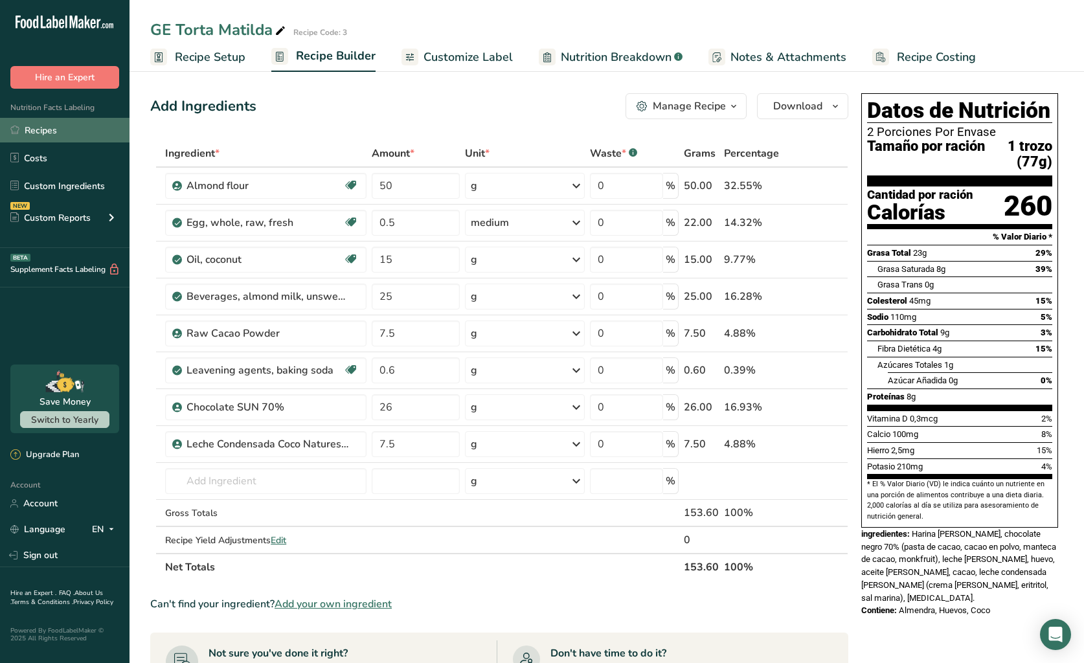
scroll to position [0, 0]
click at [57, 130] on link "Recipes" at bounding box center [64, 130] width 129 height 25
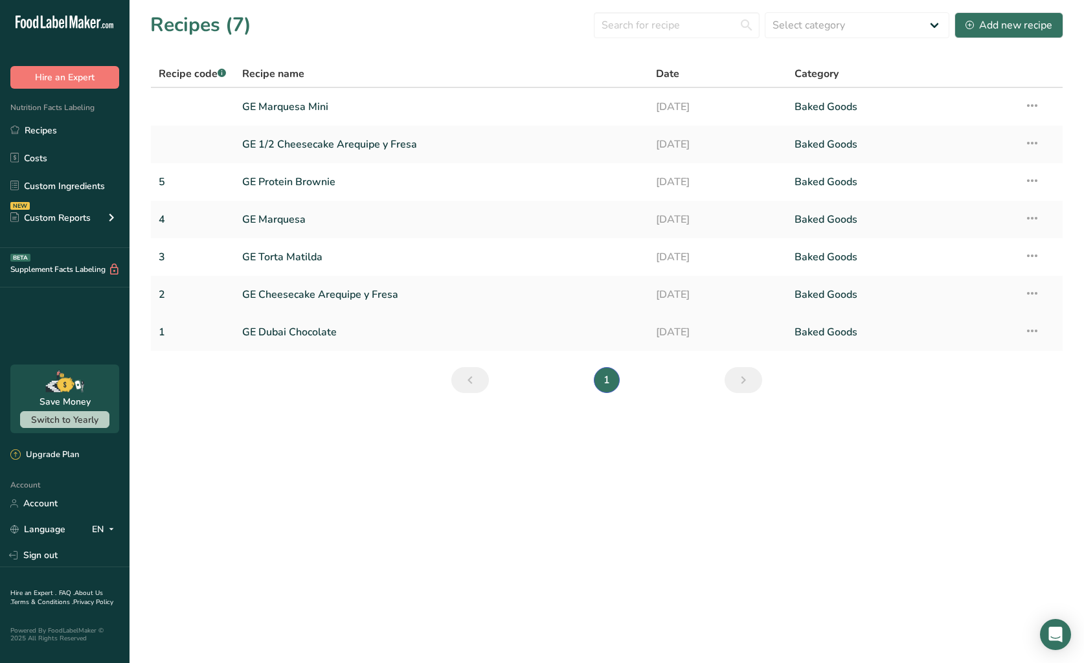
click at [312, 331] on link "GE Dubai Chocolate" at bounding box center [441, 332] width 399 height 27
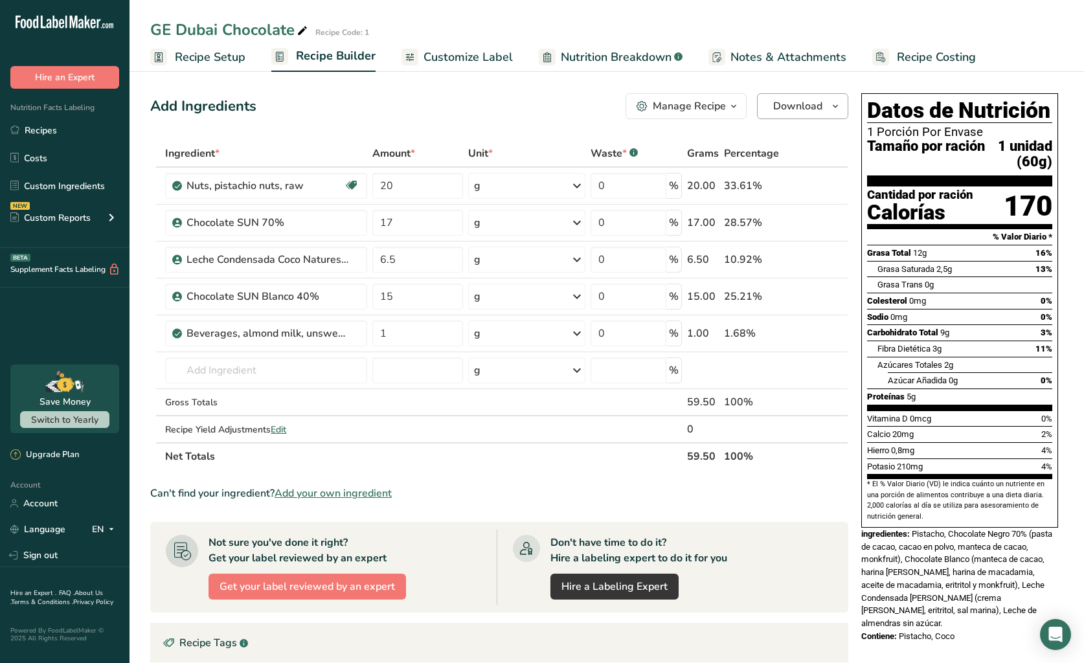
click at [783, 109] on span "Download" at bounding box center [797, 106] width 49 height 16
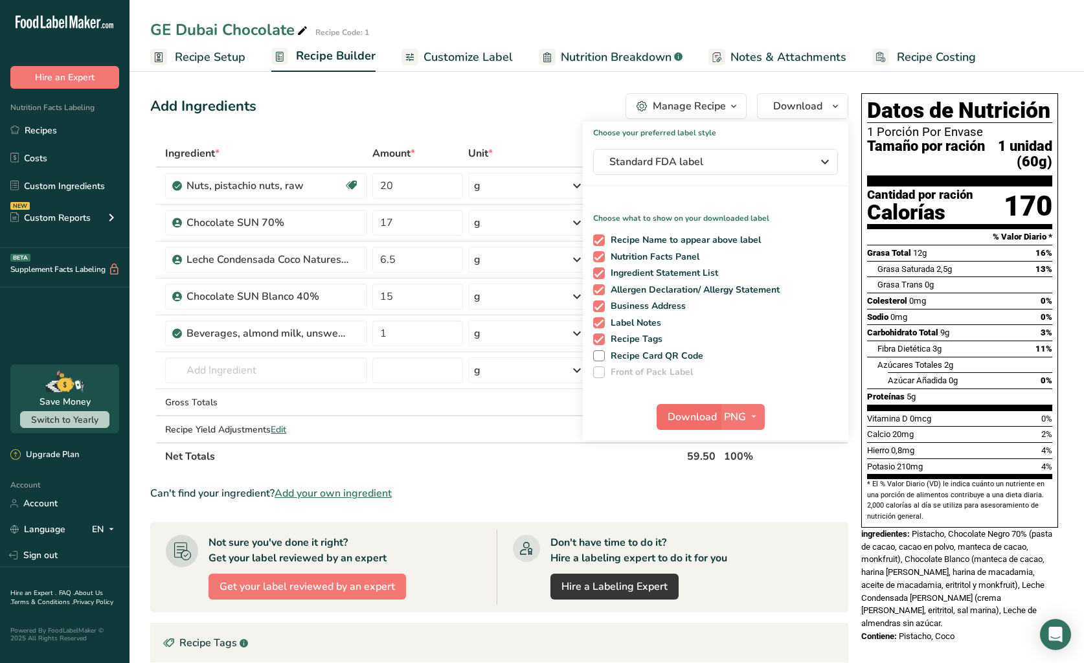
click at [702, 421] on span "Download" at bounding box center [691, 417] width 49 height 16
click at [736, 413] on span "PNG" at bounding box center [735, 417] width 22 height 16
click at [743, 507] on link "PDF" at bounding box center [743, 507] width 41 height 21
click at [687, 418] on span "Download" at bounding box center [692, 417] width 49 height 16
